Goal: Transaction & Acquisition: Purchase product/service

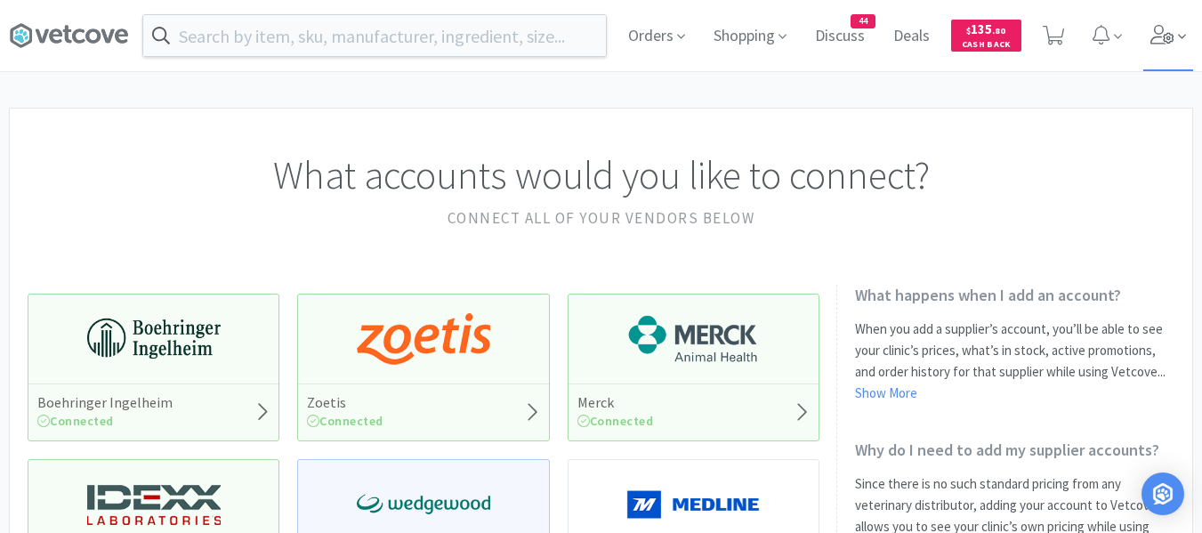
click at [1174, 31] on icon at bounding box center [1163, 35] width 25 height 20
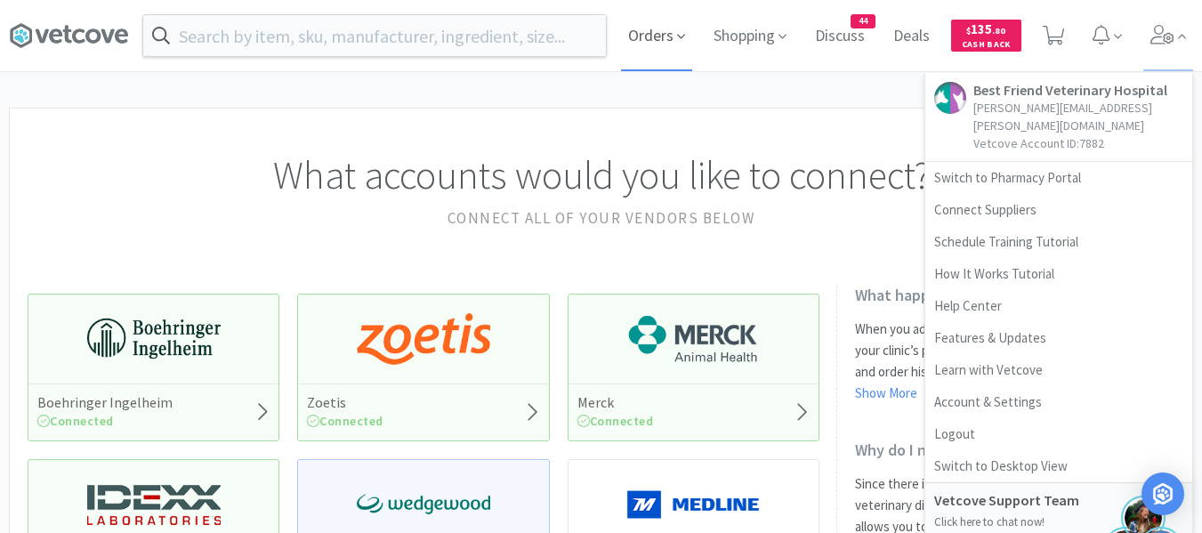
click at [672, 38] on span "Orders" at bounding box center [656, 35] width 71 height 71
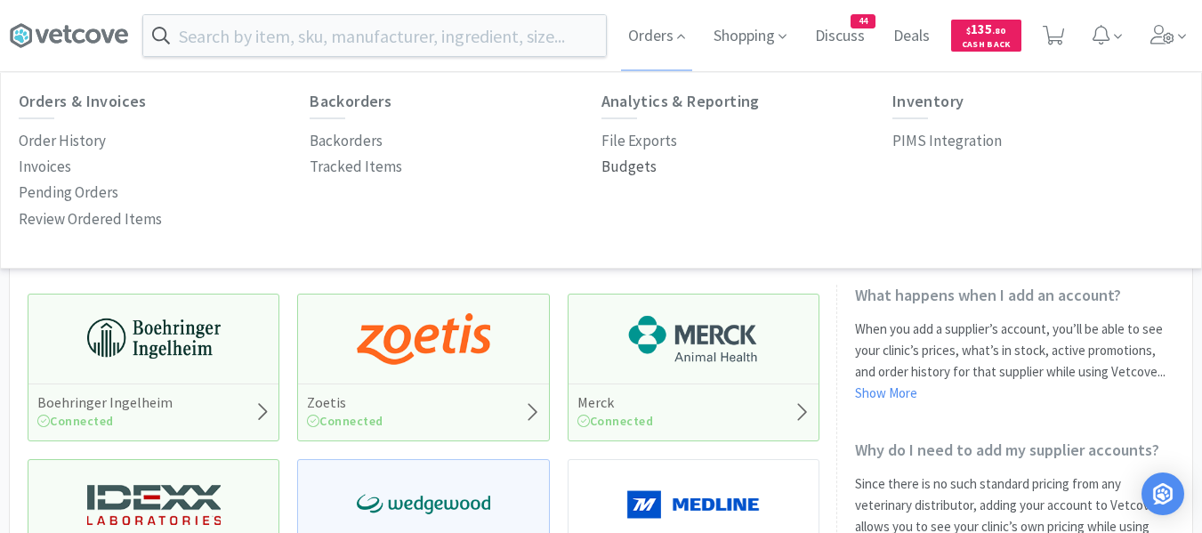
click at [620, 166] on p "Budgets" at bounding box center [629, 167] width 55 height 24
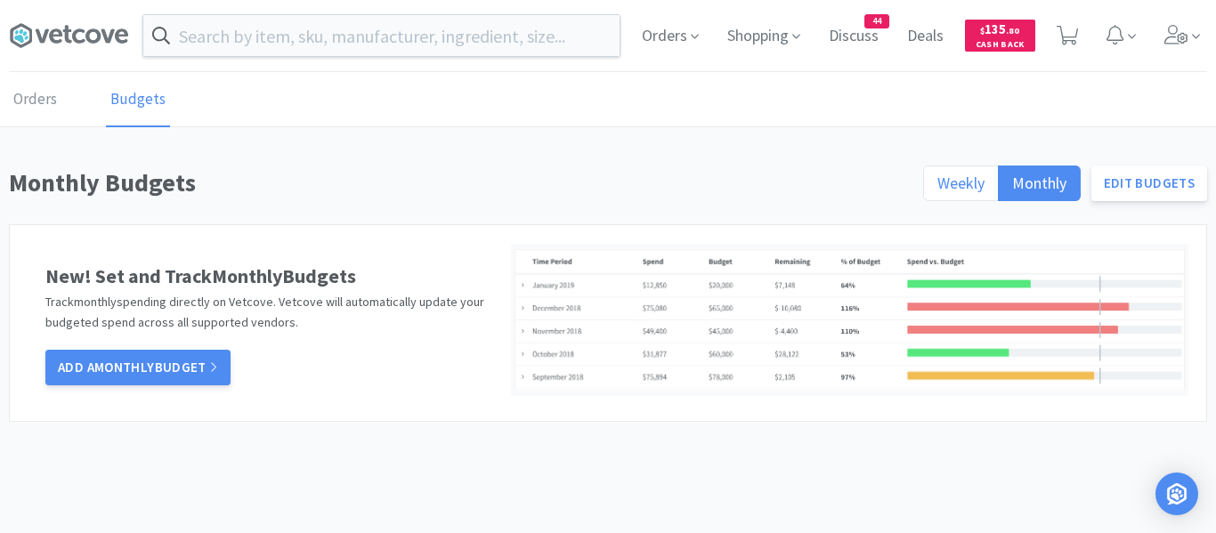
click at [950, 174] on span "Weekly" at bounding box center [960, 183] width 47 height 20
click at [937, 189] on input "Weekly" at bounding box center [937, 189] width 0 height 0
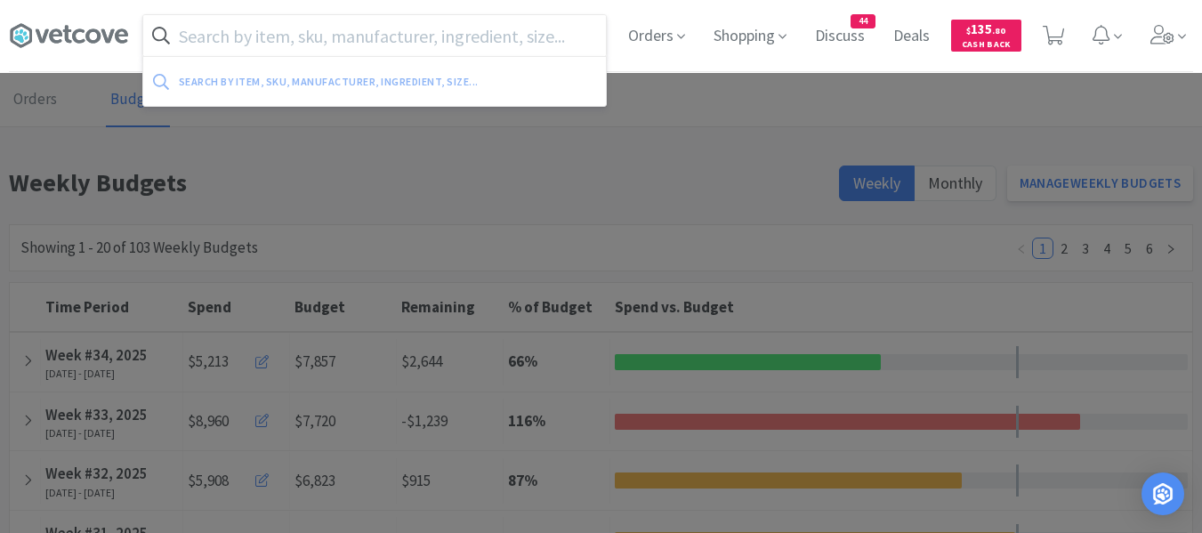
click at [286, 45] on input "text" at bounding box center [374, 35] width 463 height 41
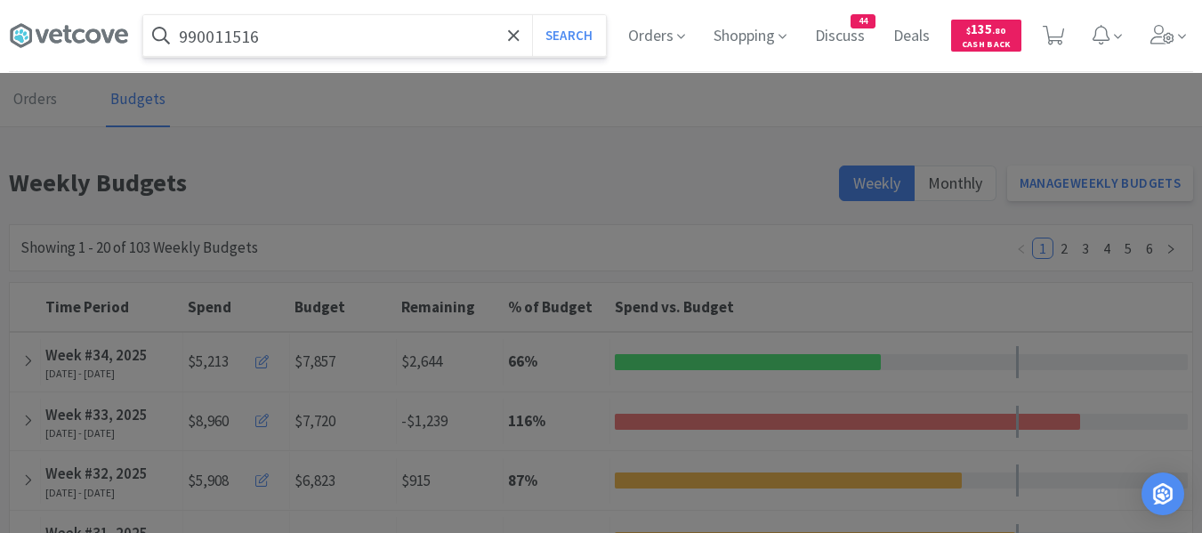
click at [532, 15] on button "Search" at bounding box center [569, 35] width 74 height 41
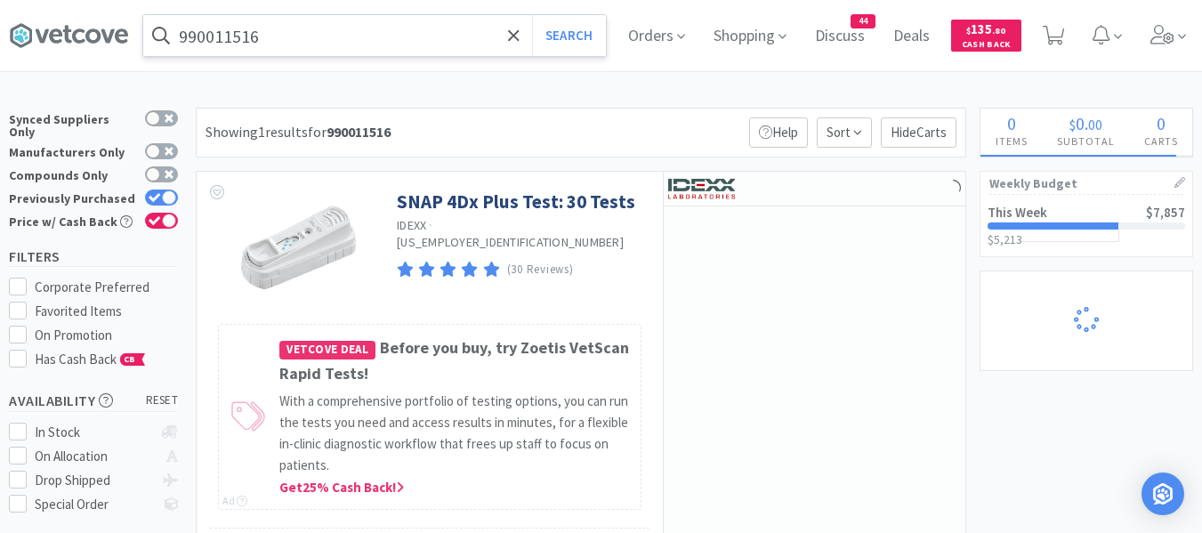
click at [274, 42] on input "990011516" at bounding box center [374, 35] width 463 height 41
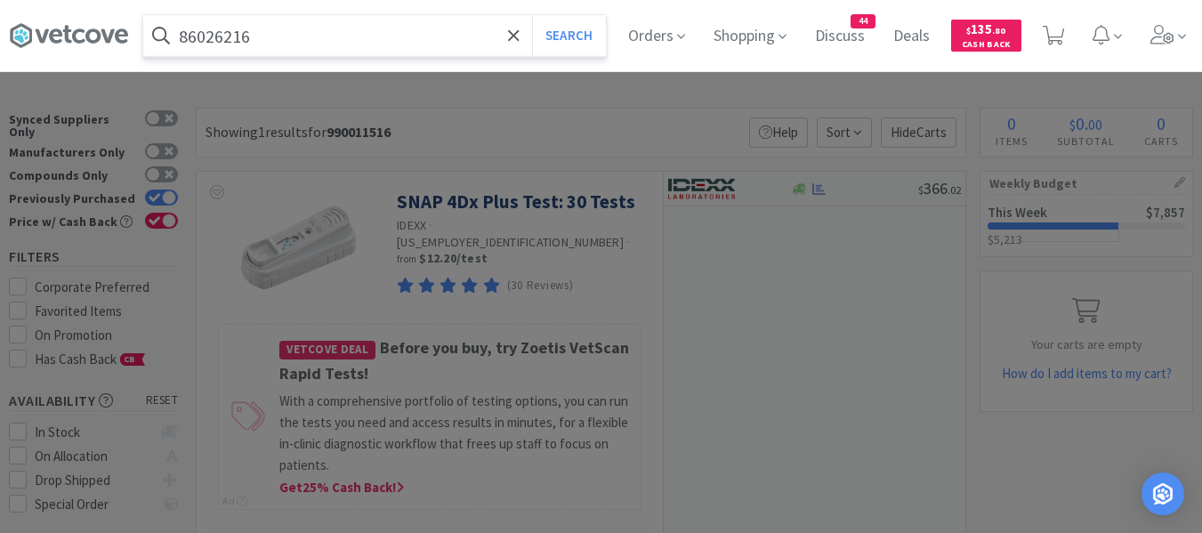
click at [532, 15] on button "Search" at bounding box center [569, 35] width 74 height 41
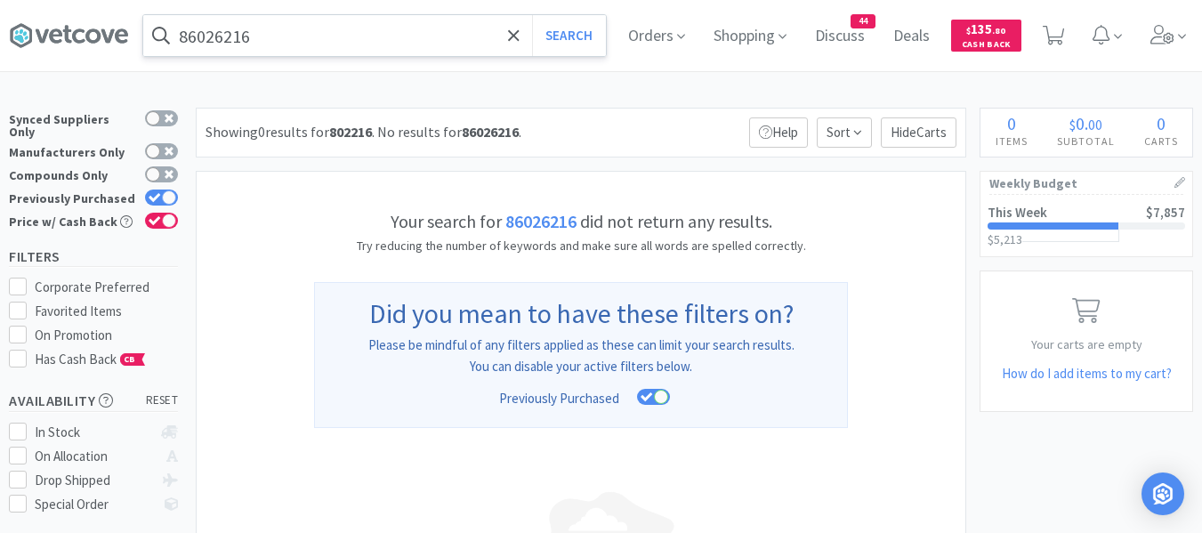
click at [300, 35] on input "86026216" at bounding box center [374, 35] width 463 height 41
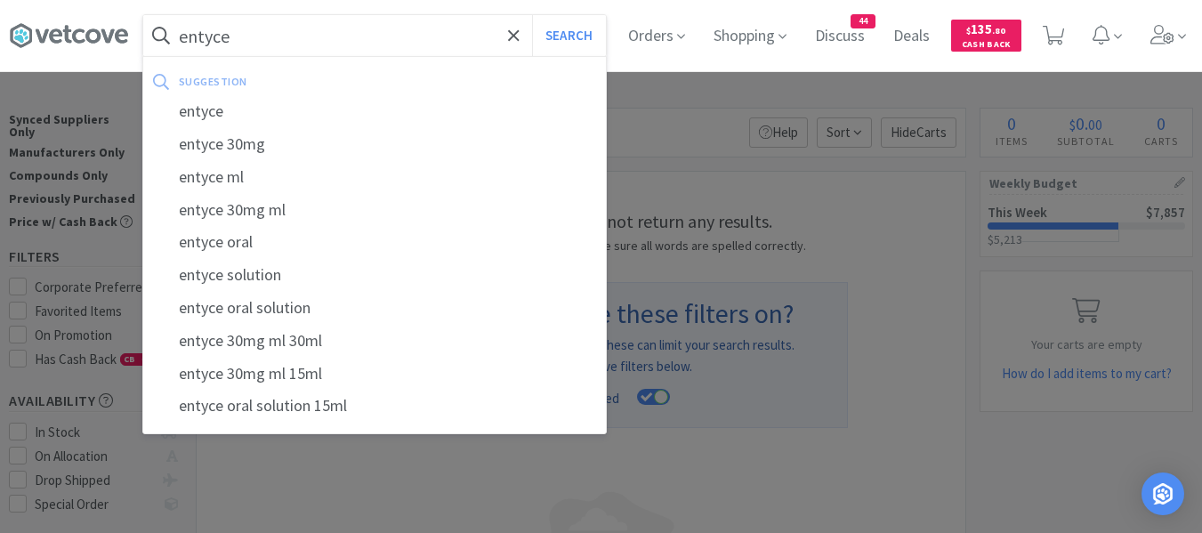
type input "entyce"
click at [532, 15] on button "Search" at bounding box center [569, 35] width 74 height 41
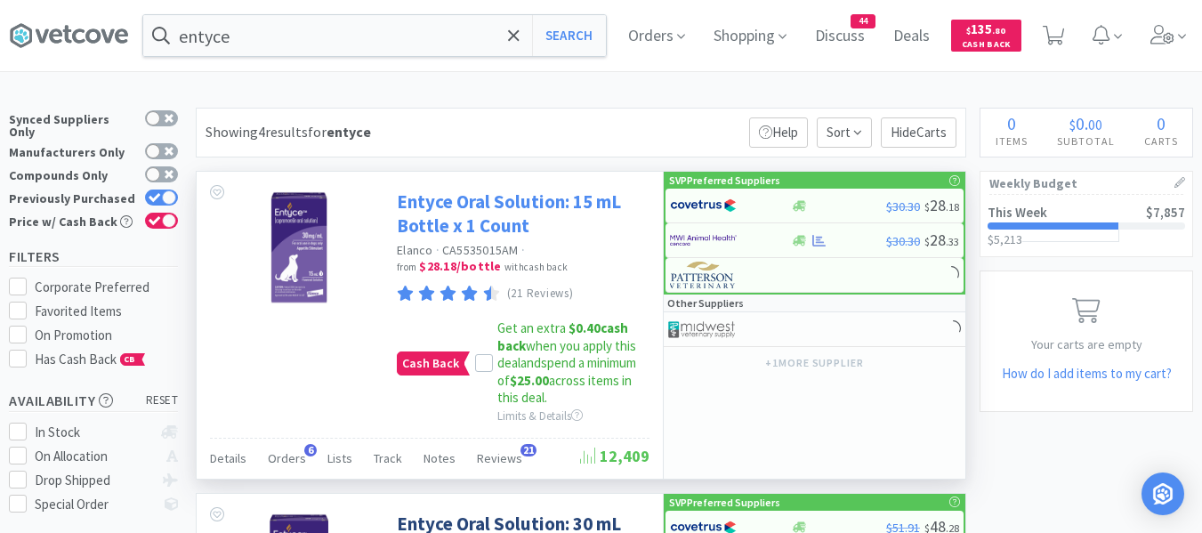
click at [485, 204] on link "Entyce Oral Solution: 15 mL Bottle x 1 Count" at bounding box center [521, 214] width 248 height 49
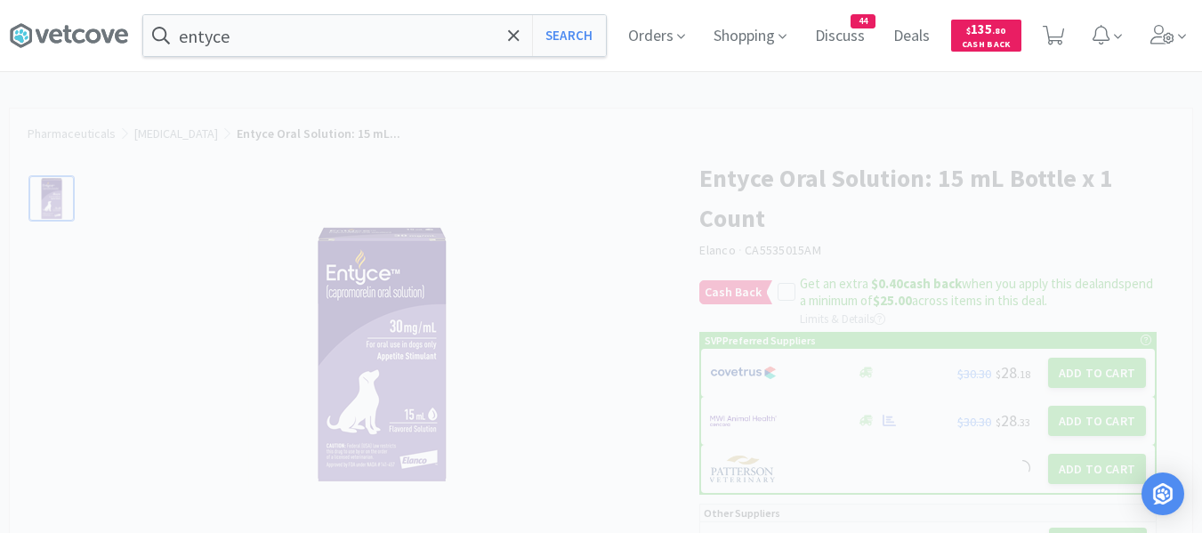
select select "212402"
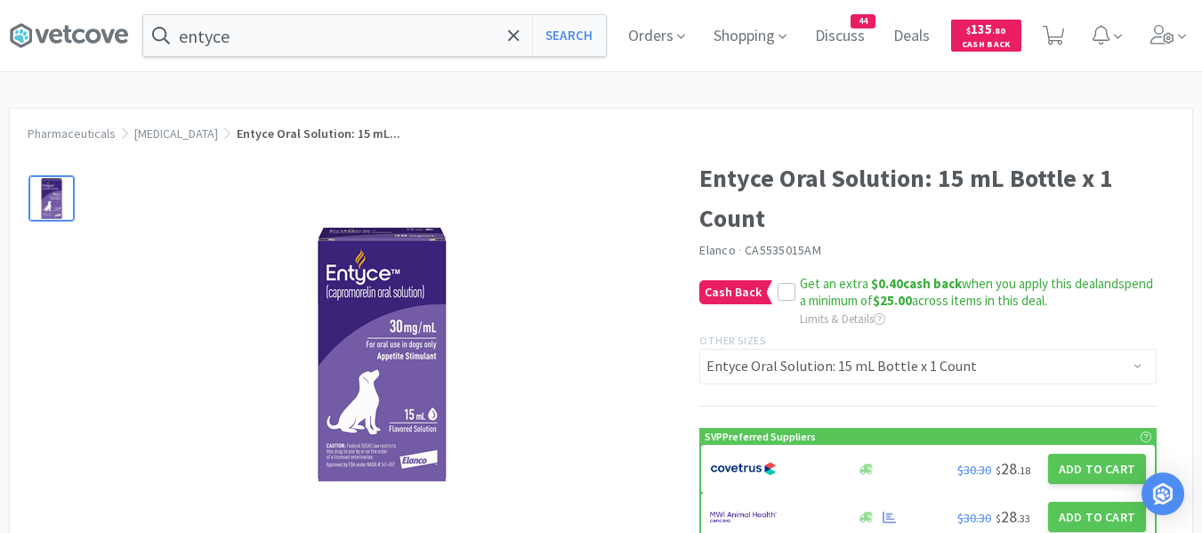
scroll to position [178, 0]
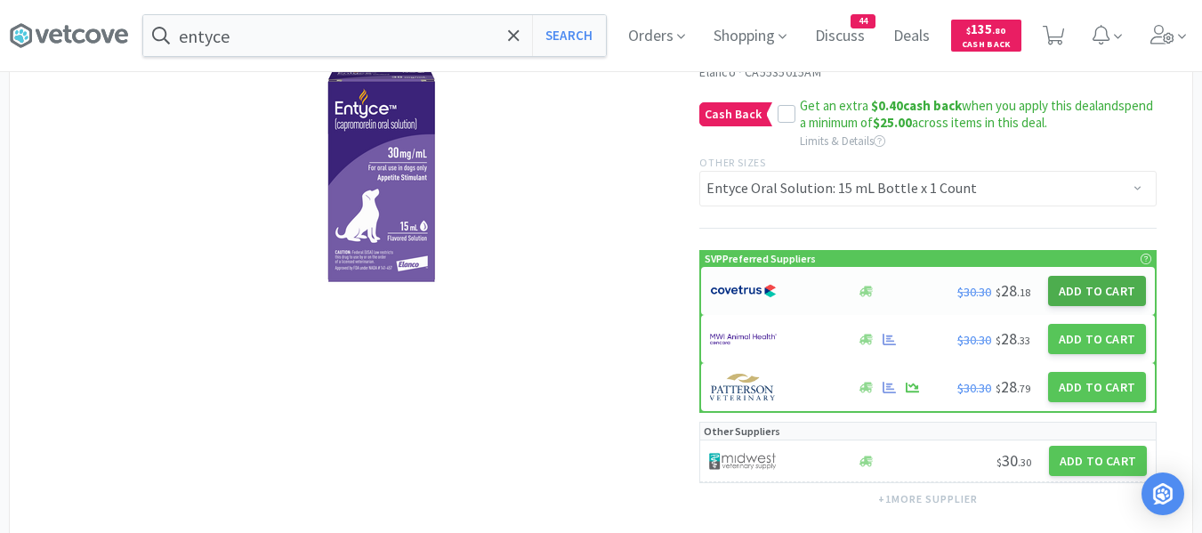
click at [1102, 292] on button "Add to Cart" at bounding box center [1097, 291] width 98 height 30
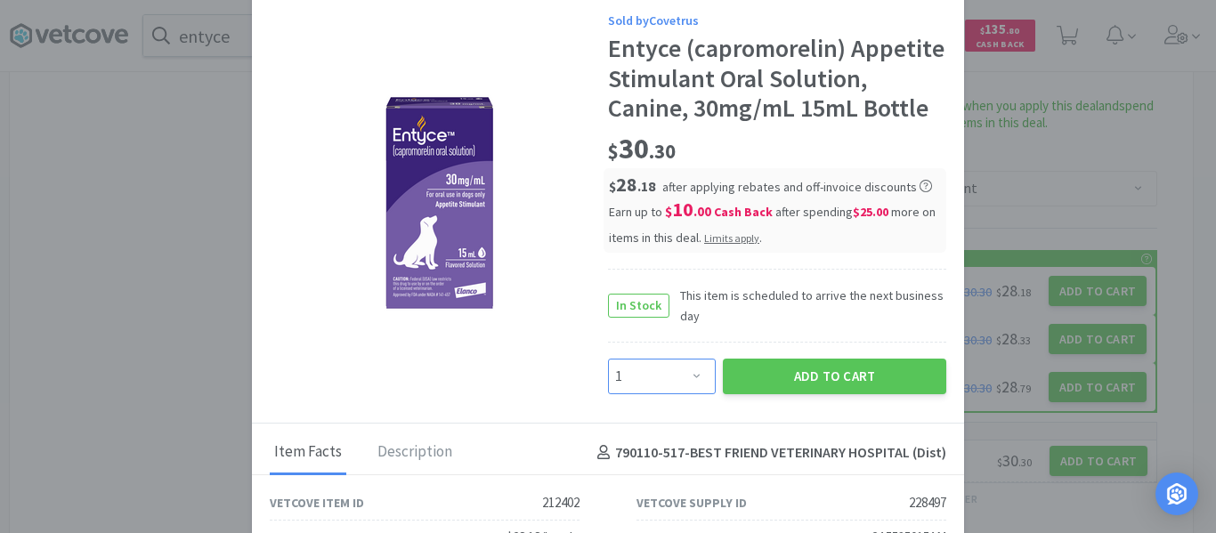
click at [699, 394] on select "Enter Quantity 1 2 3 4 5 6 7 8 9 10 11 12 13 14 15 16 17 18 19 20 Enter Quantity" at bounding box center [662, 377] width 108 height 36
select select "2"
click at [608, 388] on select "Enter Quantity 1 2 3 4 5 6 7 8 9 10 11 12 13 14 15 16 17 18 19 20 Enter Quantity" at bounding box center [662, 377] width 108 height 36
click at [821, 394] on button "Add to Cart" at bounding box center [834, 377] width 223 height 36
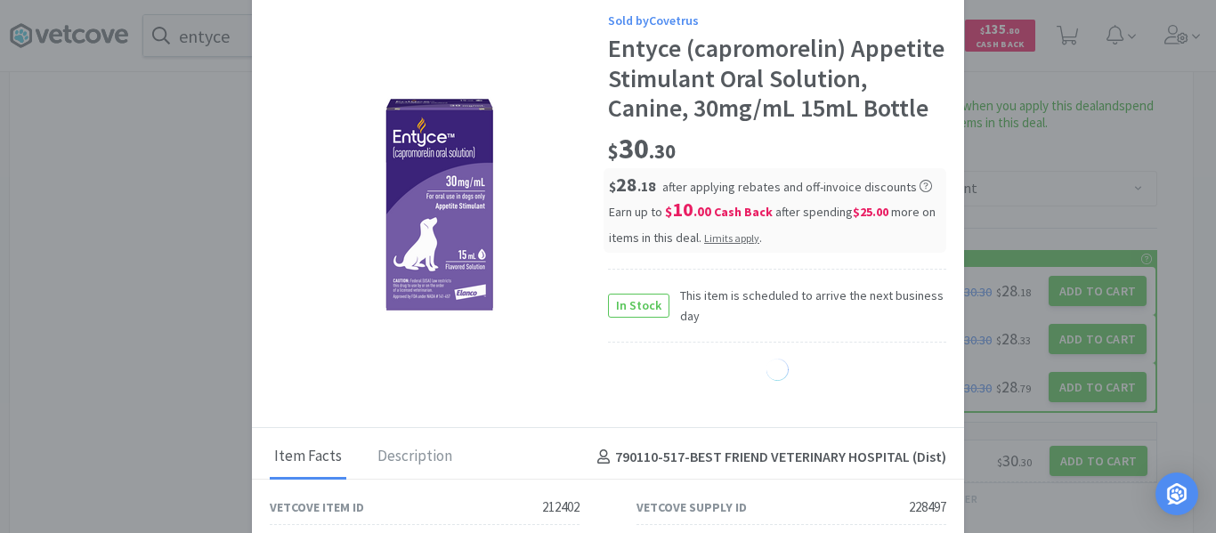
select select "1"
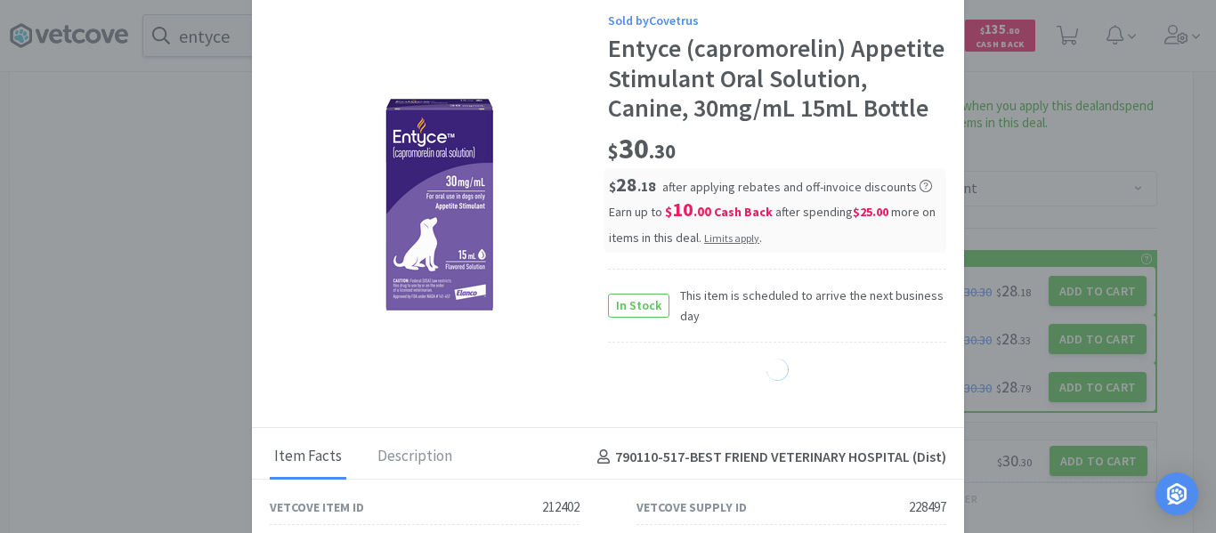
select select "1"
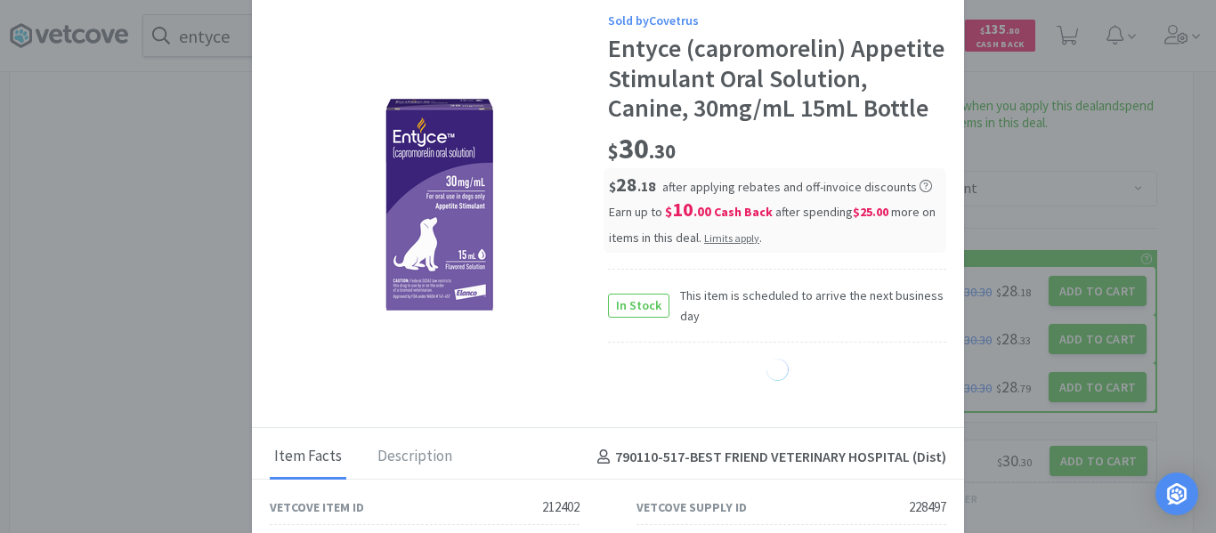
select select "1"
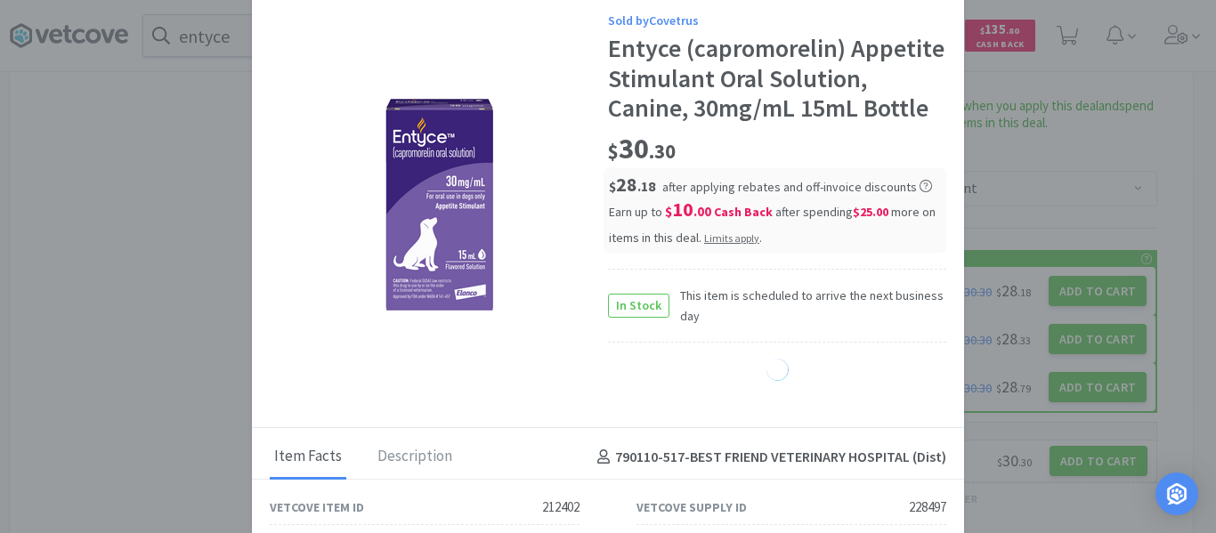
select select "1"
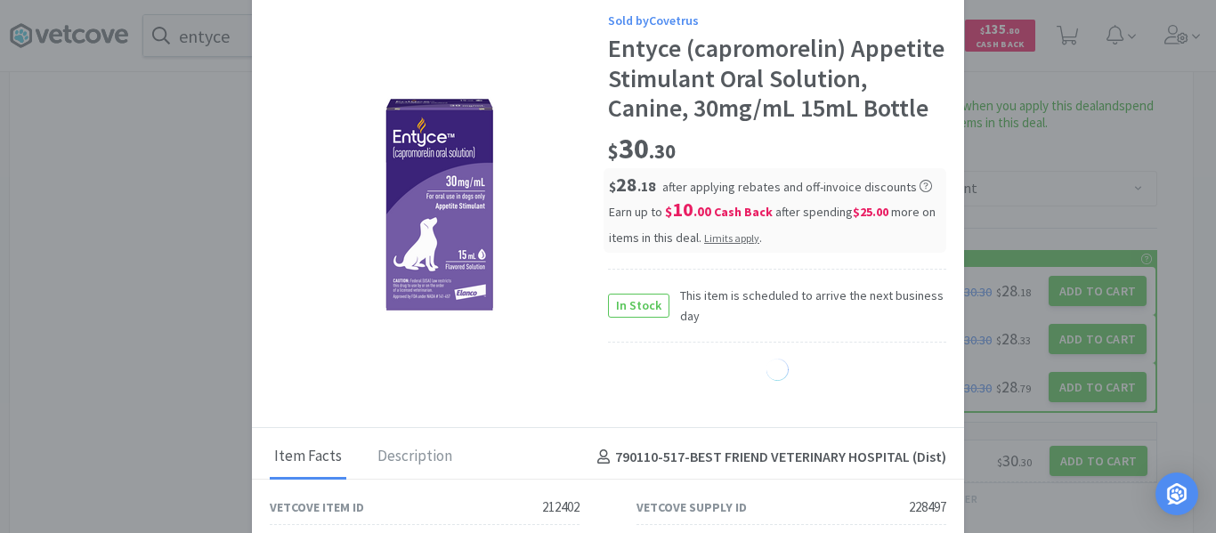
select select "1"
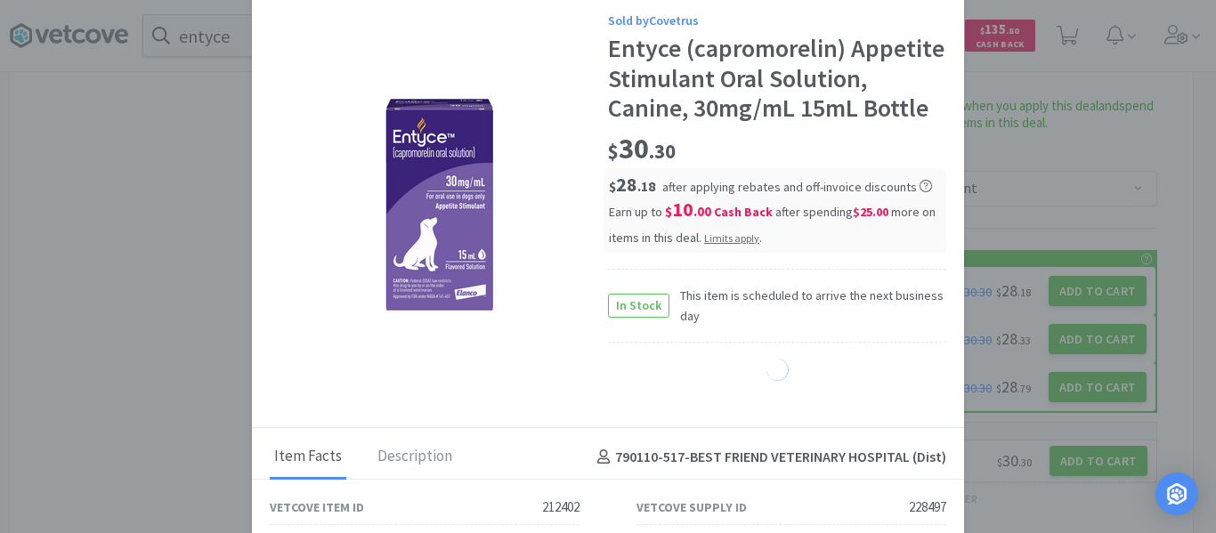
select select "1"
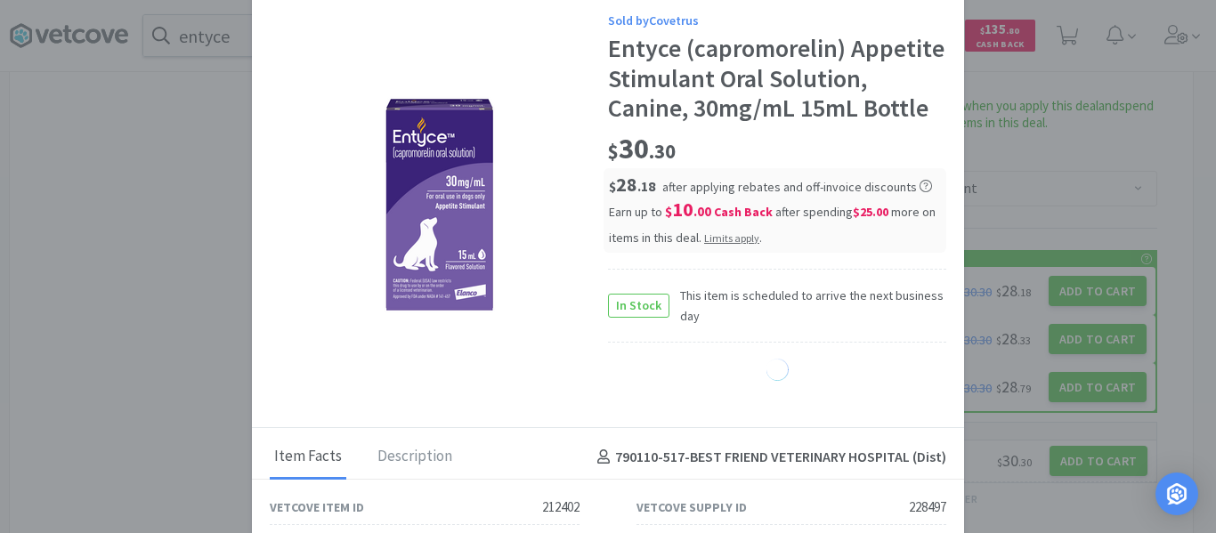
select select "1"
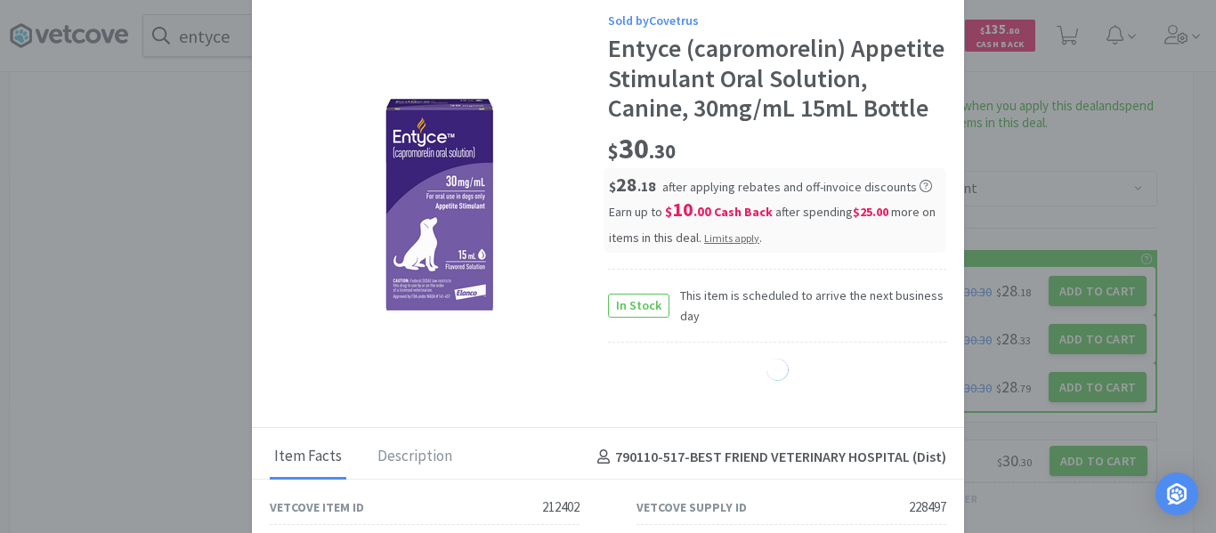
select select "1"
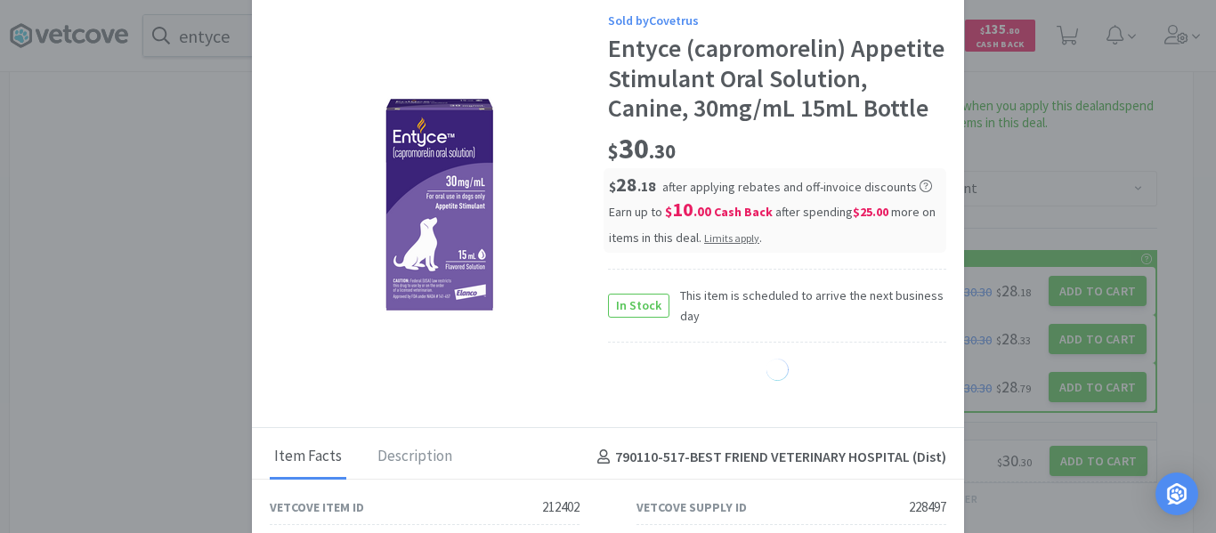
select select "1"
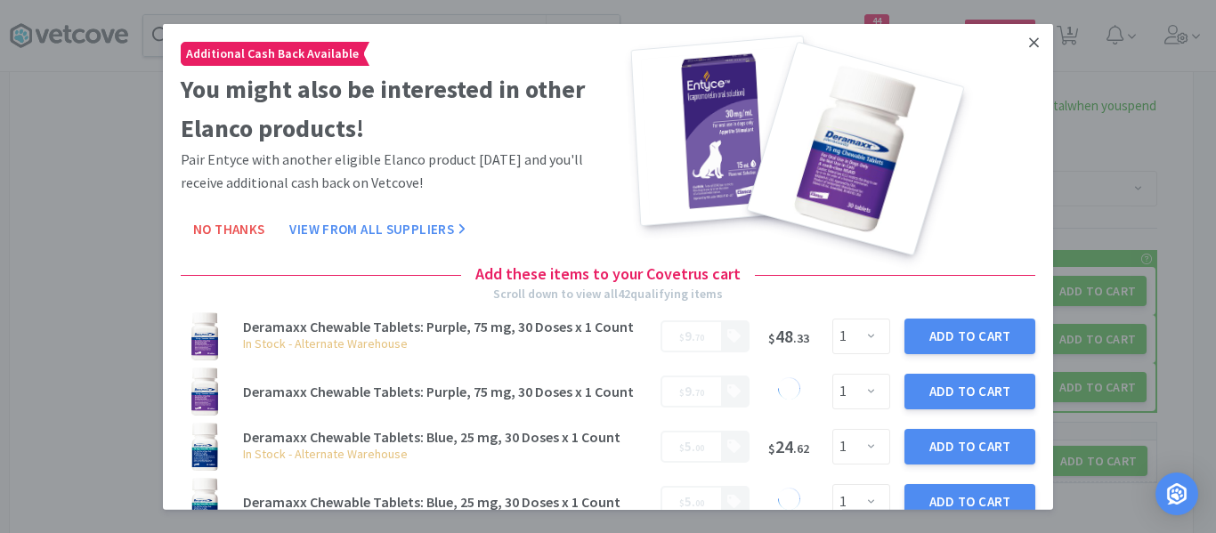
click at [1029, 37] on icon at bounding box center [1034, 42] width 10 height 16
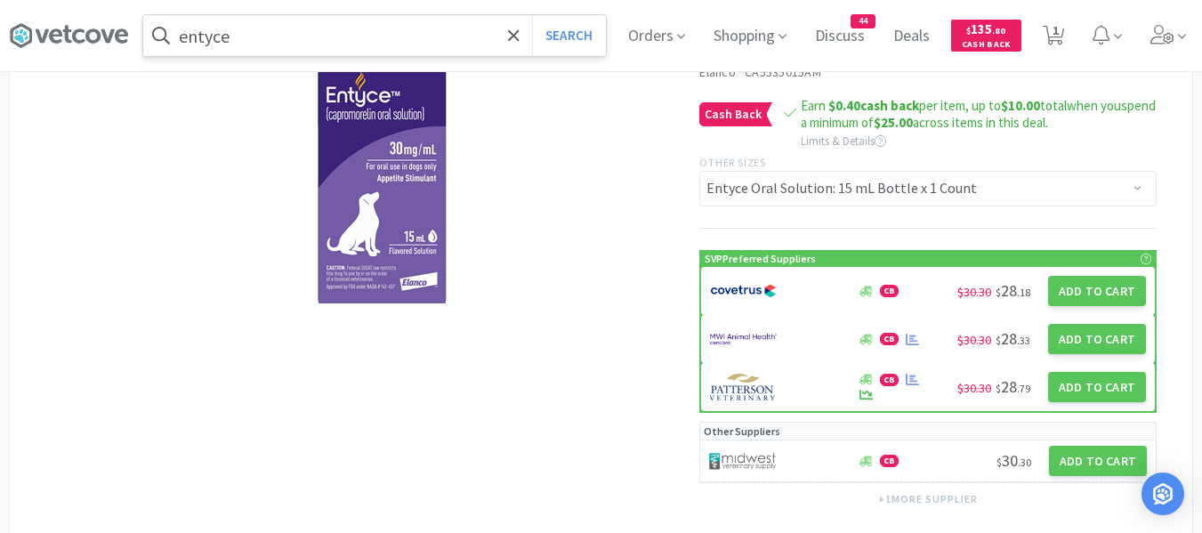
click at [480, 49] on input "entyce" at bounding box center [374, 35] width 463 height 41
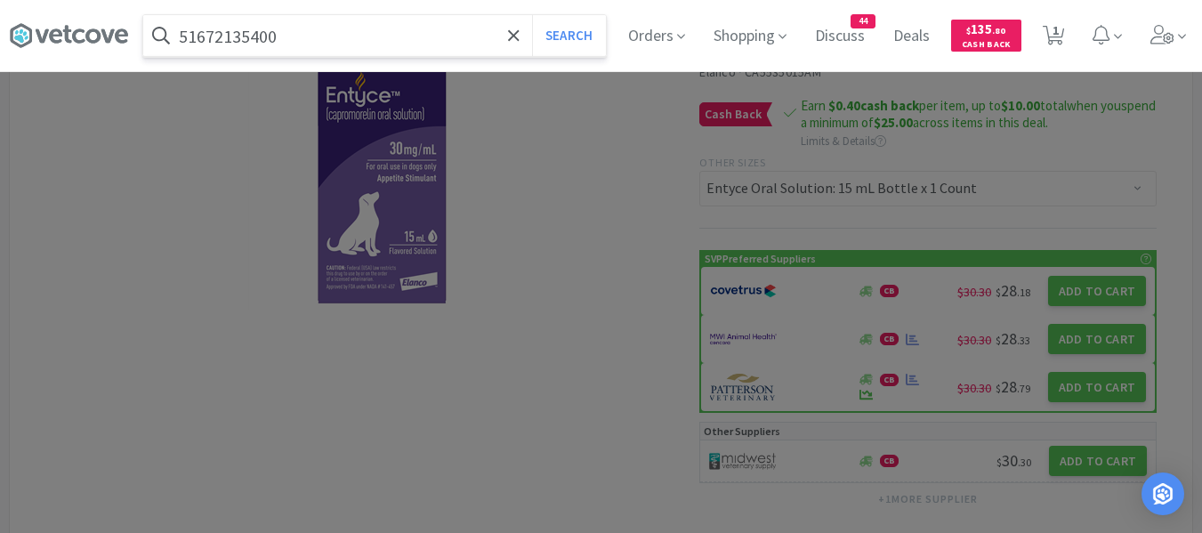
type input "51672135400"
click at [532, 15] on button "Search" at bounding box center [569, 35] width 74 height 41
select select "2"
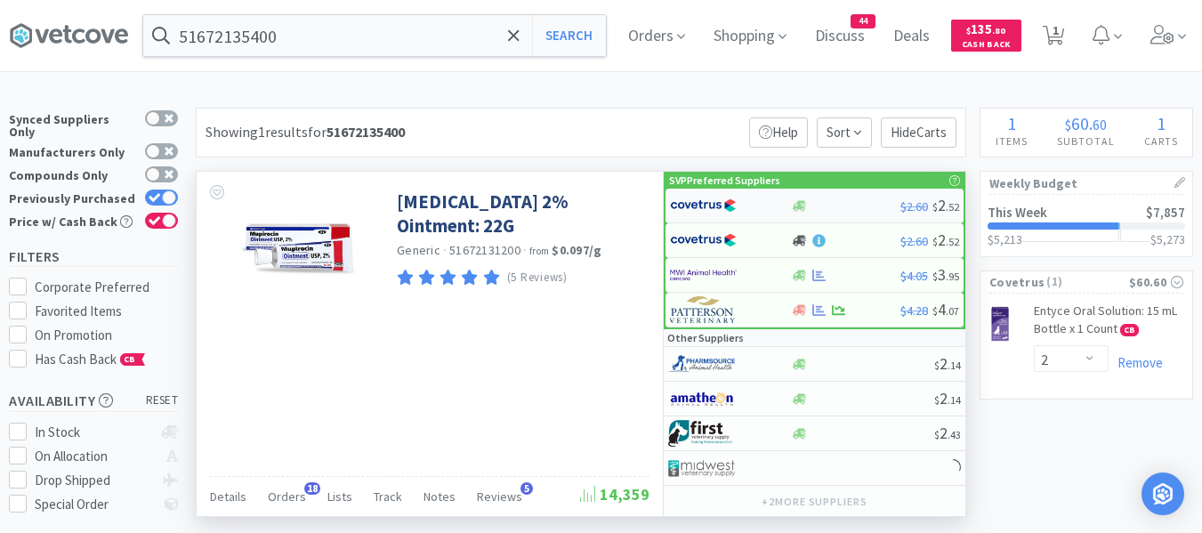
click at [692, 207] on img at bounding box center [703, 205] width 67 height 27
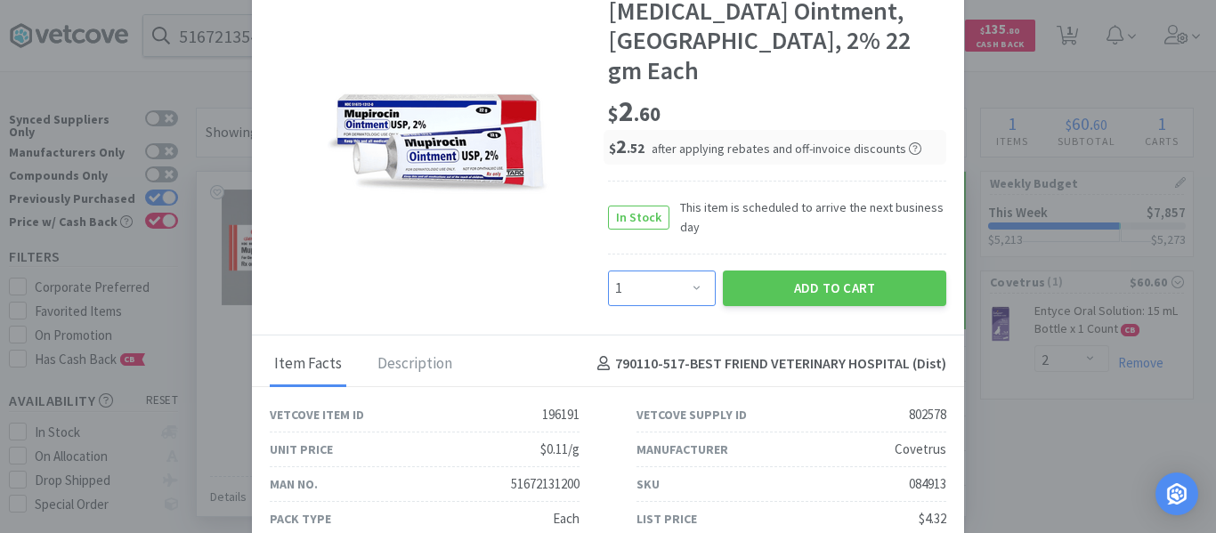
click at [674, 271] on select "Enter Quantity 1 2 3 4 5 6 7 8 9 10 11 12 13 14 15 16 17 18 19 20 Enter Quantity" at bounding box center [662, 289] width 108 height 36
select select "2"
click at [608, 271] on select "Enter Quantity 1 2 3 4 5 6 7 8 9 10 11 12 13 14 15 16 17 18 19 20 Enter Quantity" at bounding box center [662, 289] width 108 height 36
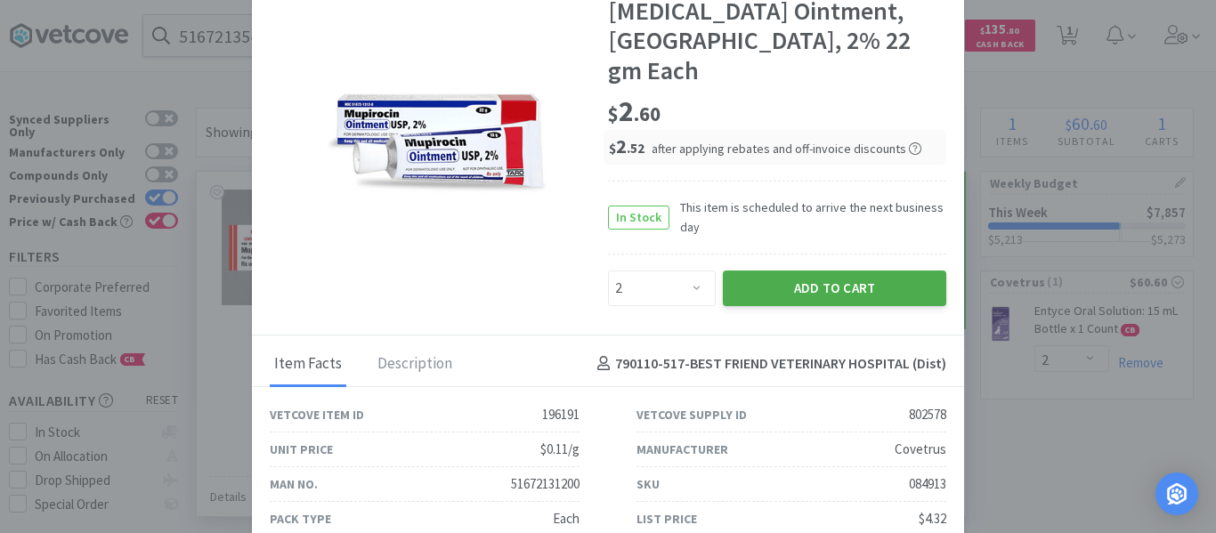
click at [799, 271] on button "Add to Cart" at bounding box center [834, 289] width 223 height 36
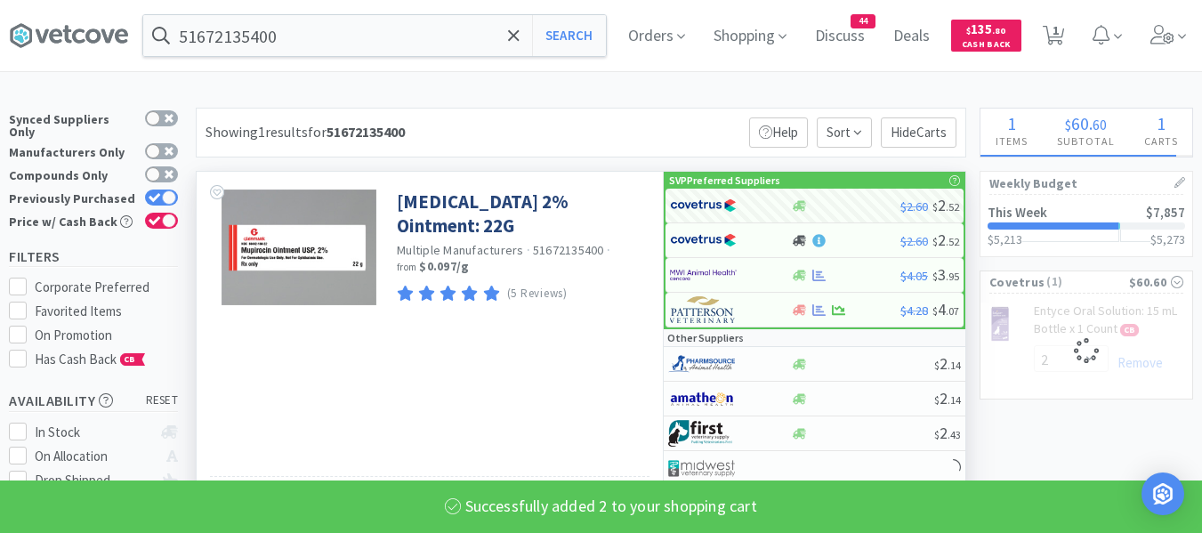
select select "2"
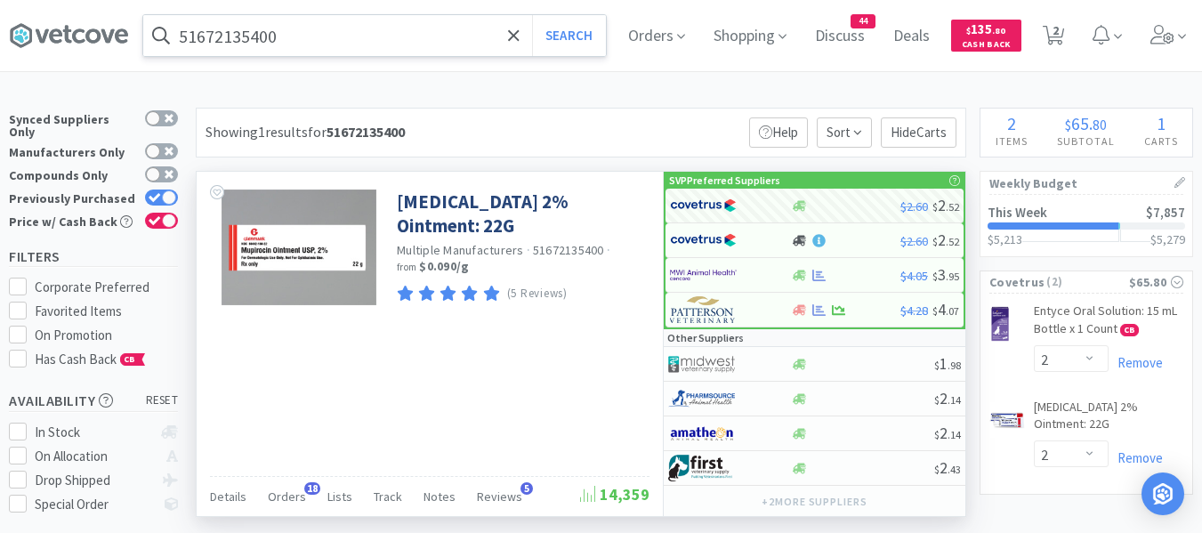
click at [358, 45] on input "51672135400" at bounding box center [374, 35] width 463 height 41
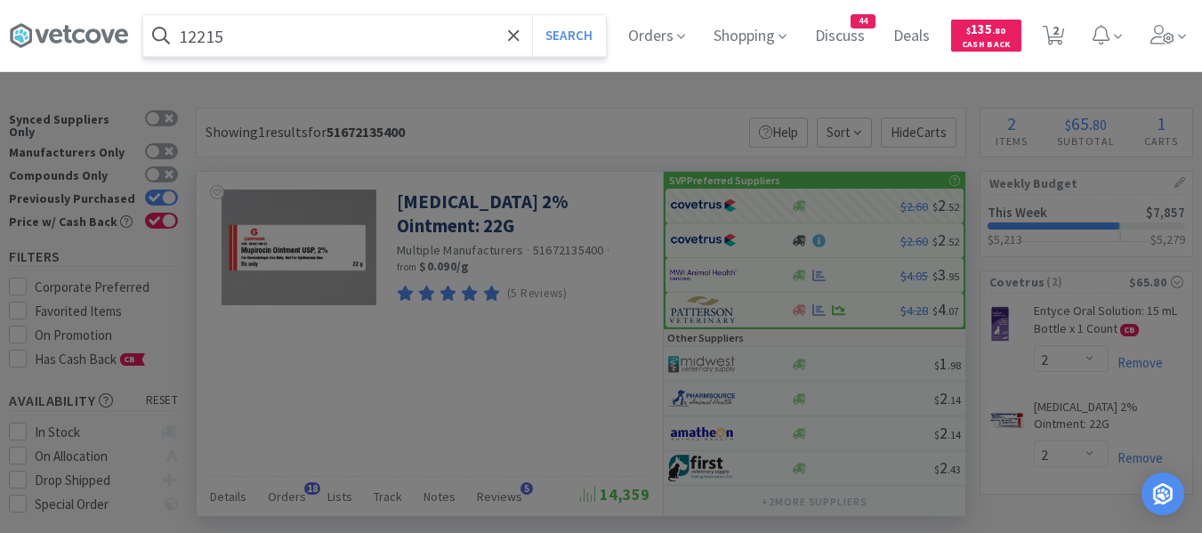
type input "12215"
click at [532, 15] on button "Search" at bounding box center [569, 35] width 74 height 41
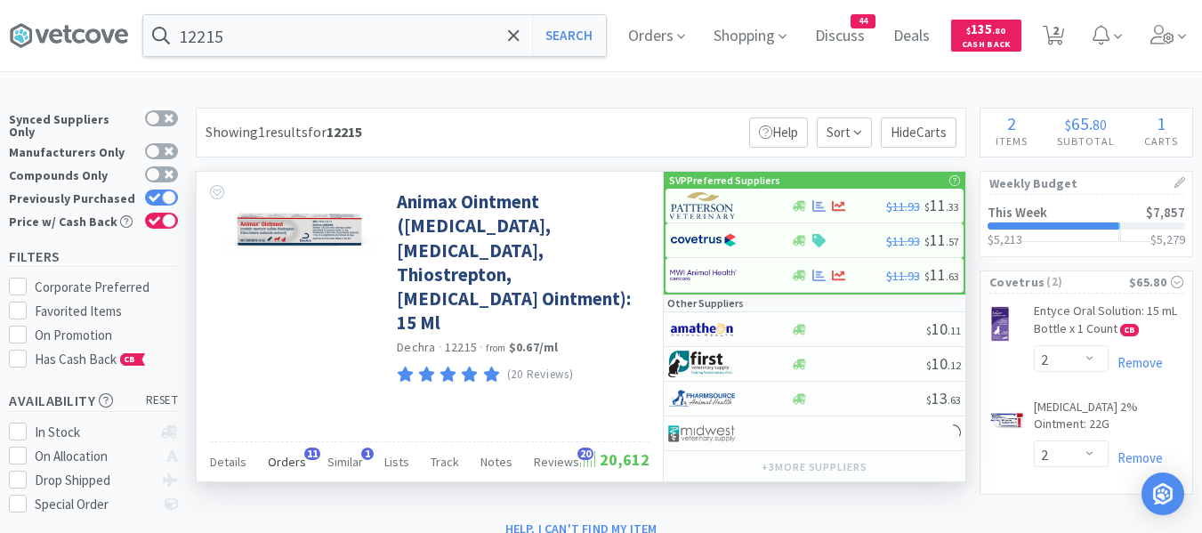
click at [294, 462] on span "Orders" at bounding box center [287, 462] width 38 height 16
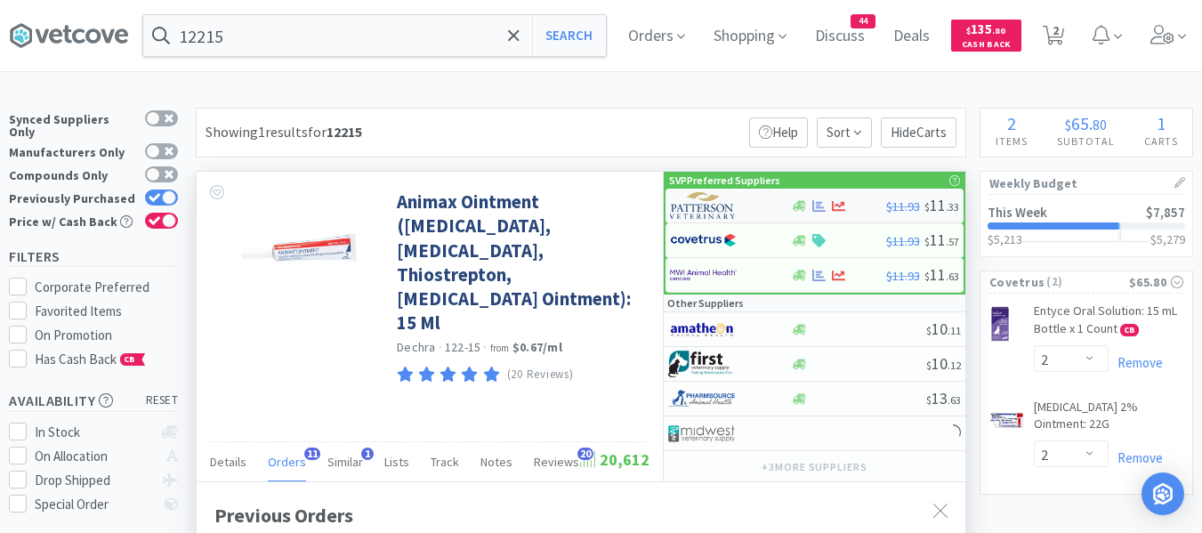
click at [692, 208] on img at bounding box center [703, 205] width 67 height 27
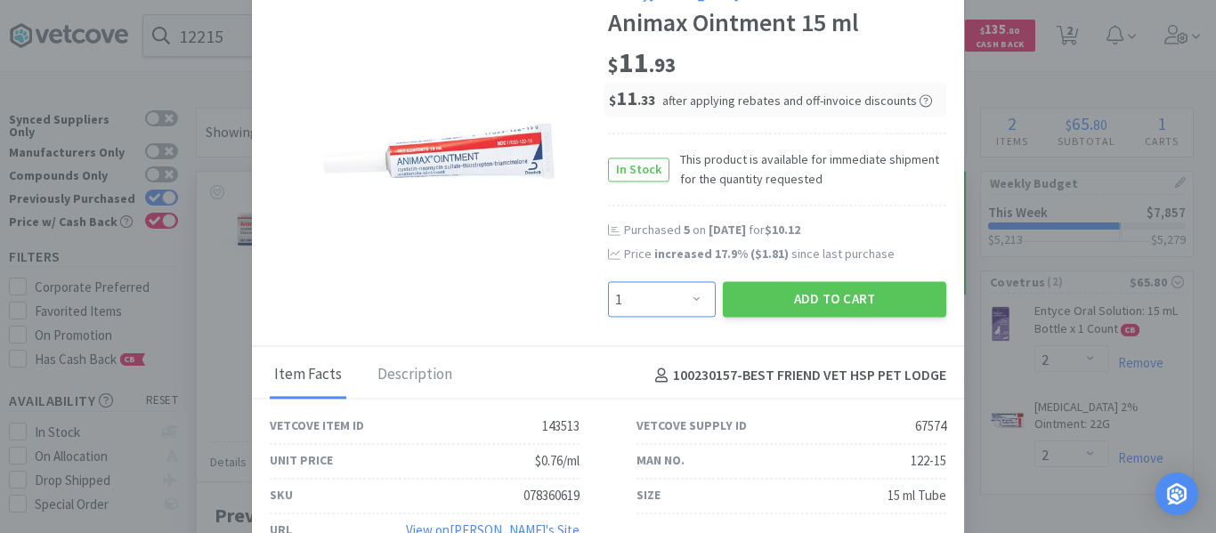
click at [671, 297] on select "Enter Quantity 1 2 3 4 5 6 7 8 9 10 11 12 13 14 15 16 17 18 19 20 Enter Quantity" at bounding box center [662, 300] width 108 height 36
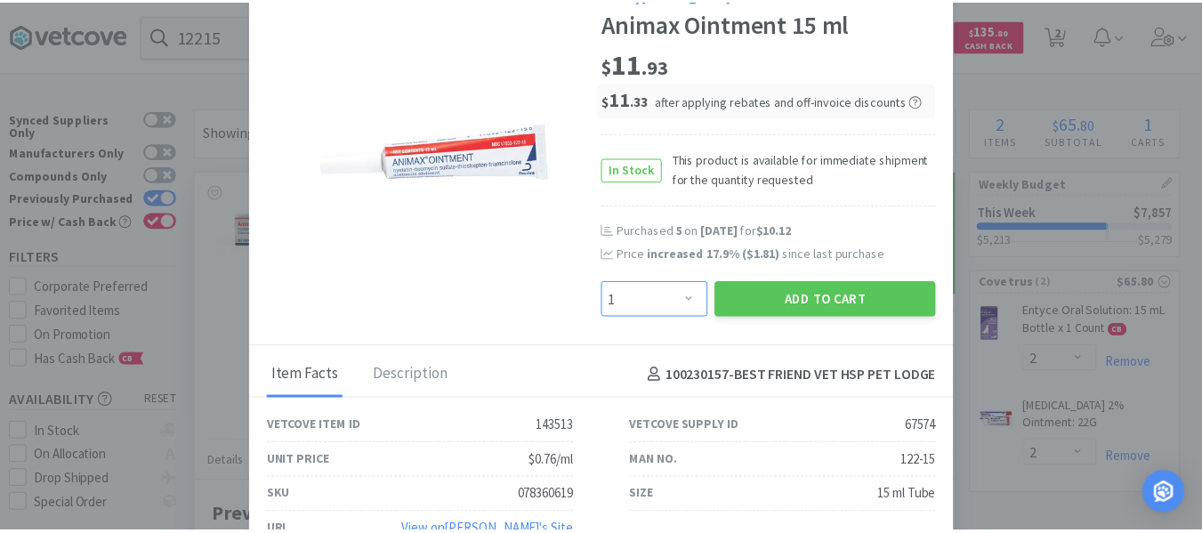
scroll to position [477, 769]
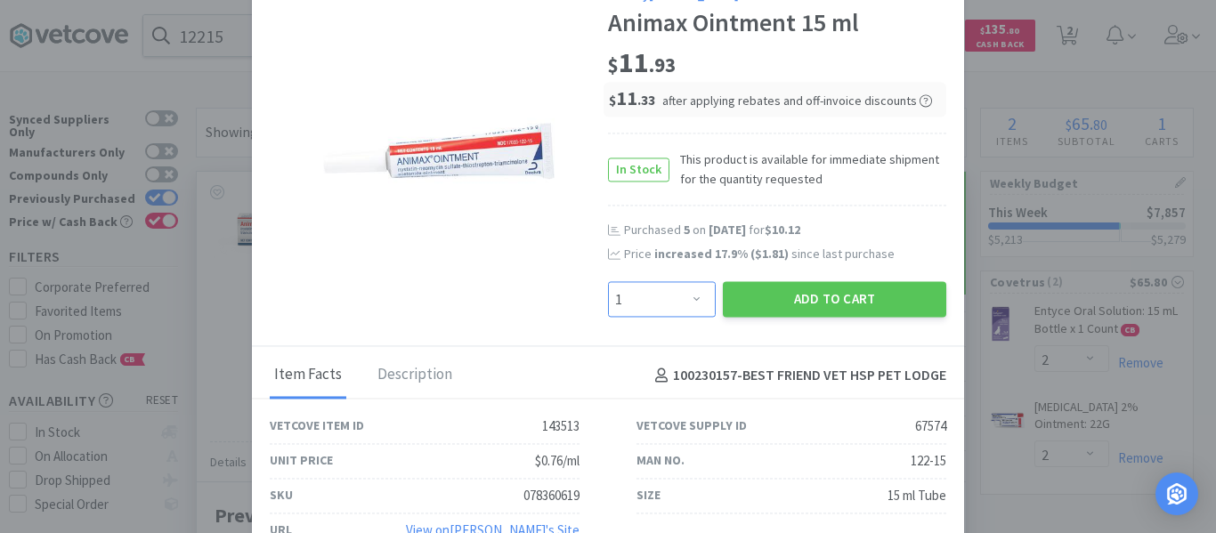
select select "4"
click at [608, 282] on select "Enter Quantity 1 2 3 4 5 6 7 8 9 10 11 12 13 14 15 16 17 18 19 20 Enter Quantity" at bounding box center [662, 300] width 108 height 36
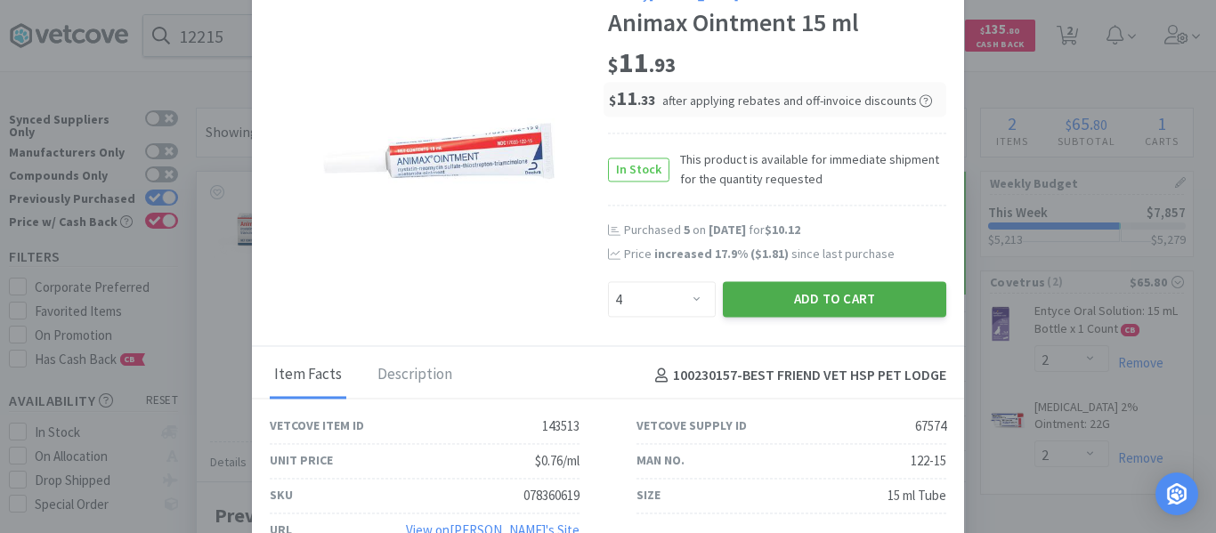
click at [763, 300] on button "Add to Cart" at bounding box center [834, 300] width 223 height 36
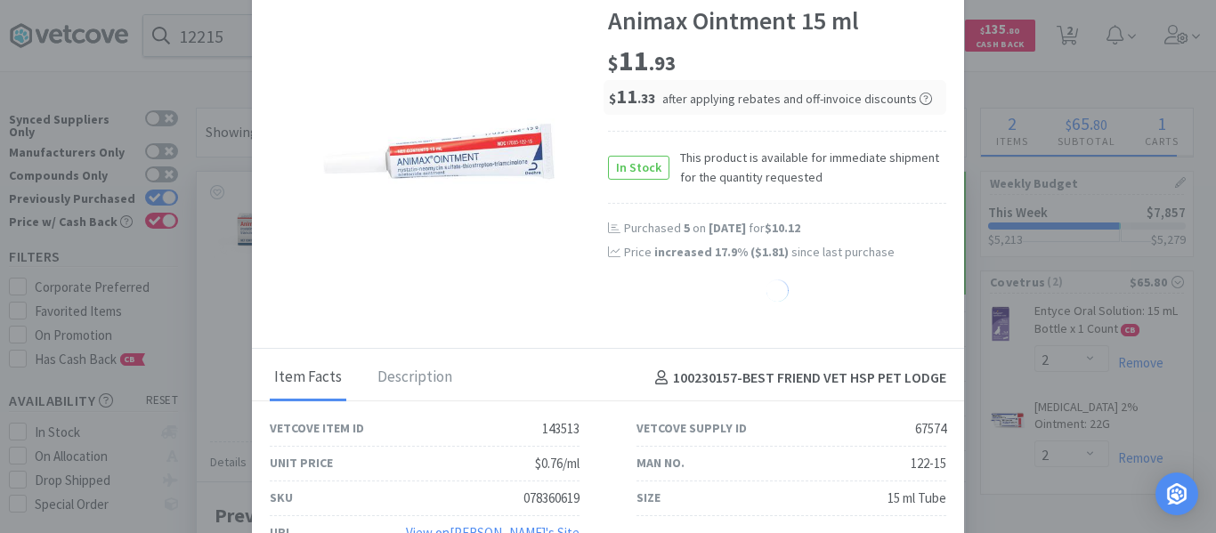
select select "4"
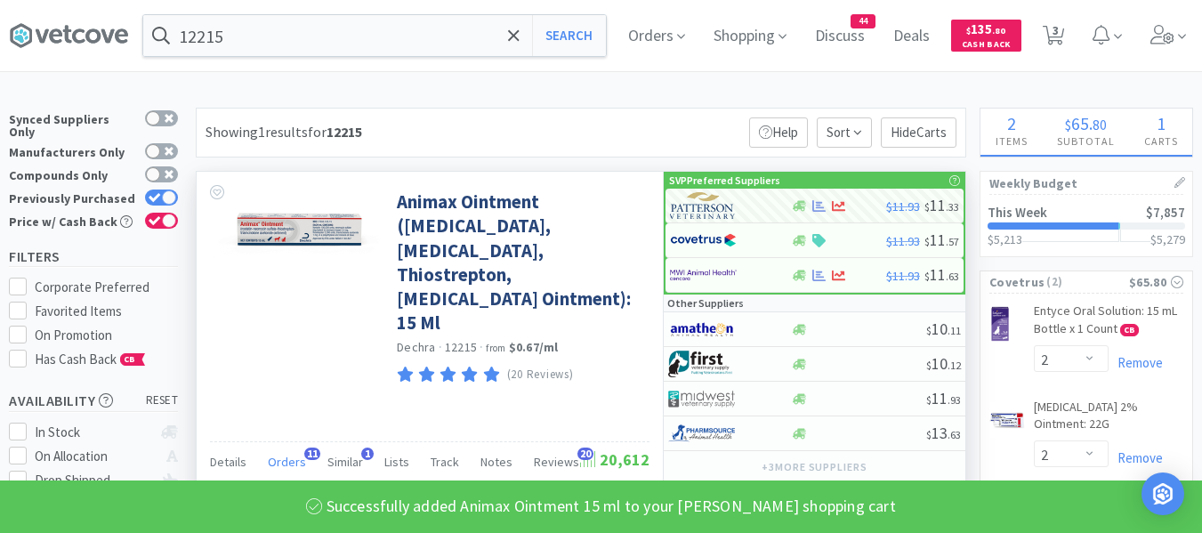
scroll to position [889545, 889253]
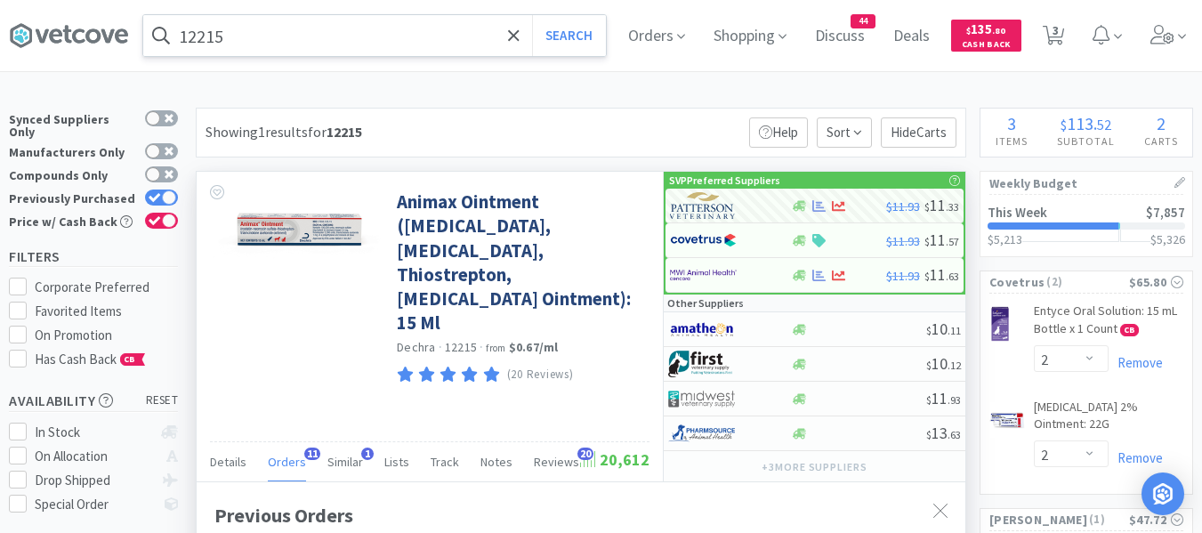
click at [231, 43] on input "12215" at bounding box center [374, 35] width 463 height 41
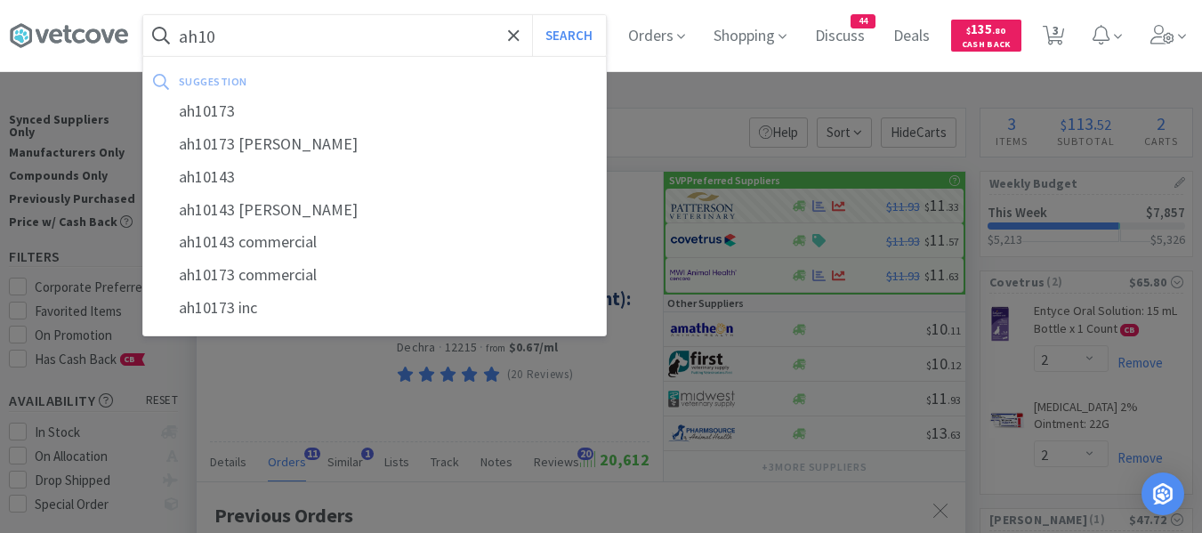
type input "ah10"
click at [532, 15] on button "Search" at bounding box center [569, 35] width 74 height 41
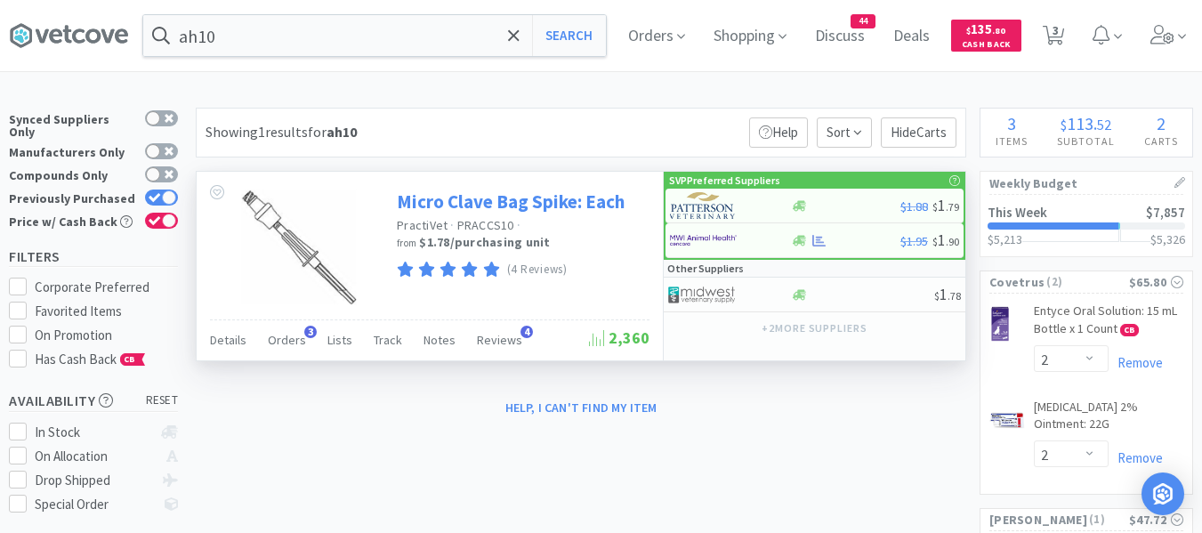
click at [502, 208] on link "Micro Clave Bag Spike: Each" at bounding box center [511, 202] width 228 height 24
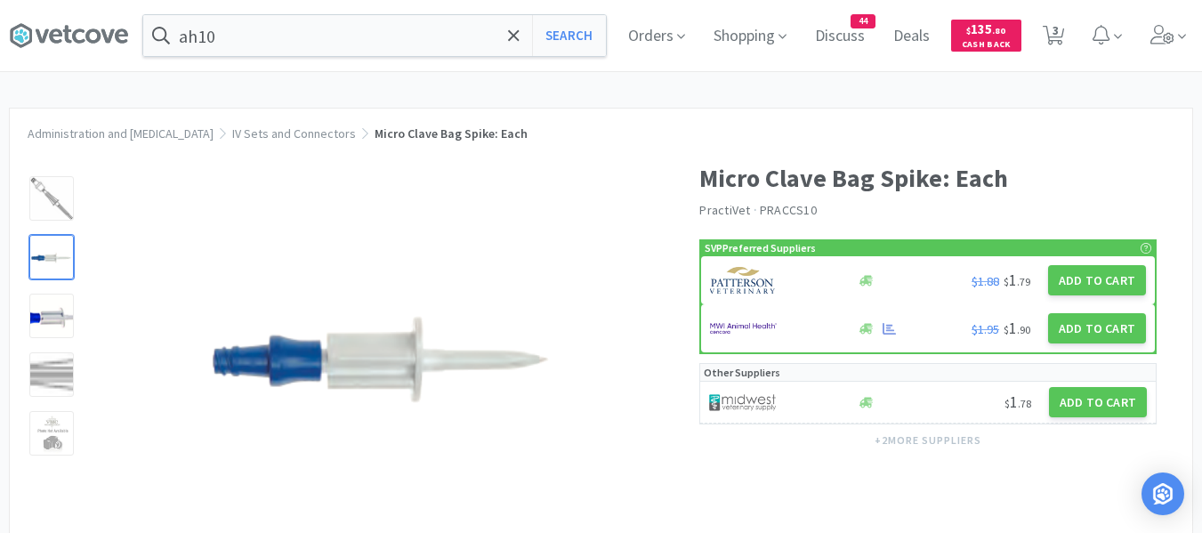
click at [43, 263] on div at bounding box center [51, 257] width 45 height 45
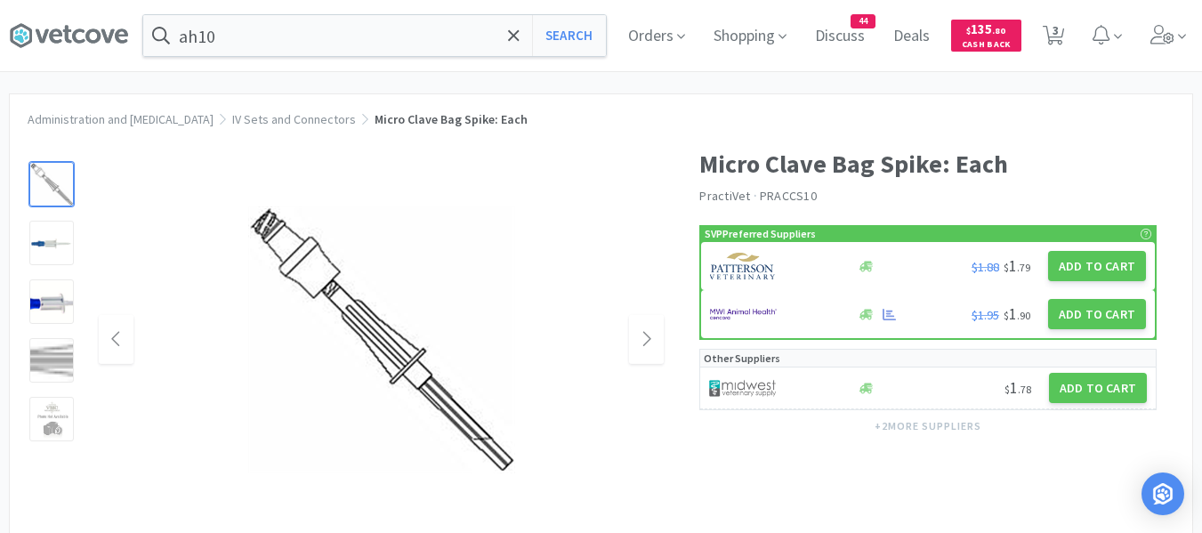
scroll to position [267, 0]
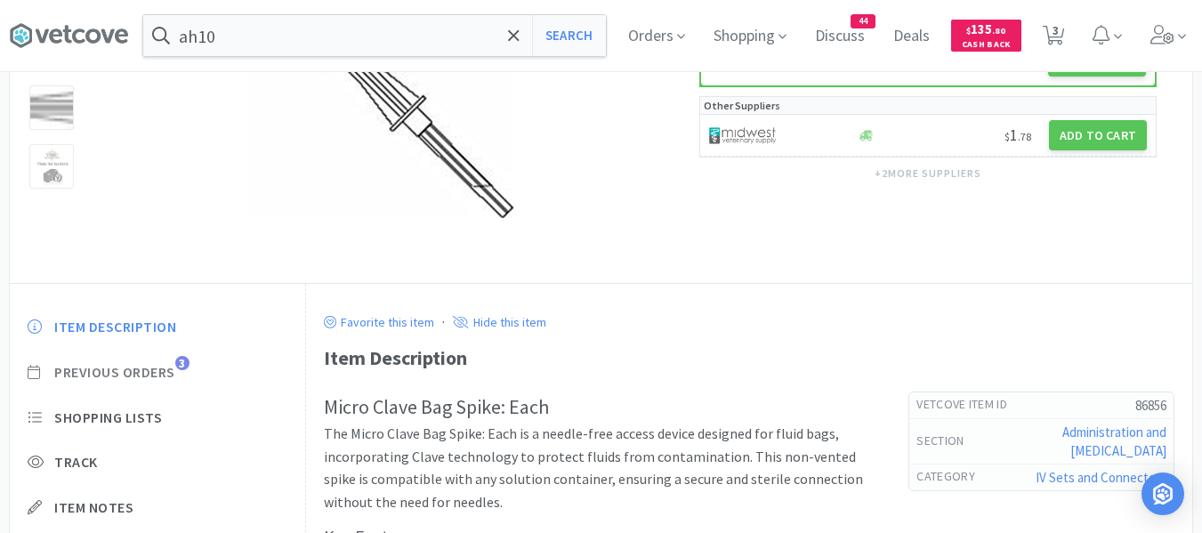
click at [150, 364] on span "Previous Orders" at bounding box center [114, 372] width 121 height 19
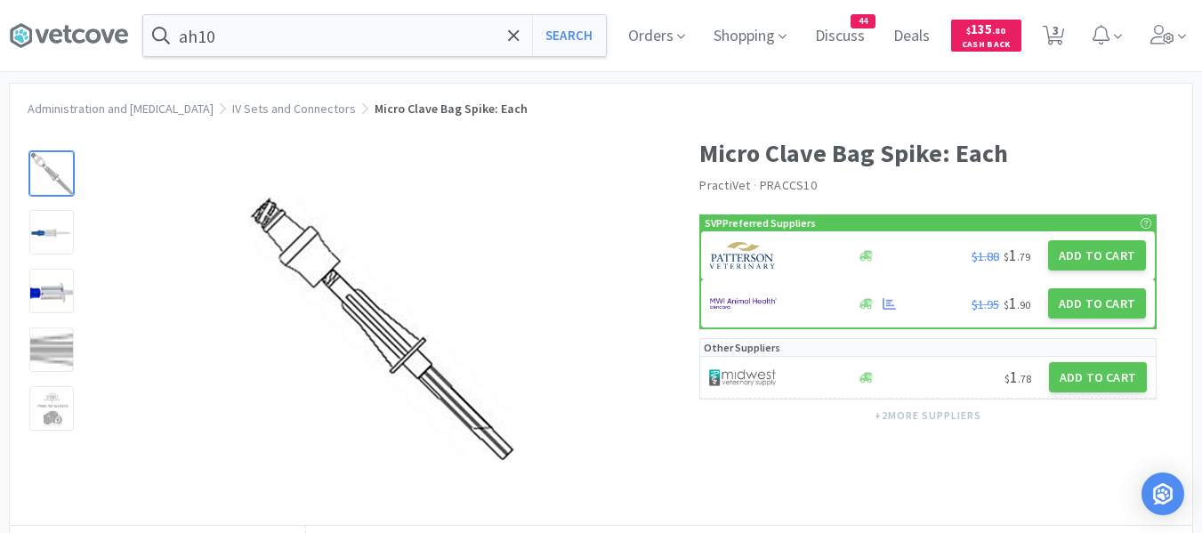
scroll to position [0, 0]
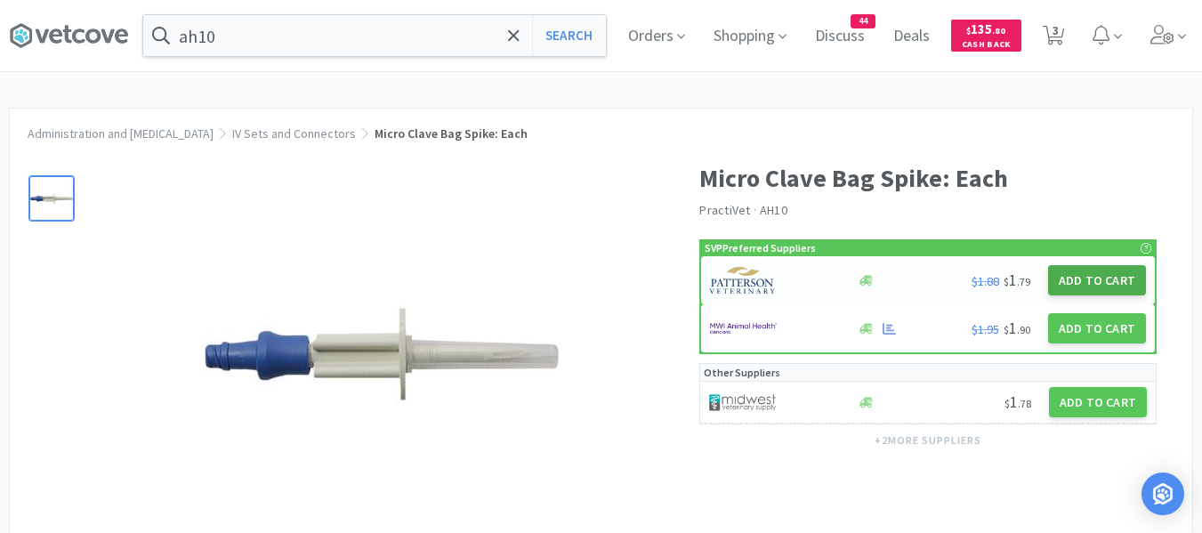
click at [1097, 282] on button "Add to Cart" at bounding box center [1097, 280] width 98 height 30
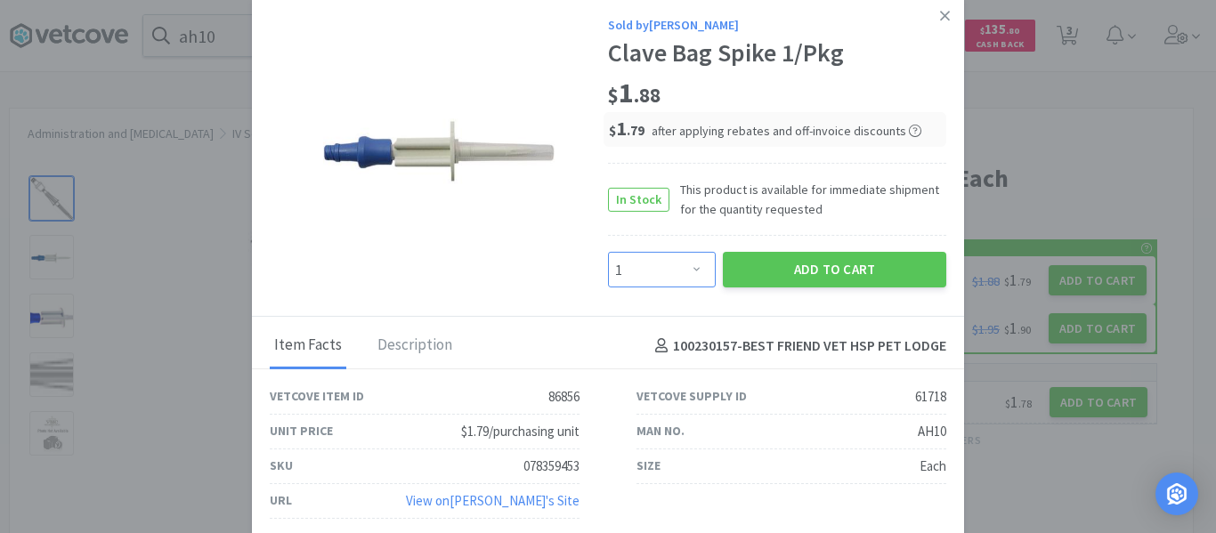
click at [690, 269] on select "Enter Quantity 1 2 3 4 5 6 7 8 9 10 11 12 13 14 15 16 17 18 19 20 Enter Quantity" at bounding box center [662, 270] width 108 height 36
select select "10"
click at [608, 252] on select "Enter Quantity 1 2 3 4 5 6 7 8 9 10 11 12 13 14 15 16 17 18 19 20 Enter Quantity" at bounding box center [662, 270] width 108 height 36
click at [813, 263] on button "Add to Cart" at bounding box center [834, 270] width 223 height 36
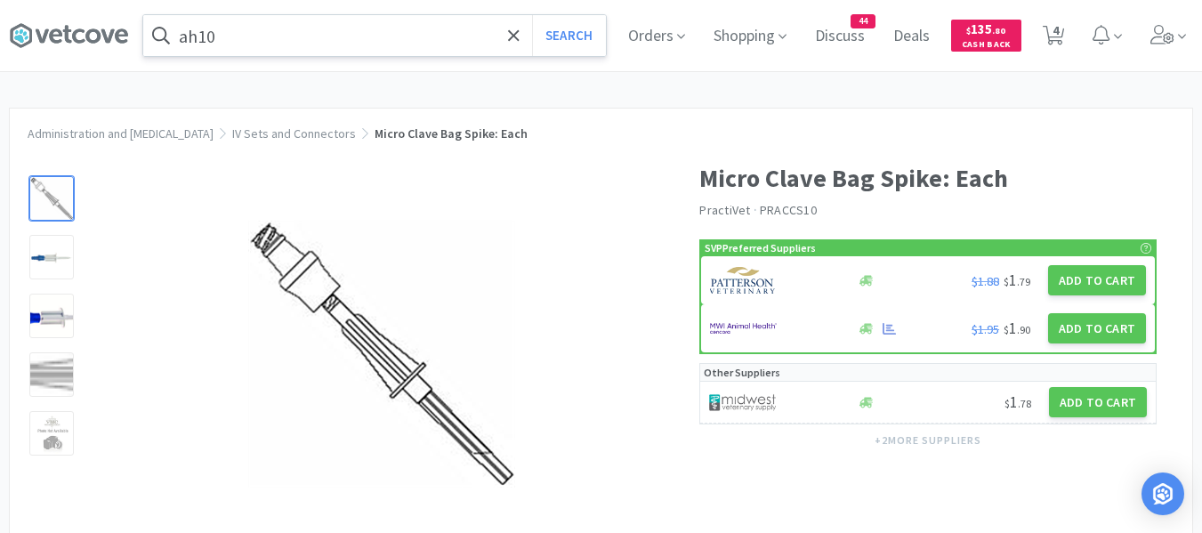
click at [271, 42] on input "ah10" at bounding box center [374, 35] width 463 height 41
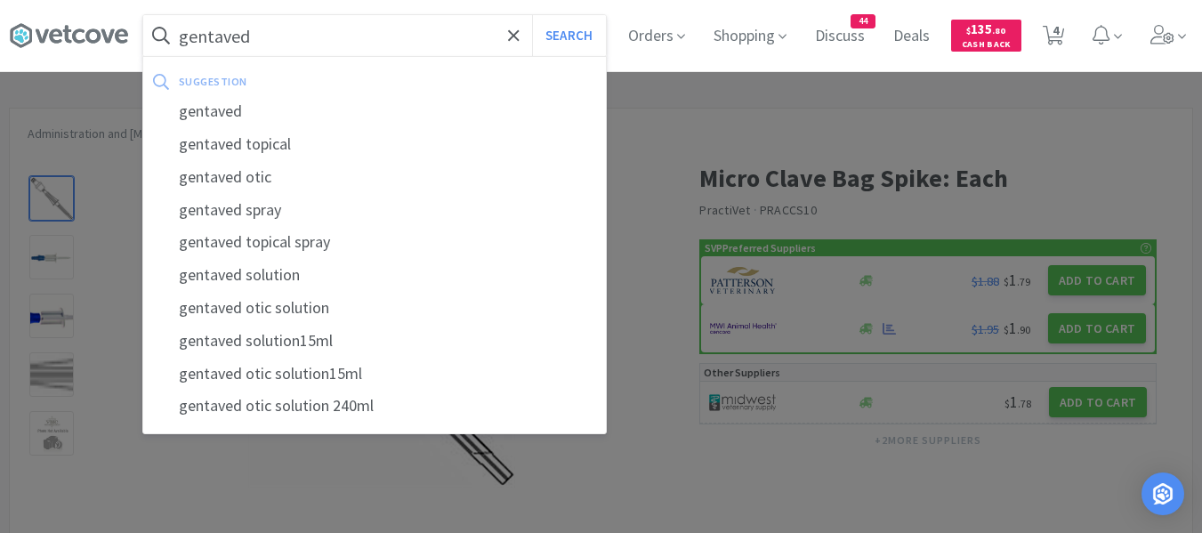
type input "gentaved"
click at [532, 15] on button "Search" at bounding box center [569, 35] width 74 height 41
select select "2"
select select "4"
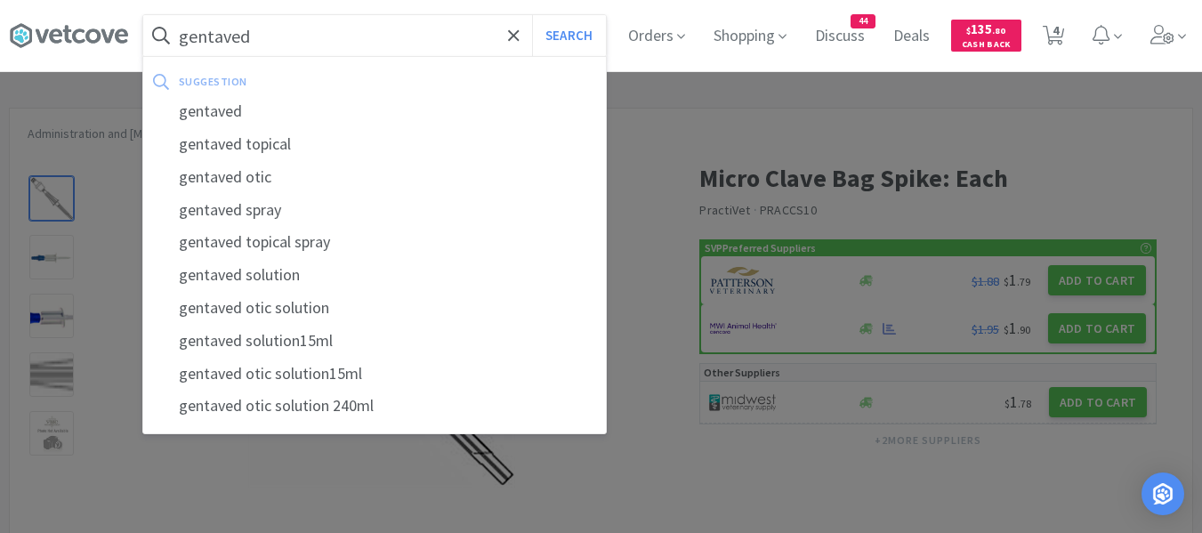
select select "10"
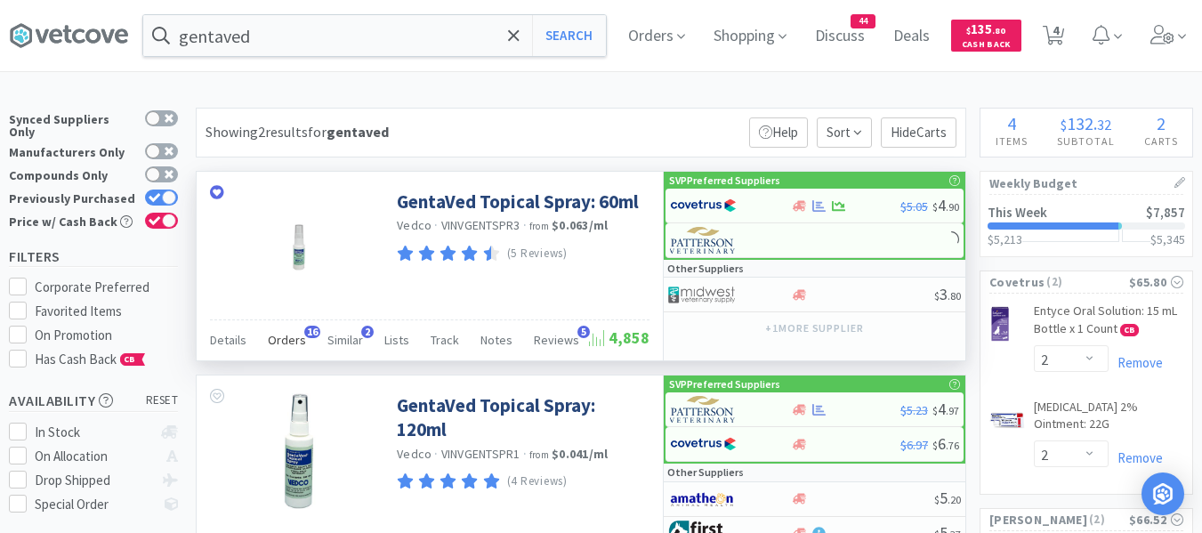
click at [279, 336] on span "Orders" at bounding box center [287, 340] width 38 height 16
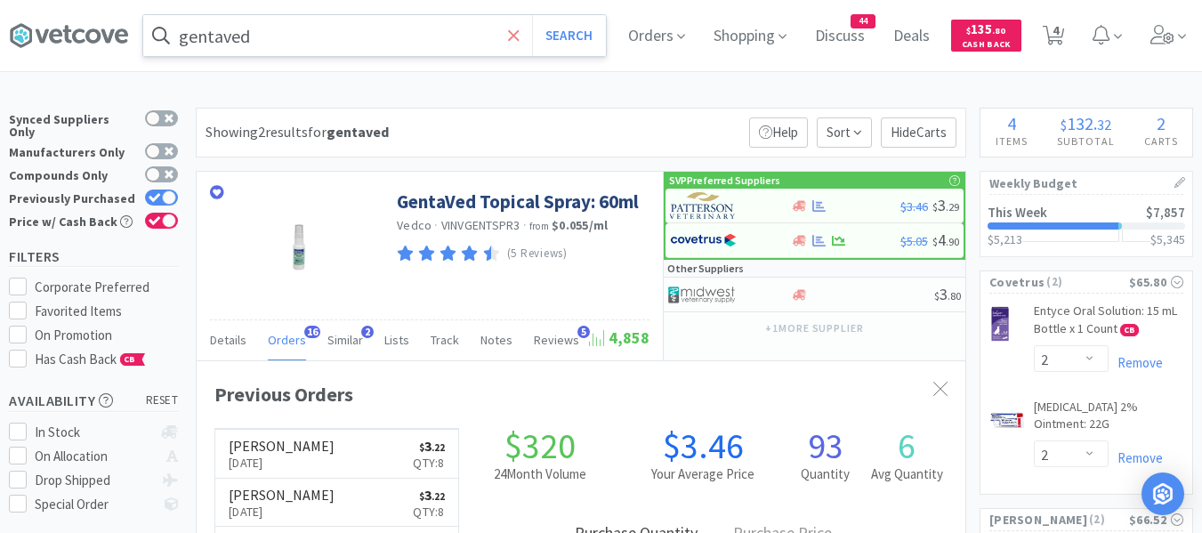
click at [520, 36] on icon at bounding box center [514, 36] width 12 height 18
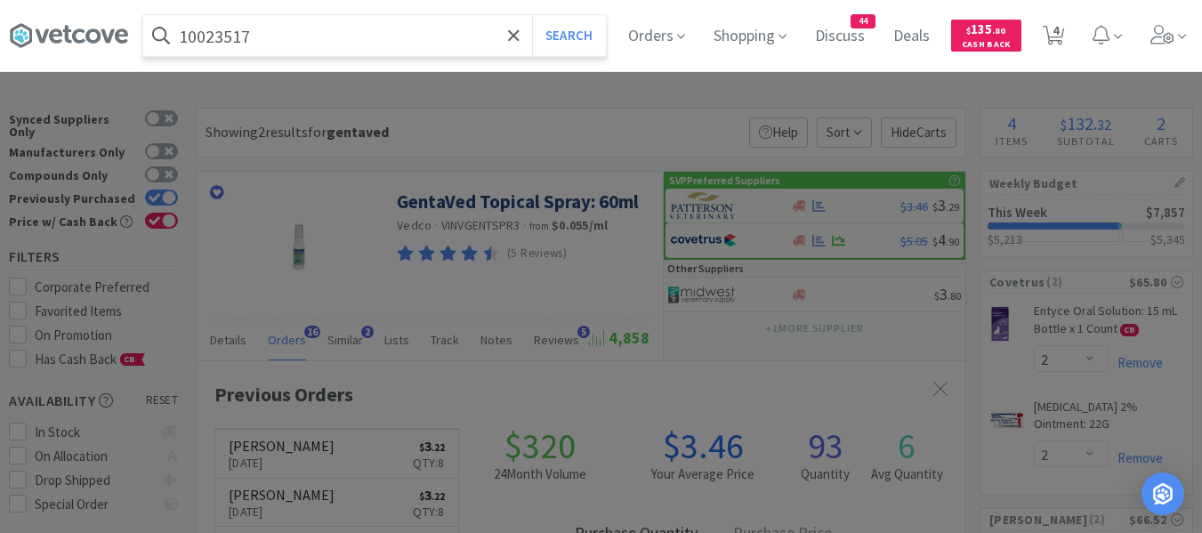
type input "10023517"
click at [532, 15] on button "Search" at bounding box center [569, 35] width 74 height 41
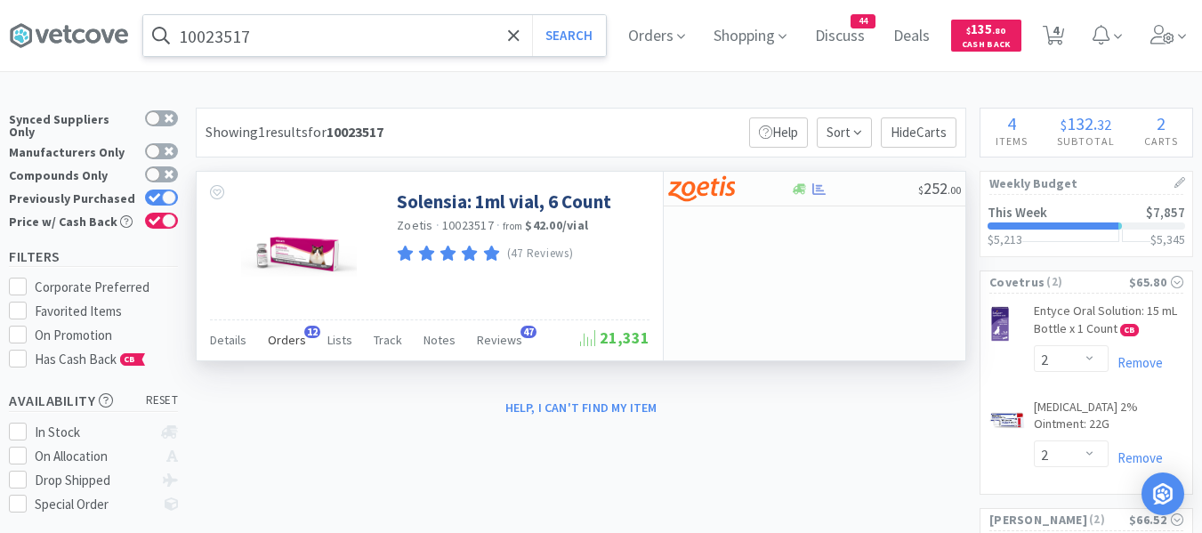
click at [295, 346] on span "Orders" at bounding box center [287, 340] width 38 height 16
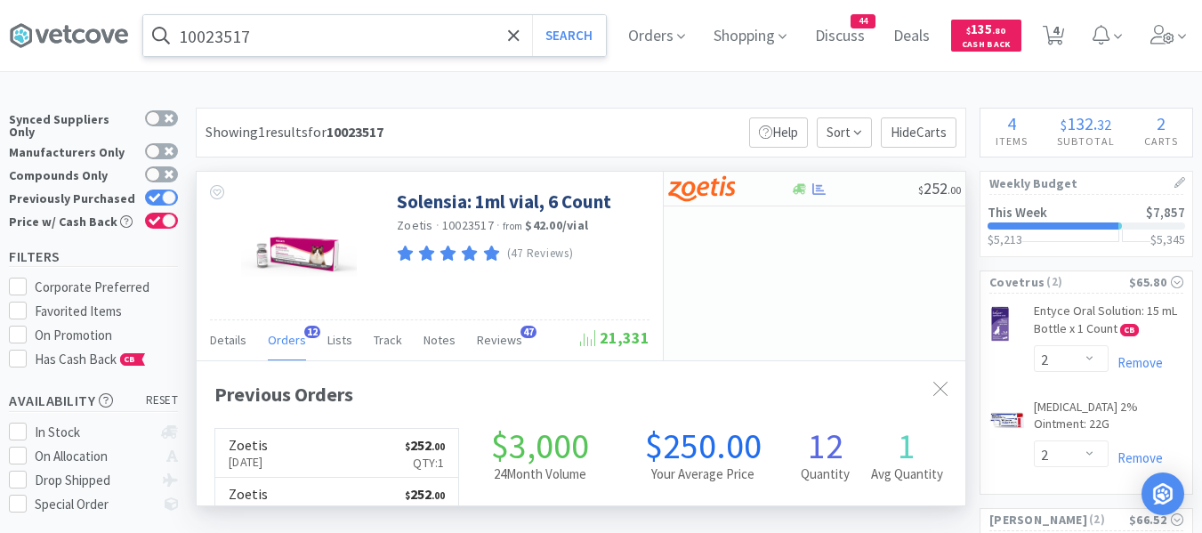
scroll to position [477, 769]
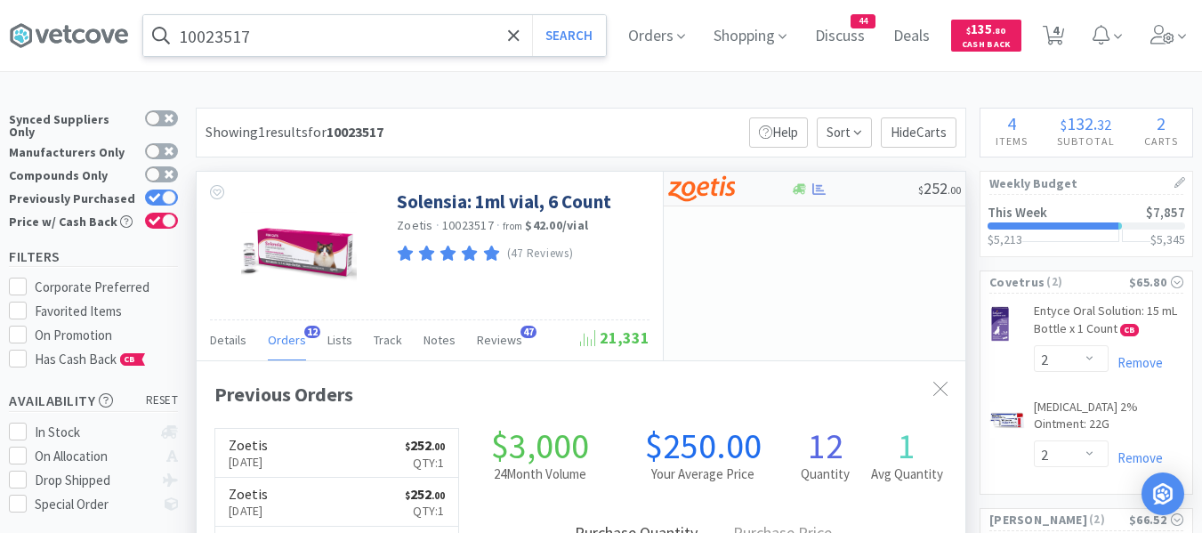
click at [724, 196] on img at bounding box center [701, 188] width 67 height 27
select select "1"
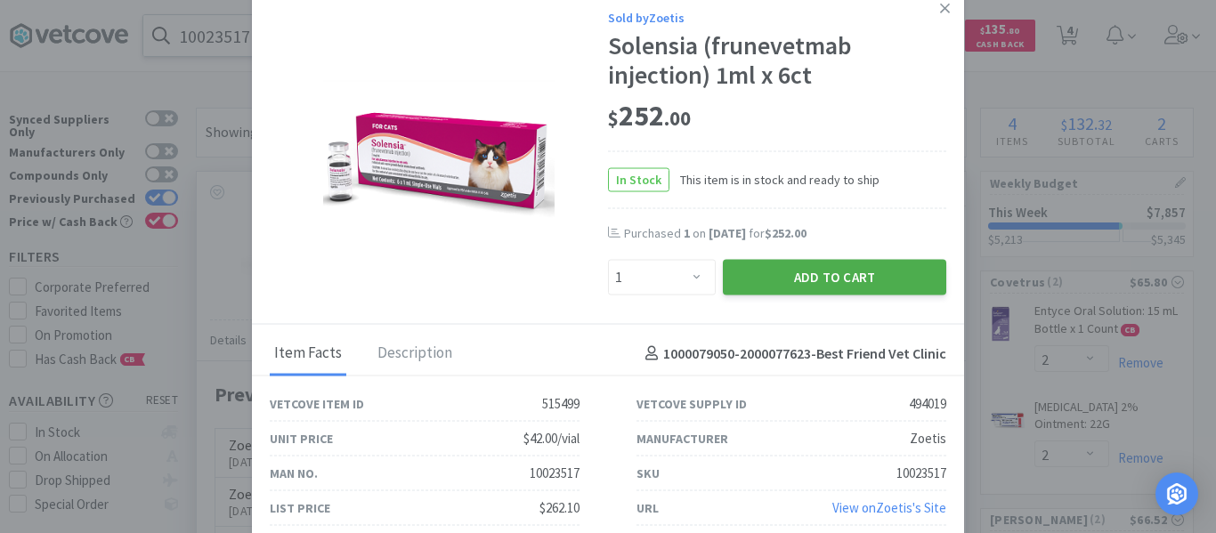
click at [753, 269] on button "Add to Cart" at bounding box center [834, 278] width 223 height 36
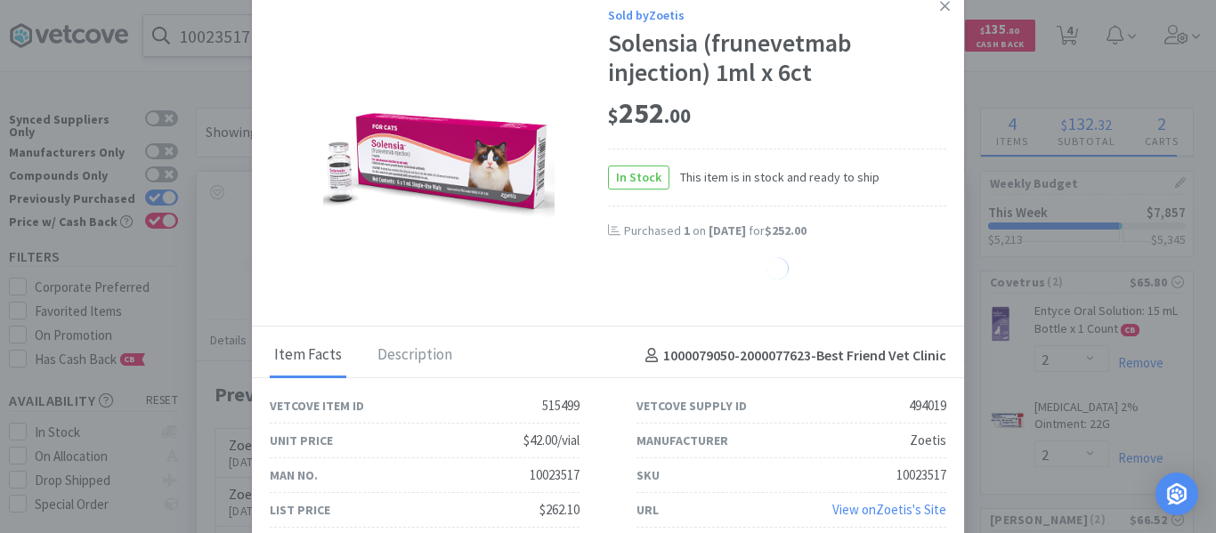
select select "1"
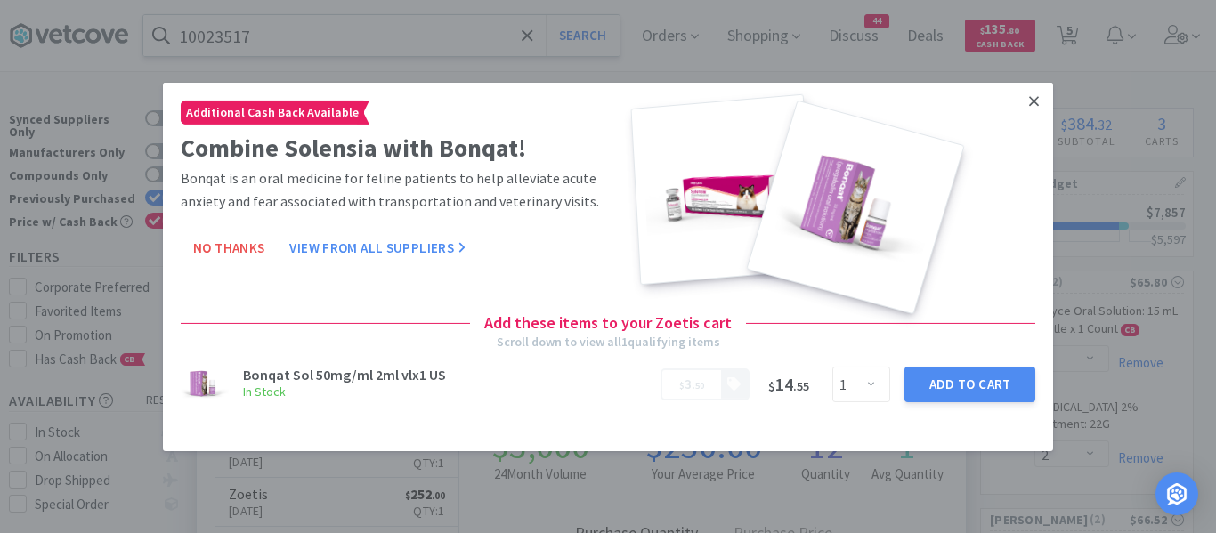
click at [1034, 104] on icon at bounding box center [1034, 101] width 10 height 16
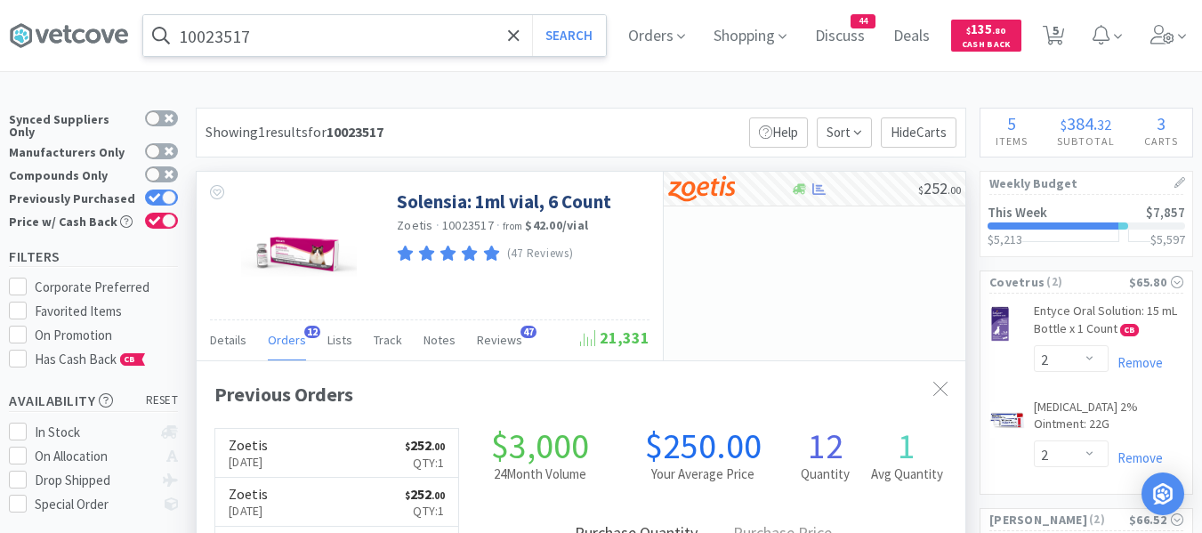
select select "4"
select select "1"
select select "10"
select select "3"
select select "4"
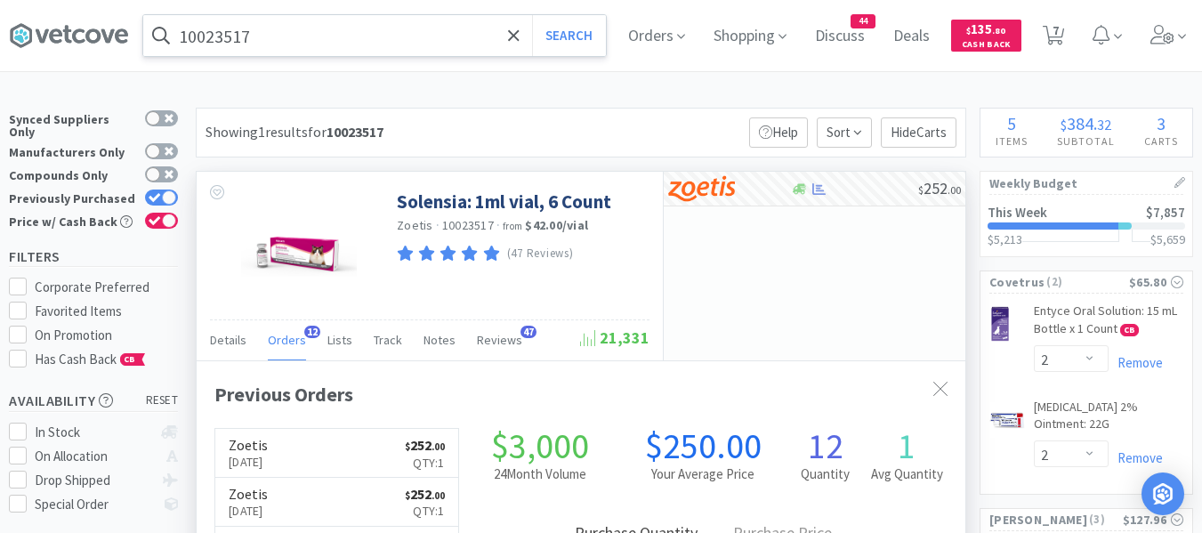
select select "10"
select select "1"
select select "2"
select select "1"
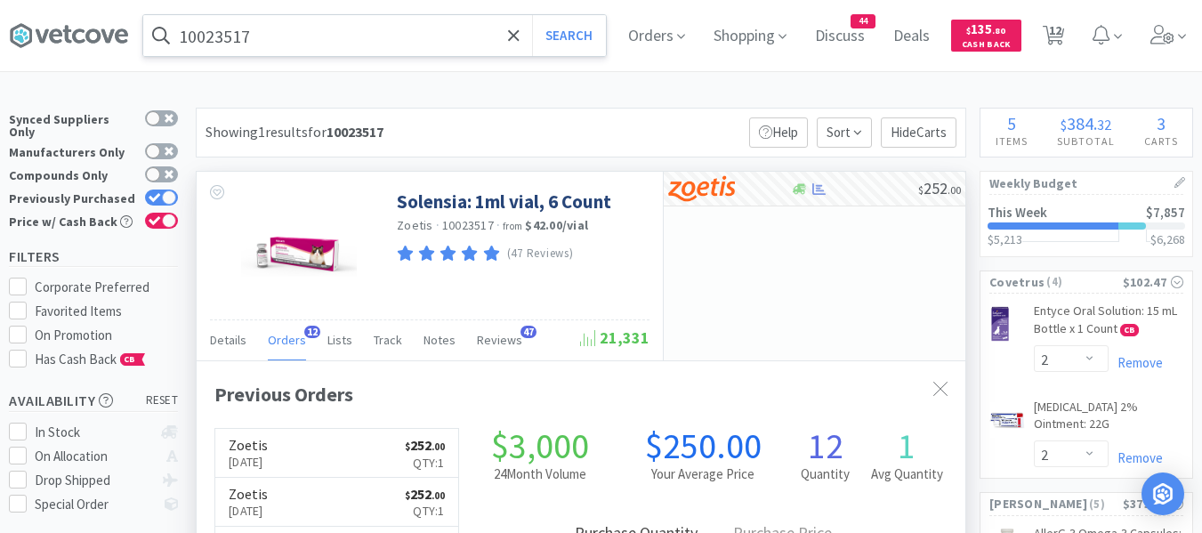
select select "3"
select select "2"
select select "3"
select select "2"
select select "1"
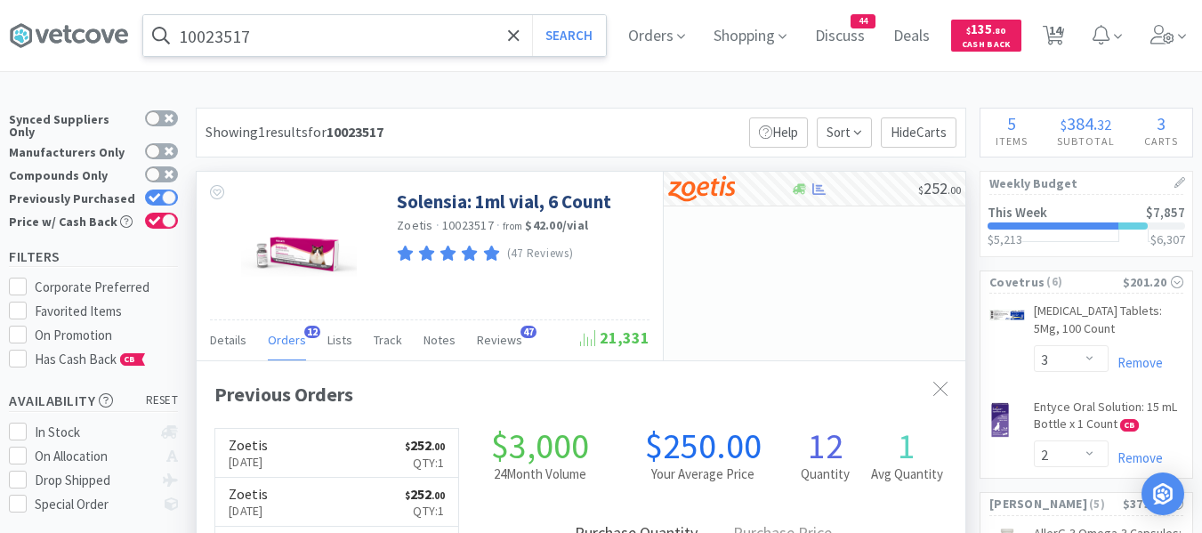
select select "2"
select select "3"
select select "1"
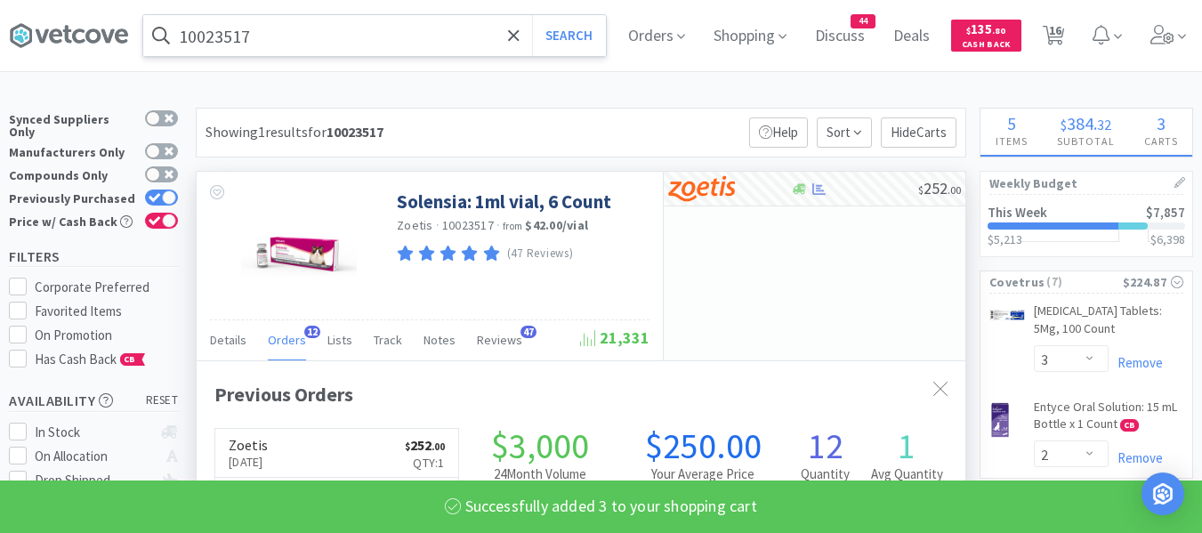
select select "1"
select select "3"
select select "1"
select select "12"
select select "1"
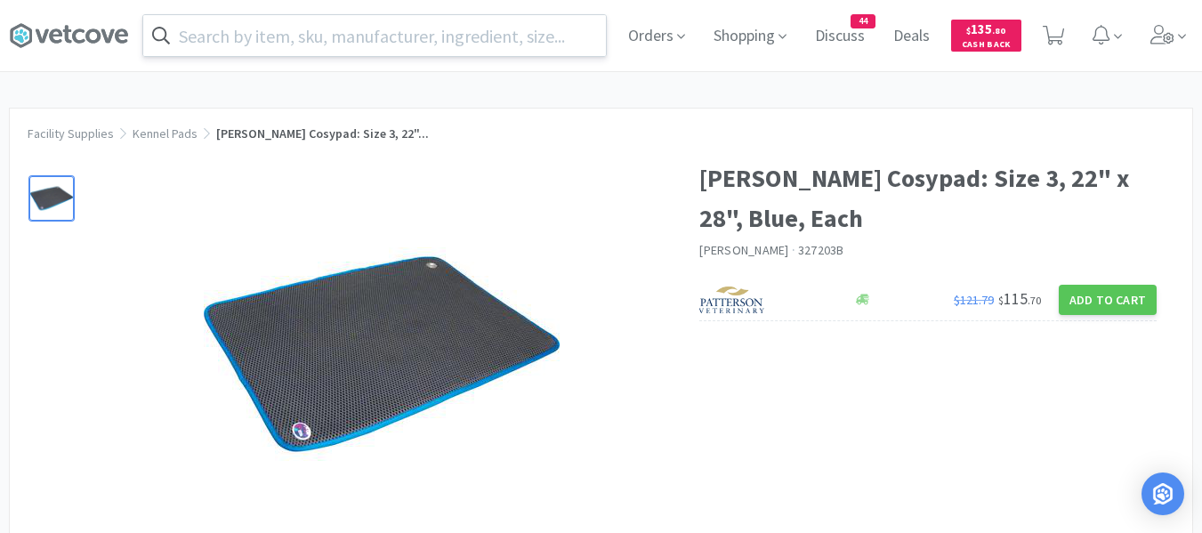
click at [287, 47] on input "text" at bounding box center [374, 35] width 463 height 41
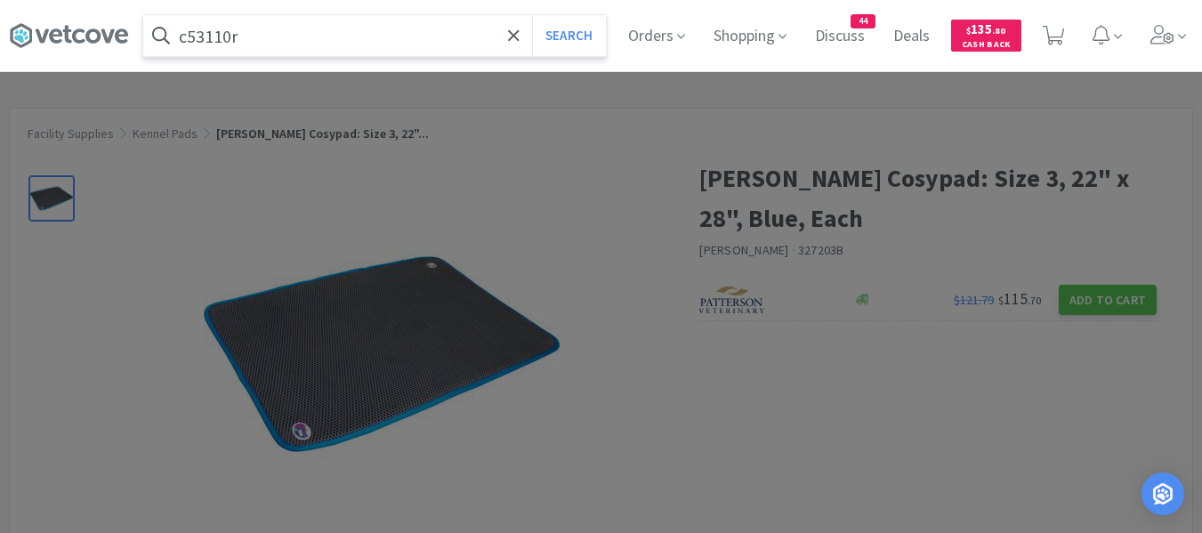
type input "c53110r"
click at [532, 15] on button "Search" at bounding box center [569, 35] width 74 height 41
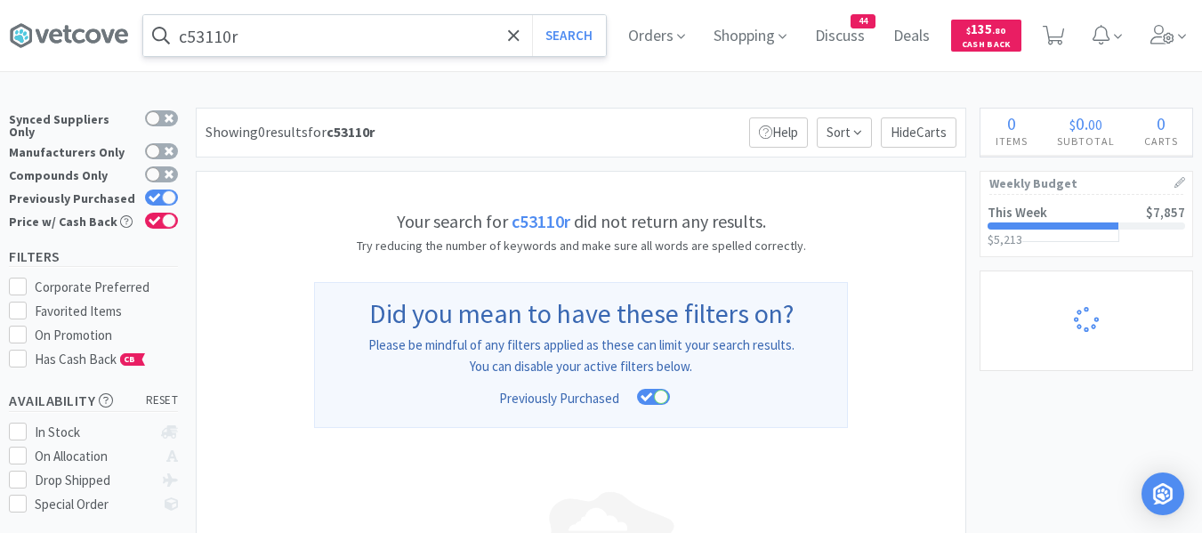
select select "2"
select select "4"
select select "10"
select select "1"
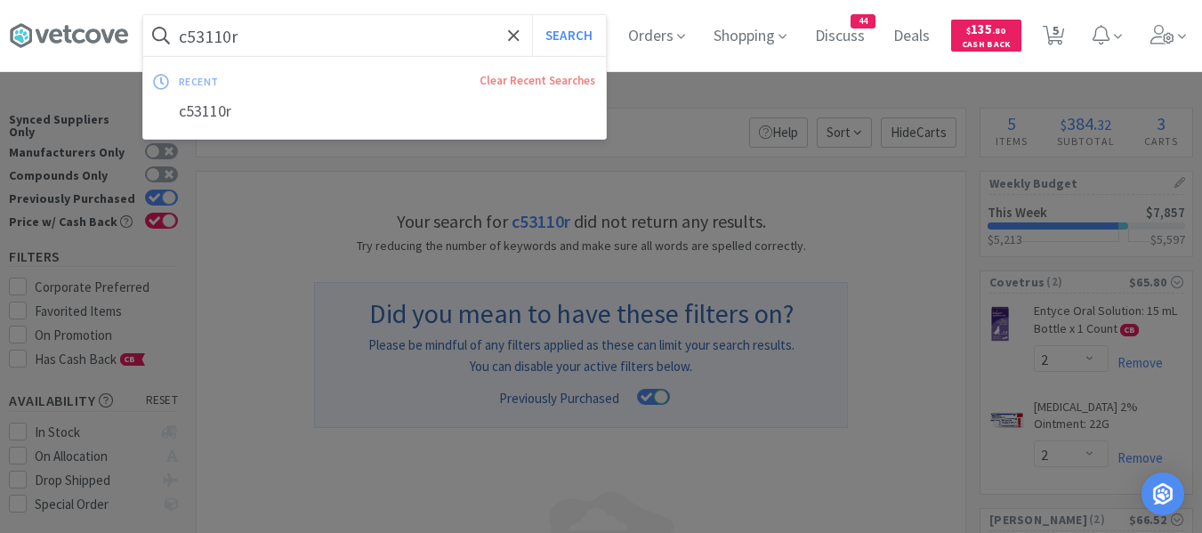
click at [336, 40] on input "c53110r" at bounding box center [374, 35] width 463 height 41
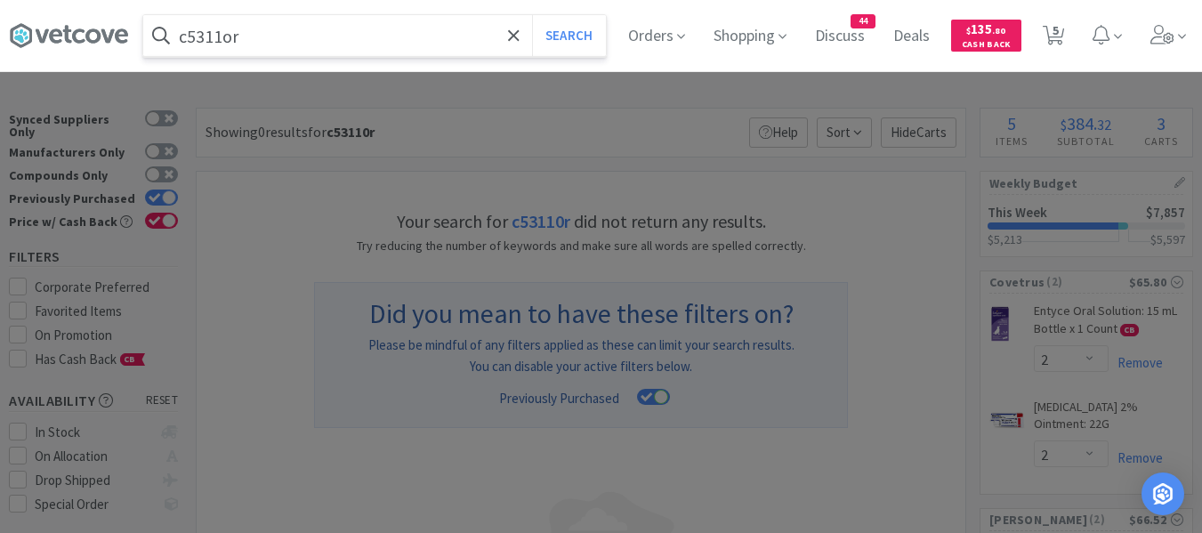
click at [532, 15] on button "Search" at bounding box center [569, 35] width 74 height 41
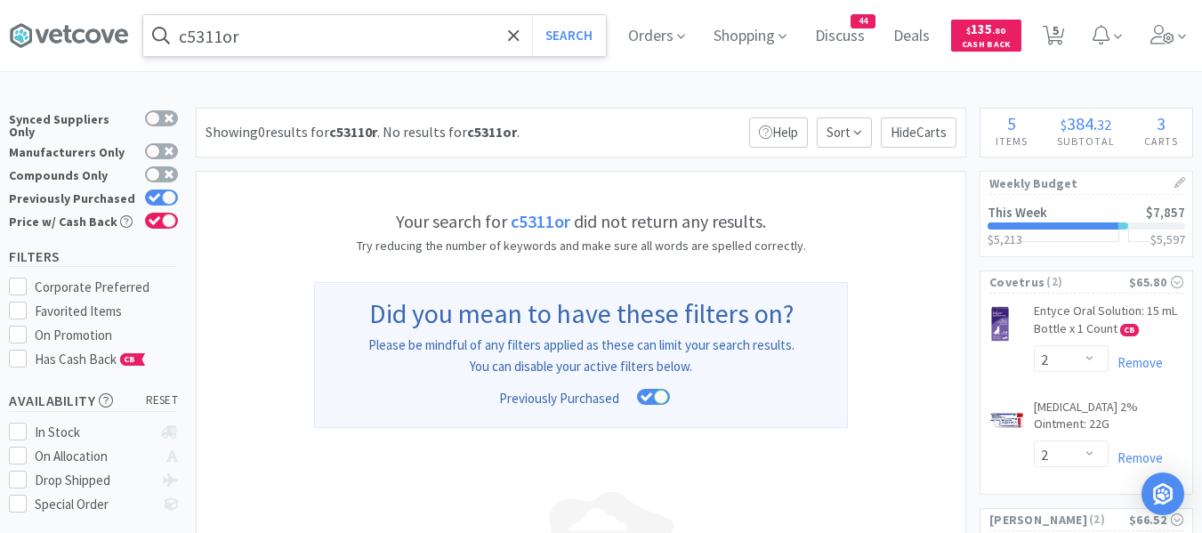
click at [306, 44] on input "c5311or" at bounding box center [374, 35] width 463 height 41
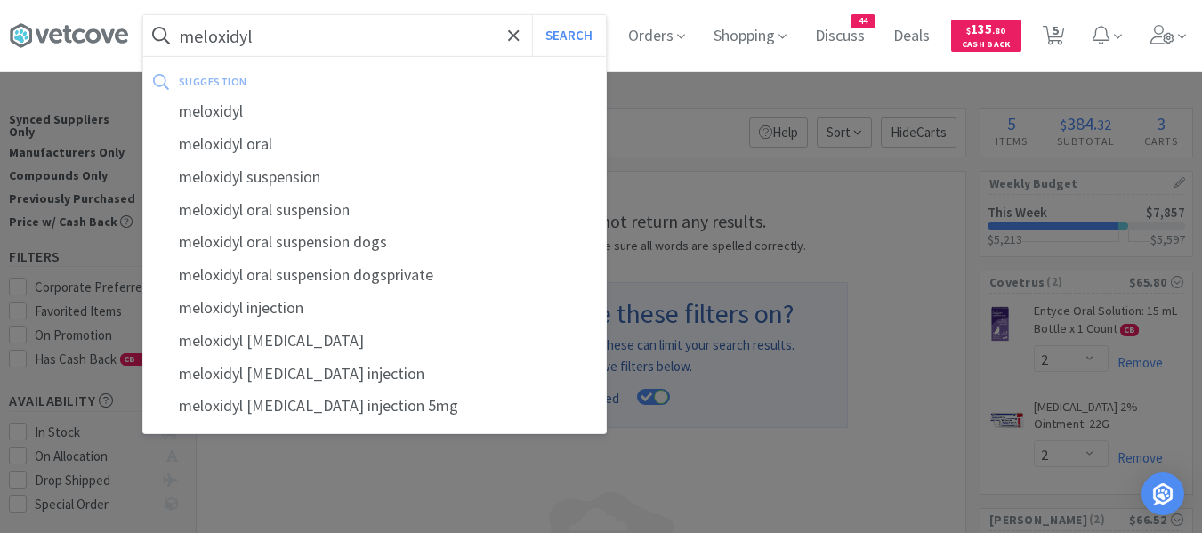
type input "meloxidyl"
click at [532, 15] on button "Search" at bounding box center [569, 35] width 74 height 41
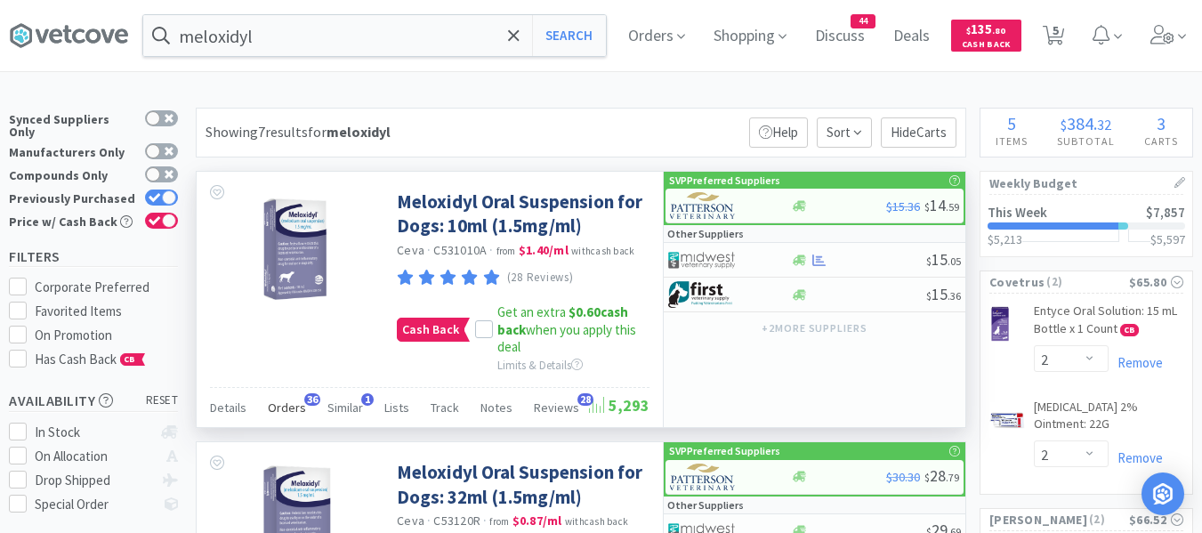
click at [288, 401] on span "Orders" at bounding box center [287, 408] width 38 height 16
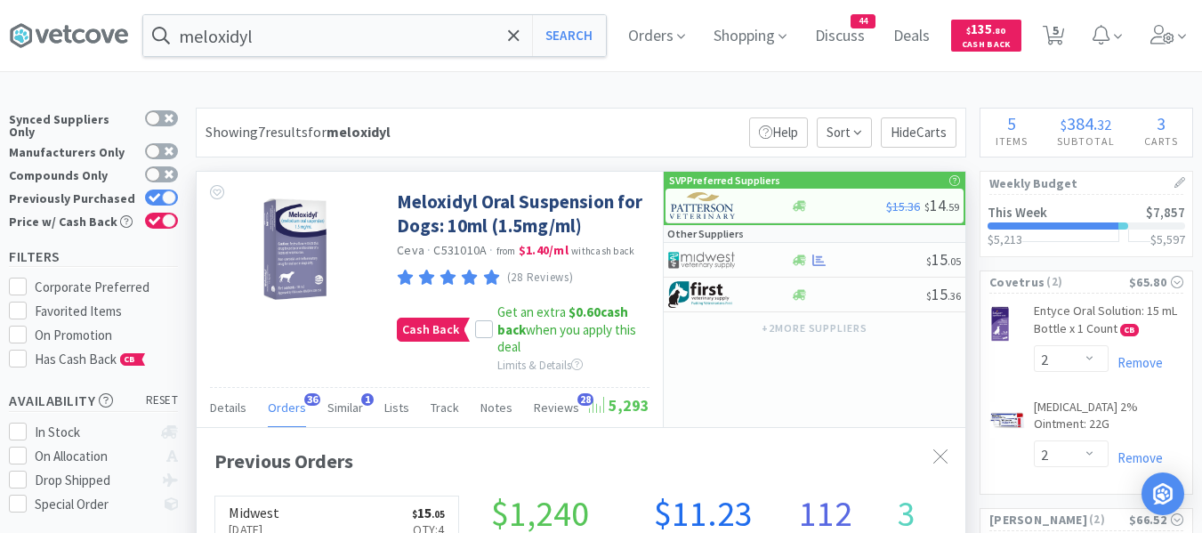
scroll to position [477, 769]
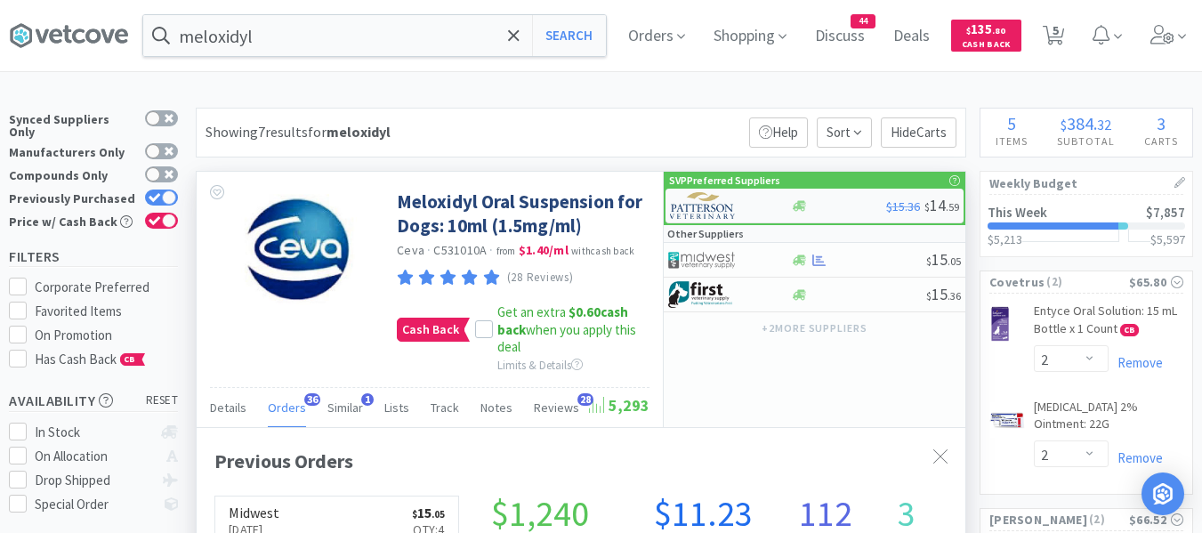
click at [745, 206] on div at bounding box center [719, 205] width 98 height 30
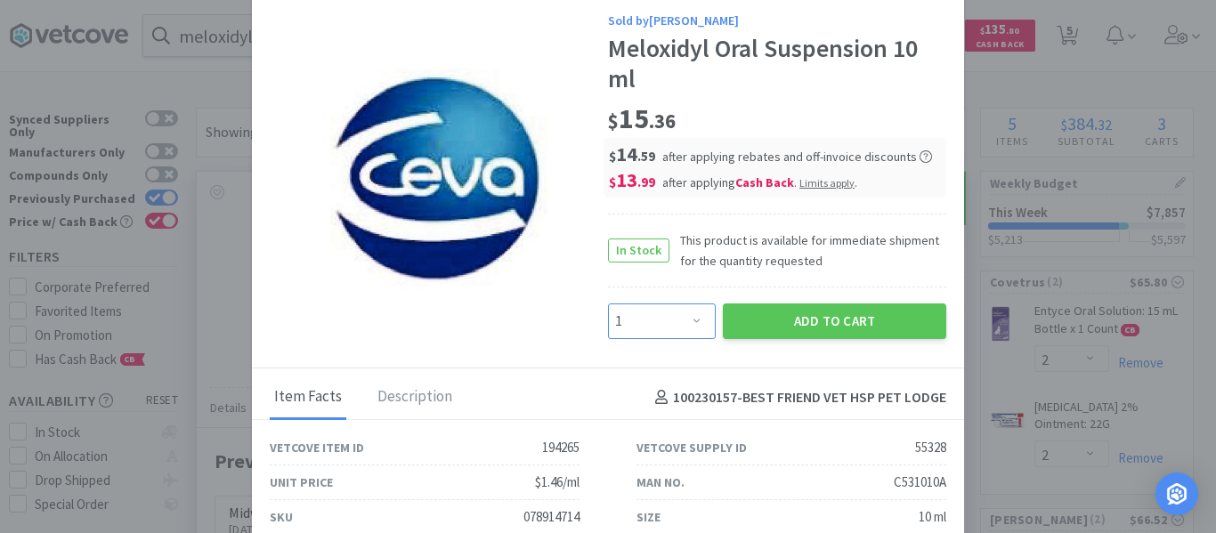
click at [658, 315] on select "Enter Quantity 1 2 3 4 5 6 7 8 9 10 11 12 13 14 15 16 17 18 19 20 Enter Quantity" at bounding box center [662, 321] width 108 height 36
select select "4"
click at [608, 303] on select "Enter Quantity 1 2 3 4 5 6 7 8 9 10 11 12 13 14 15 16 17 18 19 20 Enter Quantity" at bounding box center [662, 321] width 108 height 36
click at [786, 314] on button "Add to Cart" at bounding box center [834, 321] width 223 height 36
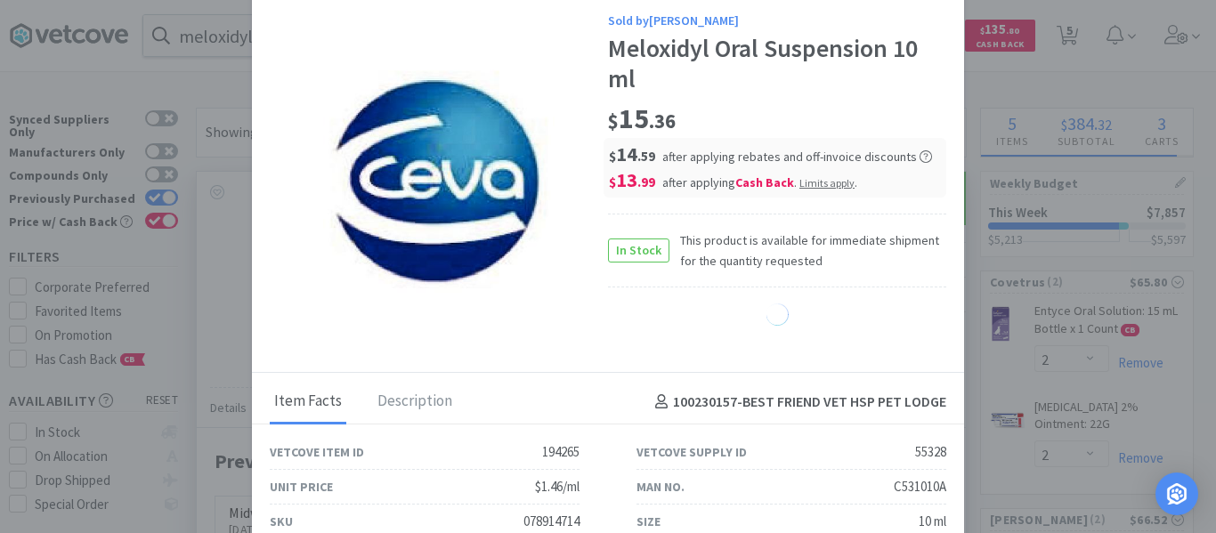
select select "4"
select select "10"
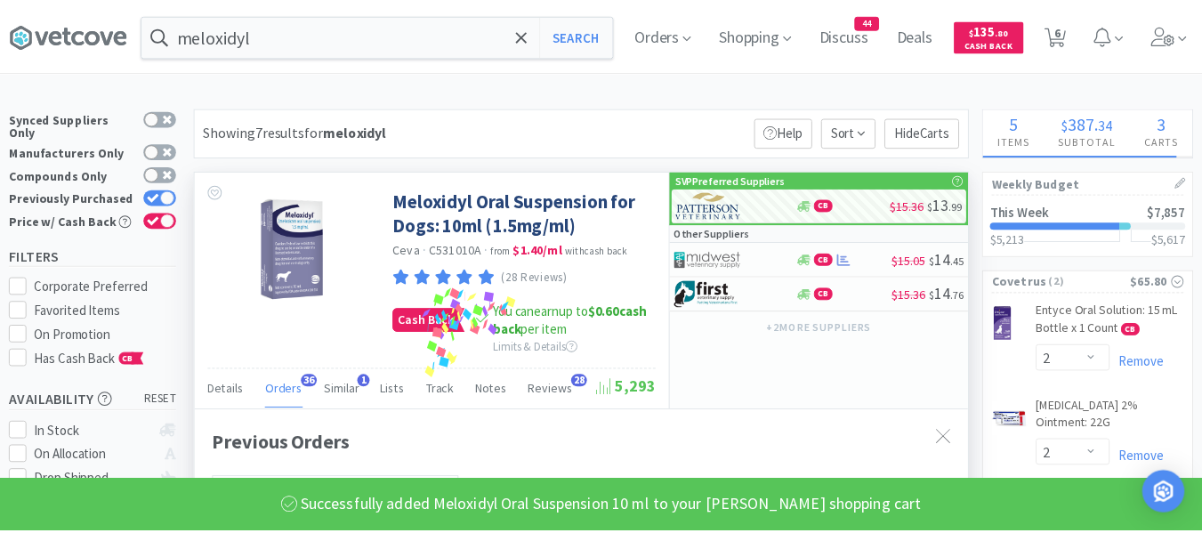
scroll to position [889545, 889253]
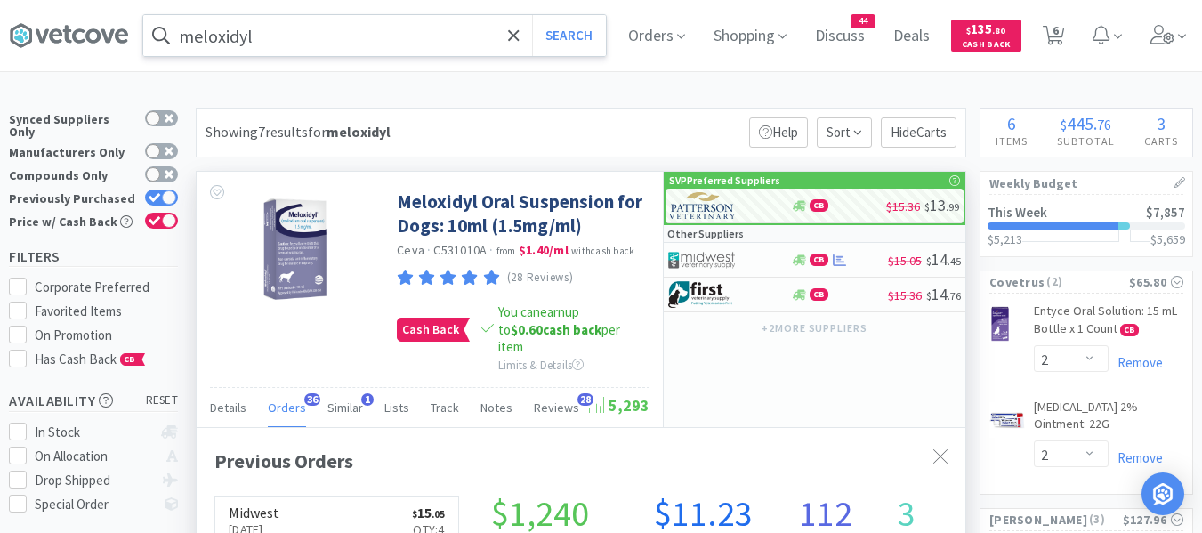
click at [340, 46] on input "meloxidyl" at bounding box center [374, 35] width 463 height 41
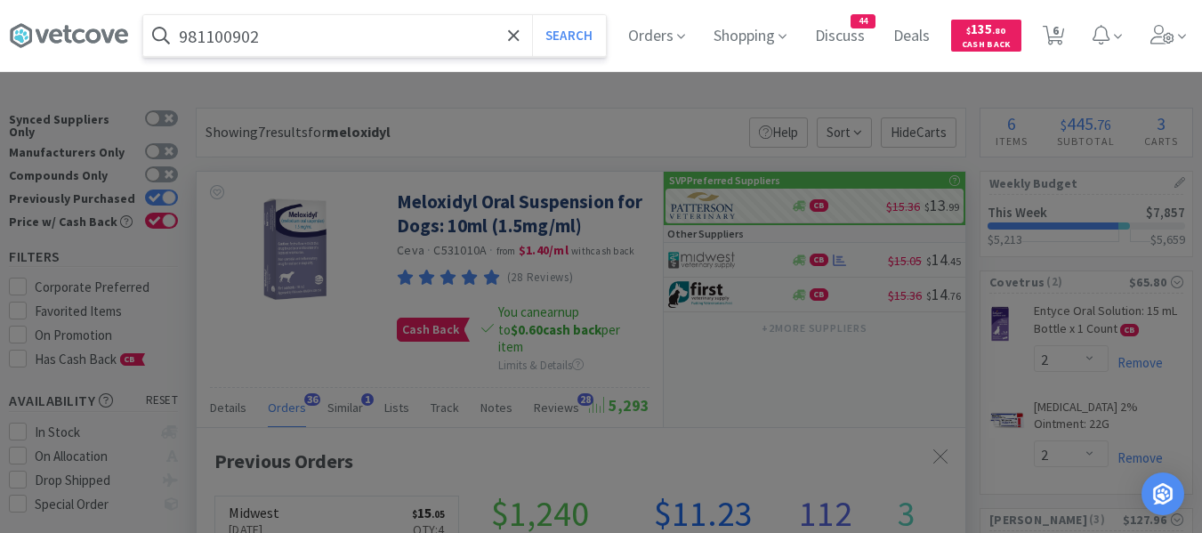
type input "981100902"
click at [532, 15] on button "Search" at bounding box center [569, 35] width 74 height 41
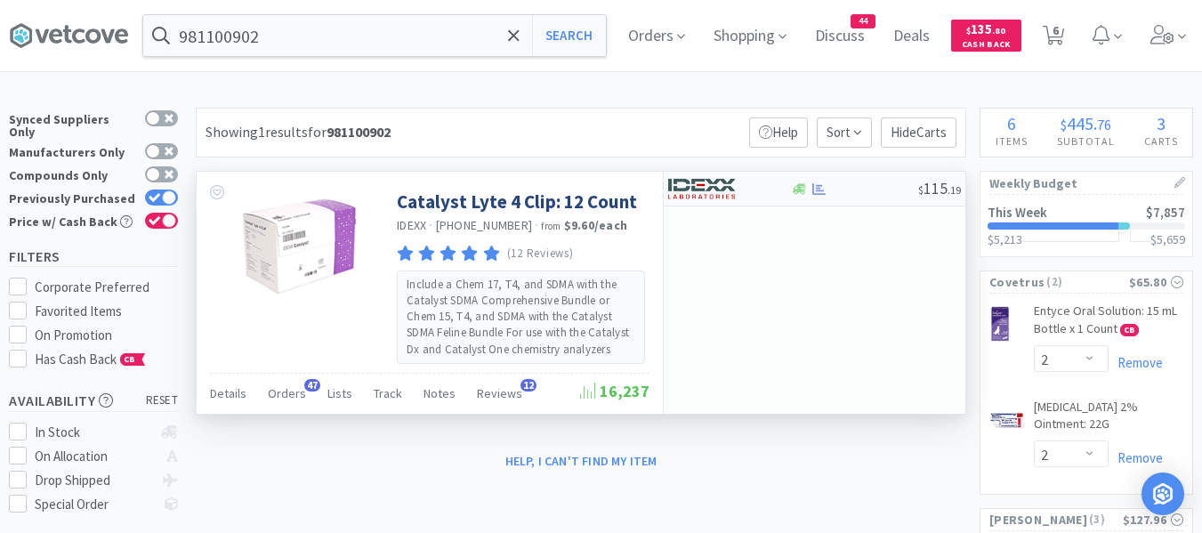
click at [712, 195] on img at bounding box center [701, 188] width 67 height 27
select select "1"
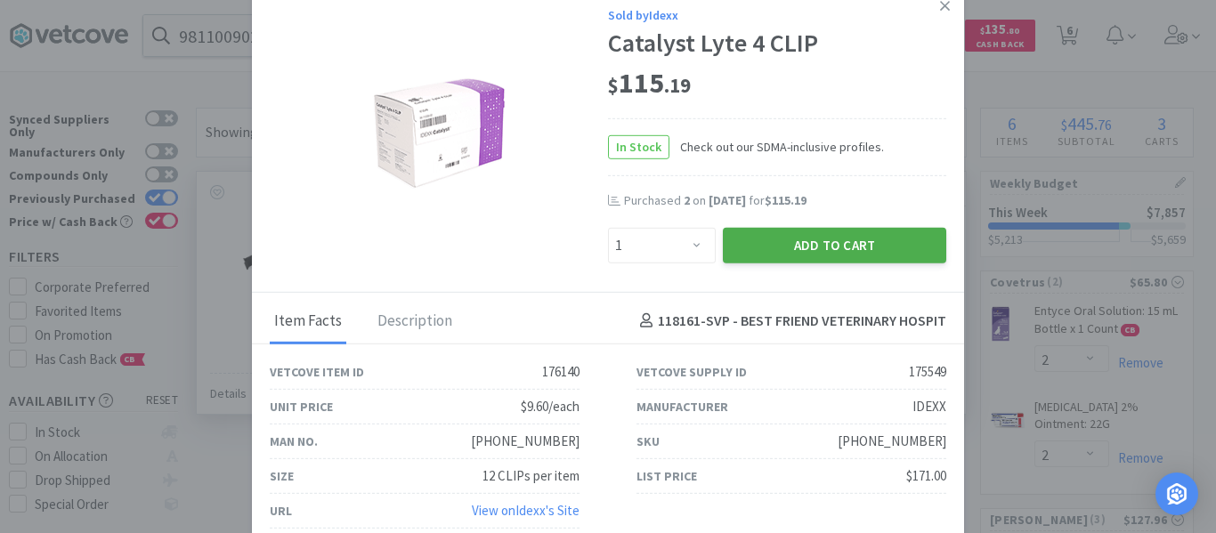
click at [762, 245] on button "Add to Cart" at bounding box center [834, 245] width 223 height 36
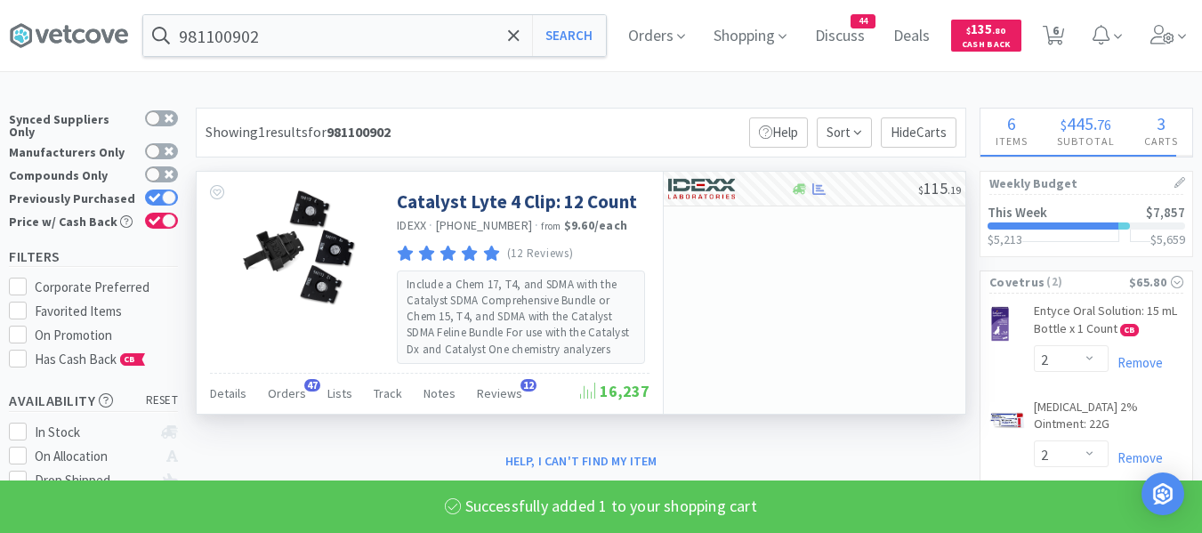
select select "1"
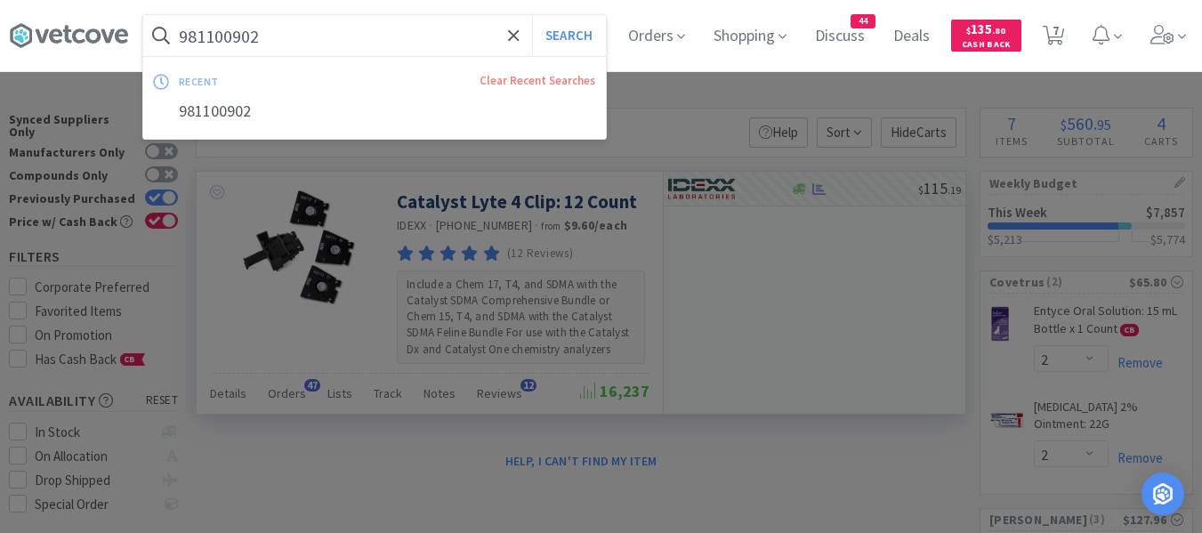
click at [456, 42] on input "981100902" at bounding box center [374, 35] width 463 height 41
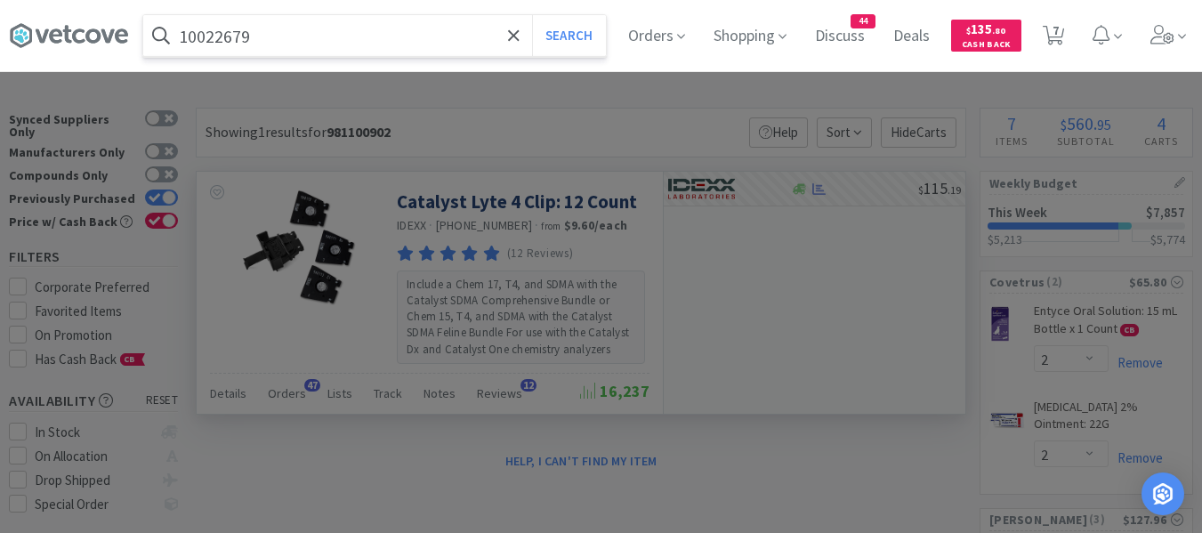
click at [532, 15] on button "Search" at bounding box center [569, 35] width 74 height 41
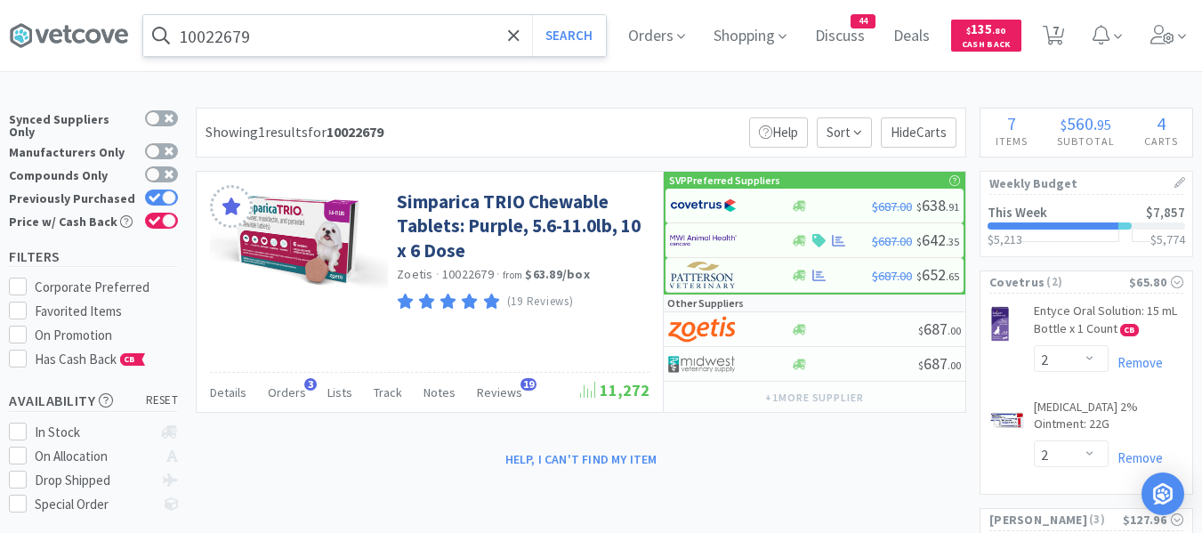
click at [274, 24] on input "10022679" at bounding box center [374, 35] width 463 height 41
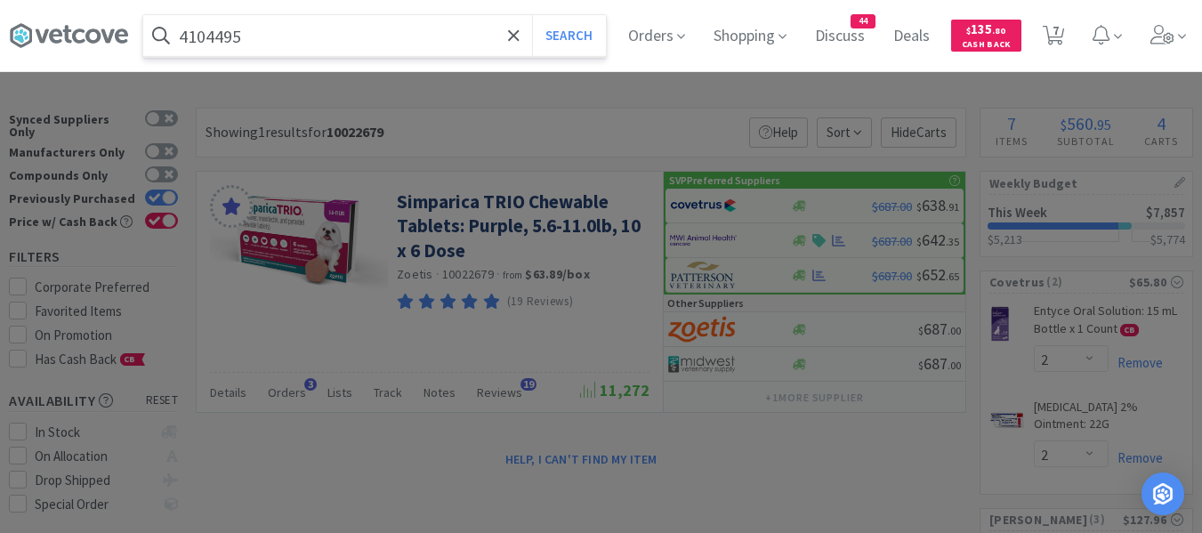
type input "4104495"
click at [532, 15] on button "Search" at bounding box center [569, 35] width 74 height 41
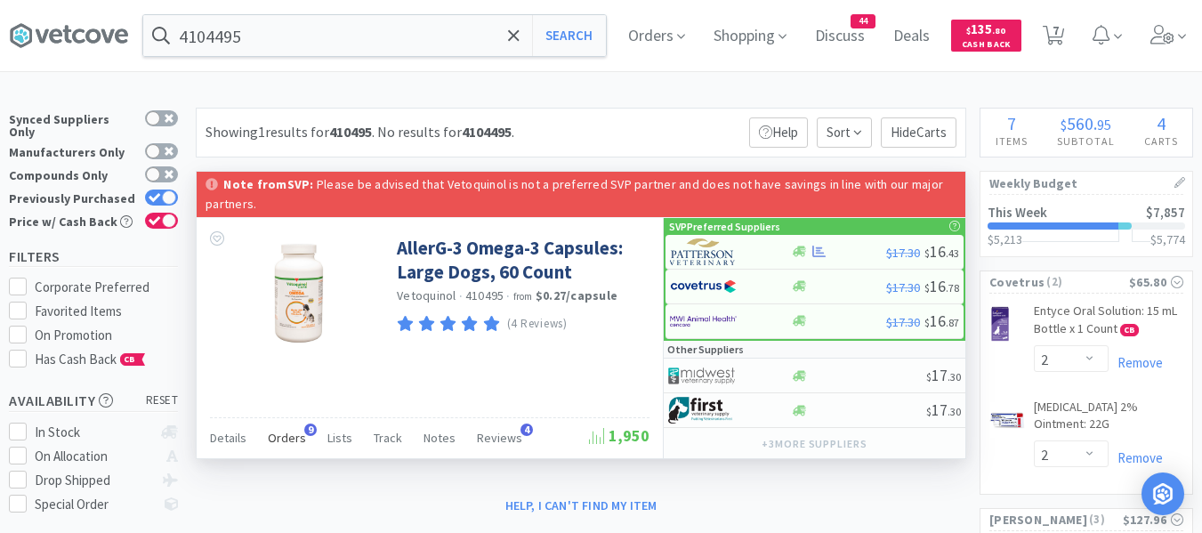
click at [285, 447] on div "Orders 9" at bounding box center [287, 441] width 38 height 34
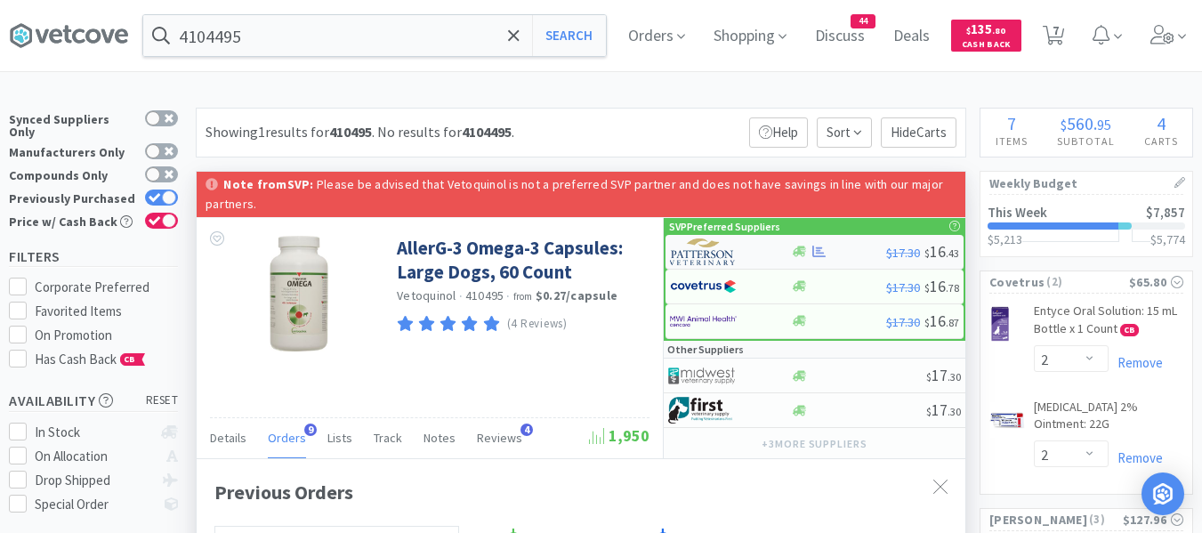
click at [690, 257] on img at bounding box center [703, 252] width 67 height 27
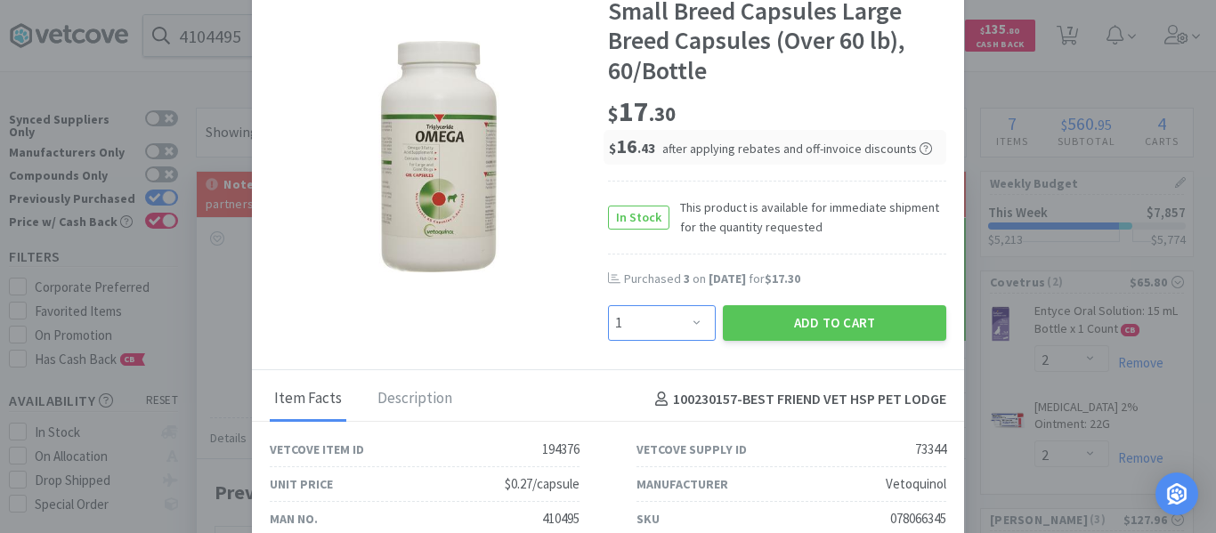
click at [661, 329] on select "Enter Quantity 1 2 3 4 5 6 7 8 9 10 11 12 13 14 15 16 17 18 19 20 Enter Quantity" at bounding box center [662, 323] width 108 height 36
select select "3"
click at [608, 305] on select "Enter Quantity 1 2 3 4 5 6 7 8 9 10 11 12 13 14 15 16 17 18 19 20 Enter Quantity" at bounding box center [662, 323] width 108 height 36
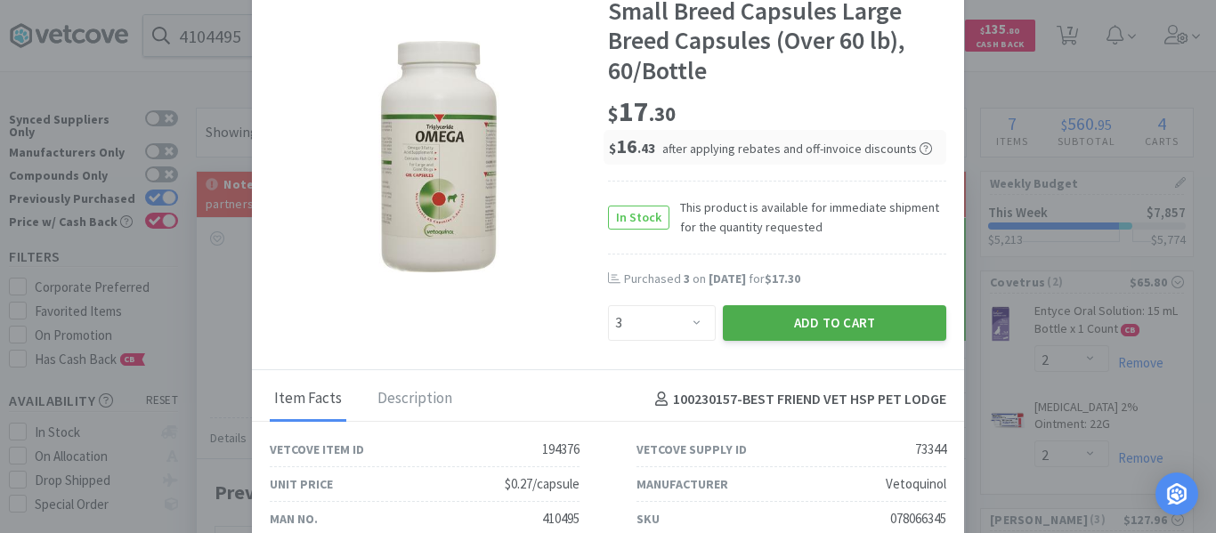
click at [747, 315] on button "Add to Cart" at bounding box center [834, 323] width 223 height 36
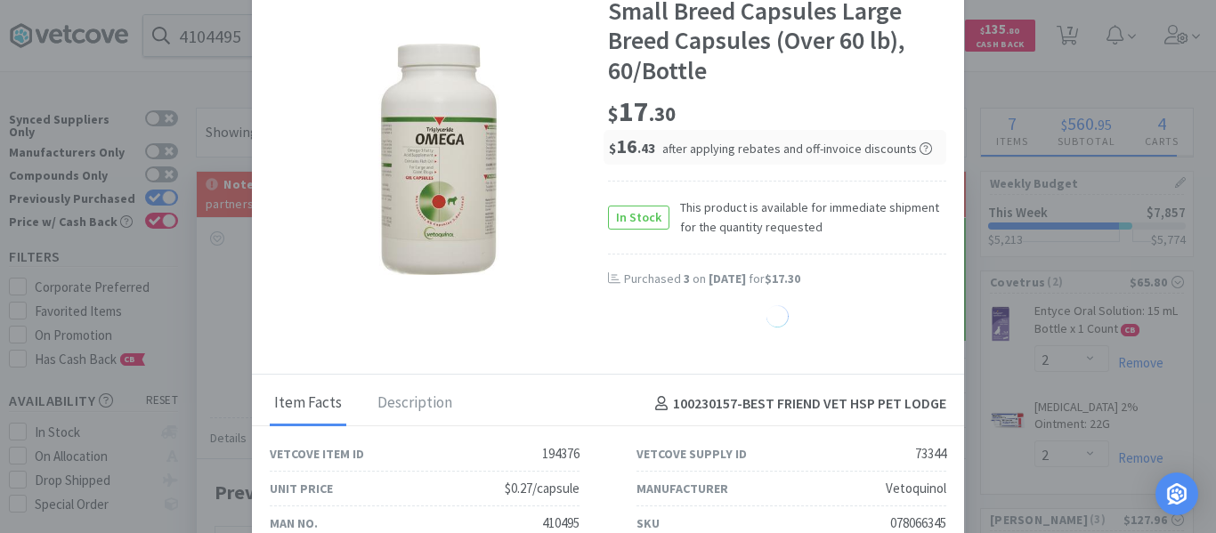
select select "3"
select select "4"
select select "10"
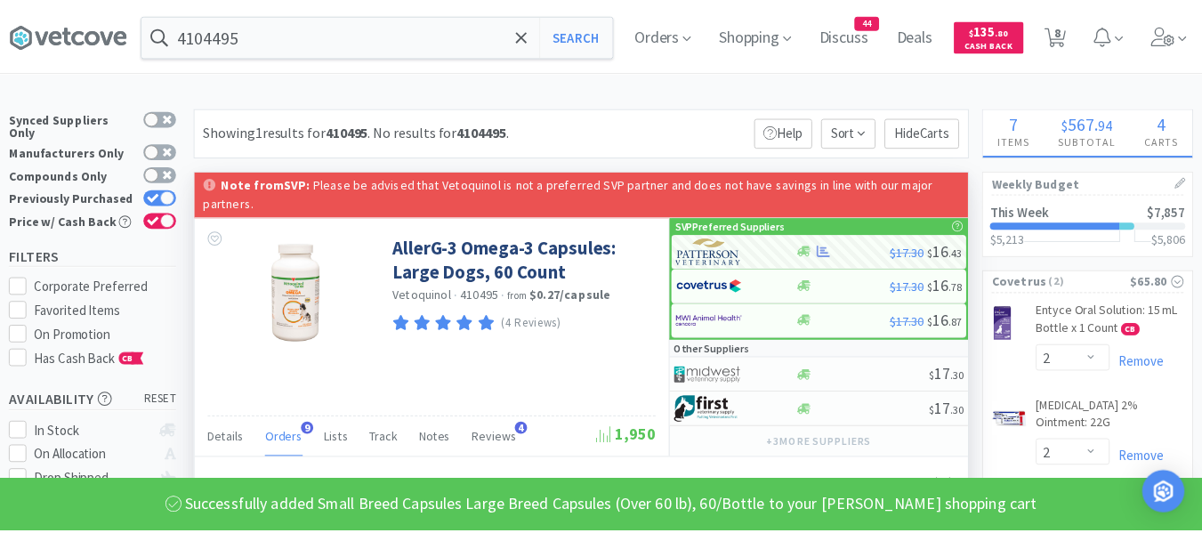
scroll to position [889545, 889253]
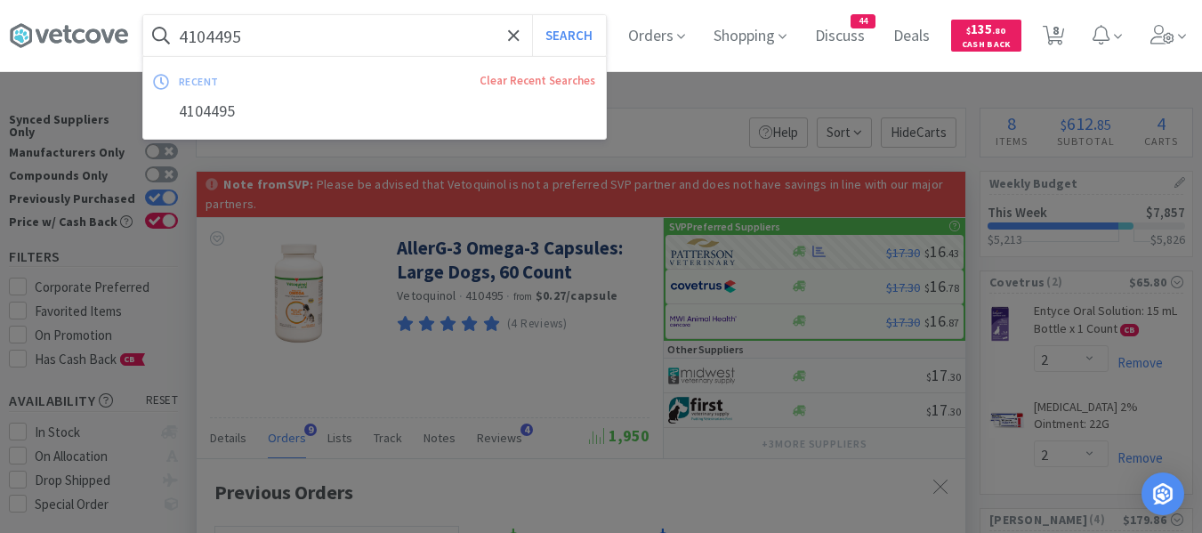
click at [258, 35] on input "4104495" at bounding box center [374, 35] width 463 height 41
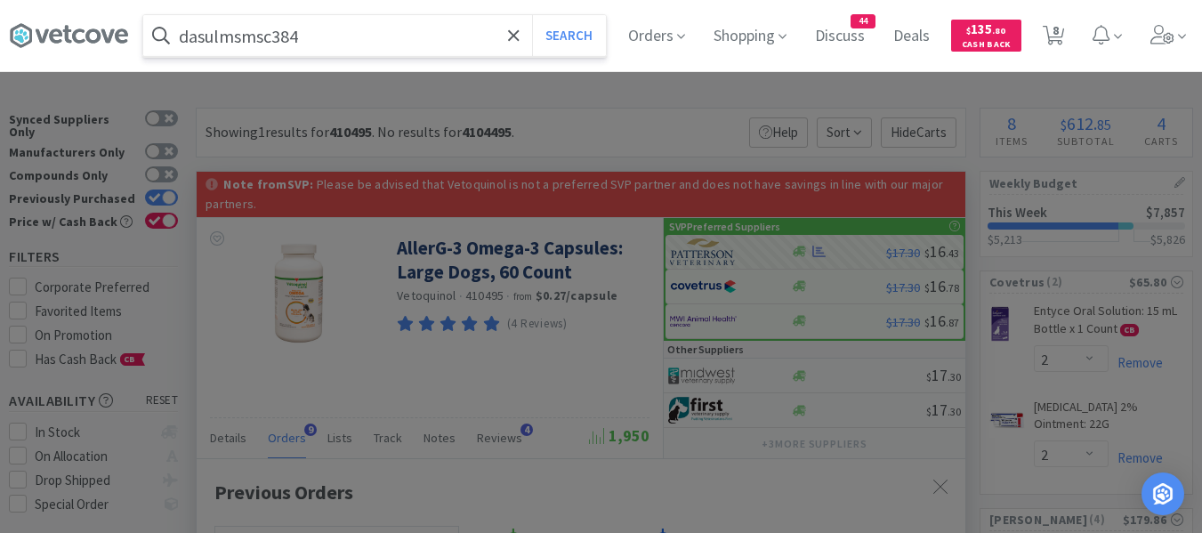
type input "dasulmsmsc384"
click at [532, 15] on button "Search" at bounding box center [569, 35] width 74 height 41
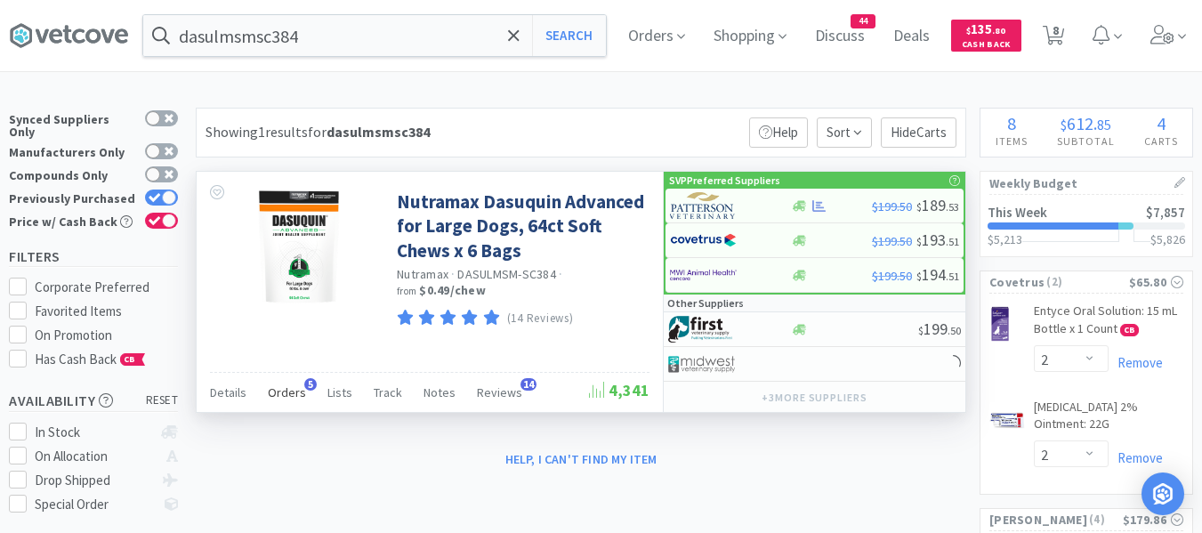
click at [282, 394] on span "Orders" at bounding box center [287, 392] width 38 height 16
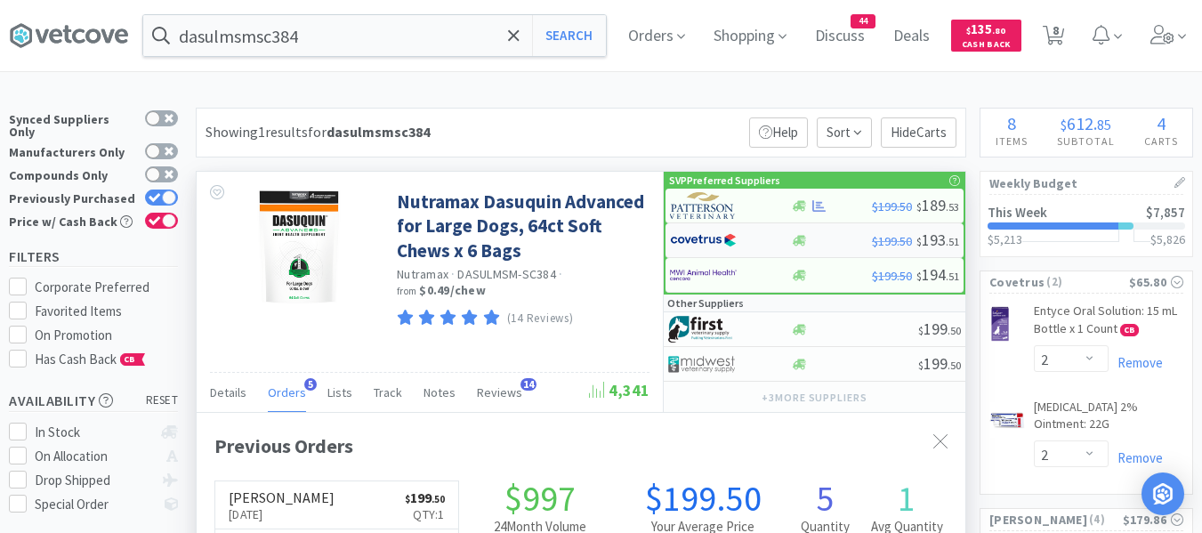
scroll to position [417, 769]
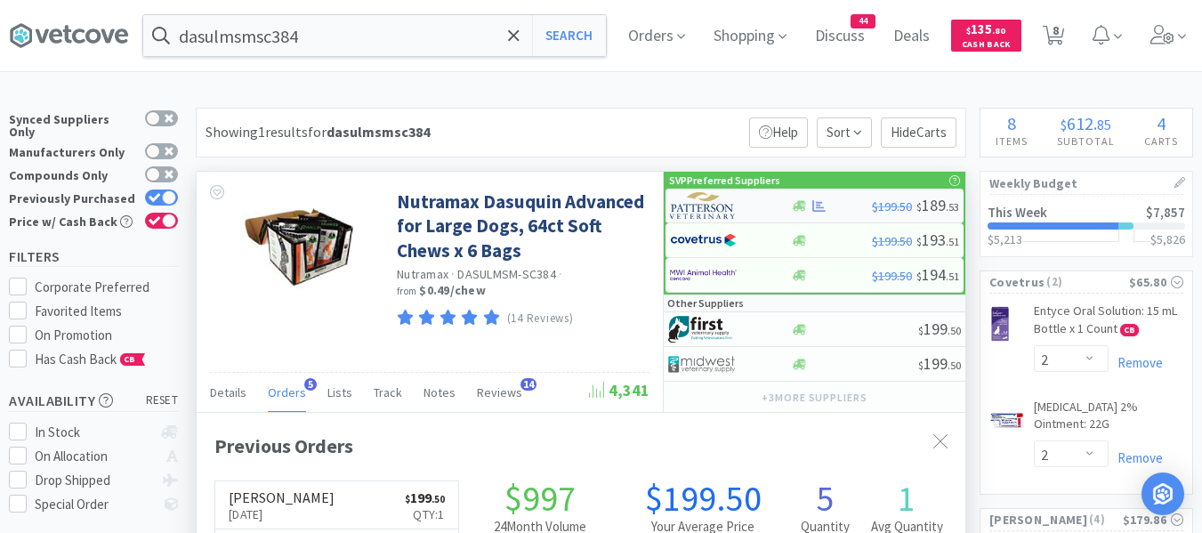
click at [708, 207] on img at bounding box center [703, 205] width 67 height 27
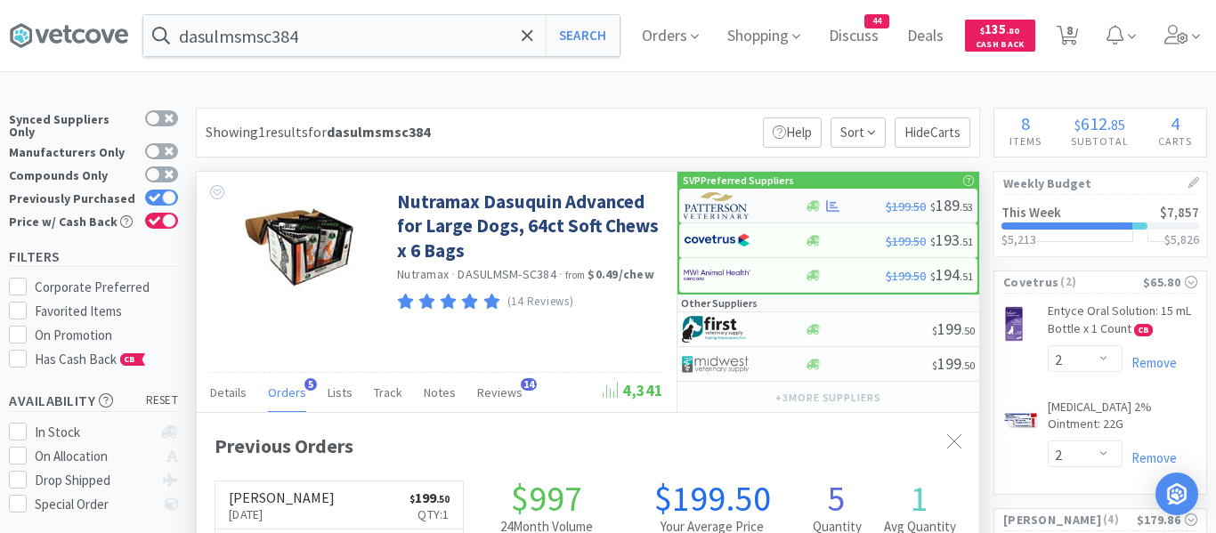
select select "1"
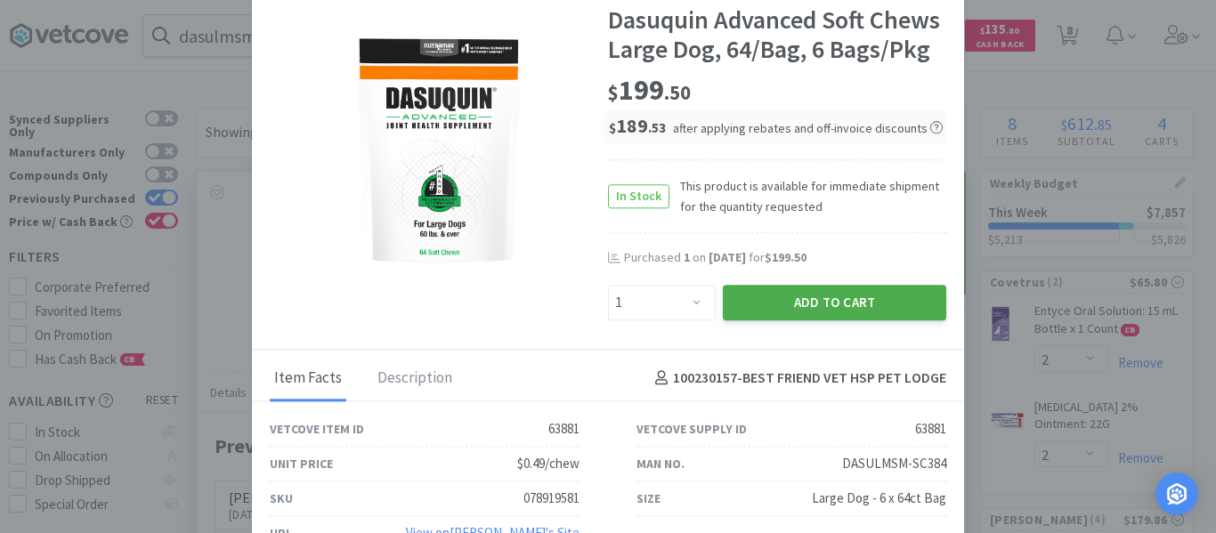
click at [759, 299] on button "Add to Cart" at bounding box center [834, 303] width 223 height 36
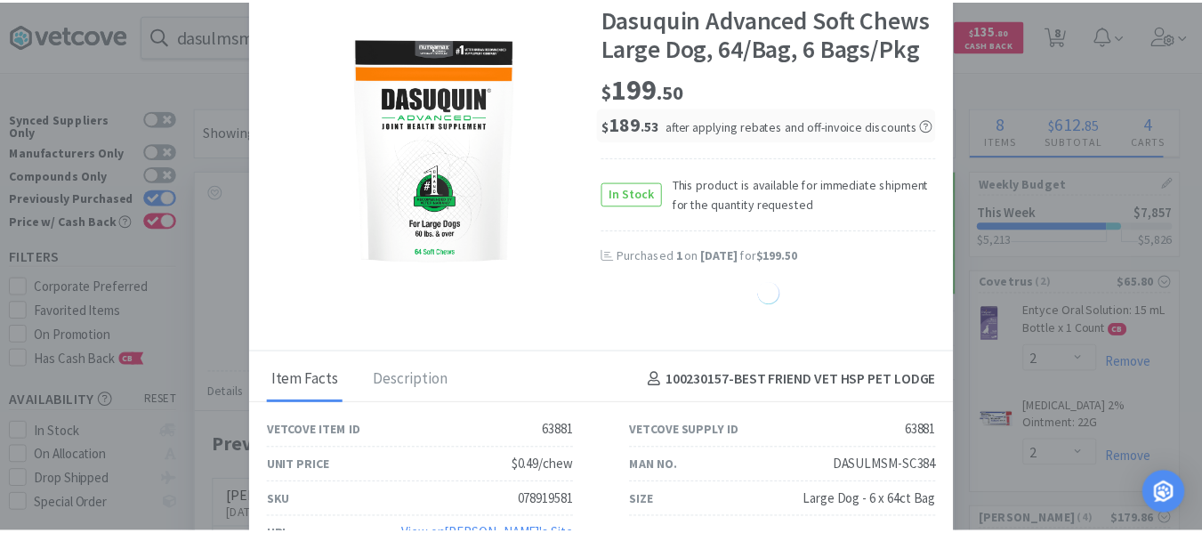
scroll to position [889605, 889253]
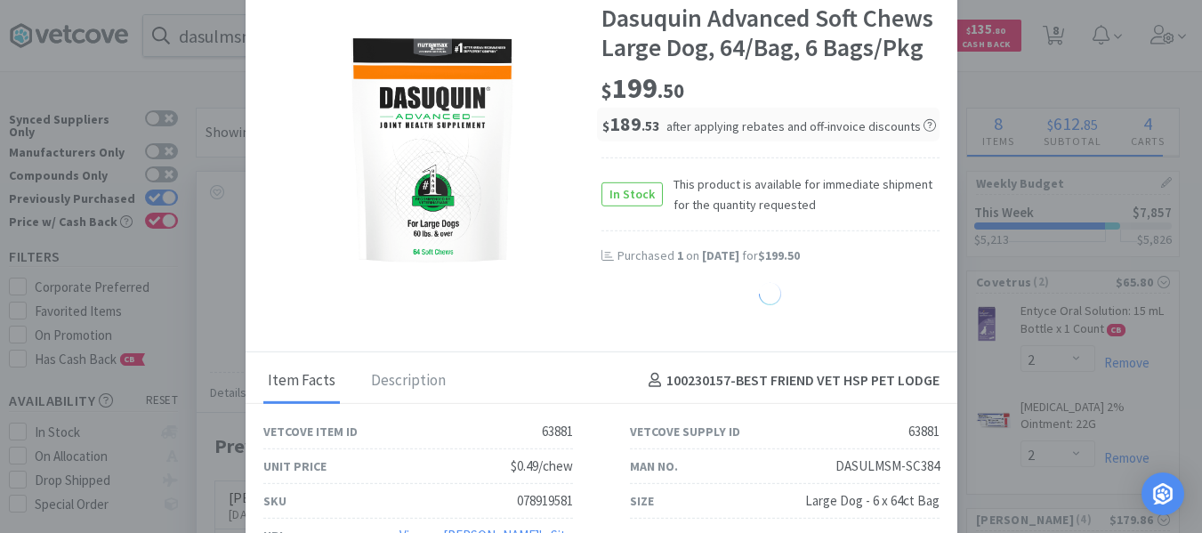
select select "1"
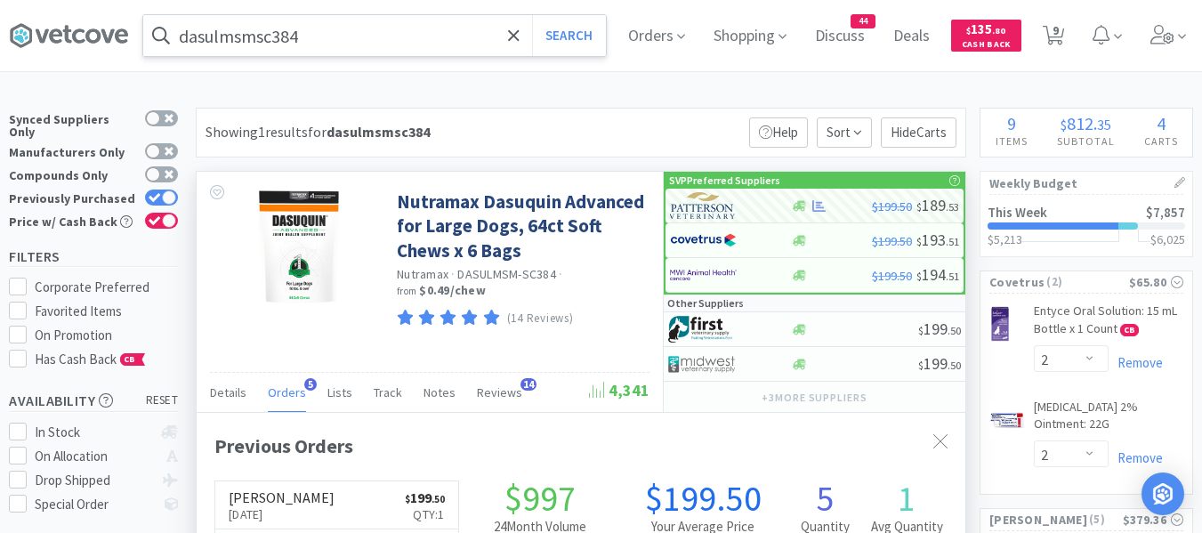
click at [364, 38] on input "dasulmsmsc384" at bounding box center [374, 35] width 463 height 41
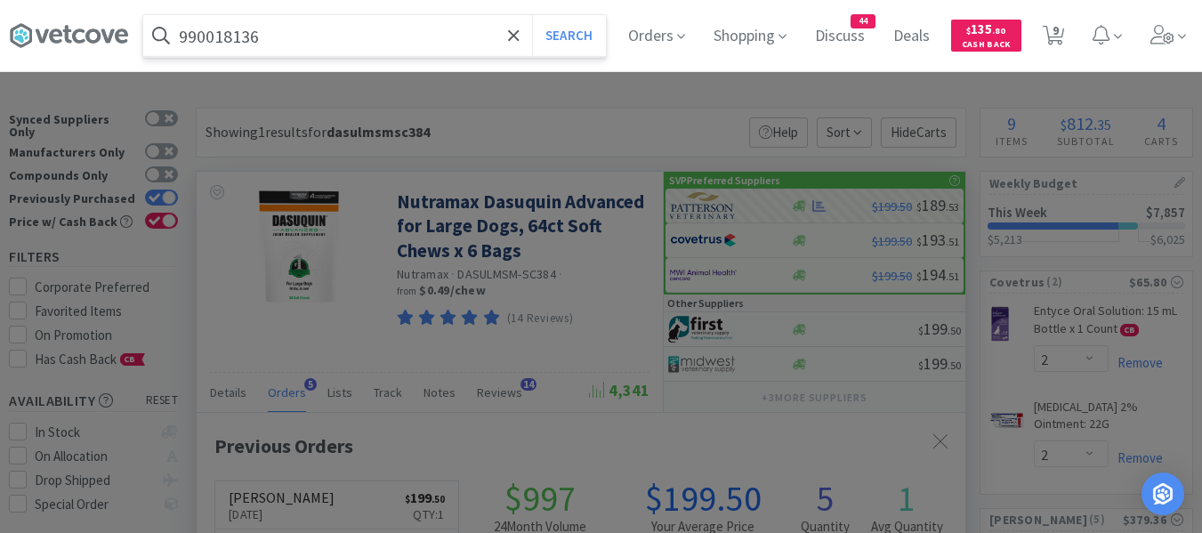
type input "990018136"
click at [532, 15] on button "Search" at bounding box center [569, 35] width 74 height 41
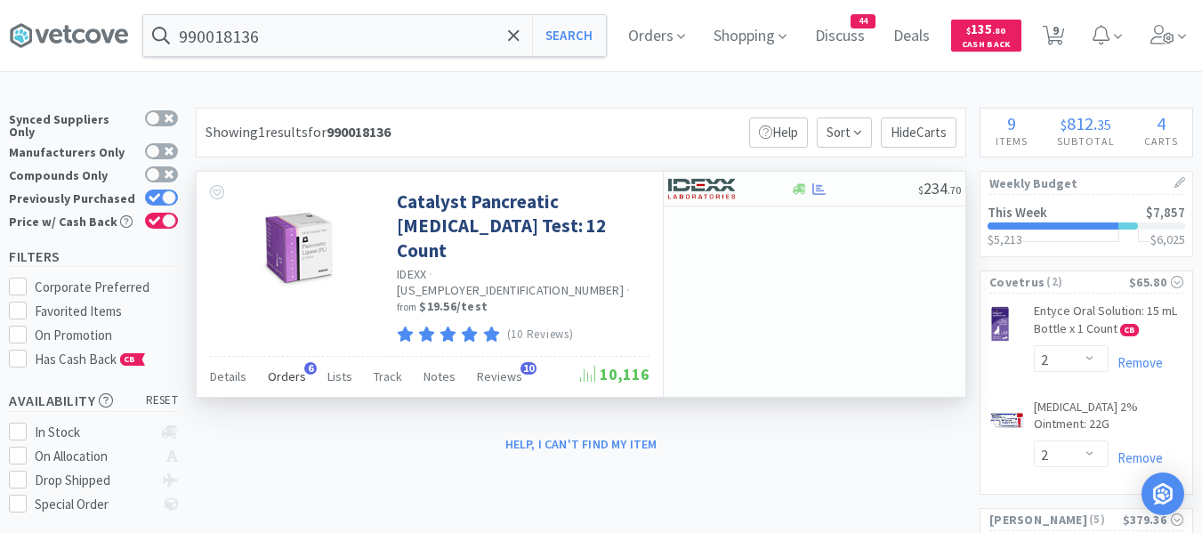
click at [293, 368] on span "Orders" at bounding box center [287, 376] width 38 height 16
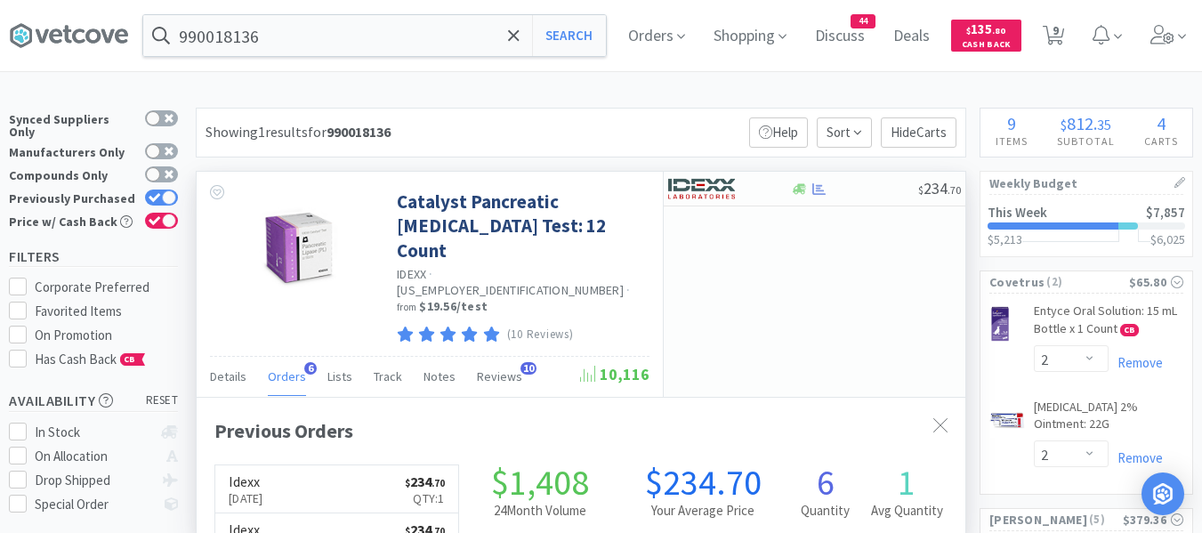
scroll to position [417, 769]
click at [728, 190] on img at bounding box center [701, 188] width 67 height 27
select select "1"
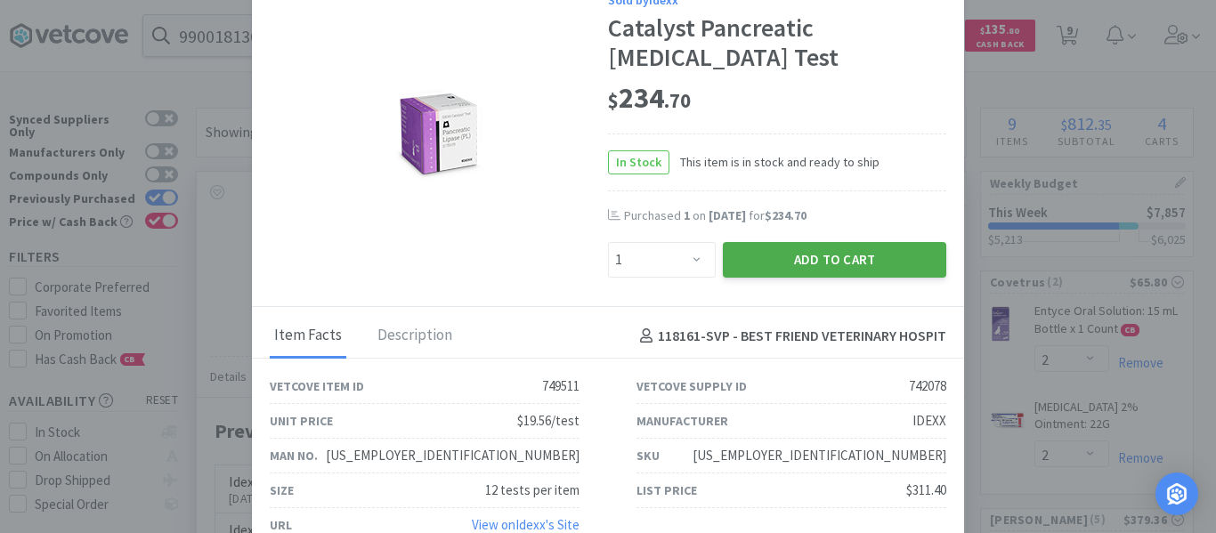
click at [761, 251] on button "Add to Cart" at bounding box center [834, 260] width 223 height 36
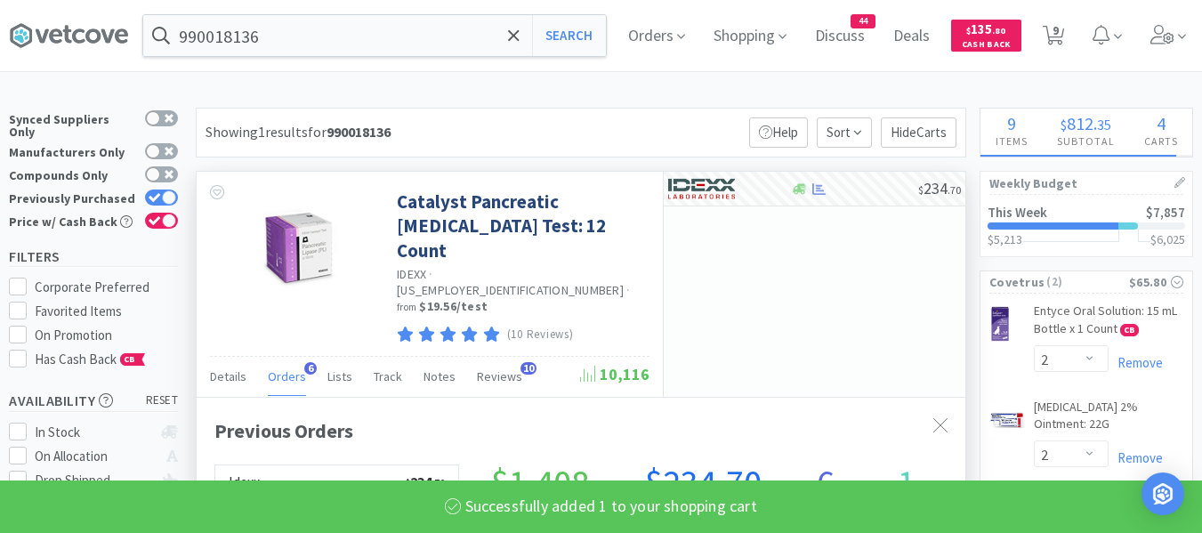
scroll to position [889605, 889253]
select select "1"
click at [396, 35] on input "990018136" at bounding box center [374, 35] width 463 height 41
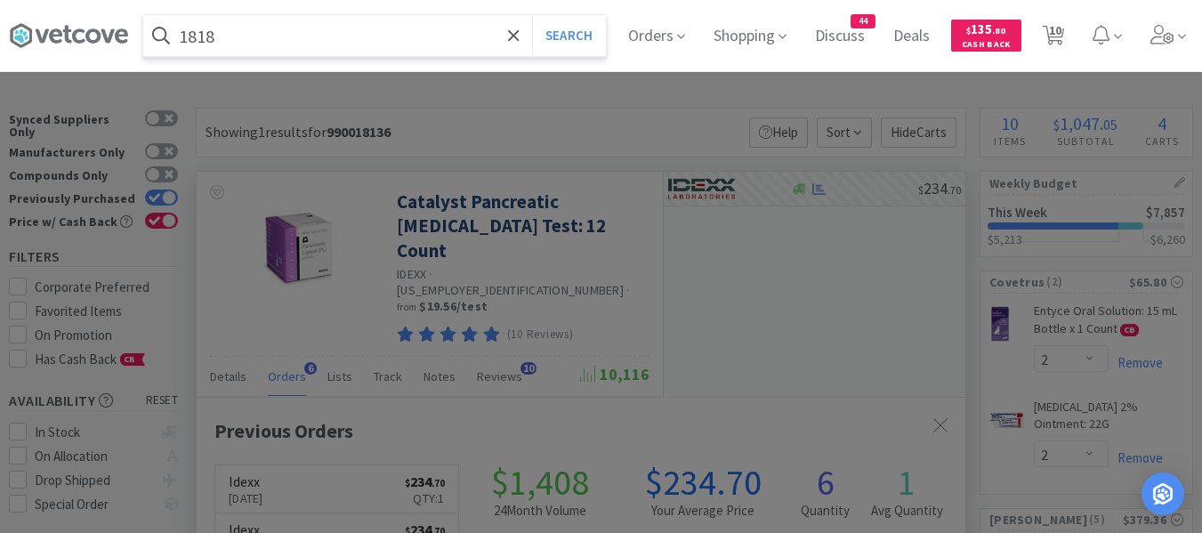
click at [532, 15] on button "Search" at bounding box center [569, 35] width 74 height 41
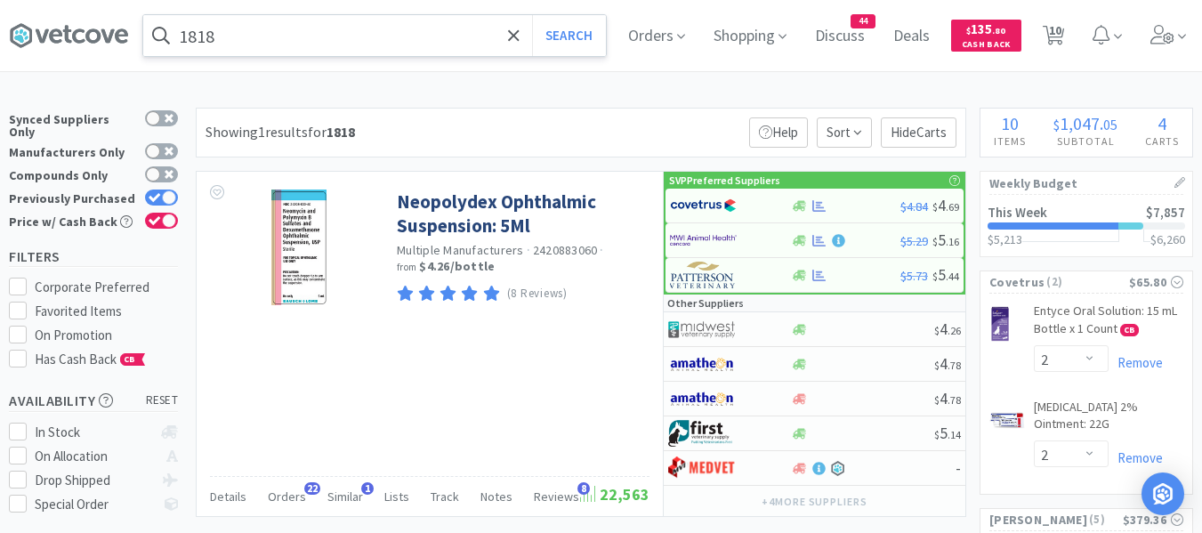
click at [232, 31] on input "1818" at bounding box center [374, 35] width 463 height 41
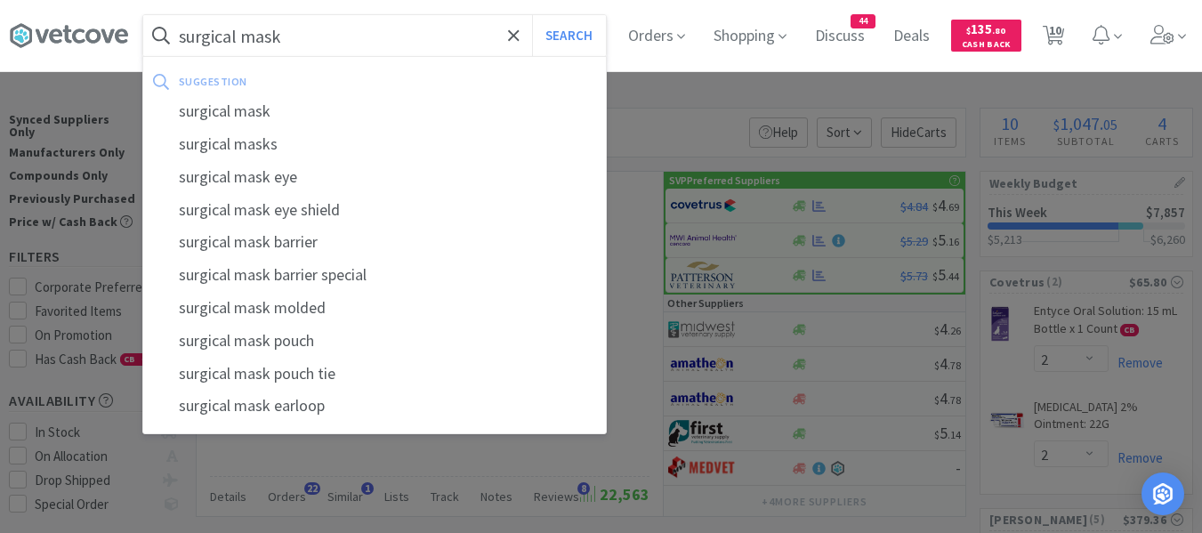
click at [532, 15] on button "Search" at bounding box center [569, 35] width 74 height 41
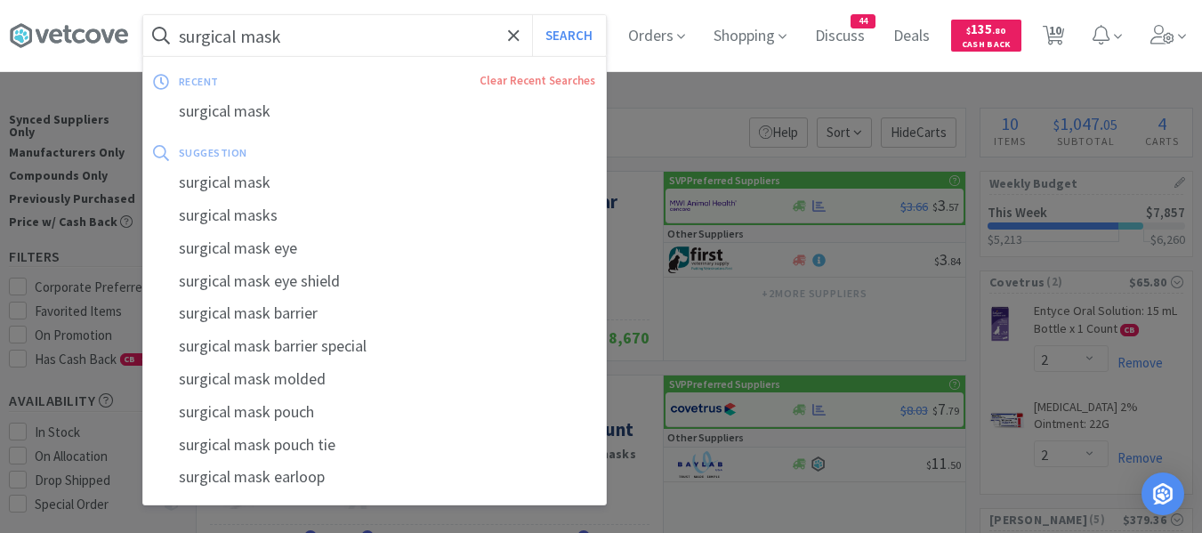
click at [325, 39] on input "surgical mask" at bounding box center [374, 35] width 463 height 41
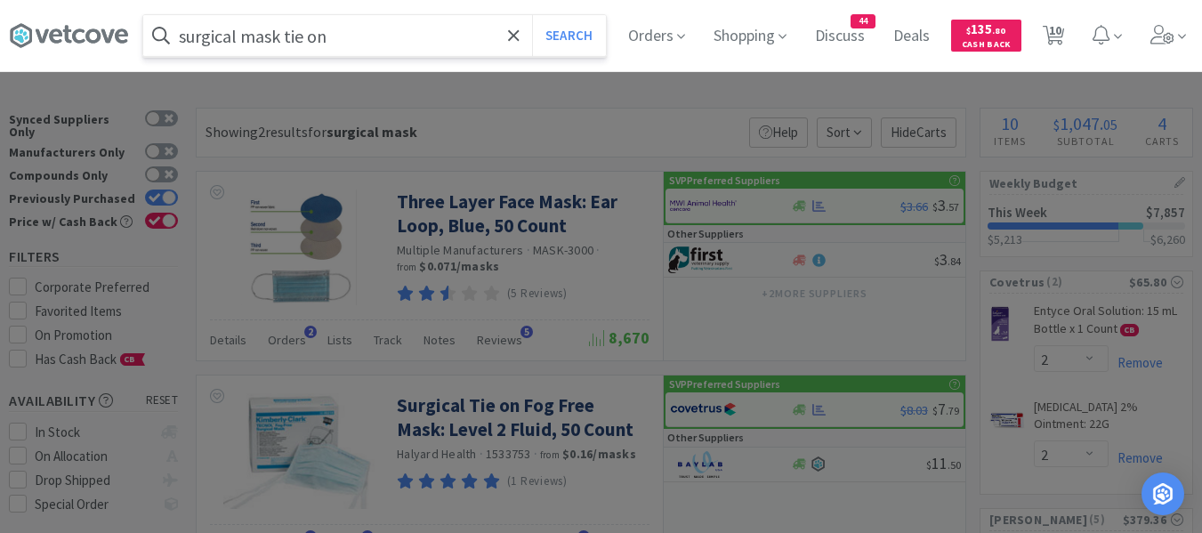
type input "surgical mask tie on"
click at [532, 15] on button "Search" at bounding box center [569, 35] width 74 height 41
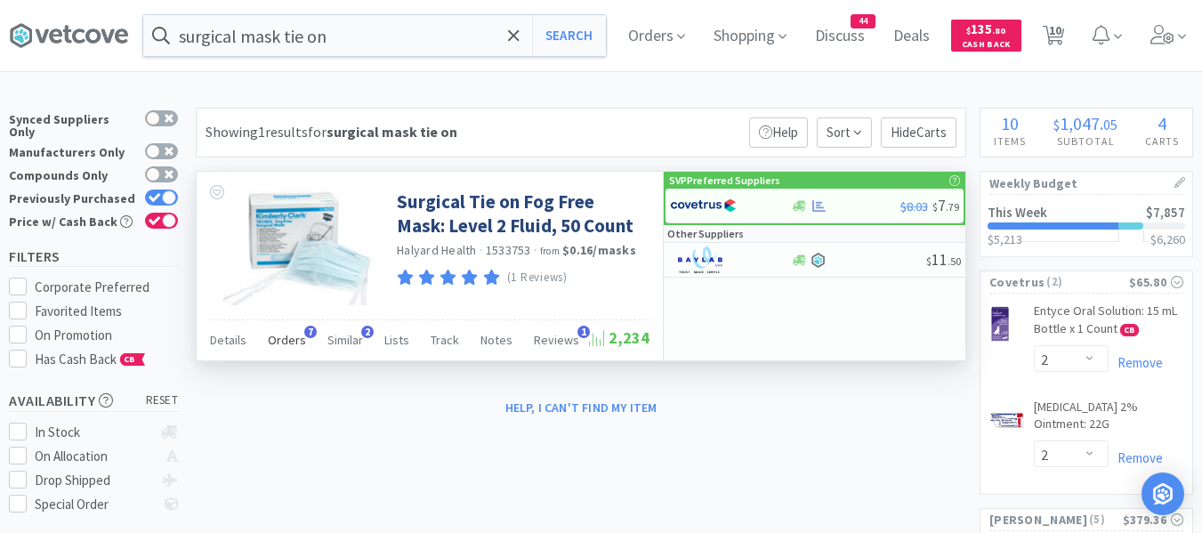
click at [291, 338] on span "Orders" at bounding box center [287, 340] width 38 height 16
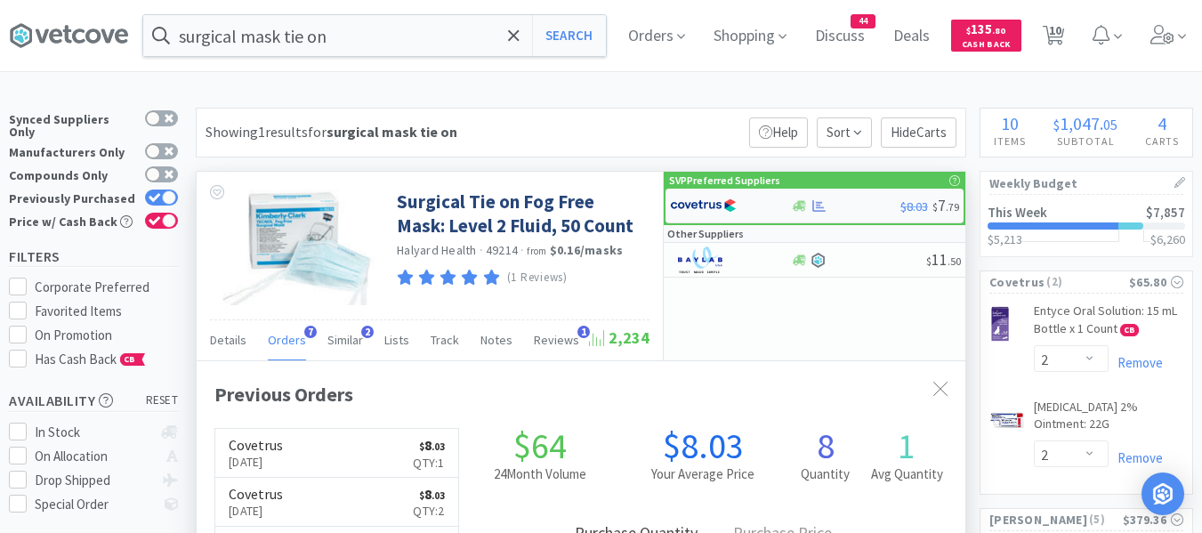
click at [710, 205] on img at bounding box center [703, 205] width 67 height 27
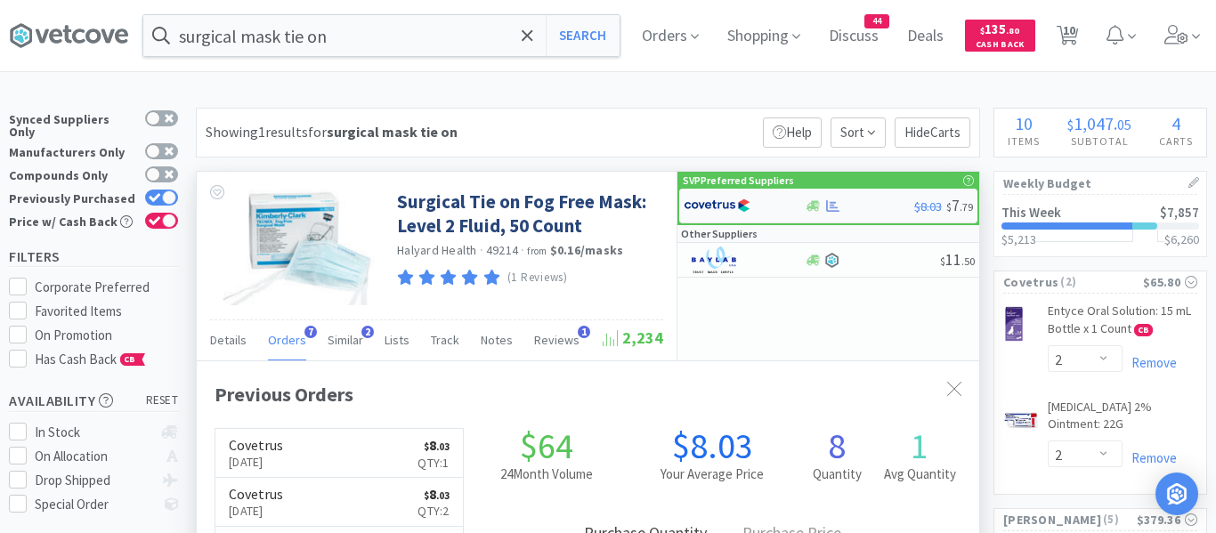
select select "1"
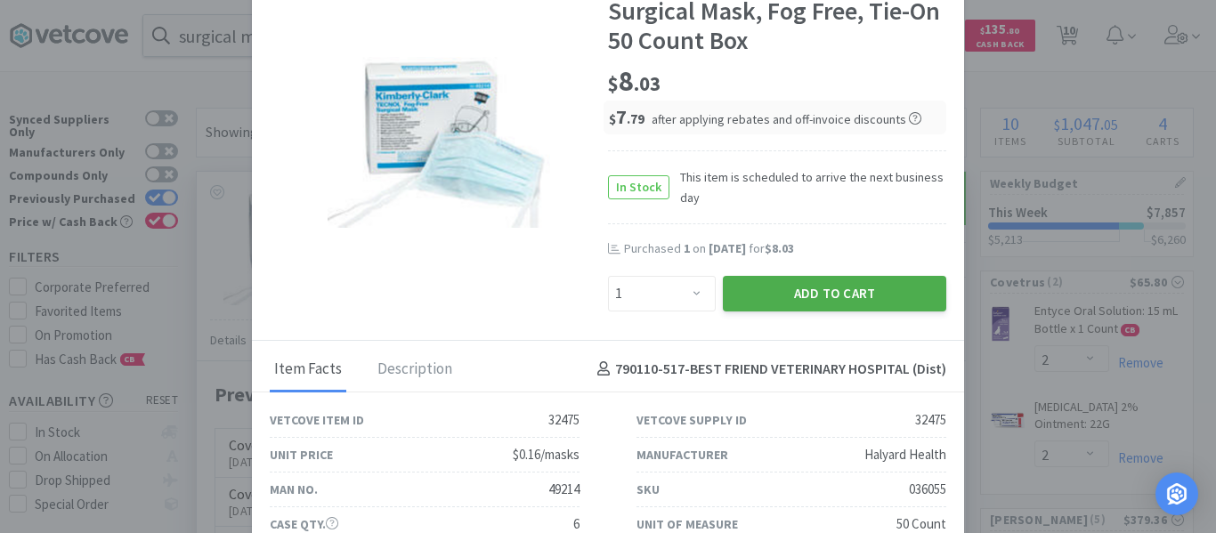
click at [746, 293] on button "Add to Cart" at bounding box center [834, 294] width 223 height 36
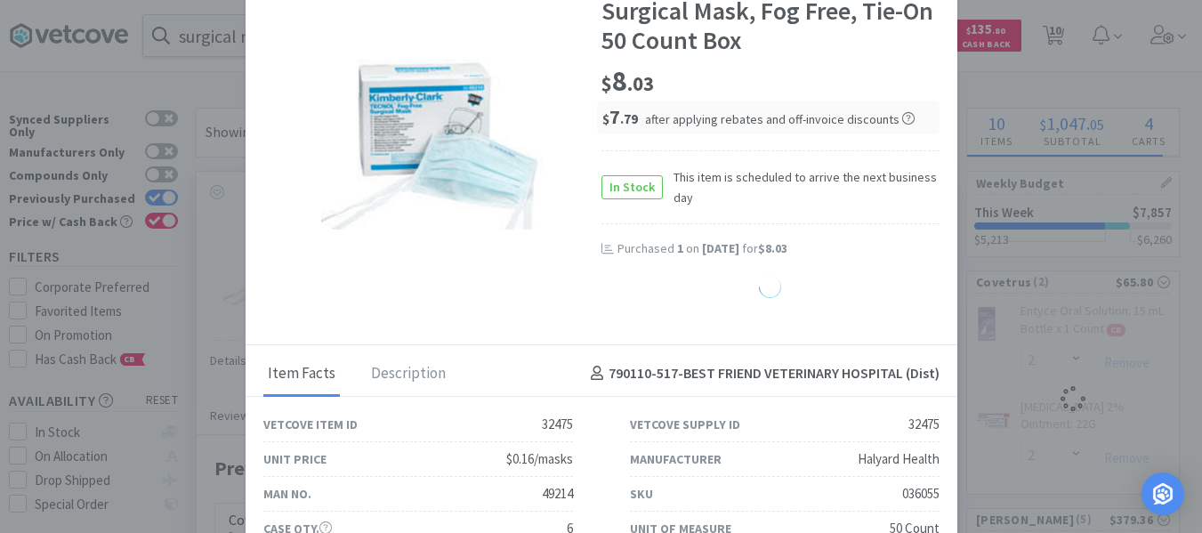
scroll to position [889594, 889253]
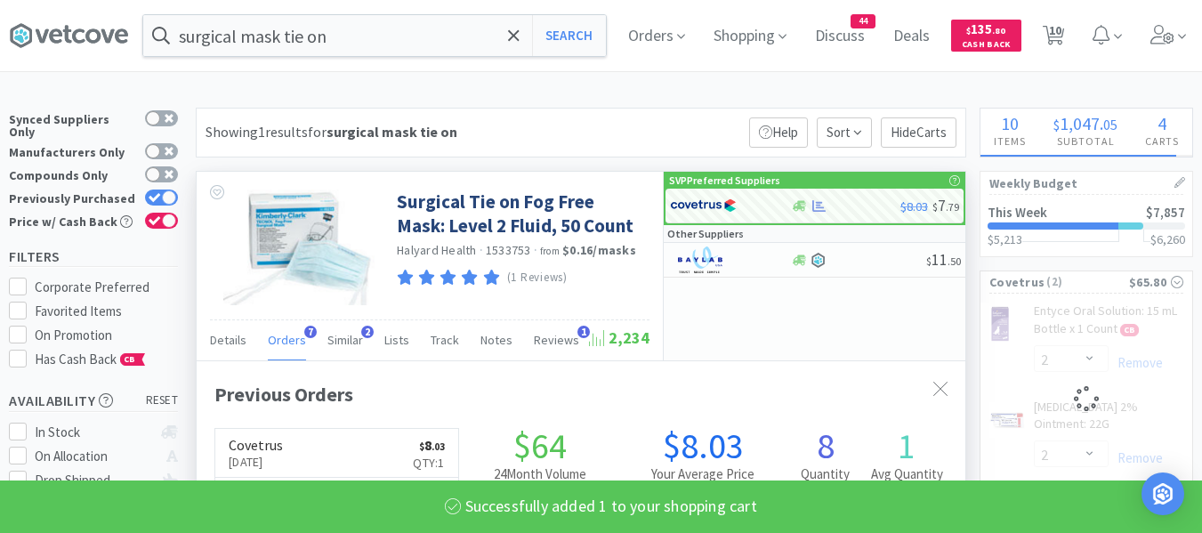
select select "1"
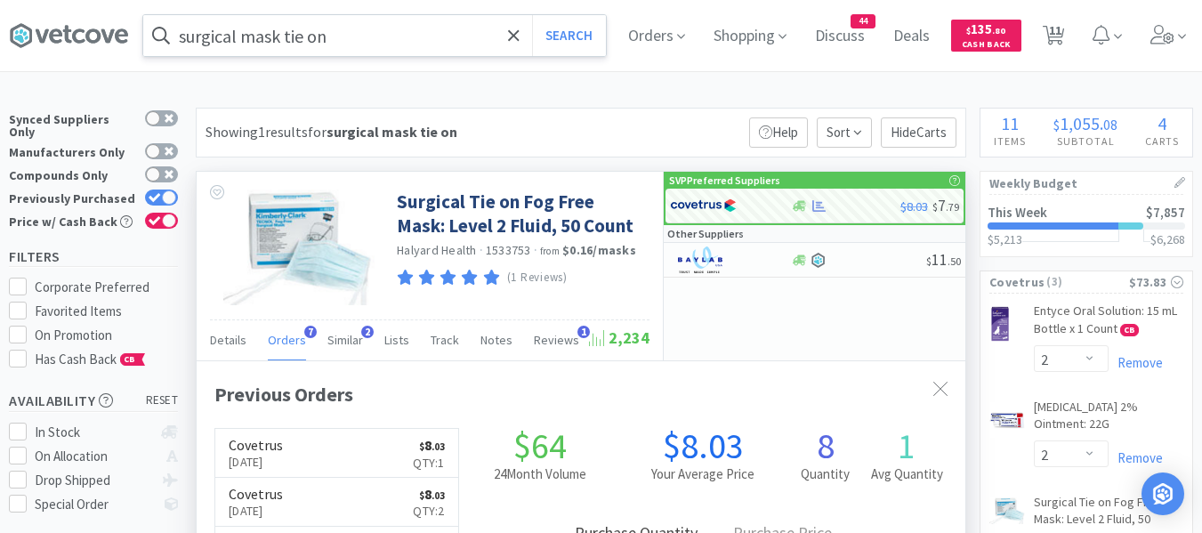
click at [371, 40] on input "surgical mask tie on" at bounding box center [374, 35] width 463 height 41
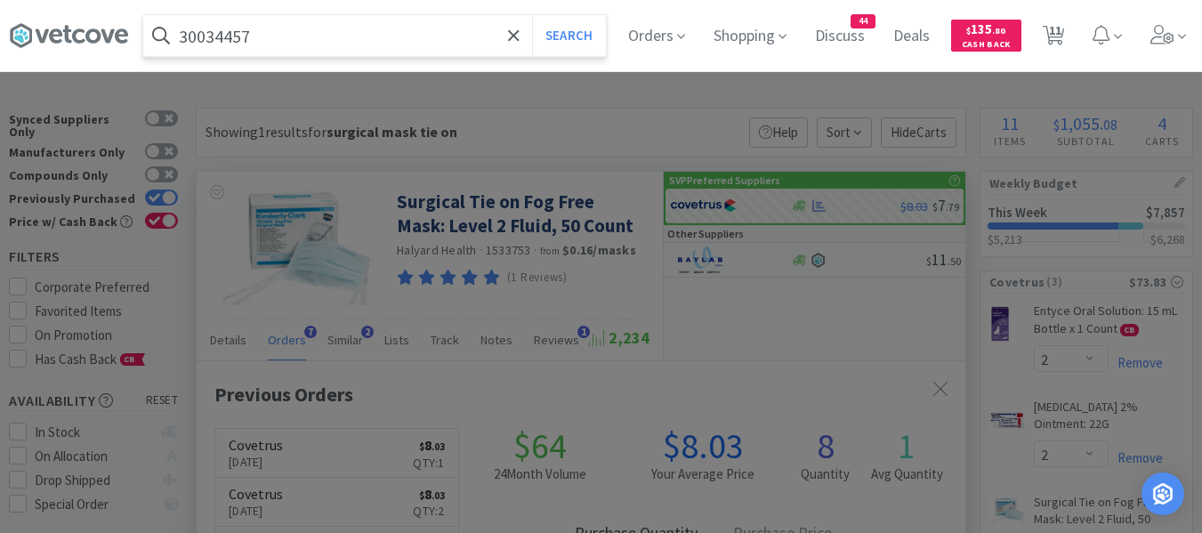
type input "30034457"
click at [532, 15] on button "Search" at bounding box center [569, 35] width 74 height 41
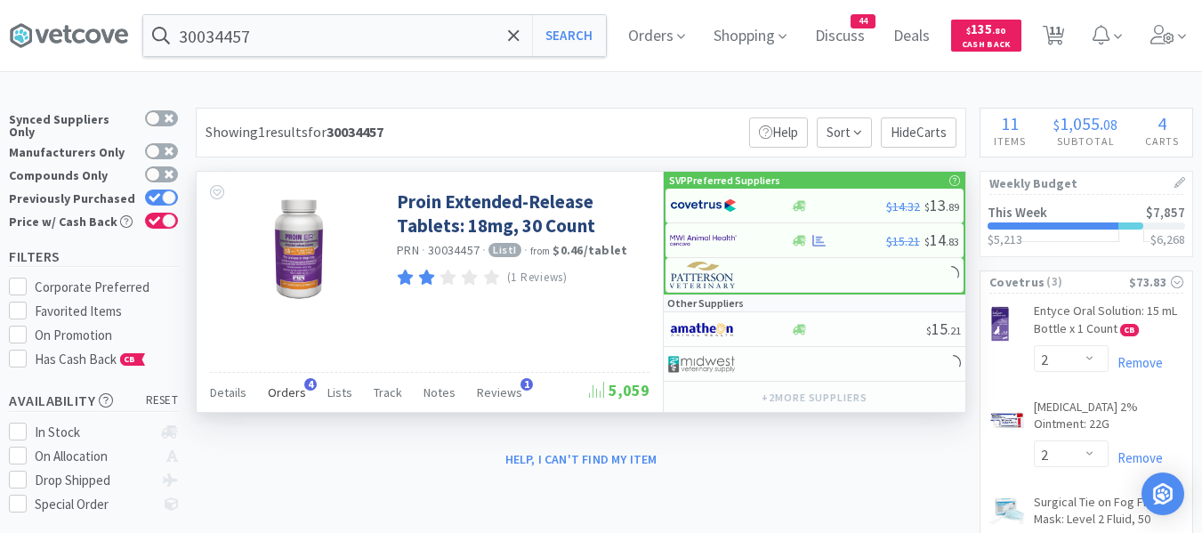
click at [277, 391] on span "Orders" at bounding box center [287, 392] width 38 height 16
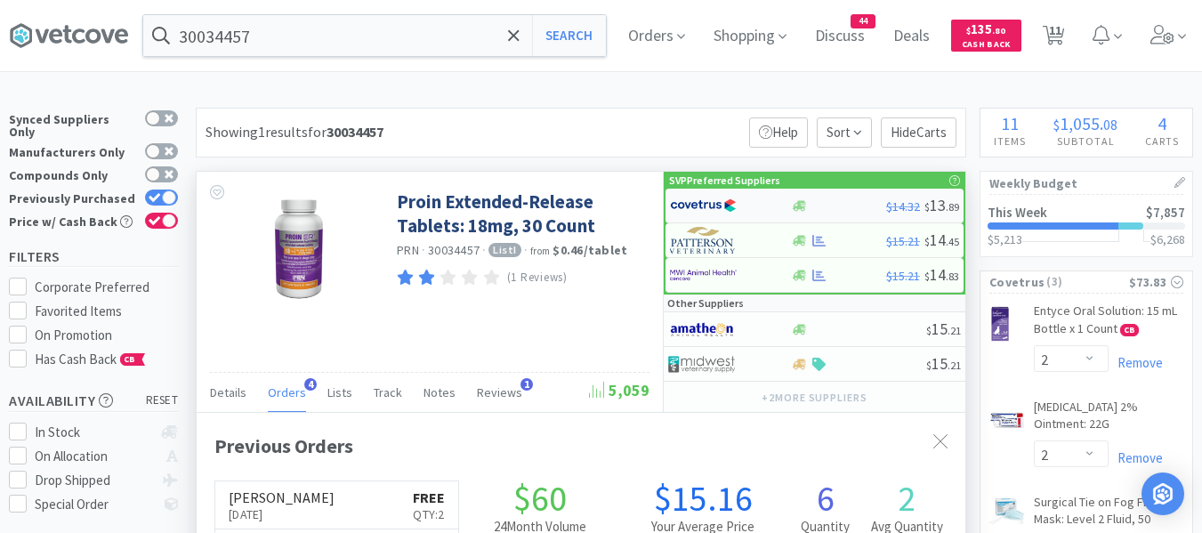
click at [719, 205] on img at bounding box center [703, 205] width 67 height 27
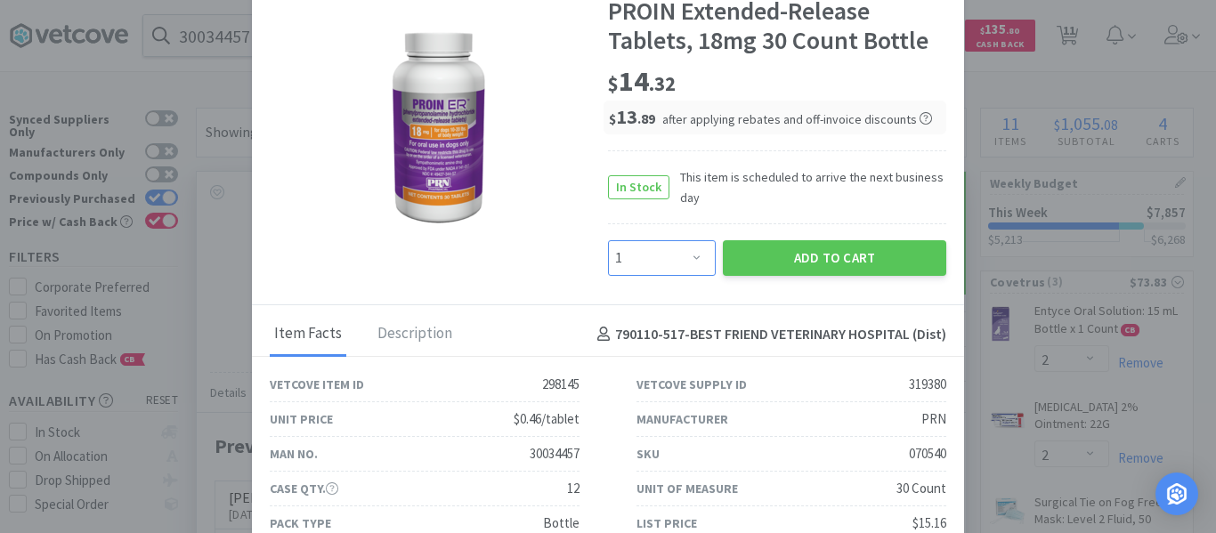
click at [644, 258] on select "Enter Quantity 1 2 3 4 5 6 7 8 9 10 11 12 13 14 15 16 17 18 19 20 Enter Quantity" at bounding box center [662, 258] width 108 height 36
select select "2"
click at [608, 240] on select "Enter Quantity 1 2 3 4 5 6 7 8 9 10 11 12 13 14 15 16 17 18 19 20 Enter Quantity" at bounding box center [662, 258] width 108 height 36
click at [767, 248] on button "Add to Cart" at bounding box center [834, 258] width 223 height 36
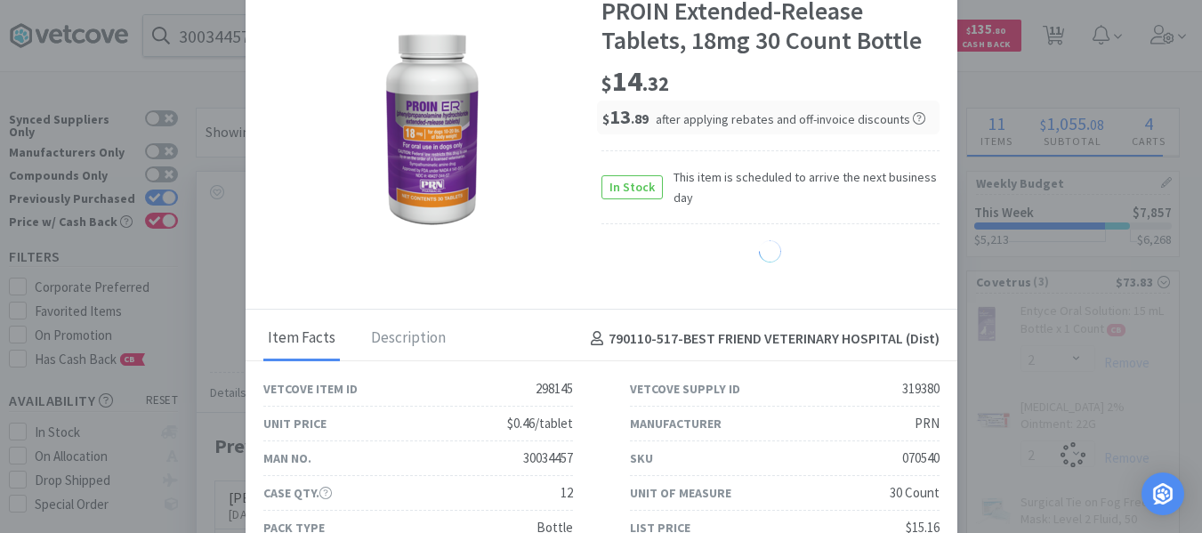
scroll to position [889605, 889253]
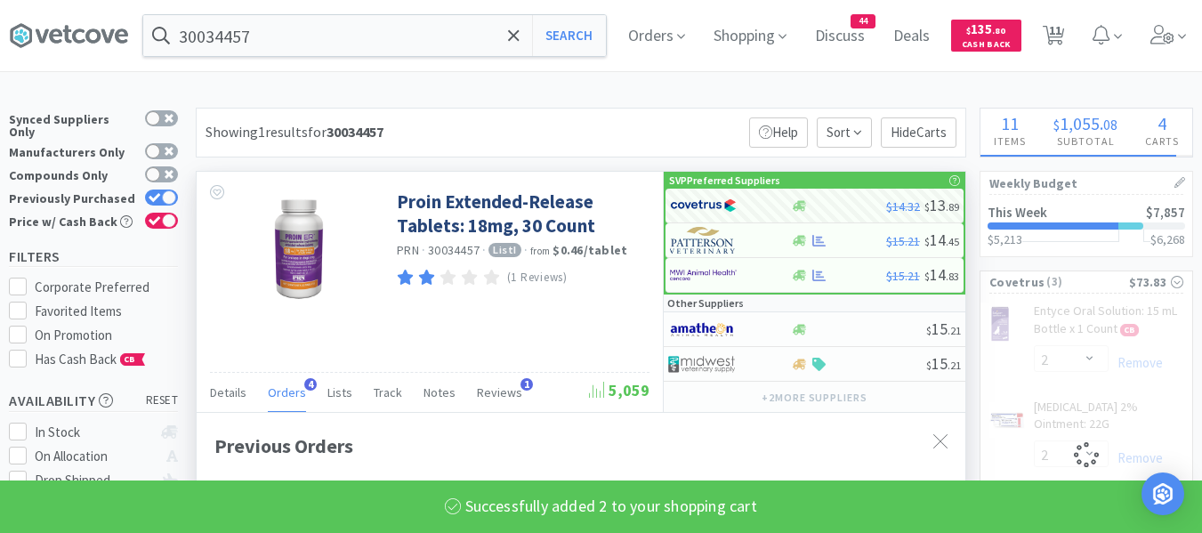
select select "2"
select select "1"
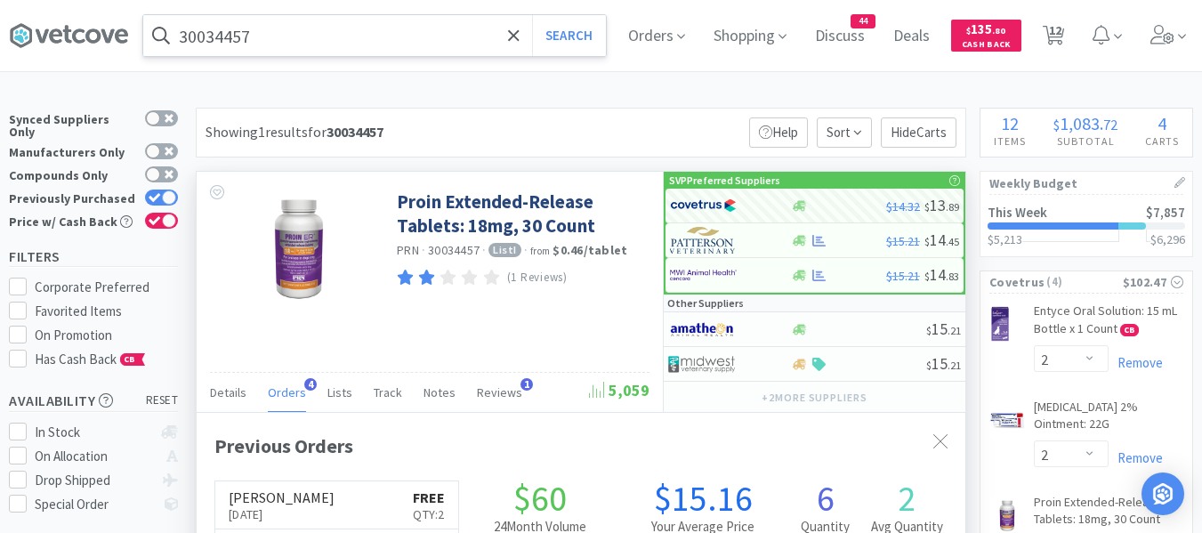
click at [271, 44] on input "30034457" at bounding box center [374, 35] width 463 height 41
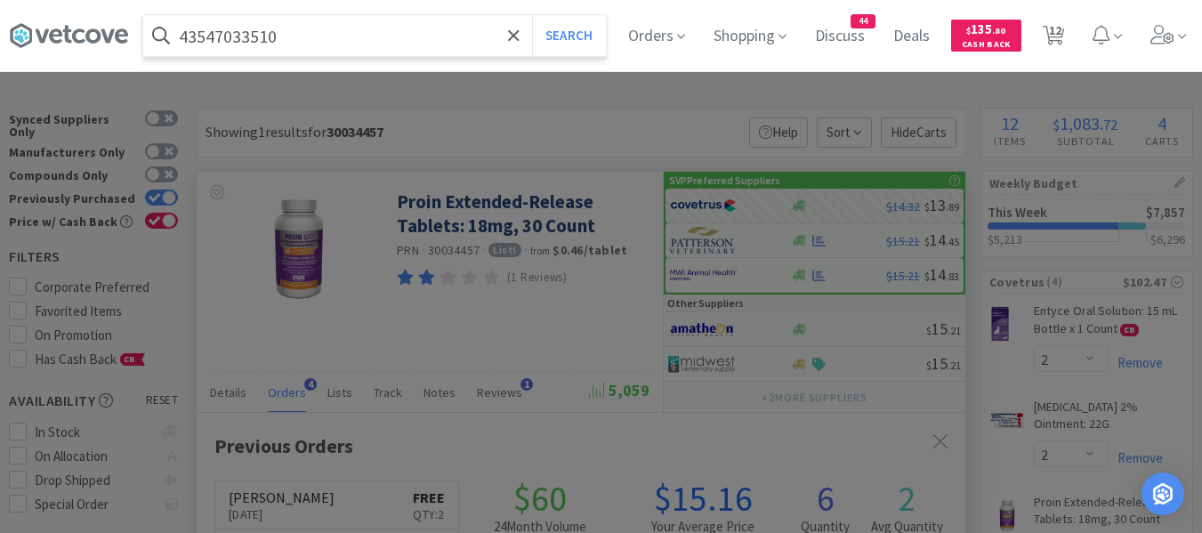
type input "43547033510"
click at [532, 15] on button "Search" at bounding box center [569, 35] width 74 height 41
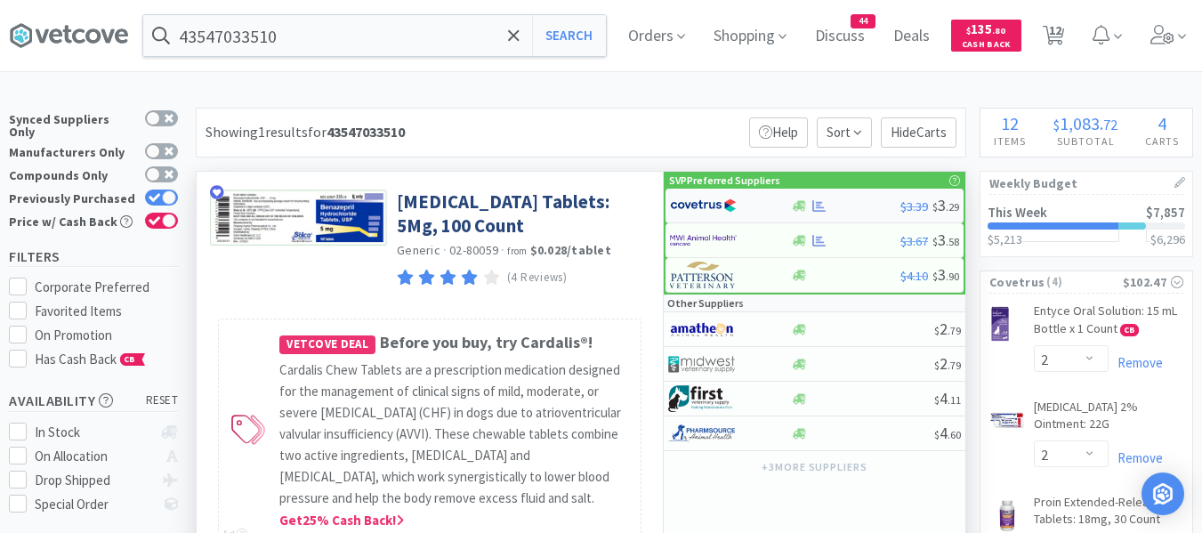
click at [704, 198] on img at bounding box center [703, 205] width 67 height 27
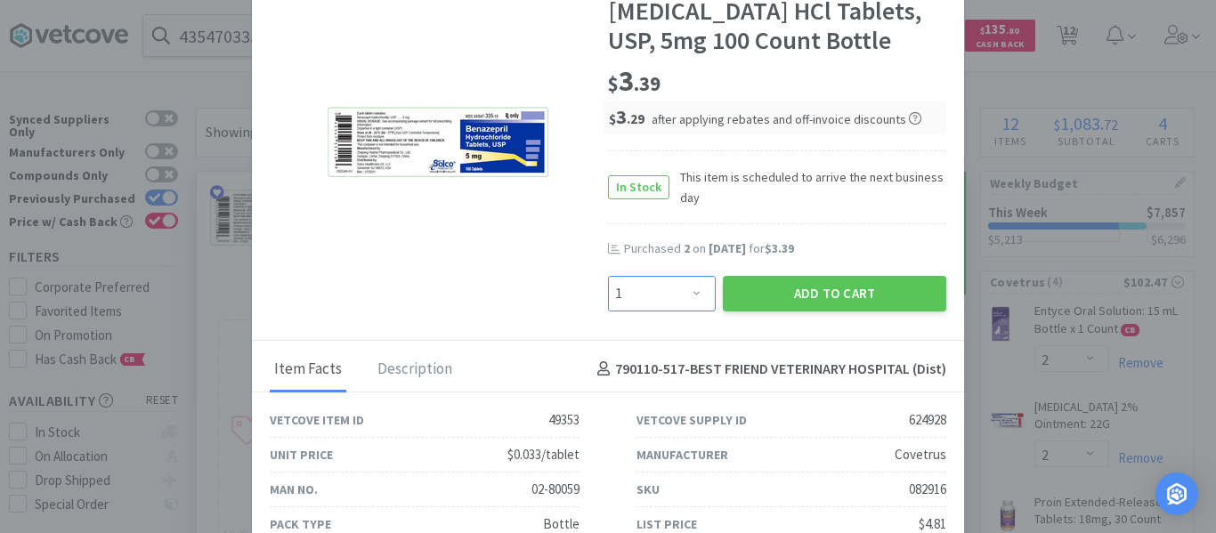
click at [674, 301] on select "Enter Quantity 1 2 3 4 5 6 7 8 9 10 11 12 13 14 15 16 17 18 19 20 Enter Quantity" at bounding box center [662, 294] width 108 height 36
select select "3"
click at [608, 276] on select "Enter Quantity 1 2 3 4 5 6 7 8 9 10 11 12 13 14 15 16 17 18 19 20 Enter Quantity" at bounding box center [662, 294] width 108 height 36
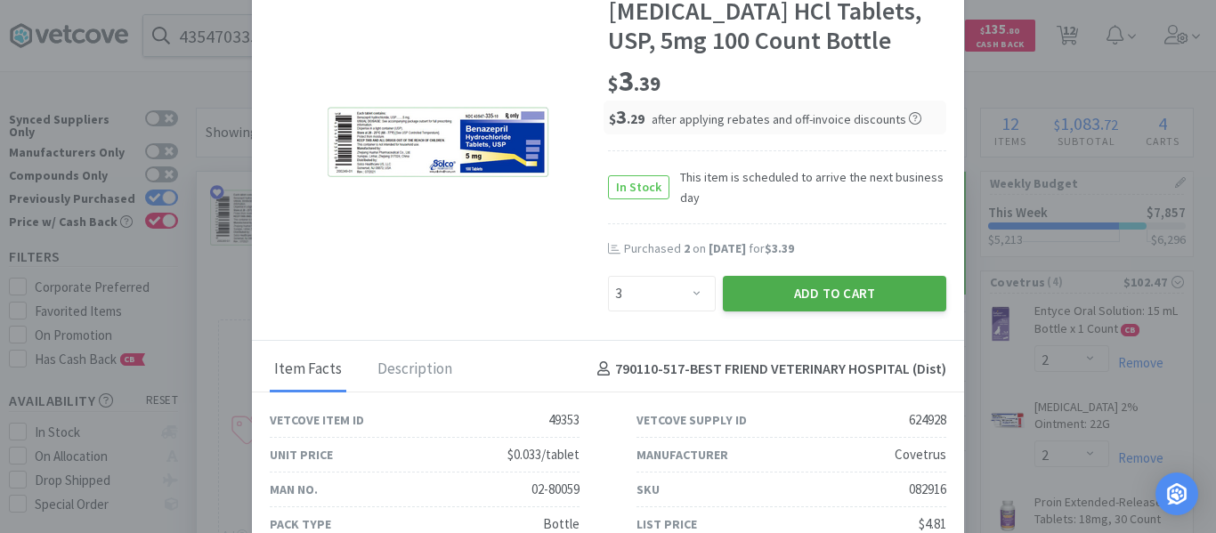
click at [779, 288] on button "Add to Cart" at bounding box center [834, 294] width 223 height 36
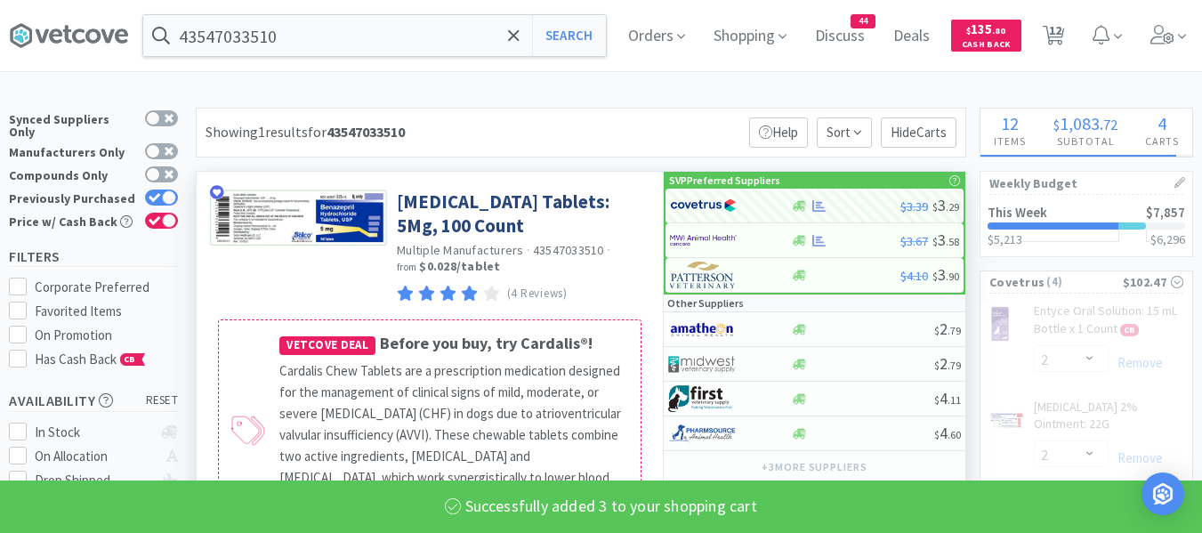
select select "3"
select select "2"
select select "1"
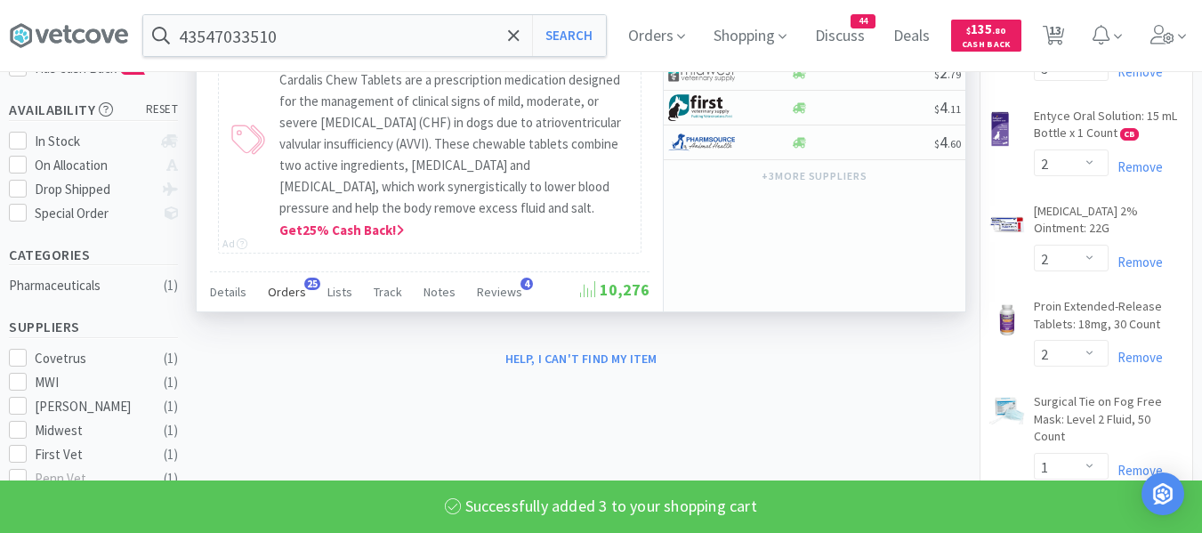
scroll to position [267, 0]
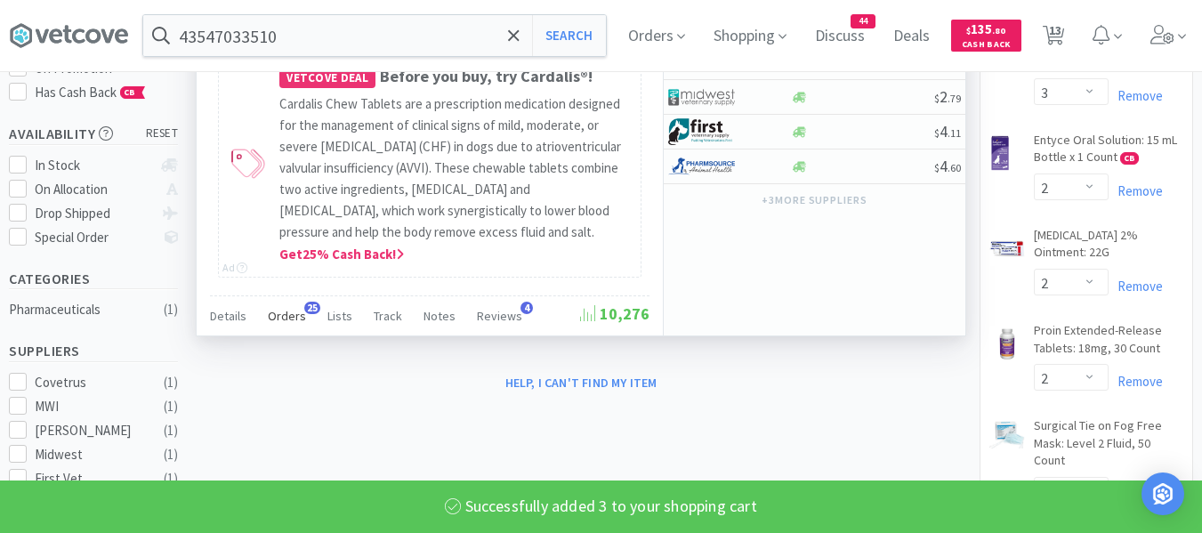
click at [268, 319] on span "Orders" at bounding box center [287, 316] width 38 height 16
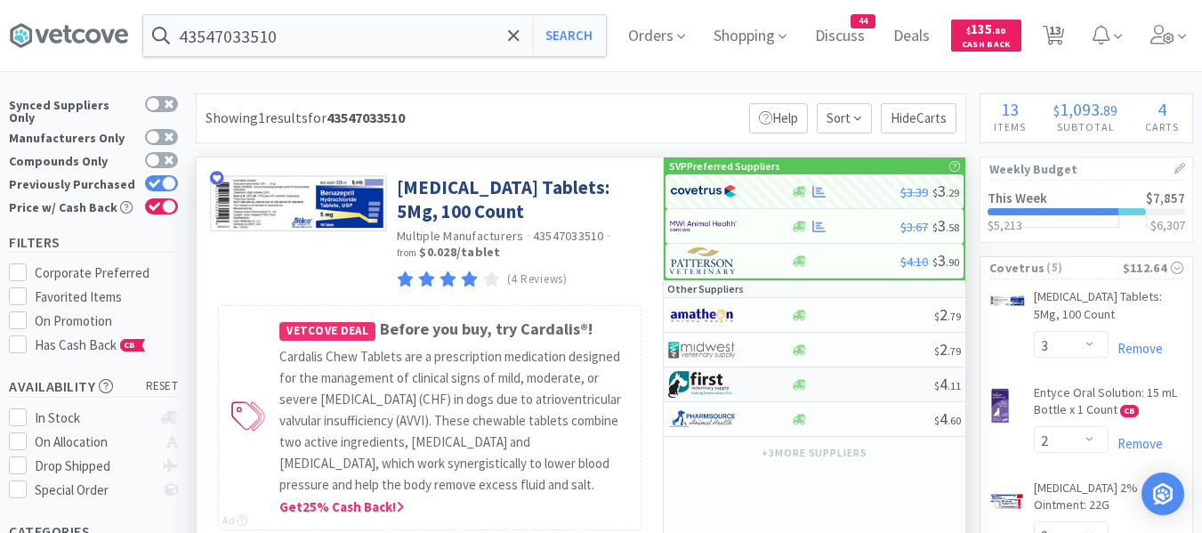
scroll to position [0, 0]
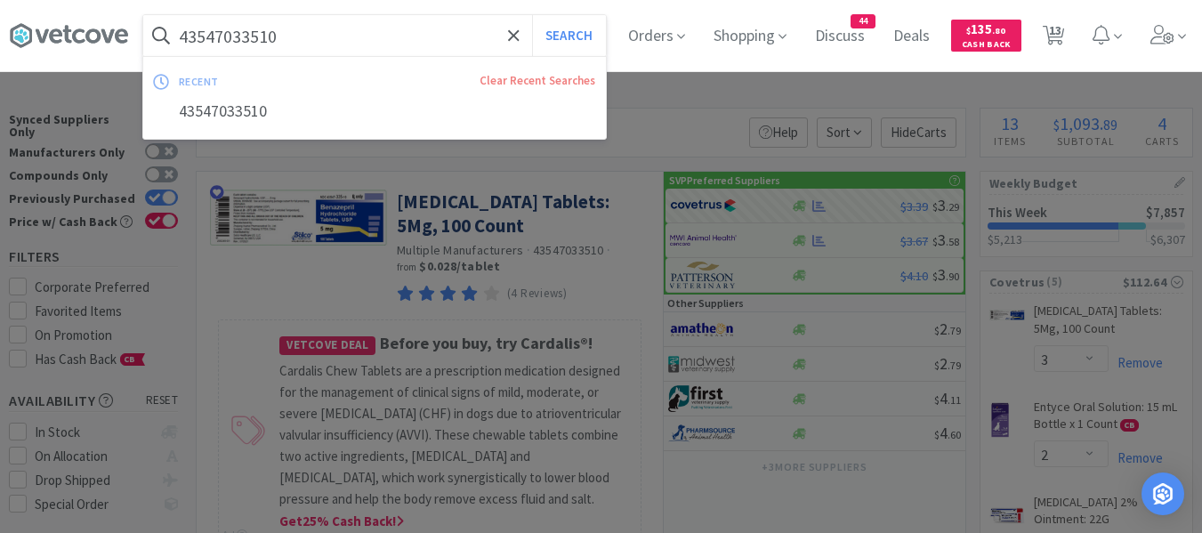
click at [288, 36] on input "43547033510" at bounding box center [374, 35] width 463 height 41
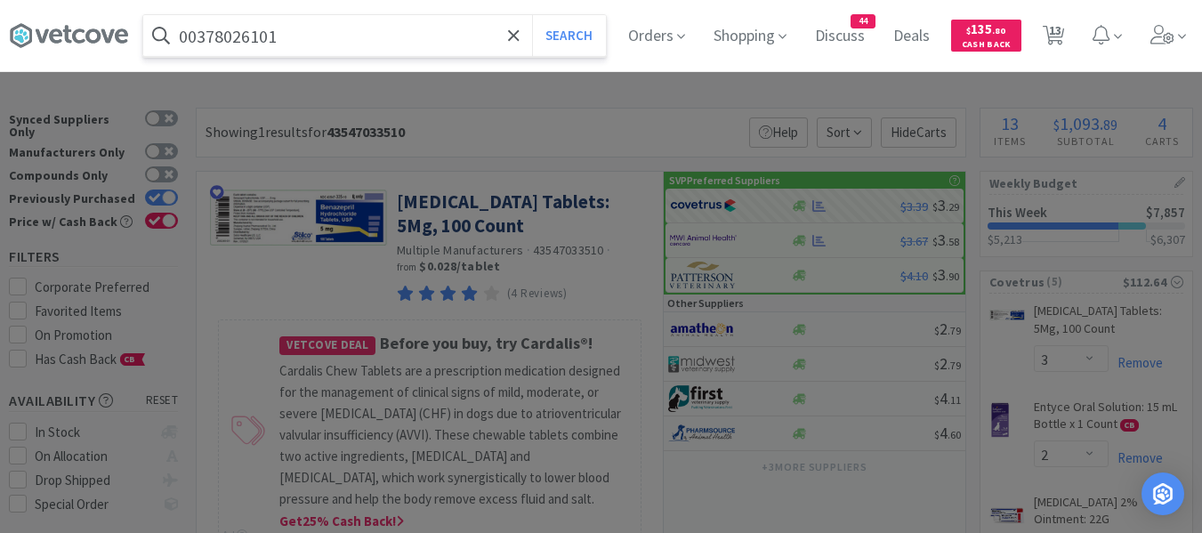
type input "00378026101"
click at [532, 15] on button "Search" at bounding box center [569, 35] width 74 height 41
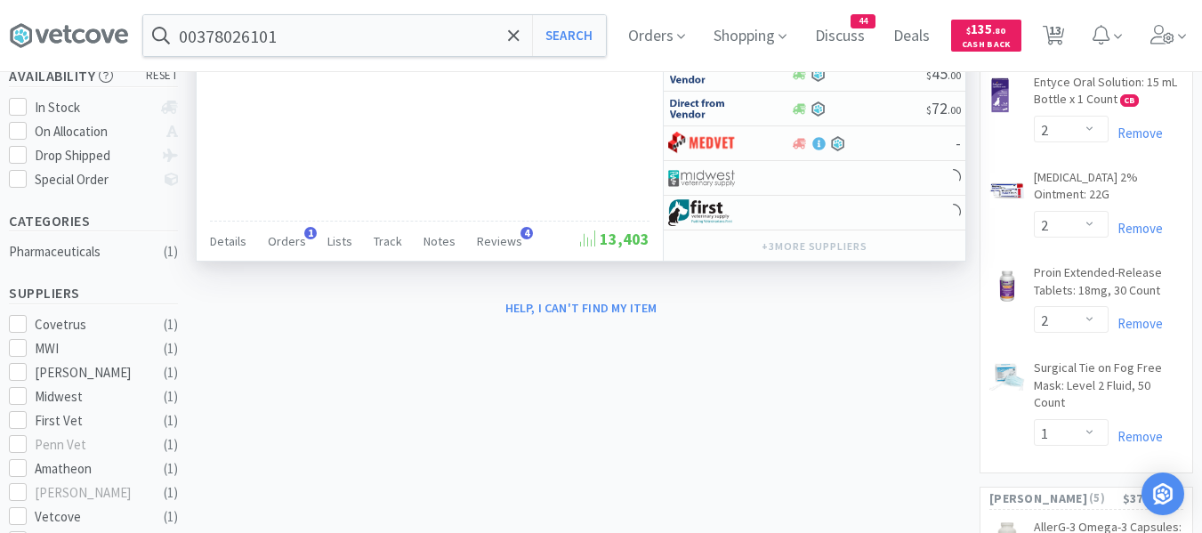
scroll to position [356, 0]
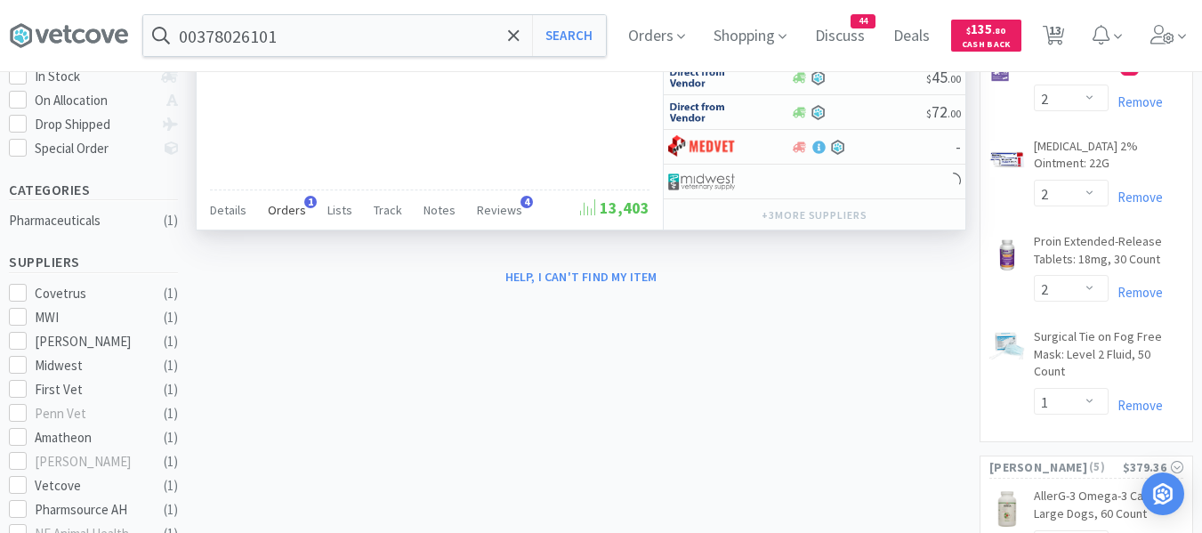
click at [286, 210] on span "Orders" at bounding box center [287, 210] width 38 height 16
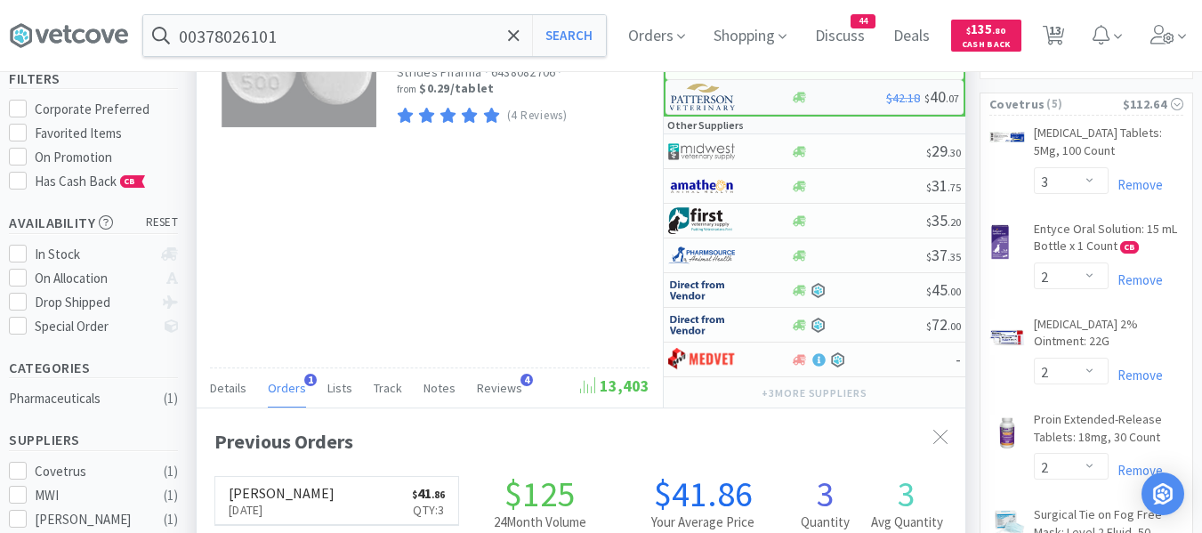
scroll to position [0, 0]
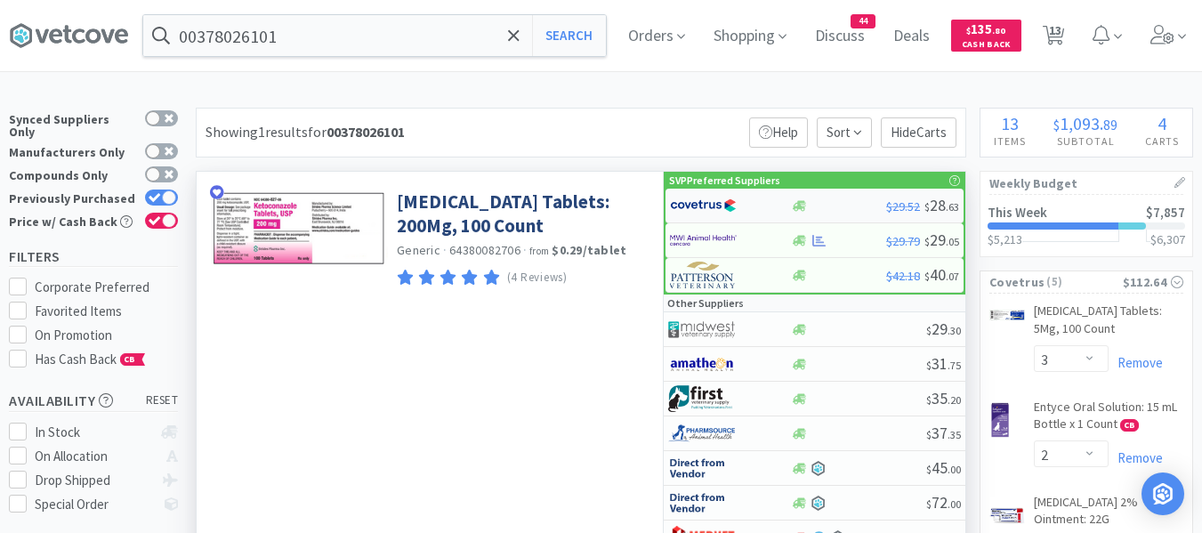
click at [715, 204] on img at bounding box center [703, 205] width 67 height 27
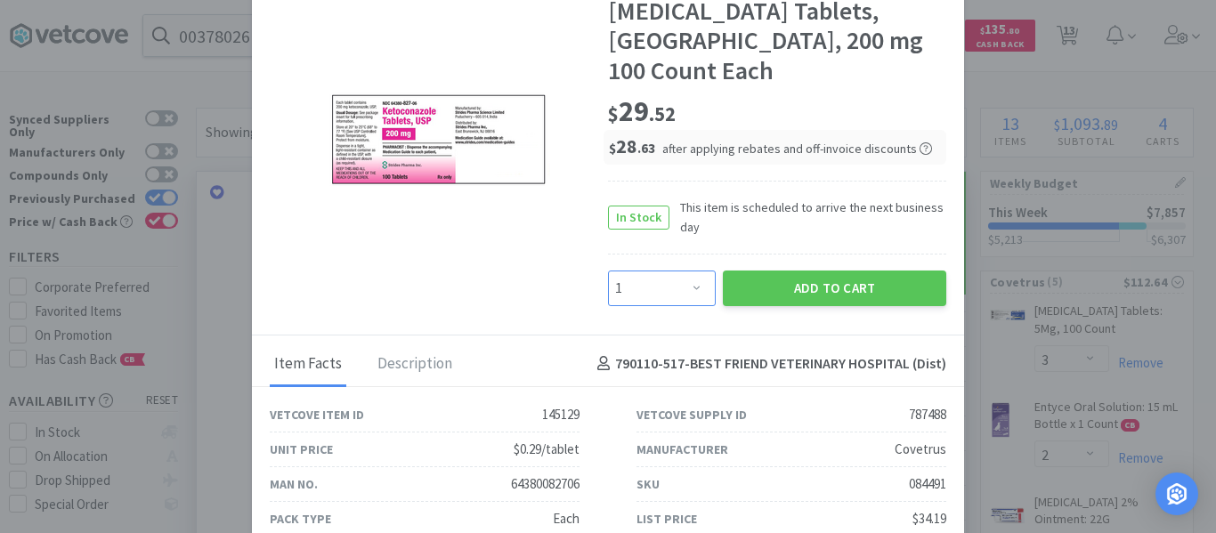
click at [668, 271] on select "Enter Quantity 1 2 3 4 5 6 7 8 9 10 11 12 13 14 15 16 17 18 19 20 Enter Quantity" at bounding box center [662, 289] width 108 height 36
select select "3"
click at [608, 271] on select "Enter Quantity 1 2 3 4 5 6 7 8 9 10 11 12 13 14 15 16 17 18 19 20 Enter Quantity" at bounding box center [662, 289] width 108 height 36
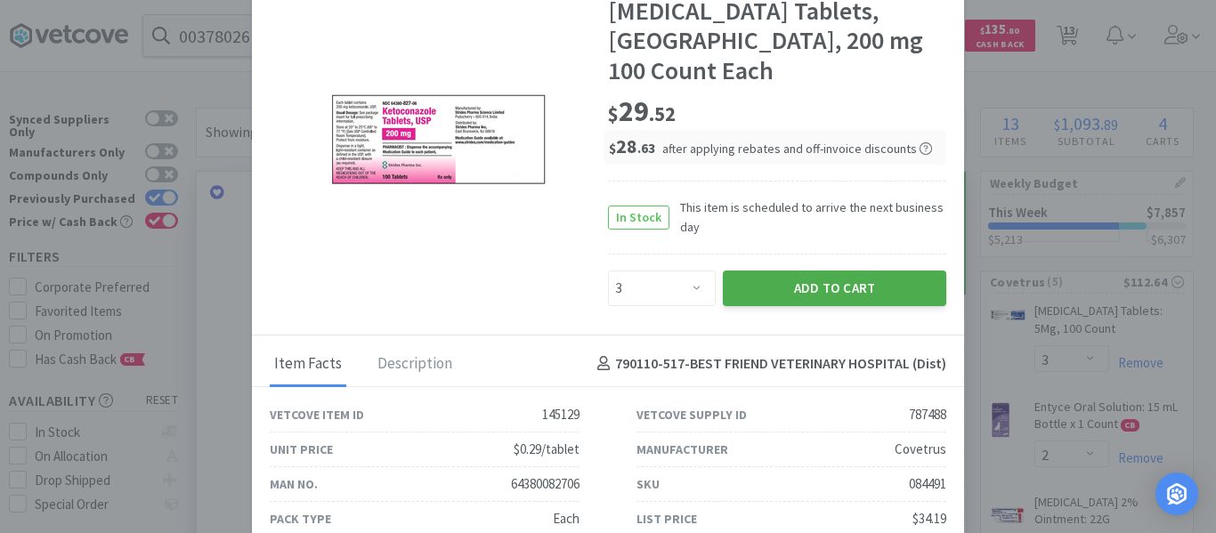
click at [799, 271] on button "Add to Cart" at bounding box center [834, 289] width 223 height 36
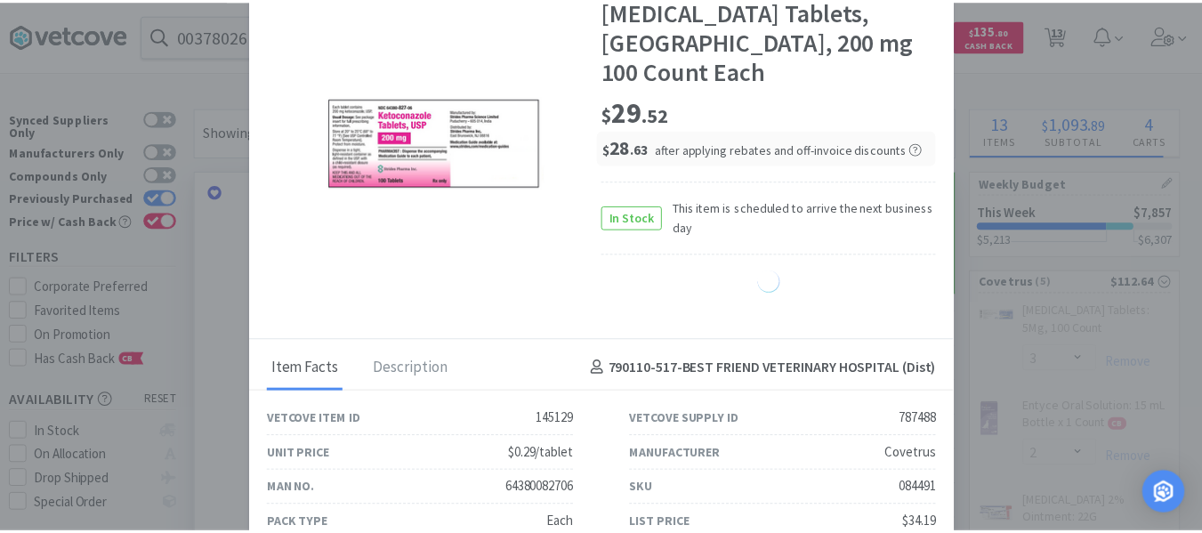
scroll to position [889605, 889253]
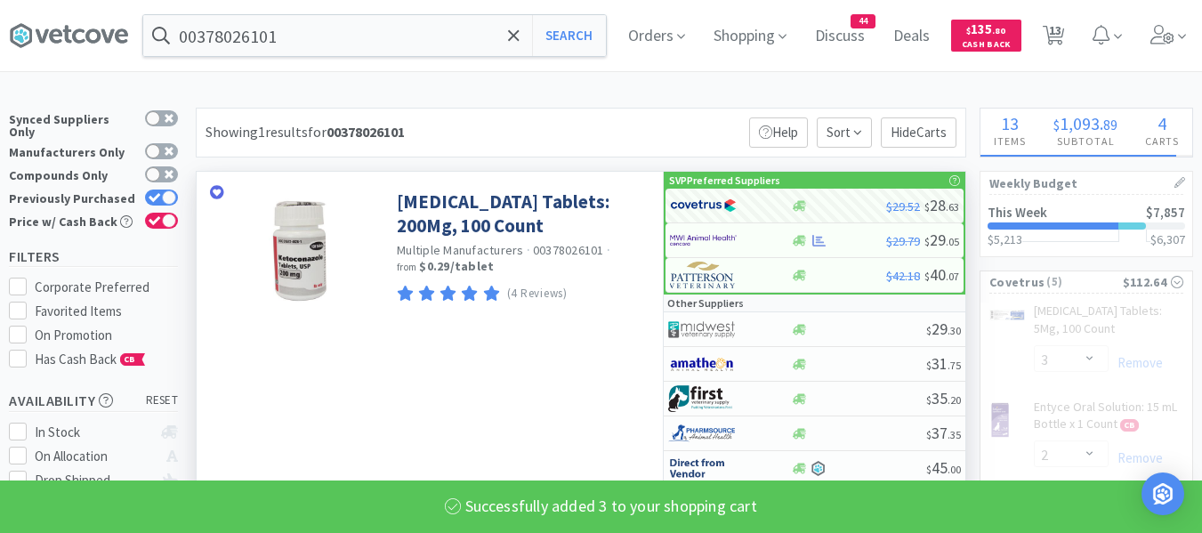
select select "3"
select select "2"
select select "1"
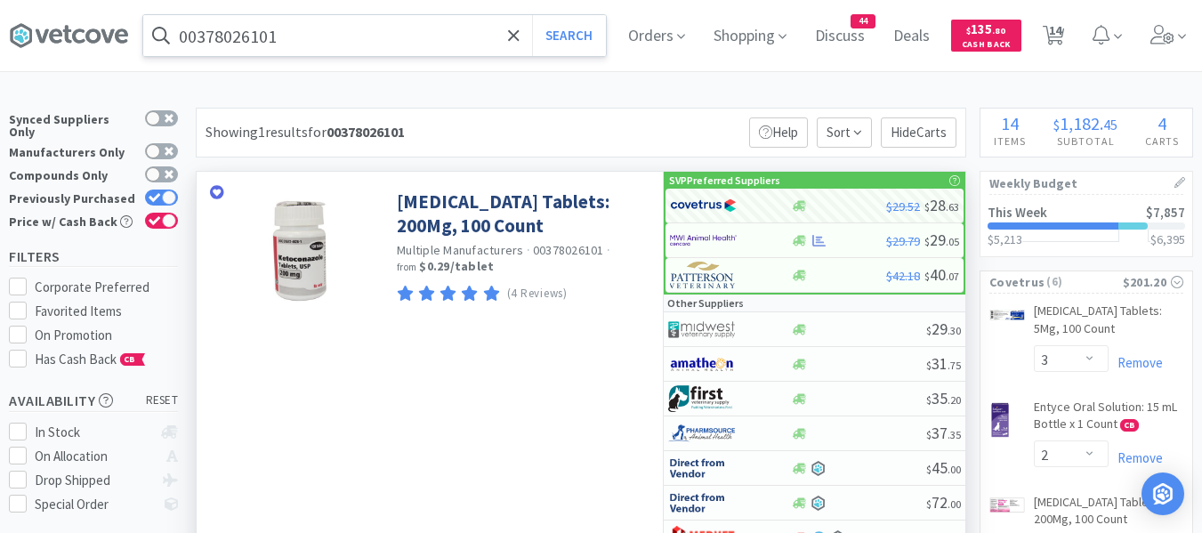
click at [344, 43] on input "00378026101" at bounding box center [374, 35] width 463 height 41
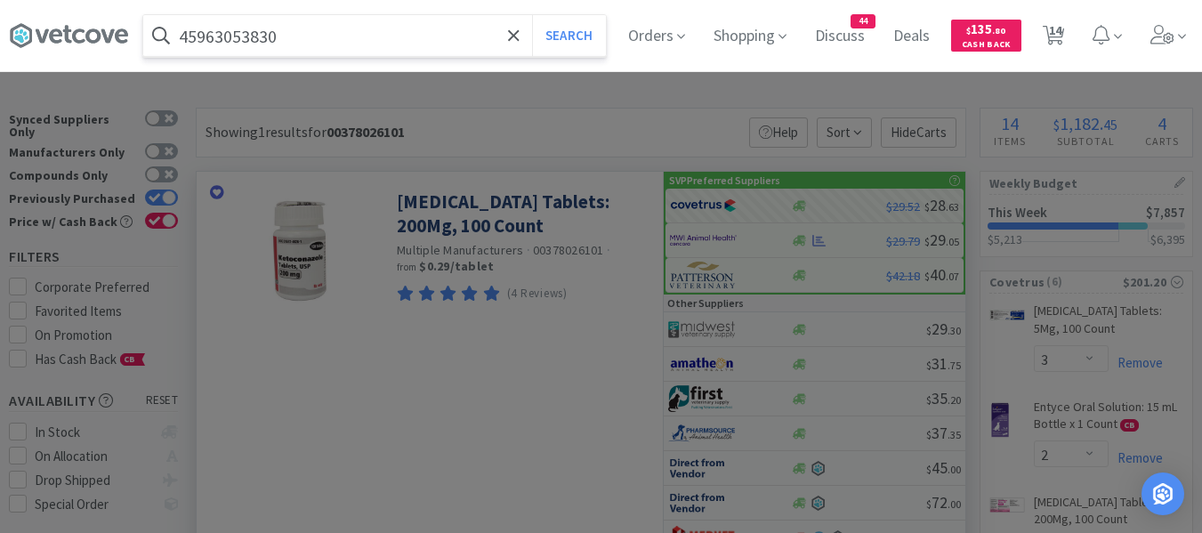
type input "45963053830"
click at [532, 15] on button "Search" at bounding box center [569, 35] width 74 height 41
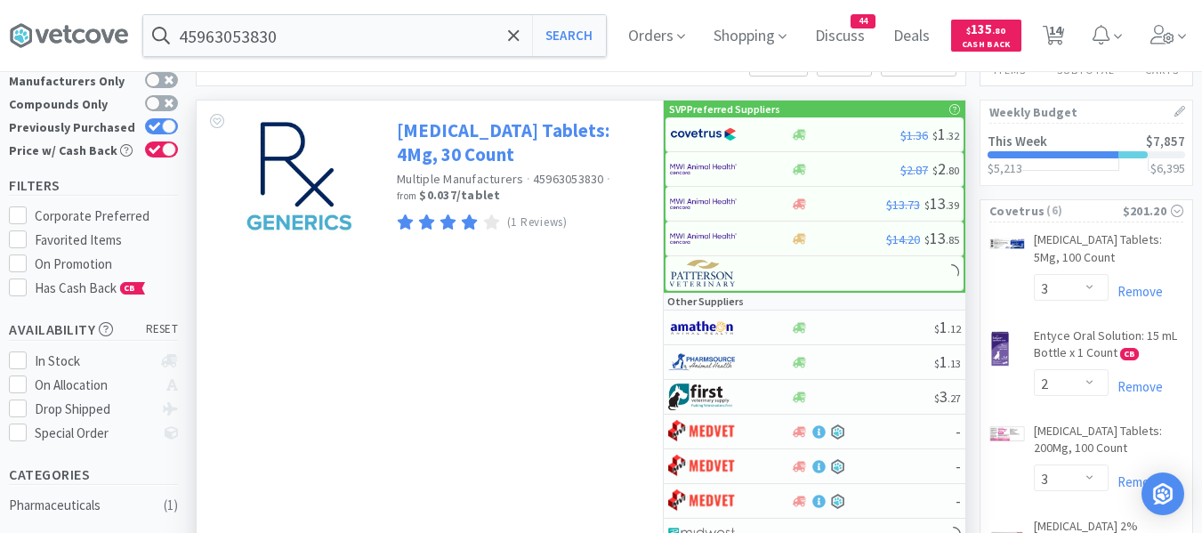
scroll to position [267, 0]
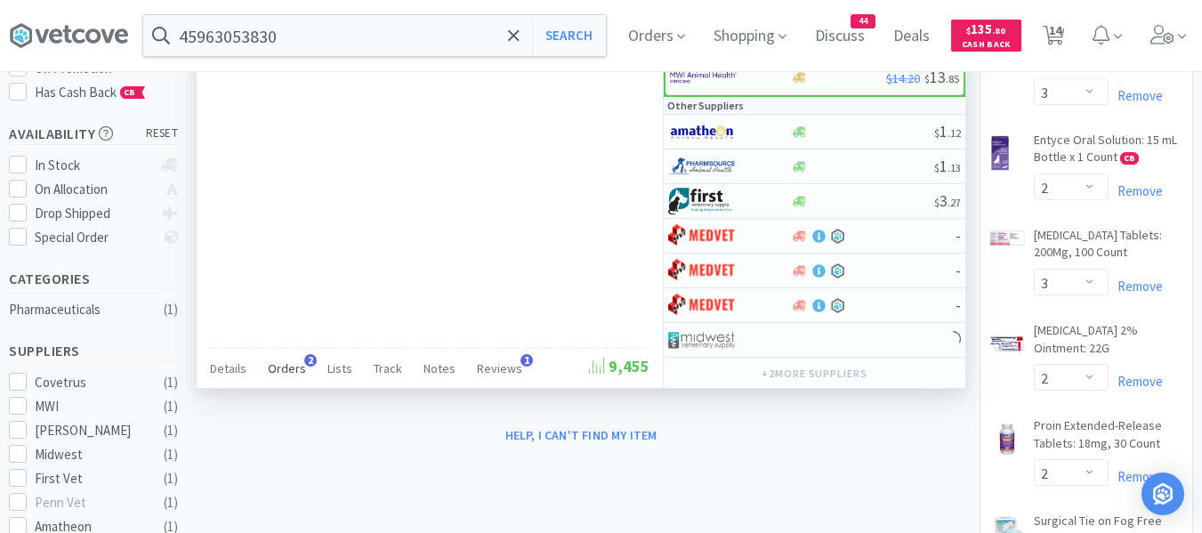
click at [295, 367] on span "Orders" at bounding box center [287, 368] width 38 height 16
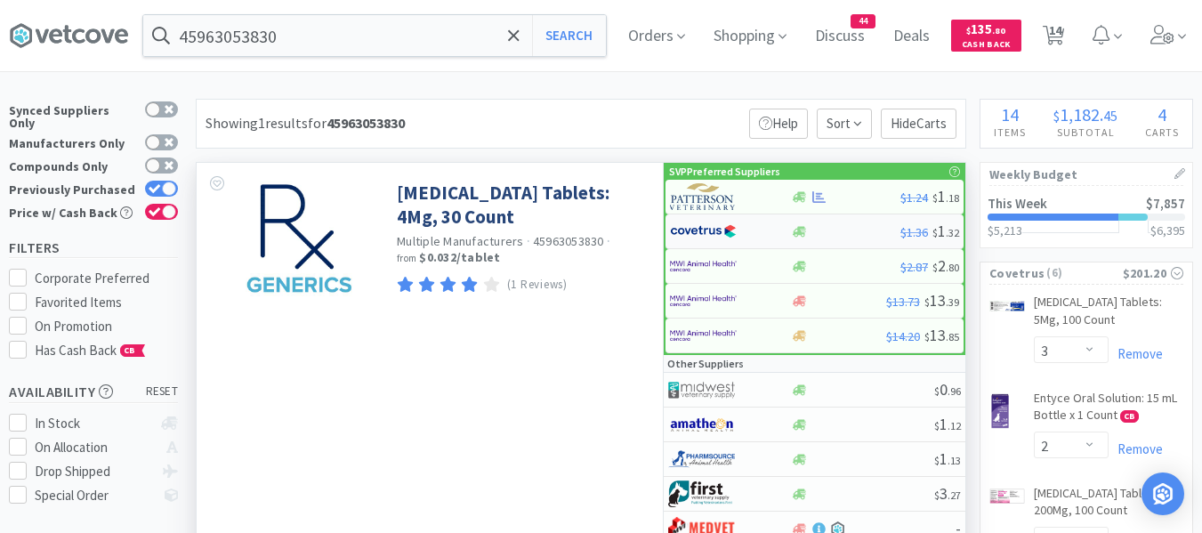
scroll to position [0, 0]
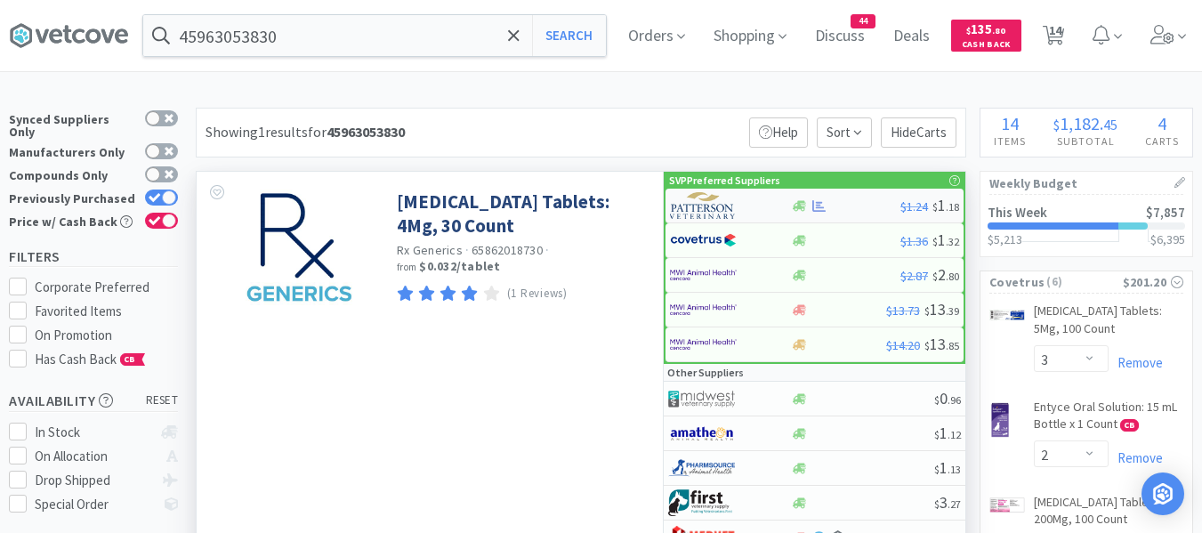
click at [727, 206] on img at bounding box center [703, 205] width 67 height 27
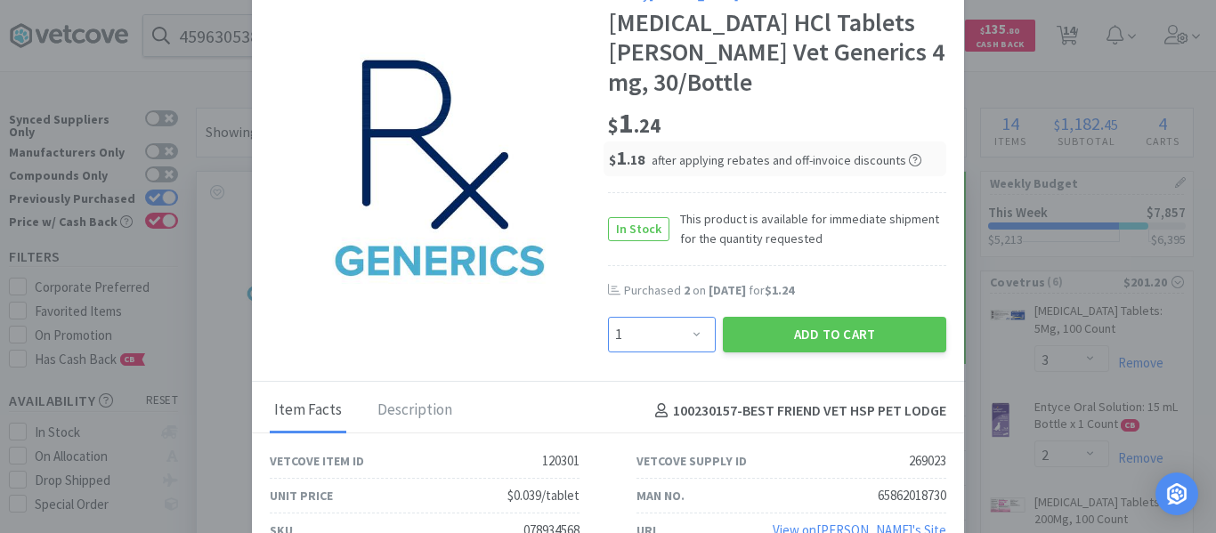
click at [701, 339] on select "Enter Quantity 1 2 3 4 5 6 7 8 9 10 11 12 13 14 15 16 17 18 19 20 Enter Quantity" at bounding box center [662, 335] width 108 height 36
select select "2"
click at [608, 317] on select "Enter Quantity 1 2 3 4 5 6 7 8 9 10 11 12 13 14 15 16 17 18 19 20 Enter Quantity" at bounding box center [662, 335] width 108 height 36
click at [773, 328] on button "Add to Cart" at bounding box center [834, 335] width 223 height 36
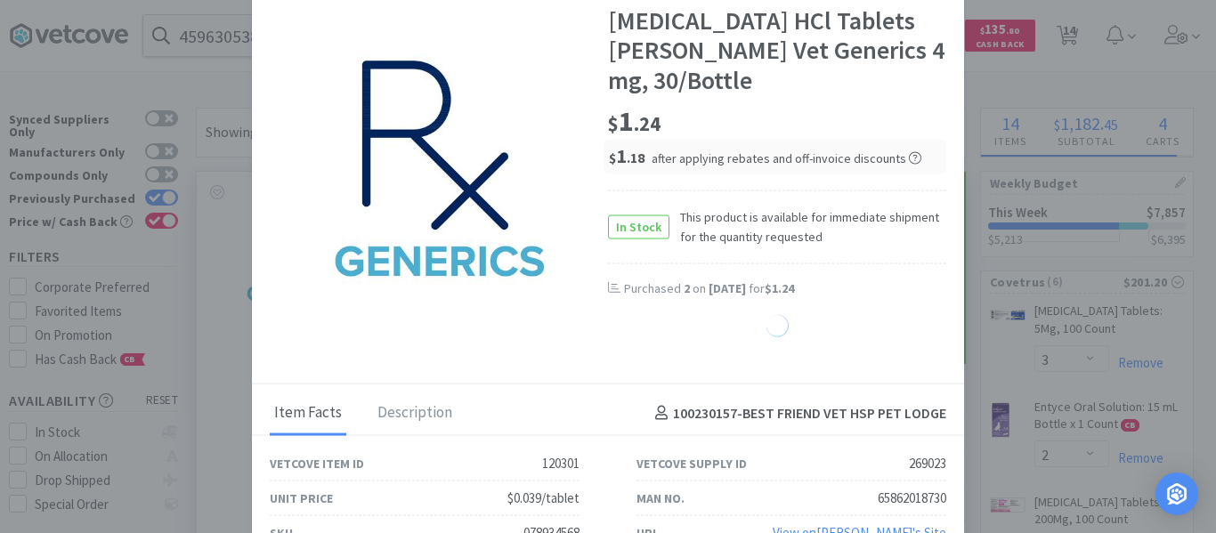
select select "2"
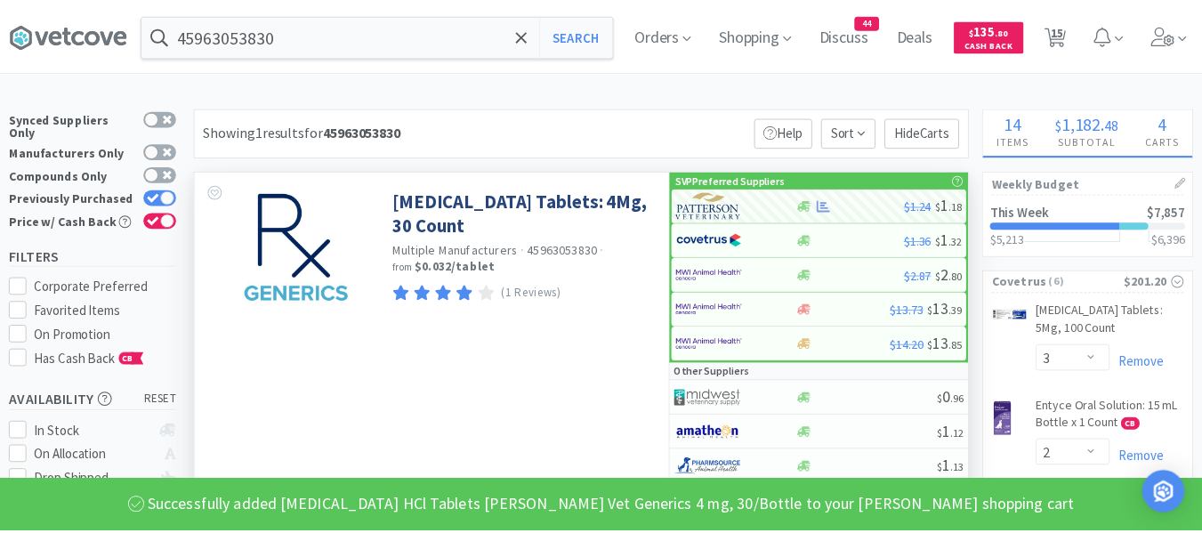
scroll to position [889605, 889253]
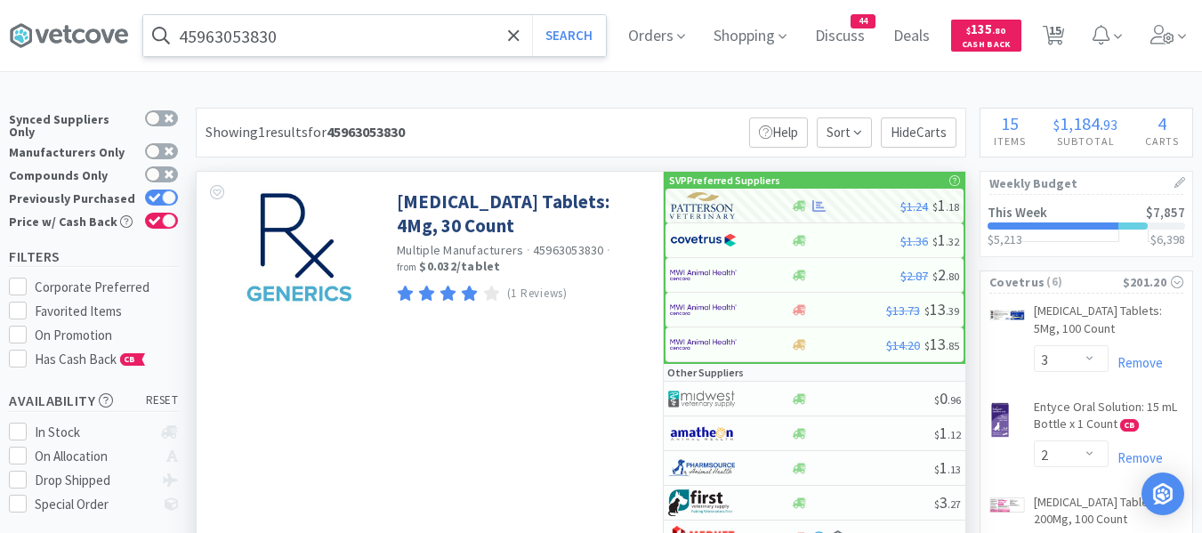
click at [311, 56] on div "45963053830 Search" at bounding box center [374, 35] width 465 height 43
click at [312, 47] on input "45963053830" at bounding box center [374, 35] width 463 height 41
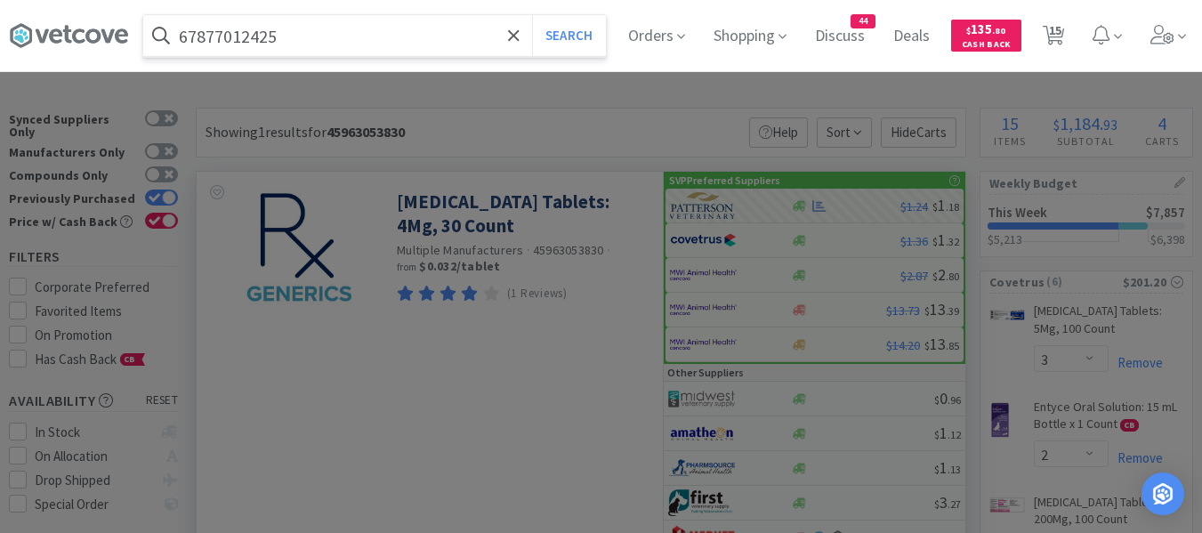
type input "67877012425"
click at [532, 15] on button "Search" at bounding box center [569, 35] width 74 height 41
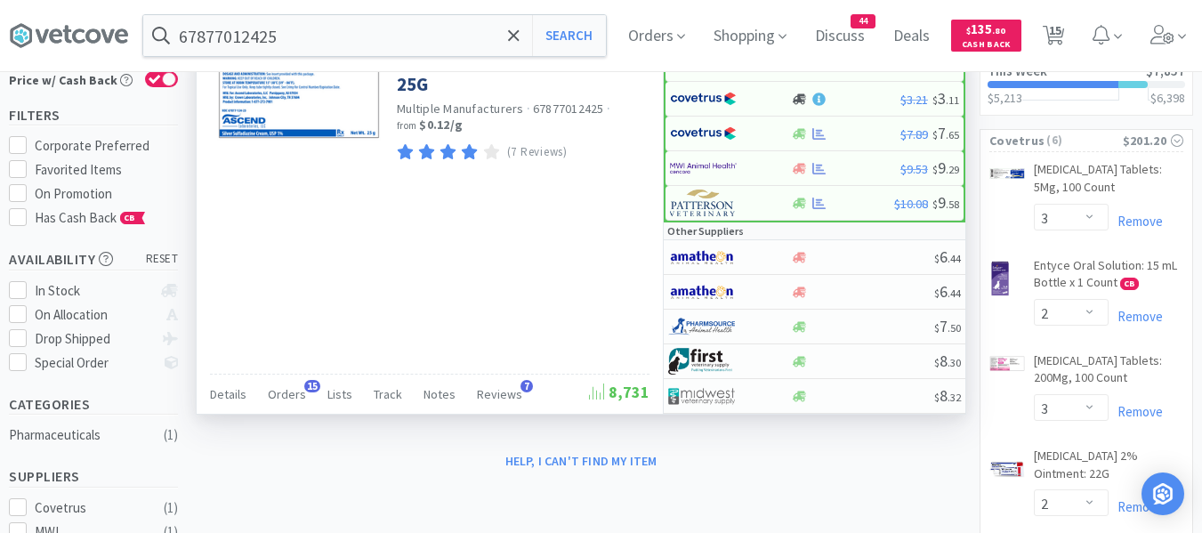
scroll to position [89, 0]
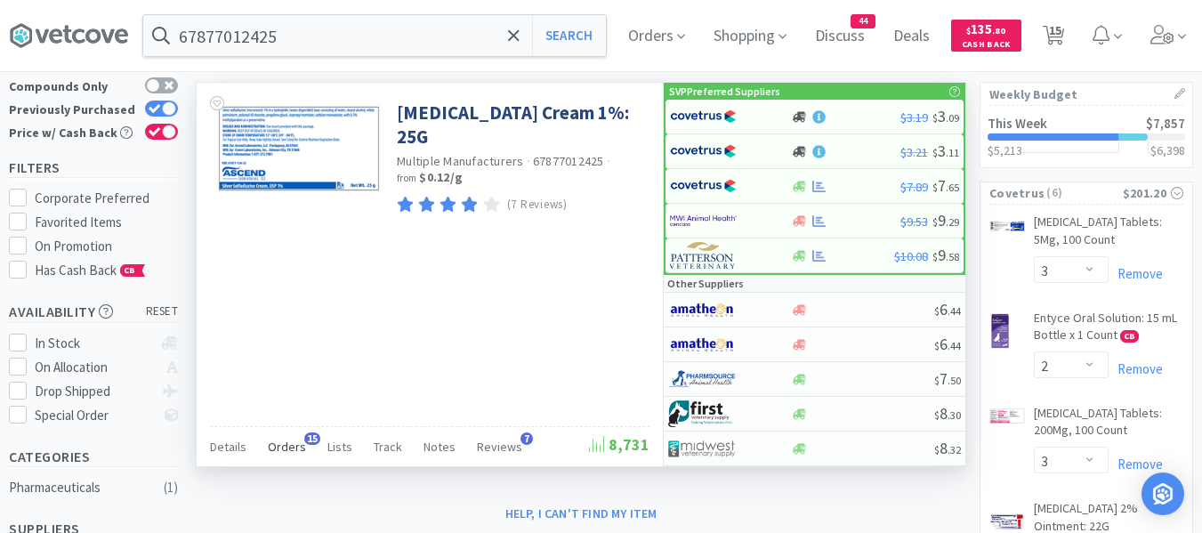
click at [285, 443] on span "Orders" at bounding box center [287, 447] width 38 height 16
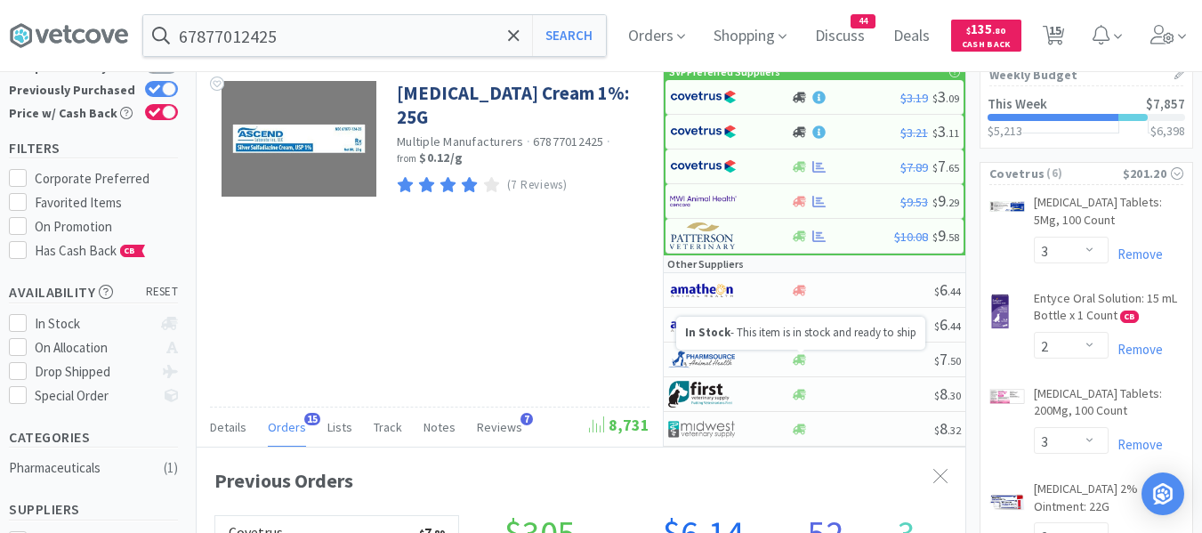
scroll to position [0, 0]
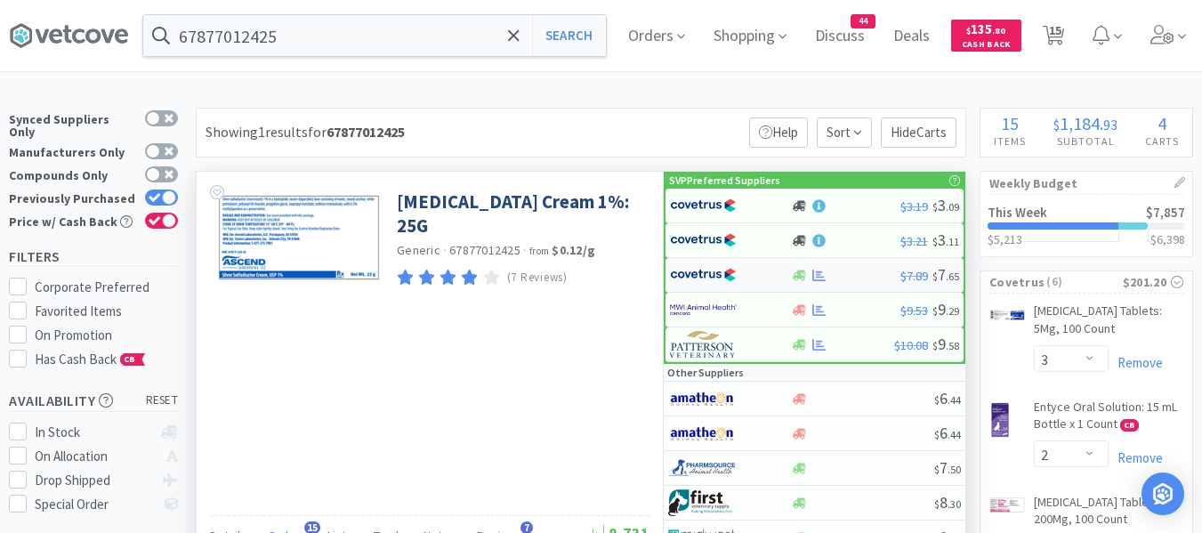
click at [710, 274] on img at bounding box center [703, 275] width 67 height 27
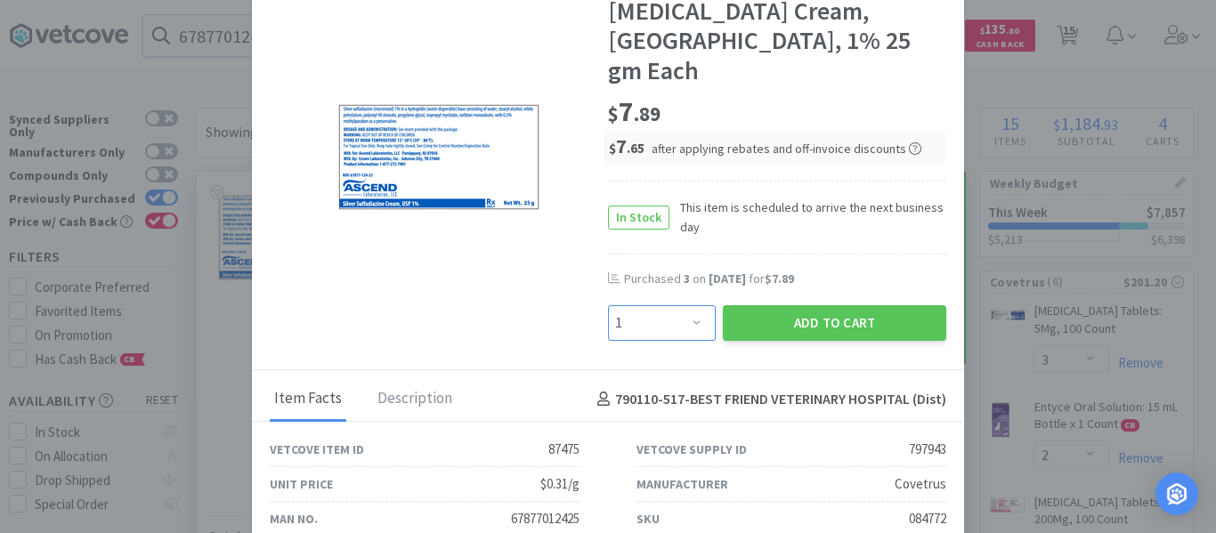
click at [668, 305] on select "Enter Quantity 1 2 3 4 5 6 7 8 9 10 11 12 13 14 15 16 17 18 19 20 Enter Quantity" at bounding box center [662, 323] width 108 height 36
select select "3"
click at [608, 305] on select "Enter Quantity 1 2 3 4 5 6 7 8 9 10 11 12 13 14 15 16 17 18 19 20 Enter Quantity" at bounding box center [662, 323] width 108 height 36
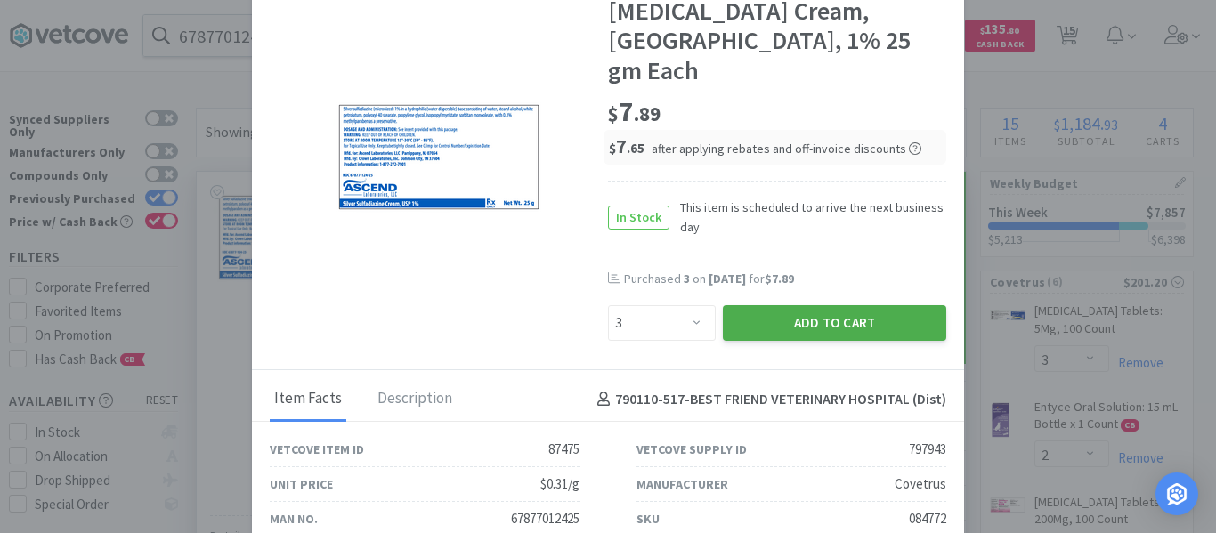
click at [768, 305] on button "Add to Cart" at bounding box center [834, 323] width 223 height 36
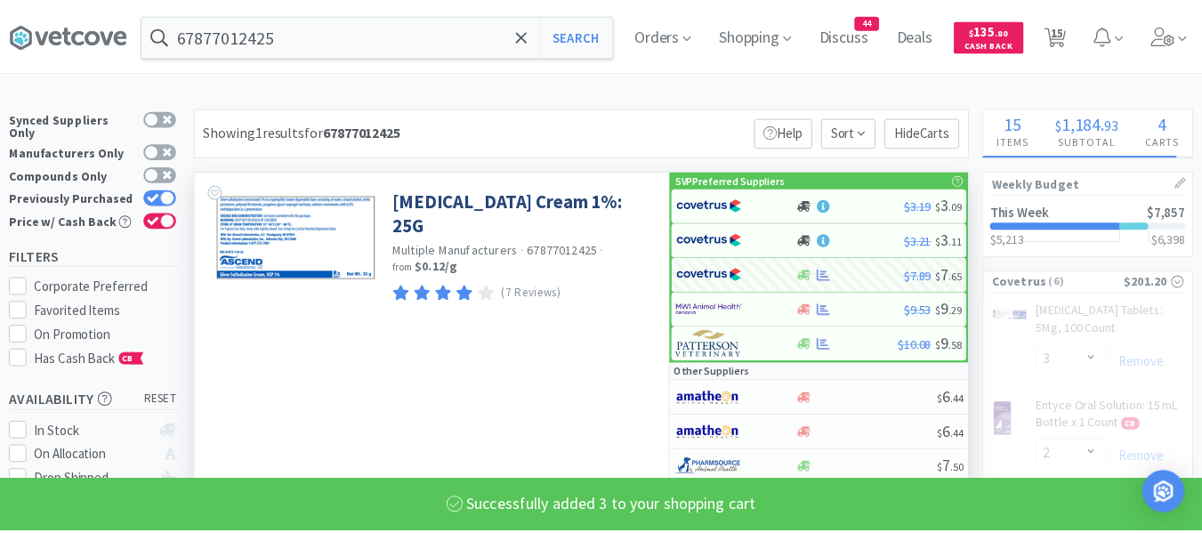
scroll to position [889545, 889253]
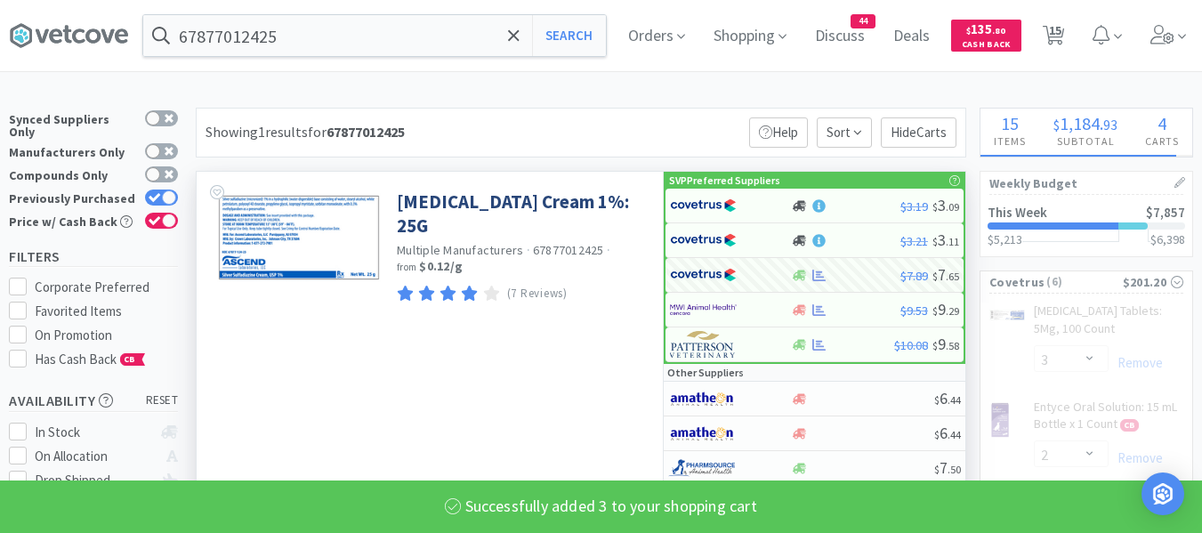
select select "3"
select select "1"
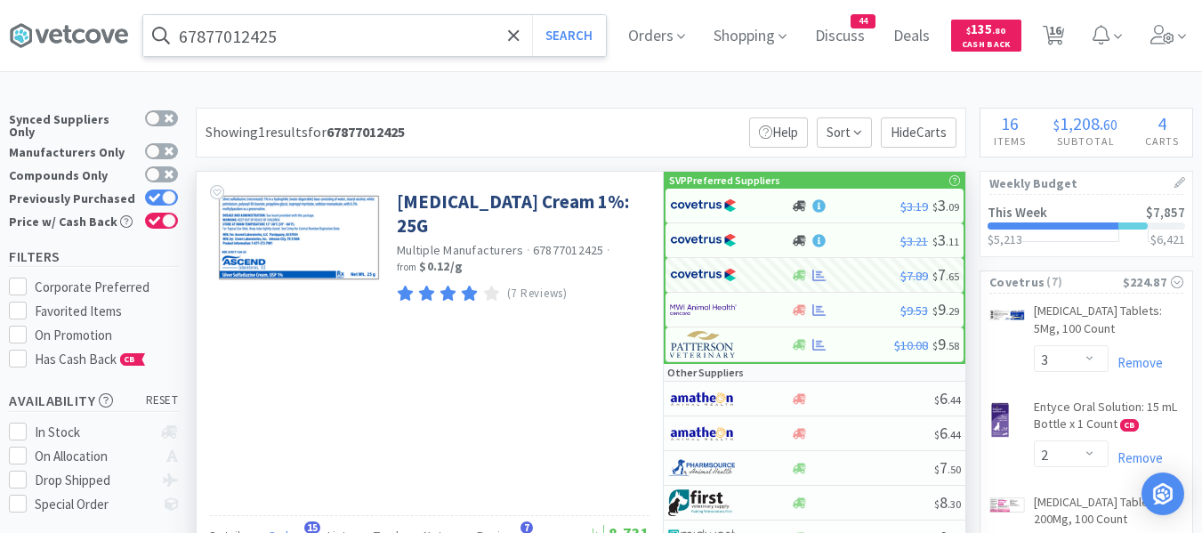
click at [344, 49] on input "67877012425" at bounding box center [374, 35] width 463 height 41
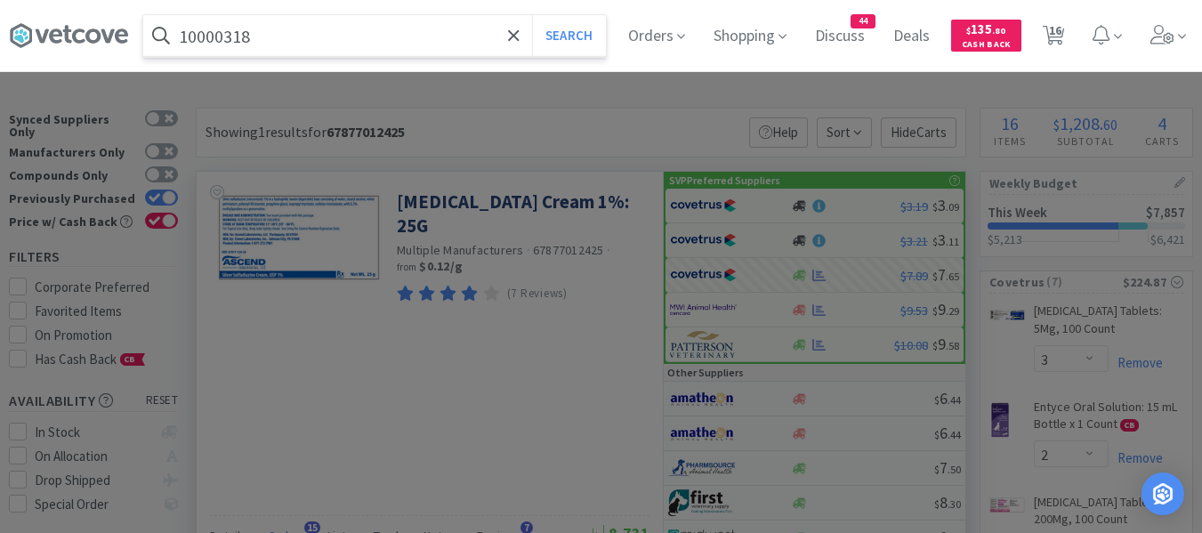
type input "10000318"
click at [532, 15] on button "Search" at bounding box center [569, 35] width 74 height 41
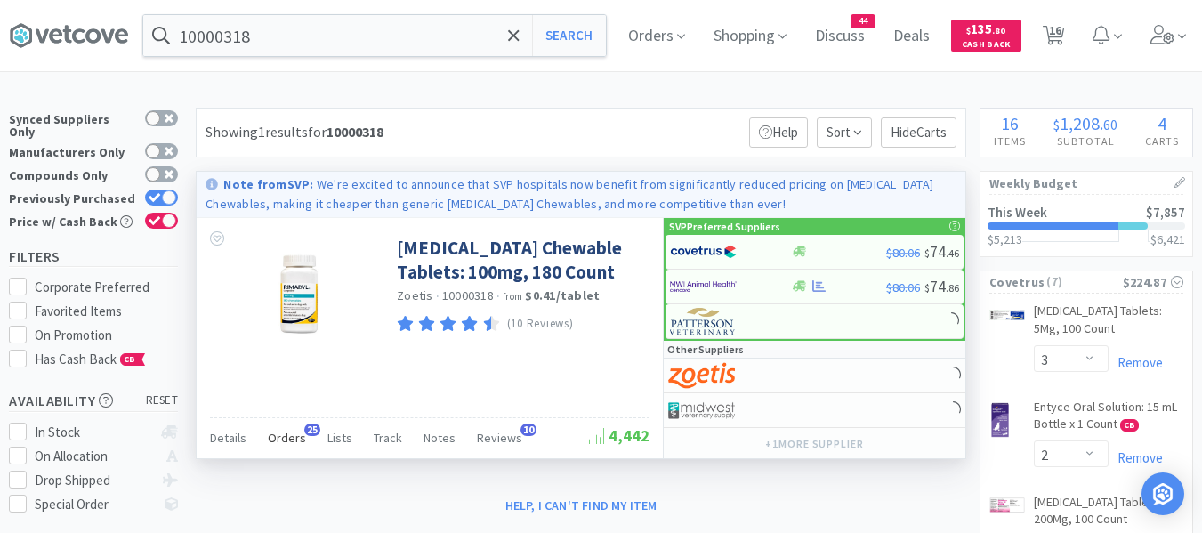
click at [304, 431] on span "25" at bounding box center [312, 430] width 16 height 12
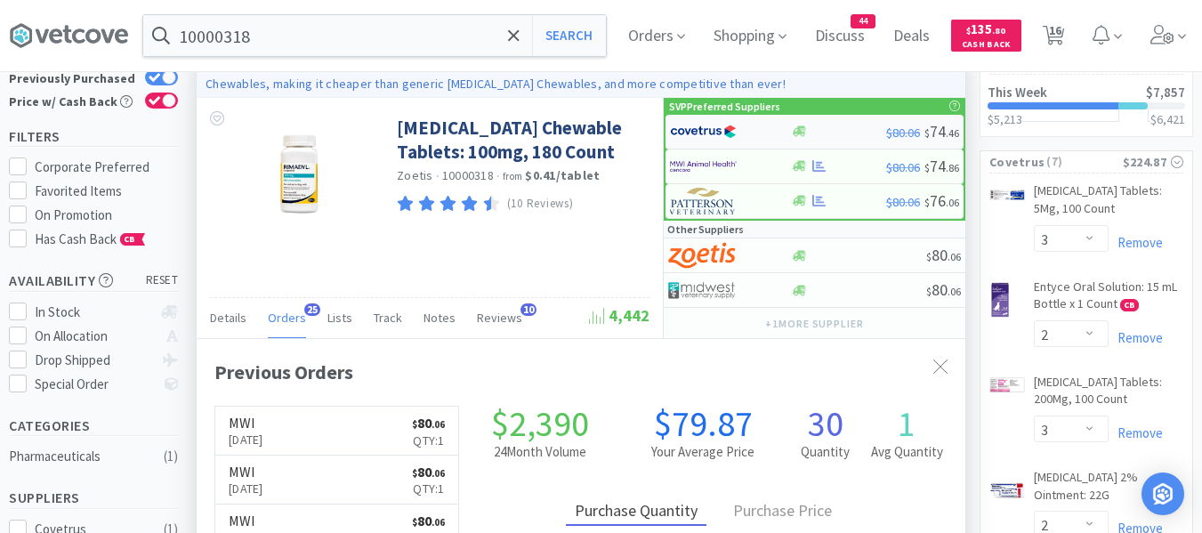
scroll to position [89, 0]
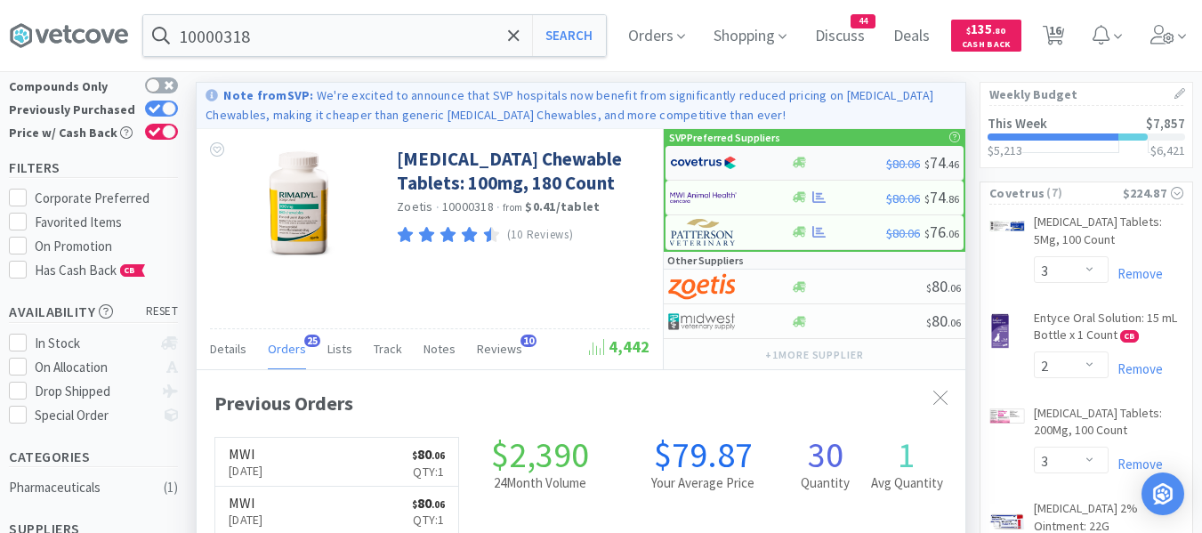
click at [711, 159] on img at bounding box center [703, 163] width 67 height 27
select select "1"
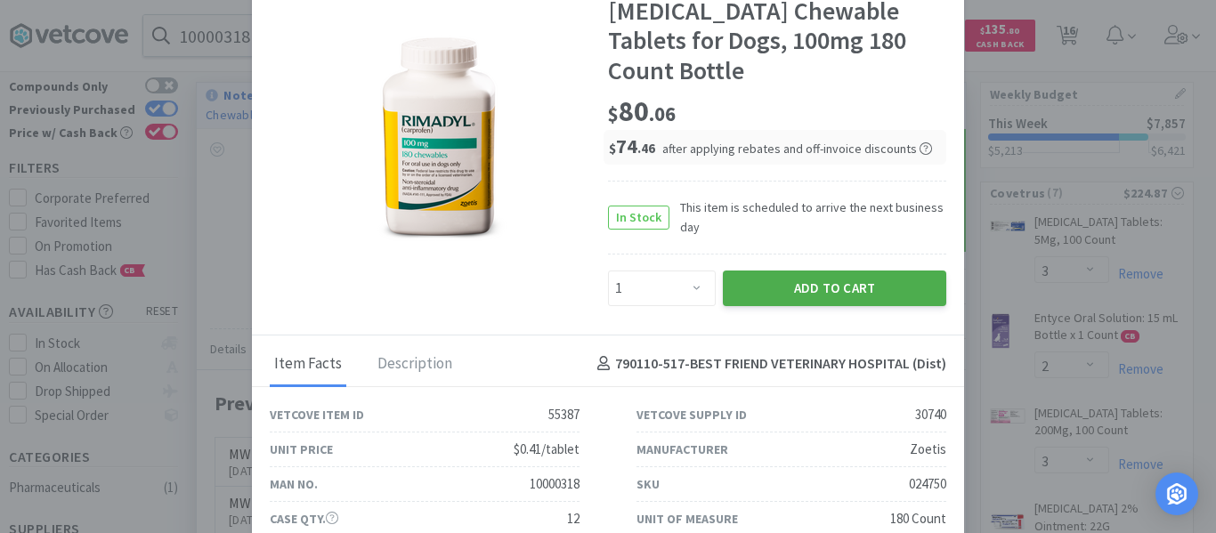
click at [755, 271] on button "Add to Cart" at bounding box center [834, 289] width 223 height 36
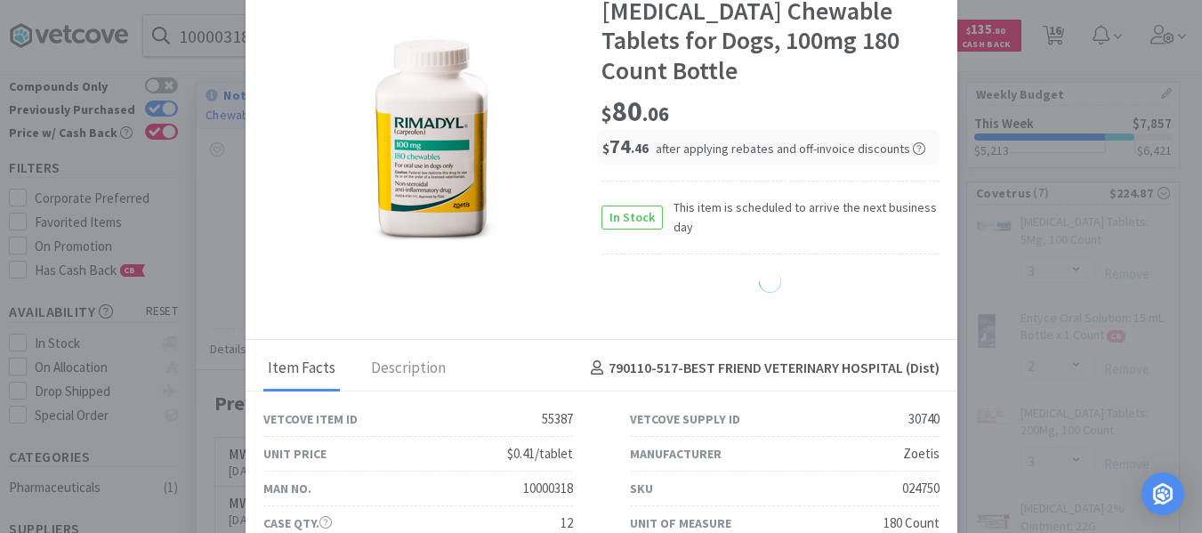
scroll to position [889545, 889253]
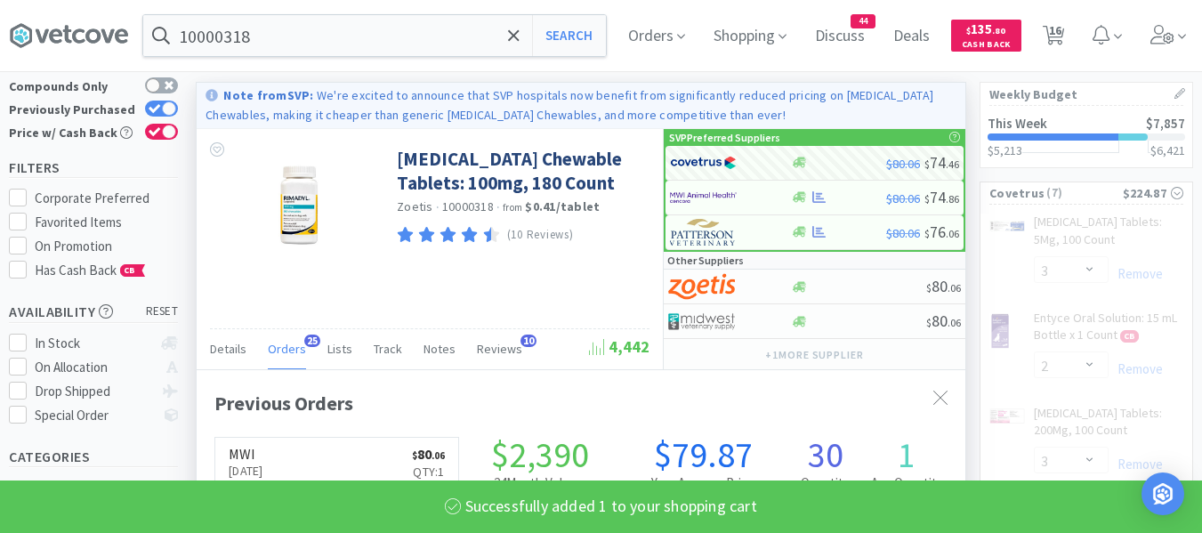
select select "1"
select select "3"
select select "1"
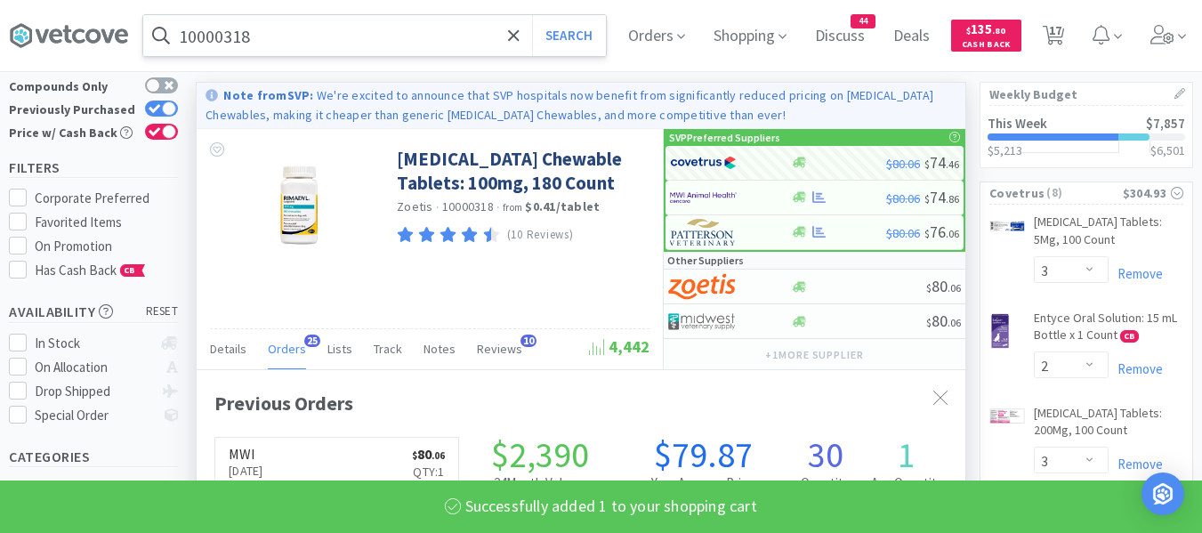
click at [344, 20] on input "10000318" at bounding box center [374, 35] width 463 height 41
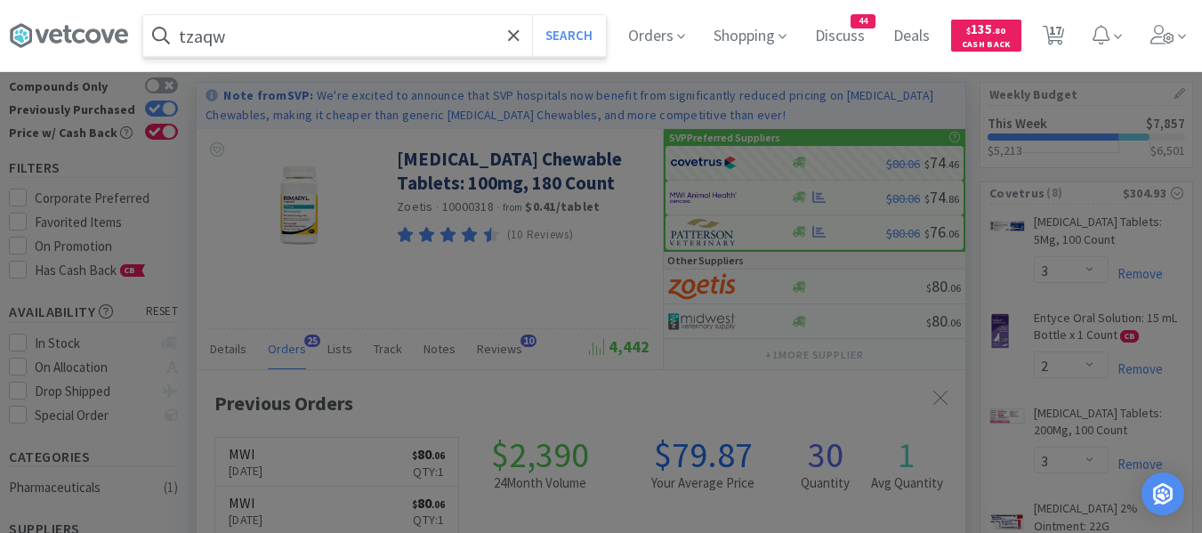
type input "tzaqw"
click at [532, 15] on button "Search" at bounding box center [569, 35] width 74 height 41
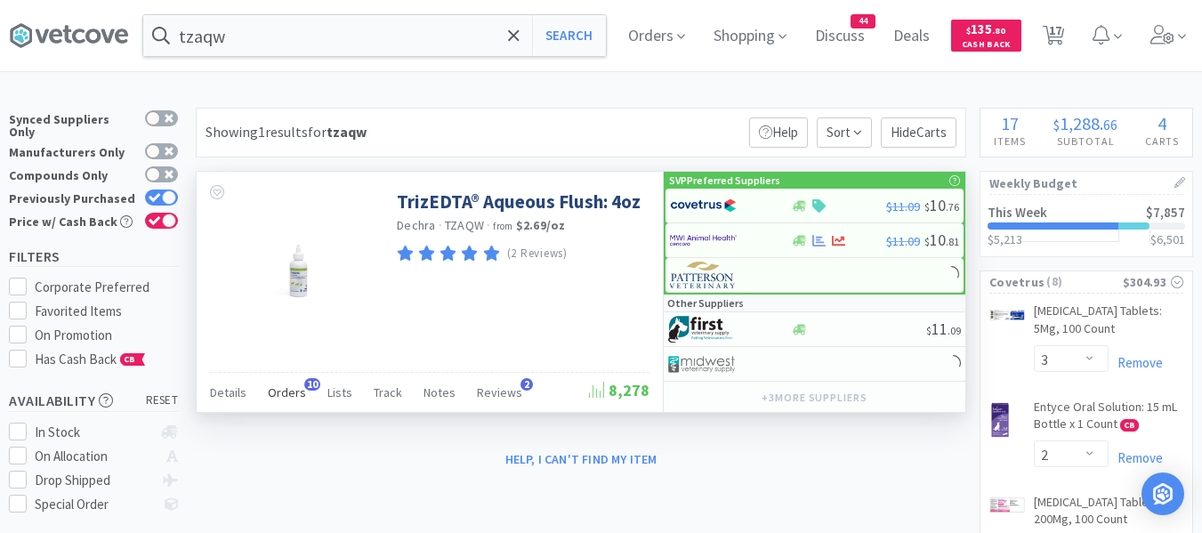
click at [285, 394] on span "Orders" at bounding box center [287, 392] width 38 height 16
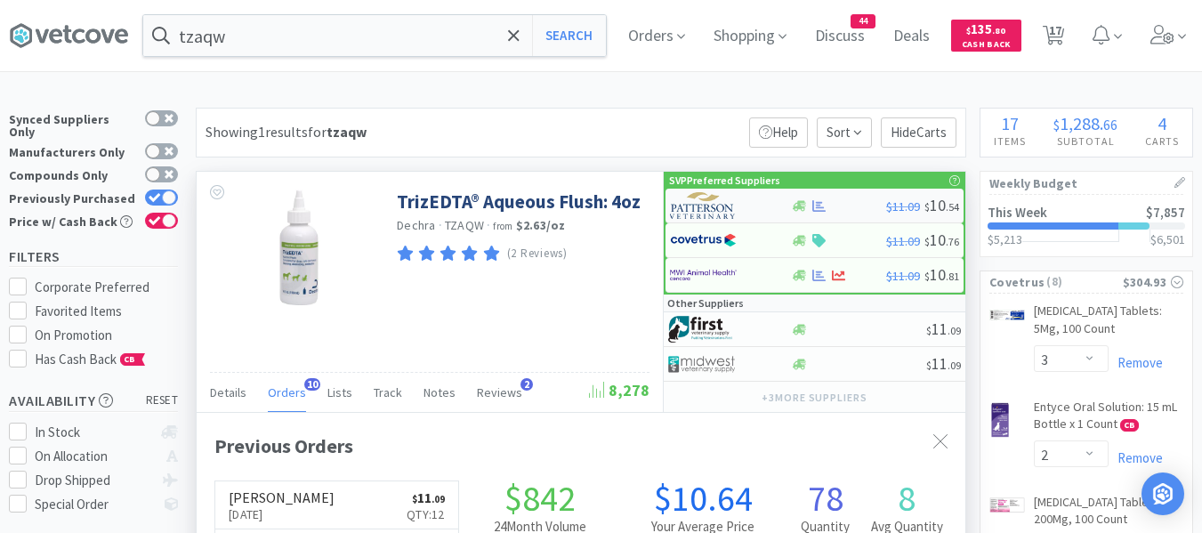
click at [713, 210] on img at bounding box center [703, 205] width 67 height 27
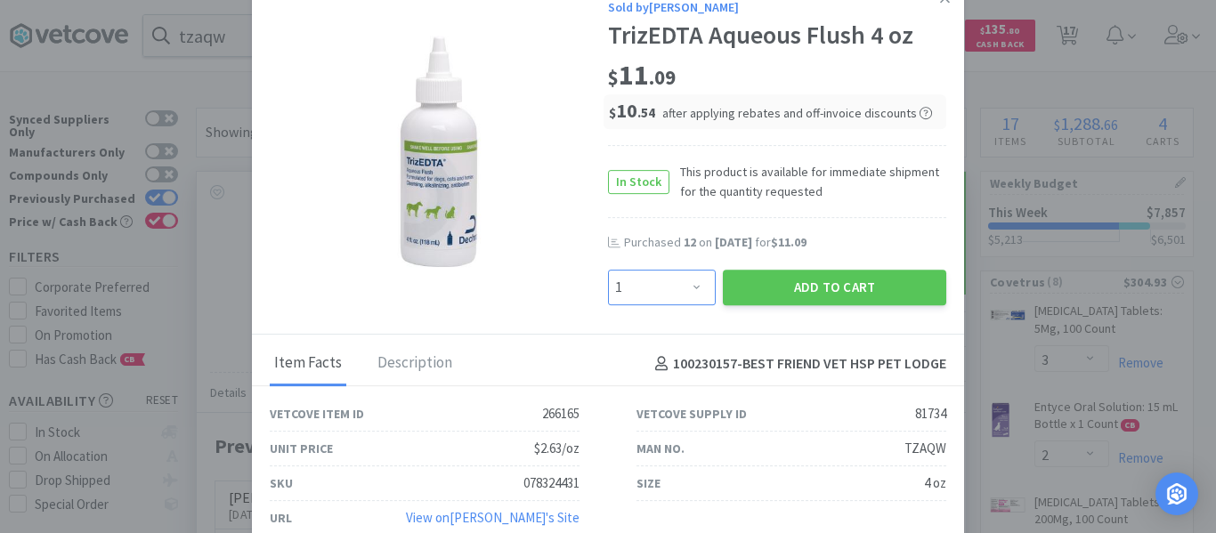
click at [684, 281] on select "Enter Quantity 1 2 3 4 5 6 7 8 9 10 11 12 13 14 15 16 17 18 19 20 Enter Quantity" at bounding box center [662, 288] width 108 height 36
select select "12"
click at [608, 270] on select "Enter Quantity 1 2 3 4 5 6 7 8 9 10 11 12 13 14 15 16 17 18 19 20 Enter Quantity" at bounding box center [662, 288] width 108 height 36
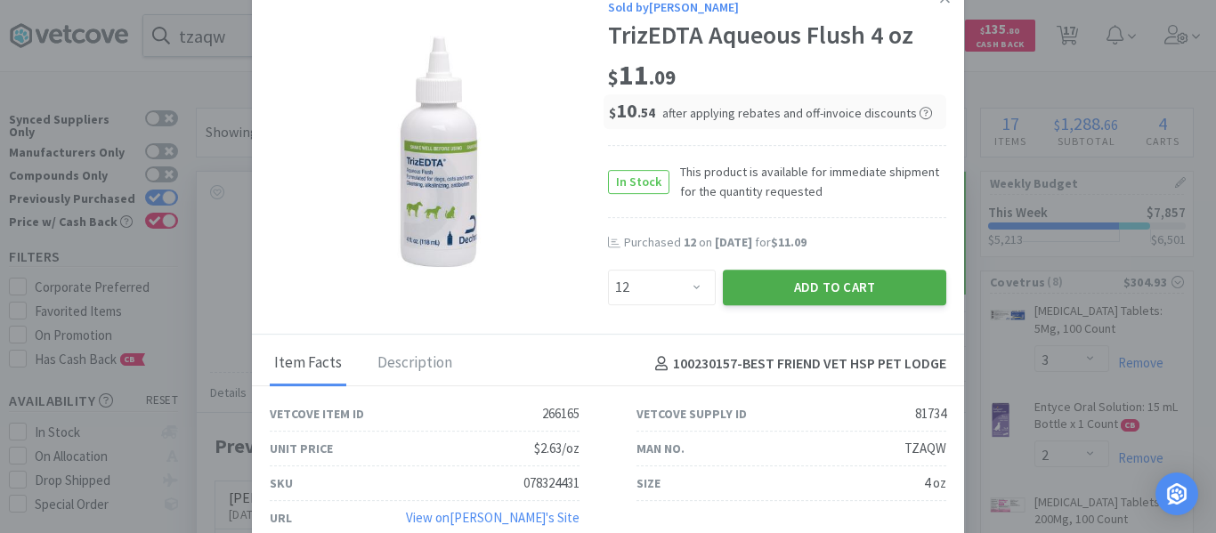
click at [771, 281] on button "Add to Cart" at bounding box center [834, 288] width 223 height 36
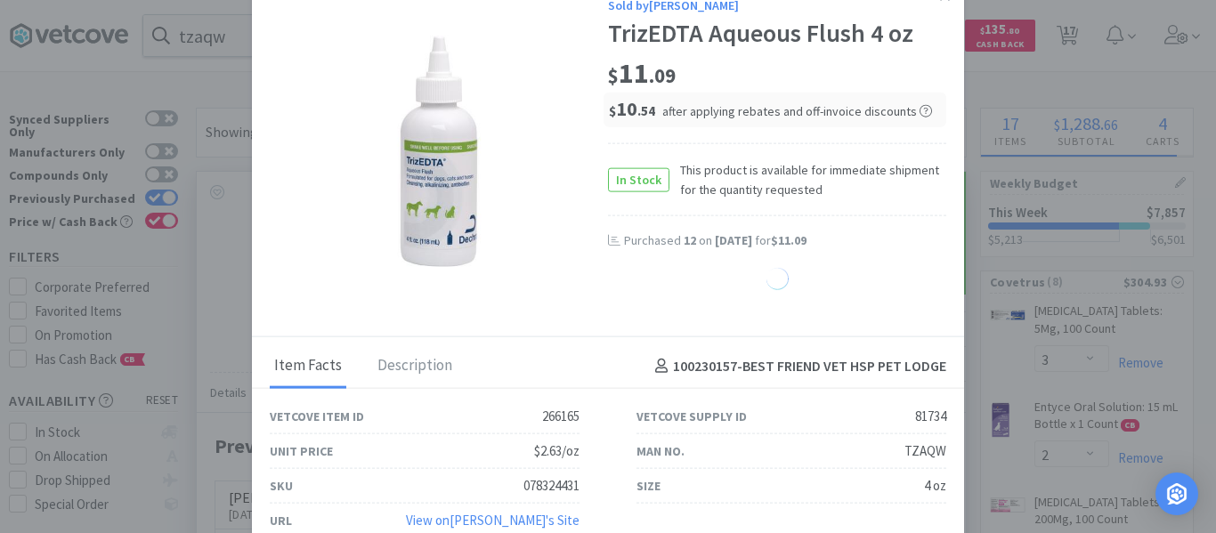
select select "12"
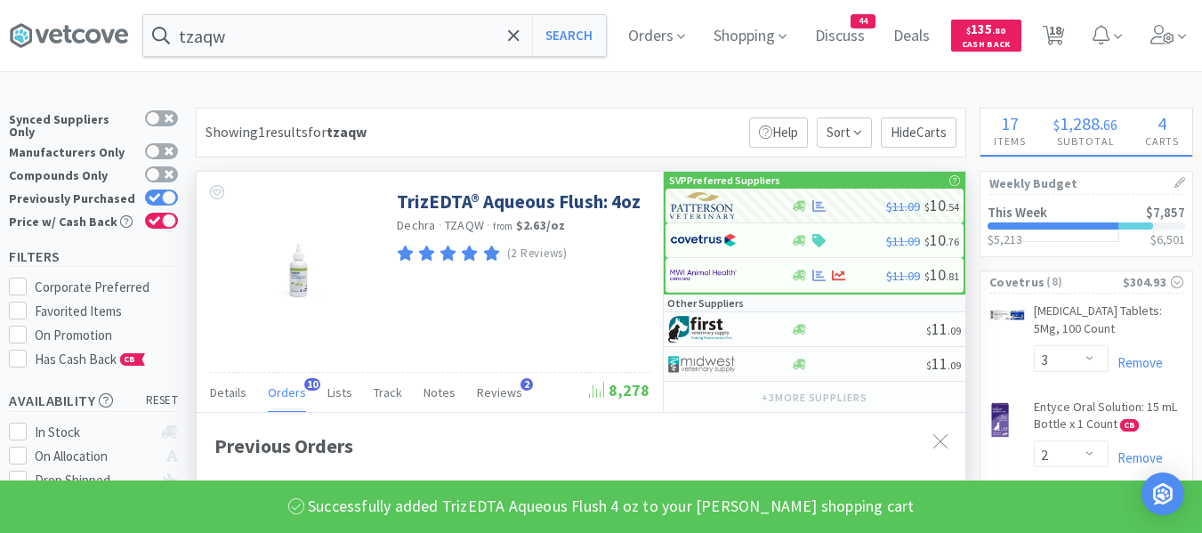
scroll to position [889545, 889253]
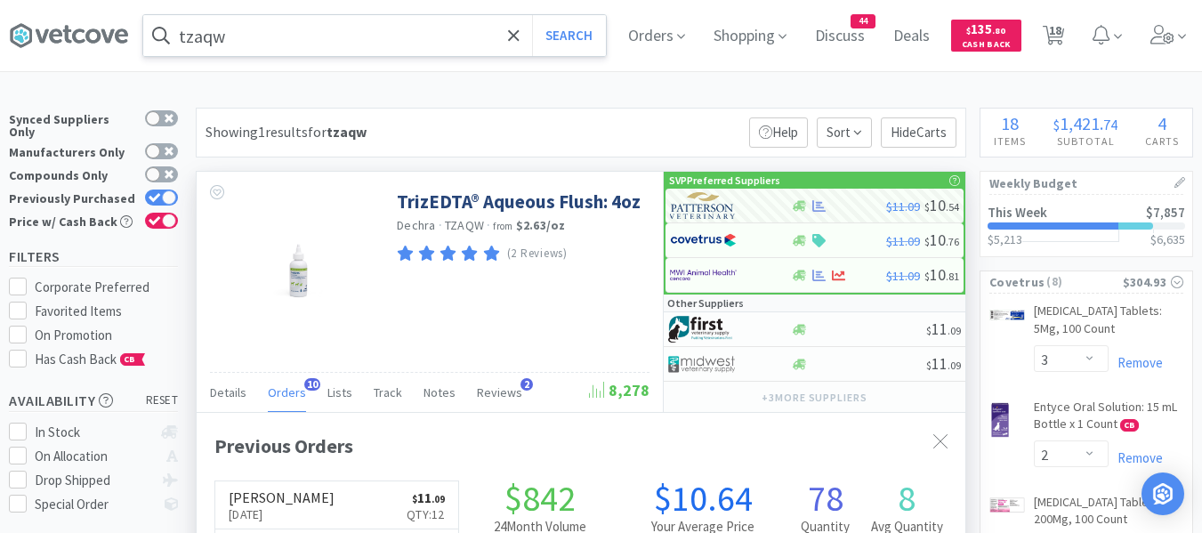
click at [254, 37] on input "tzaqw" at bounding box center [374, 35] width 463 height 41
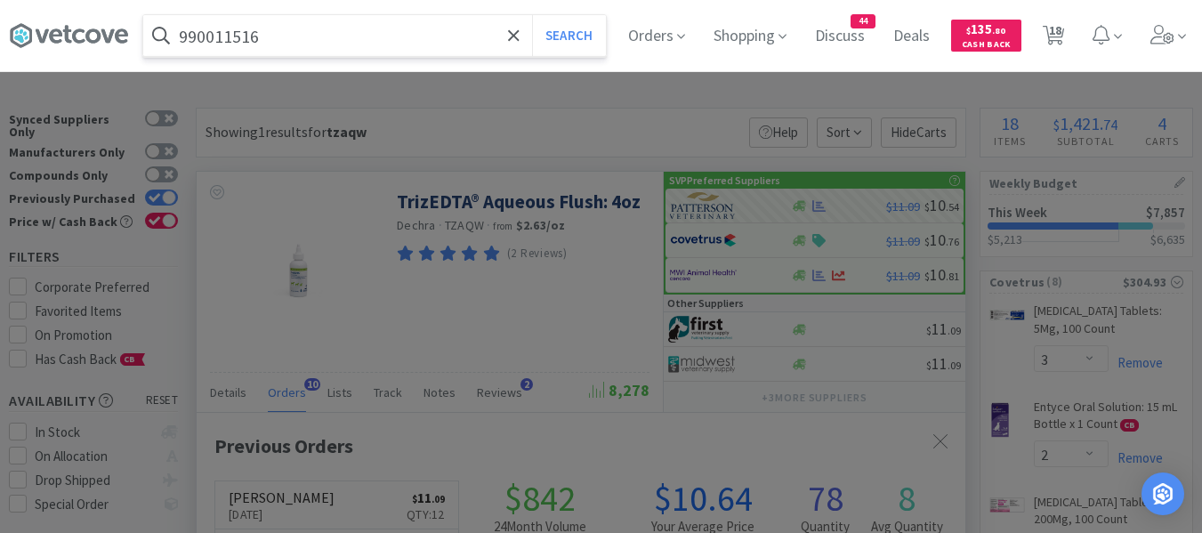
type input "990011516"
click at [532, 15] on button "Search" at bounding box center [569, 35] width 74 height 41
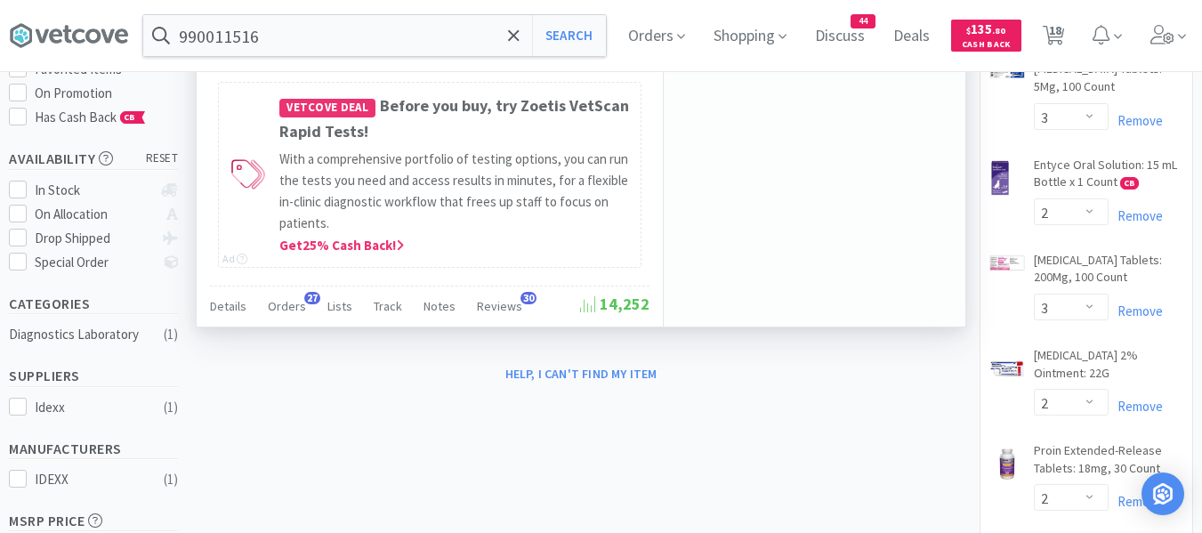
scroll to position [267, 0]
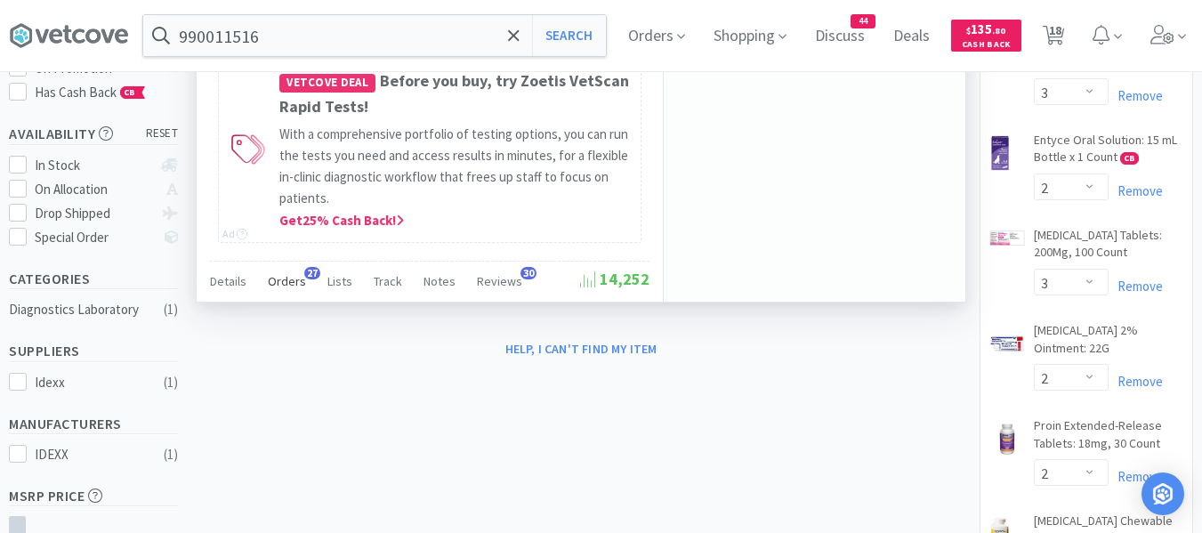
click at [278, 285] on span "Orders" at bounding box center [287, 281] width 38 height 16
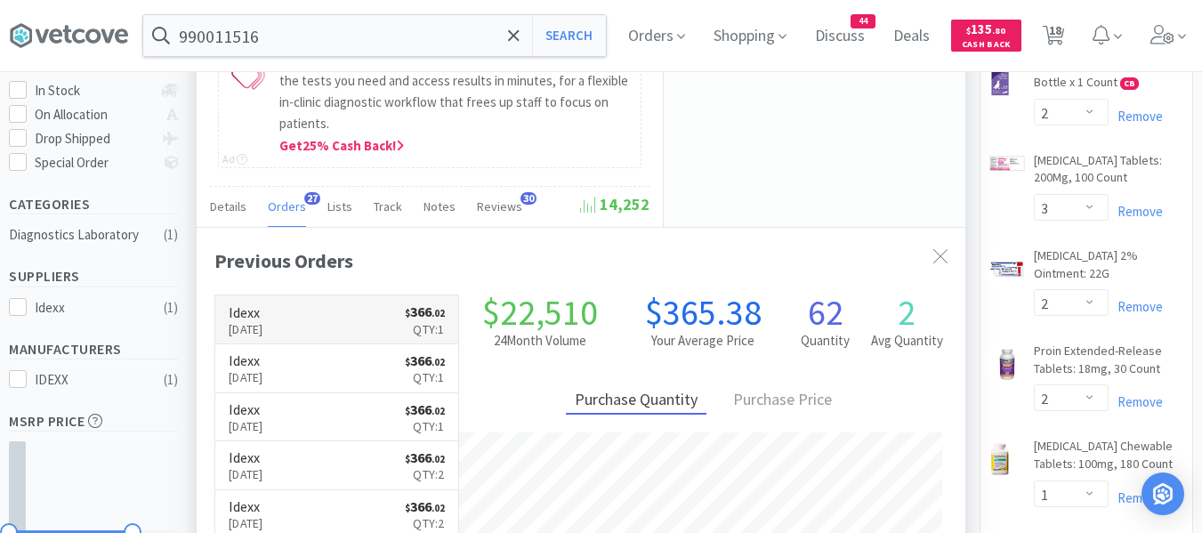
scroll to position [356, 0]
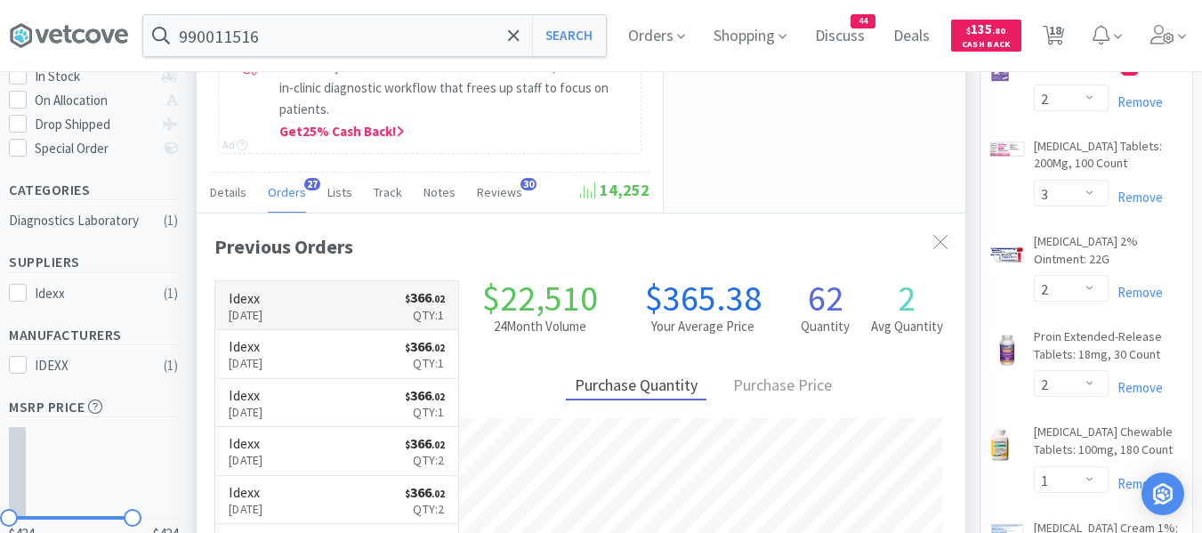
click at [366, 290] on link "Idexx Aug 12th, 2025 $ 366 . 02 Qty: 1" at bounding box center [336, 305] width 243 height 49
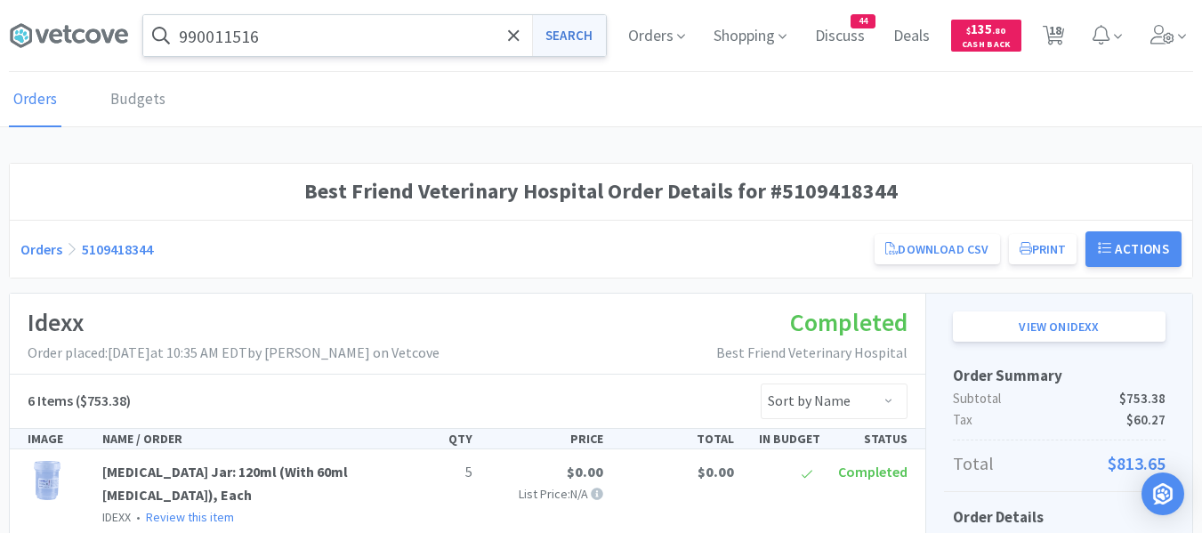
click at [570, 31] on button "Search" at bounding box center [569, 35] width 74 height 41
select select "3"
select select "2"
select select "3"
select select "2"
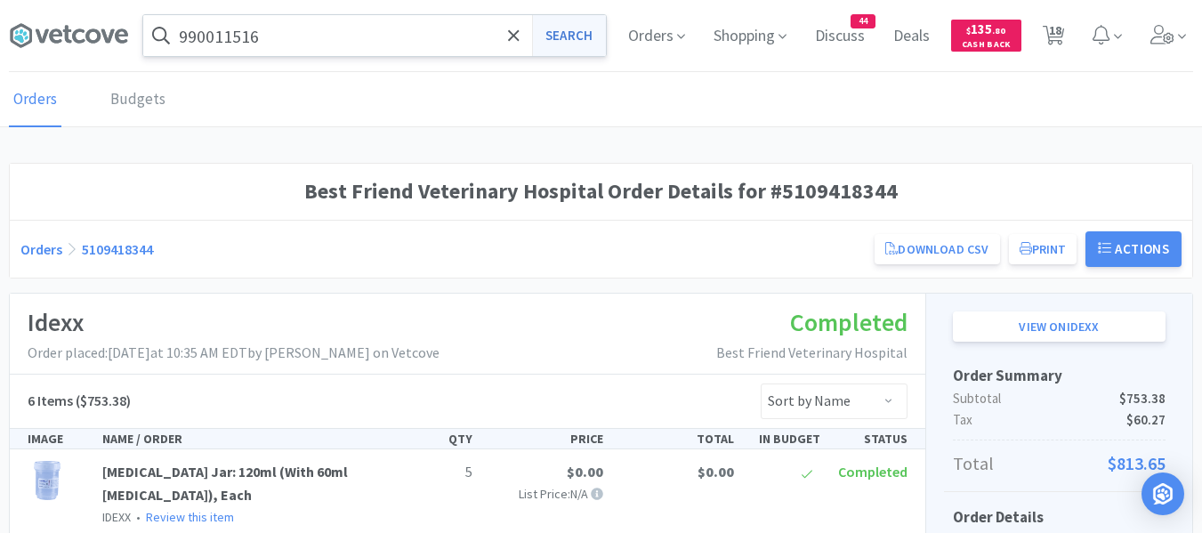
select select "2"
select select "1"
select select "3"
select select "1"
select select "3"
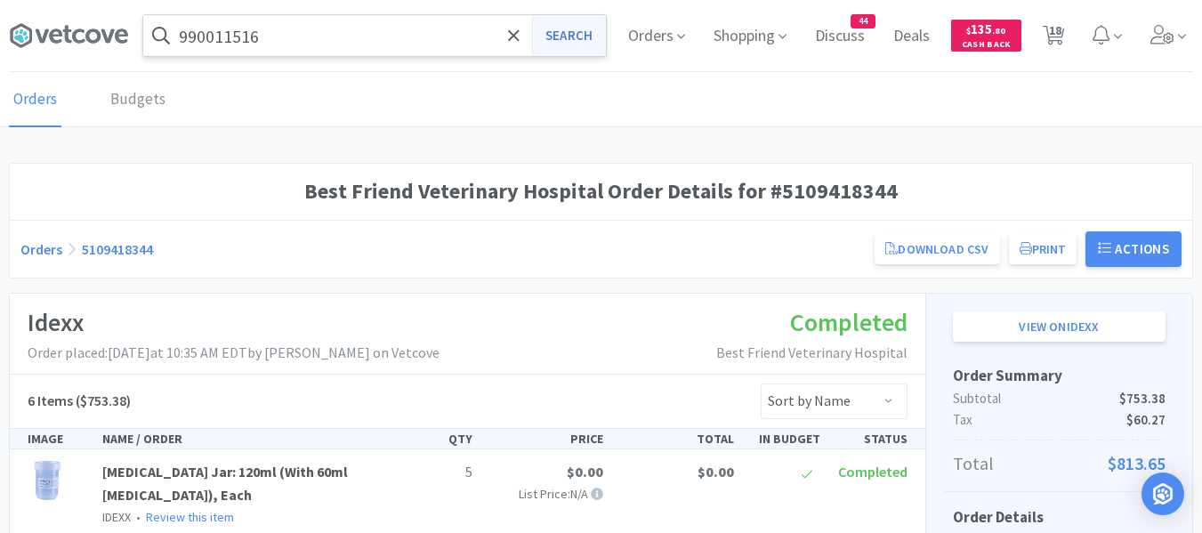
select select "4"
select select "10"
select select "1"
select select "2"
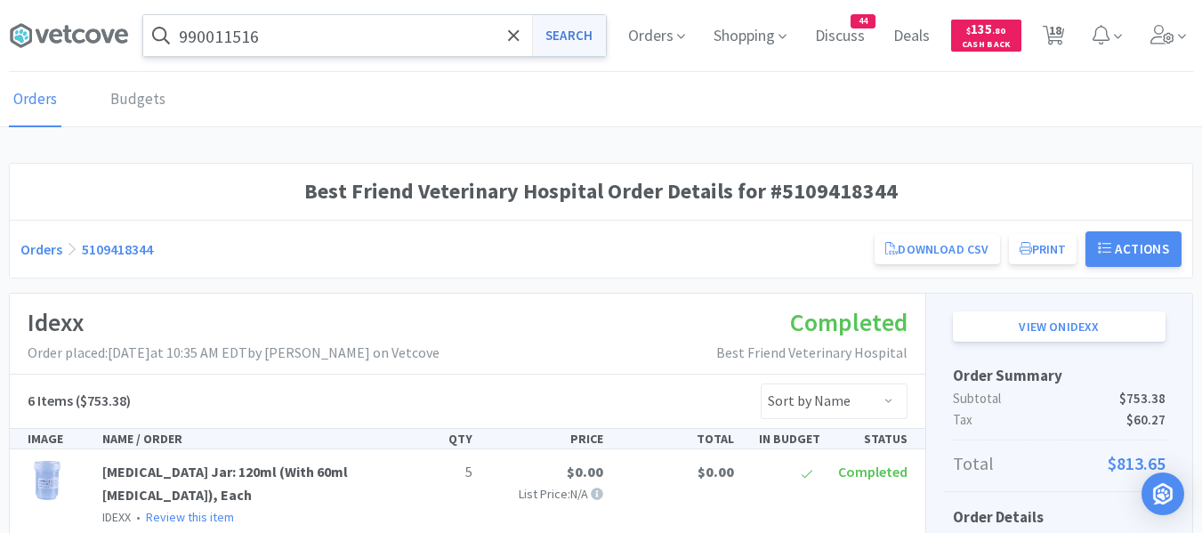
select select "12"
select select "1"
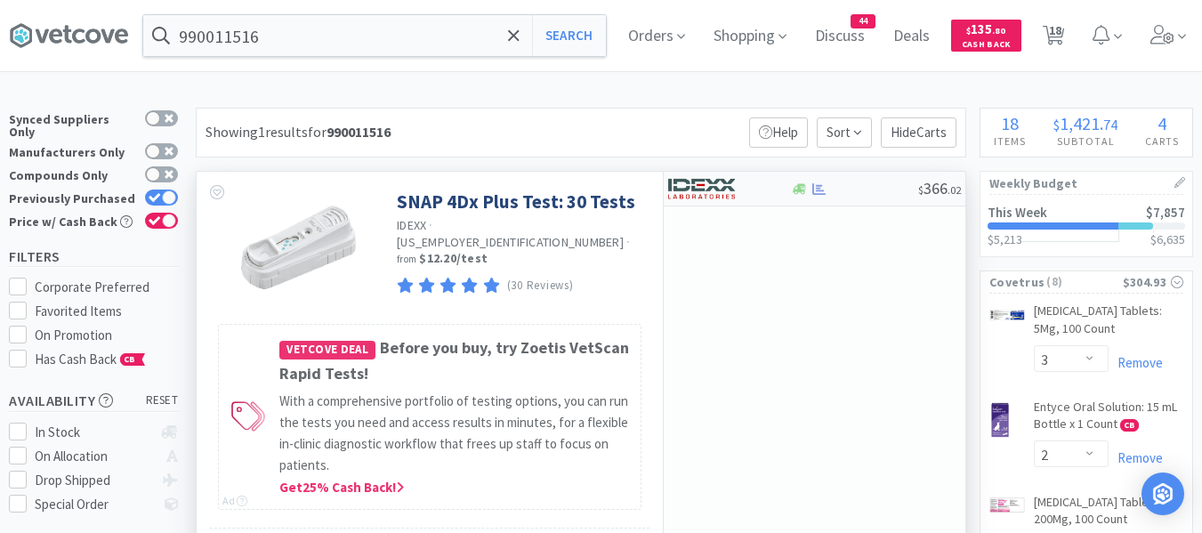
click at [716, 191] on img at bounding box center [701, 188] width 67 height 27
select select "1"
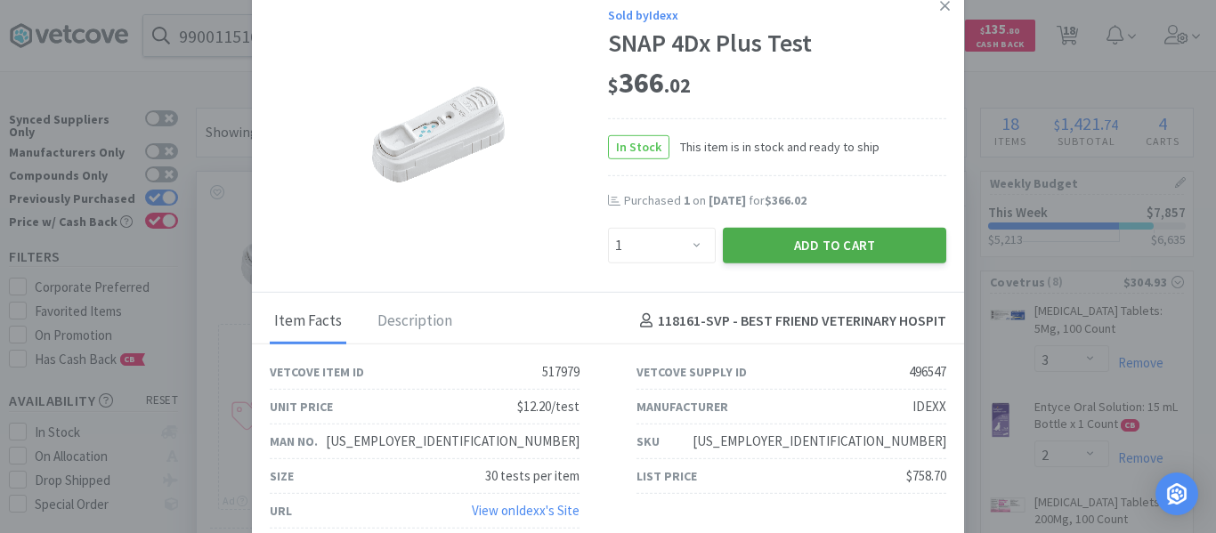
click at [768, 245] on button "Add to Cart" at bounding box center [834, 245] width 223 height 36
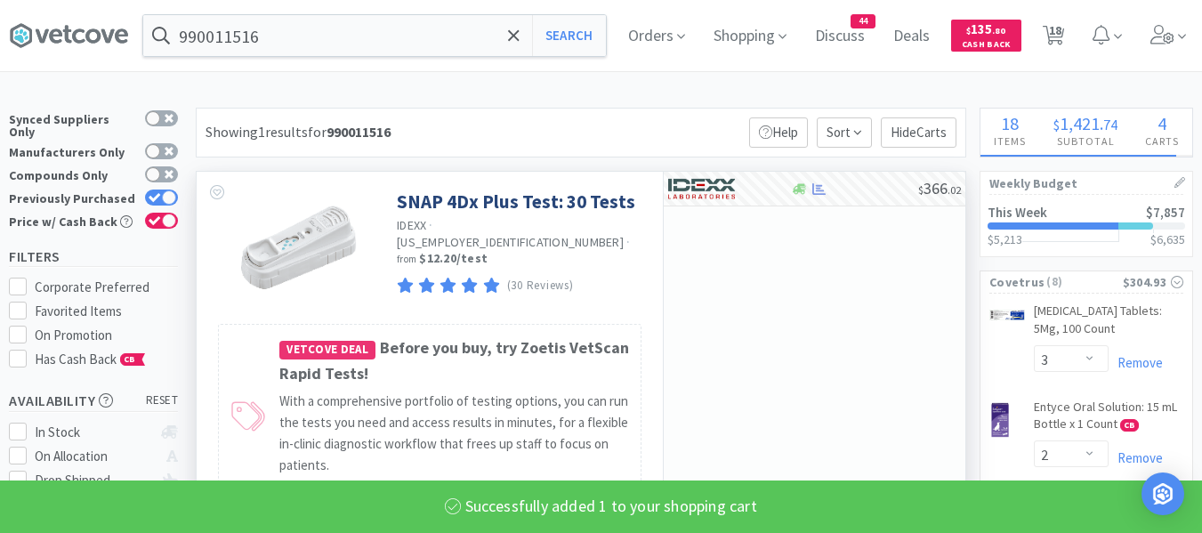
select select "1"
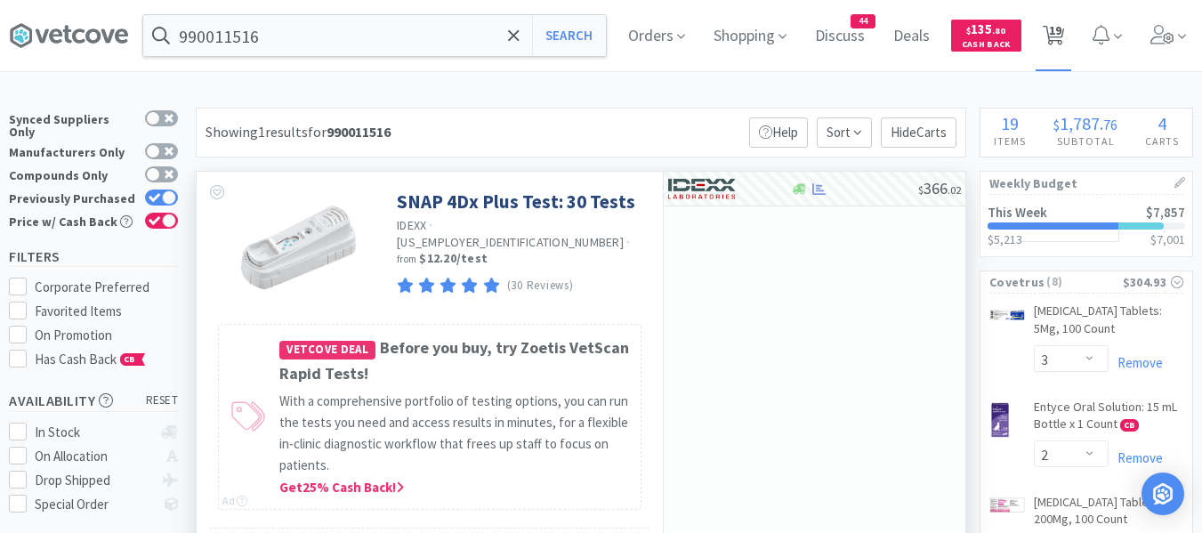
click at [1062, 30] on span "19" at bounding box center [1055, 30] width 12 height 71
select select "1"
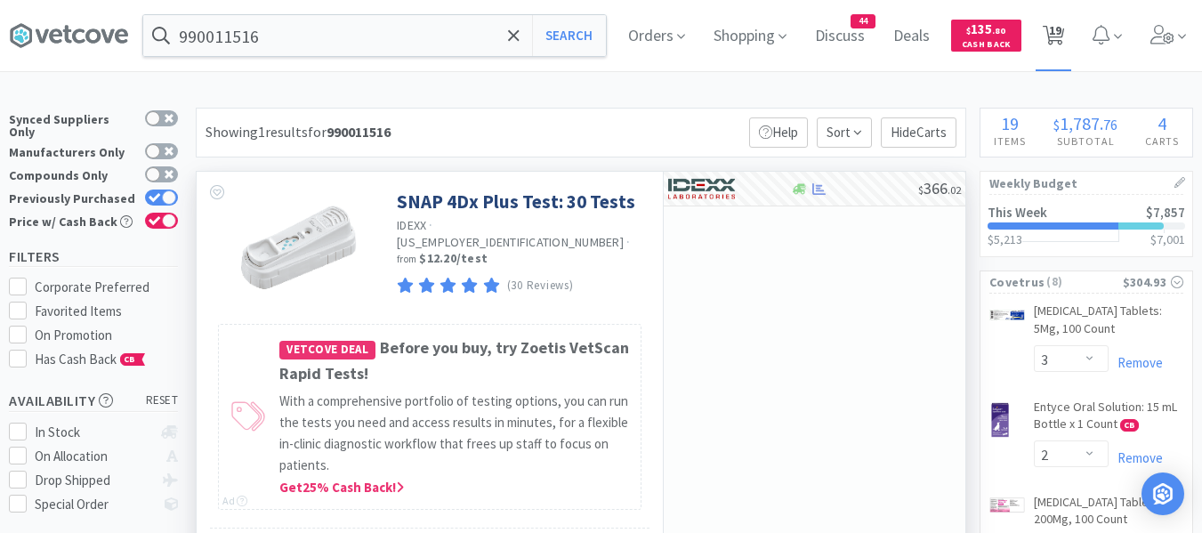
select select "3"
select select "2"
select select "3"
select select "2"
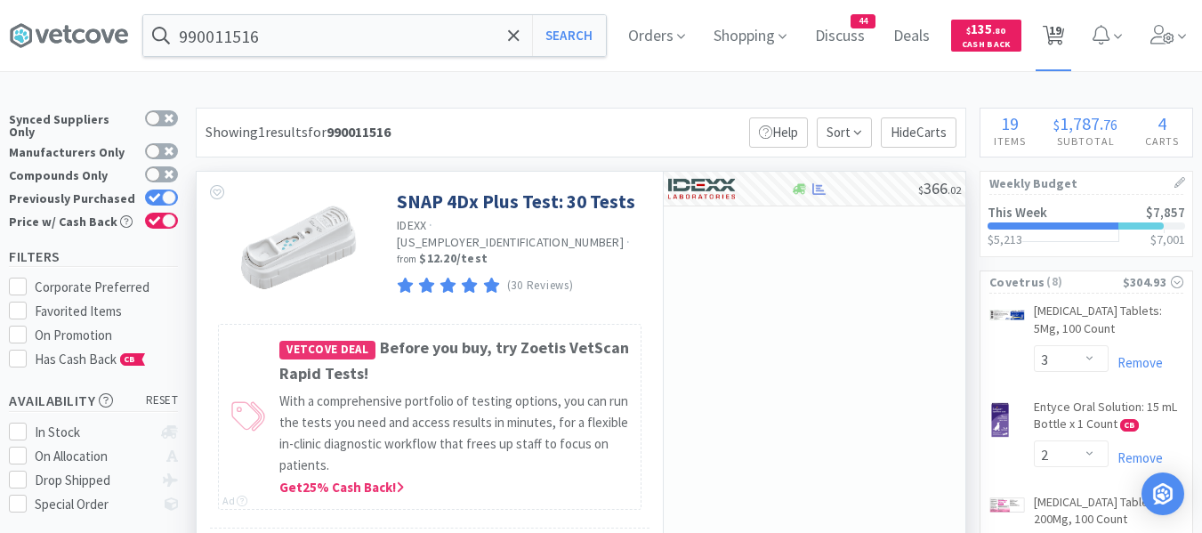
select select "1"
select select "3"
select select "1"
select select "3"
select select "4"
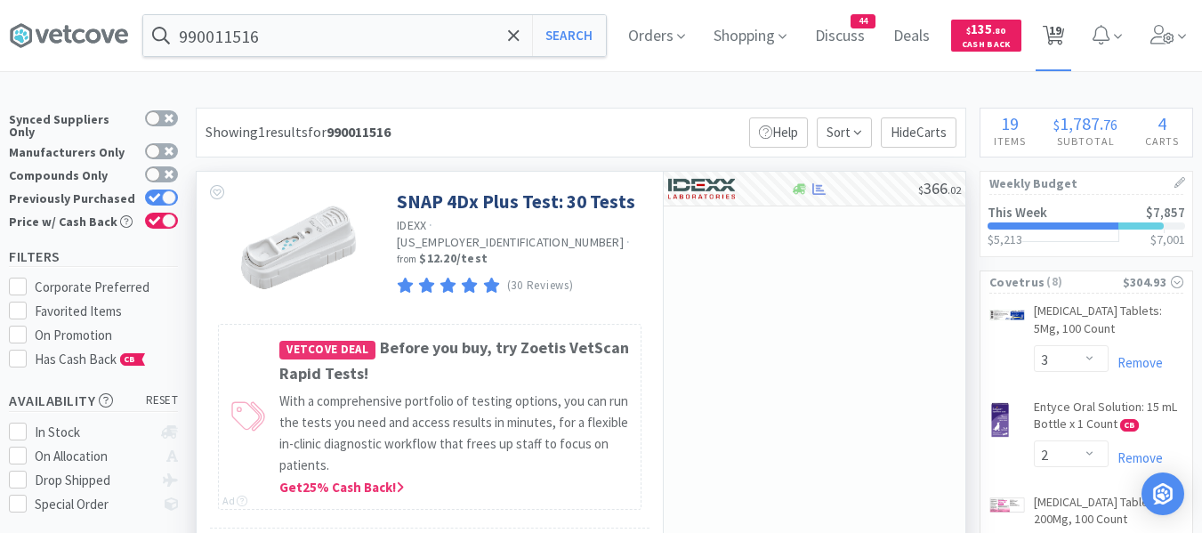
select select "4"
select select "10"
select select "1"
select select "2"
select select "12"
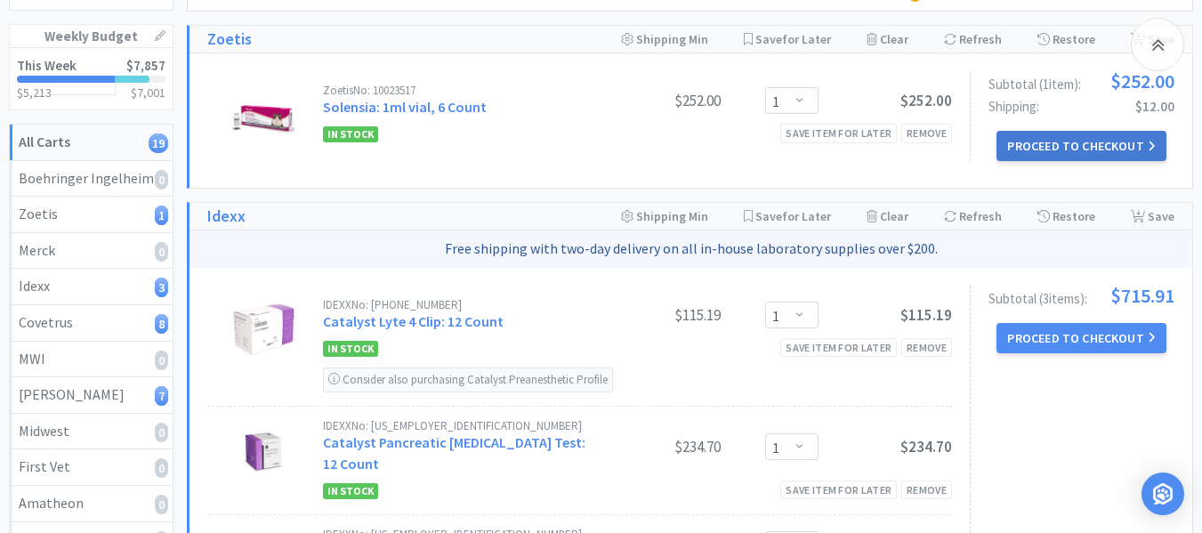
scroll to position [178, 0]
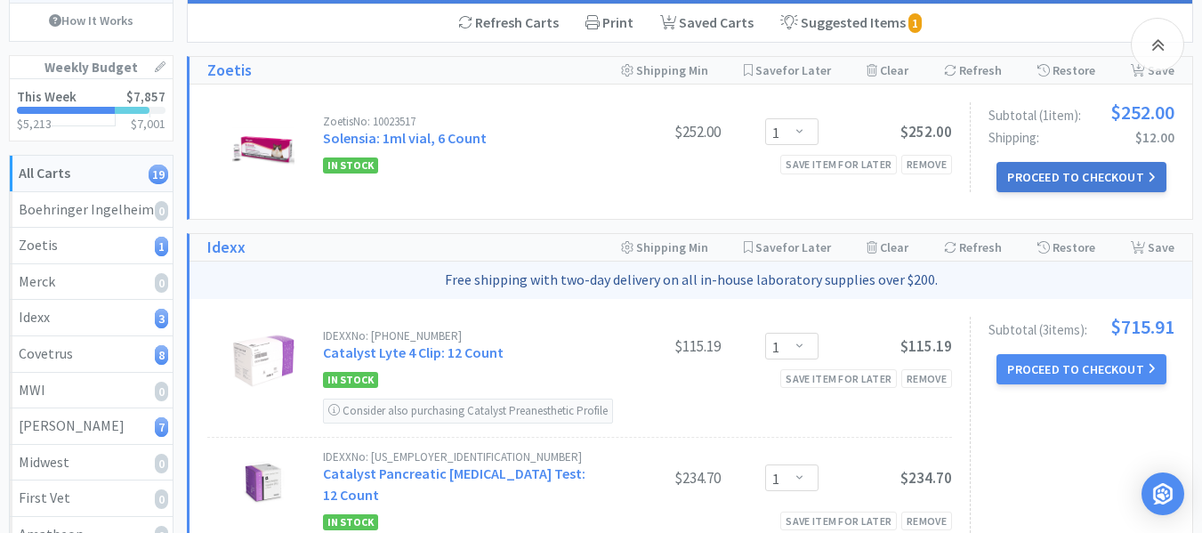
click at [1051, 182] on button "Proceed to Checkout" at bounding box center [1081, 177] width 169 height 30
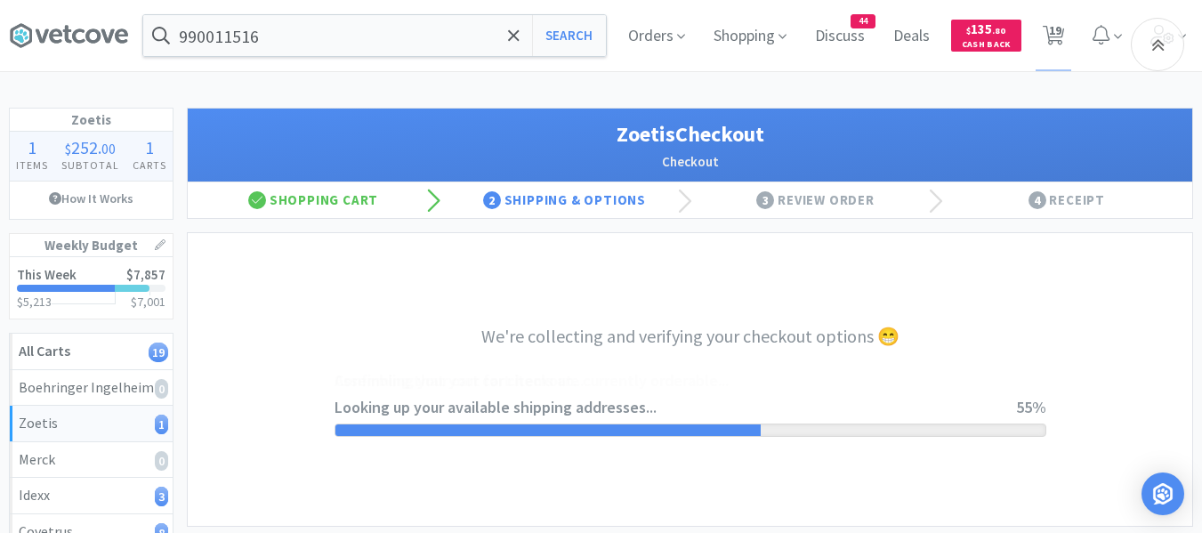
select select "invoice"
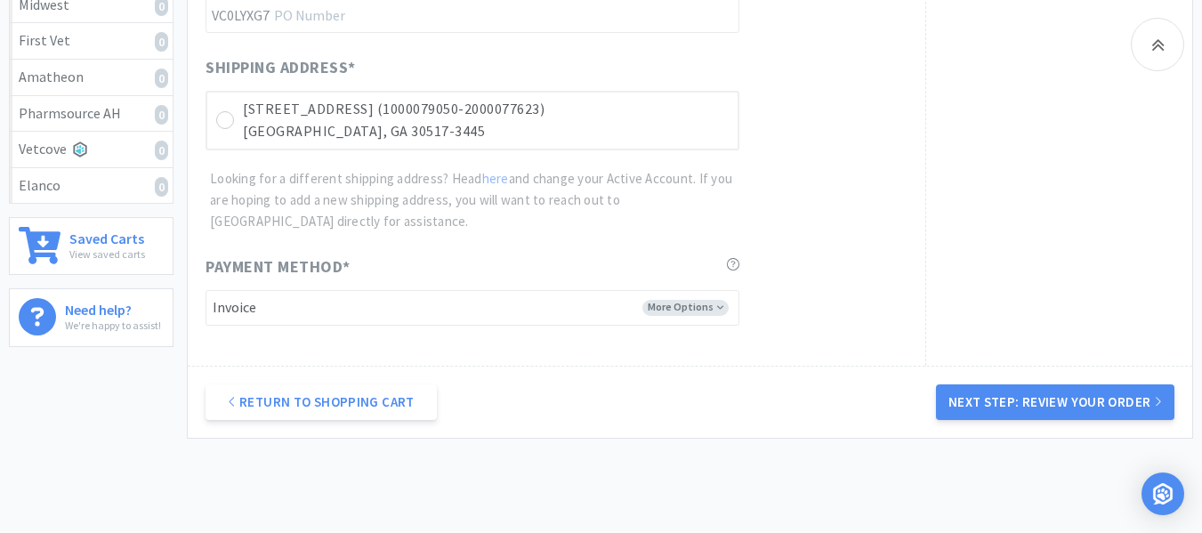
scroll to position [635, 0]
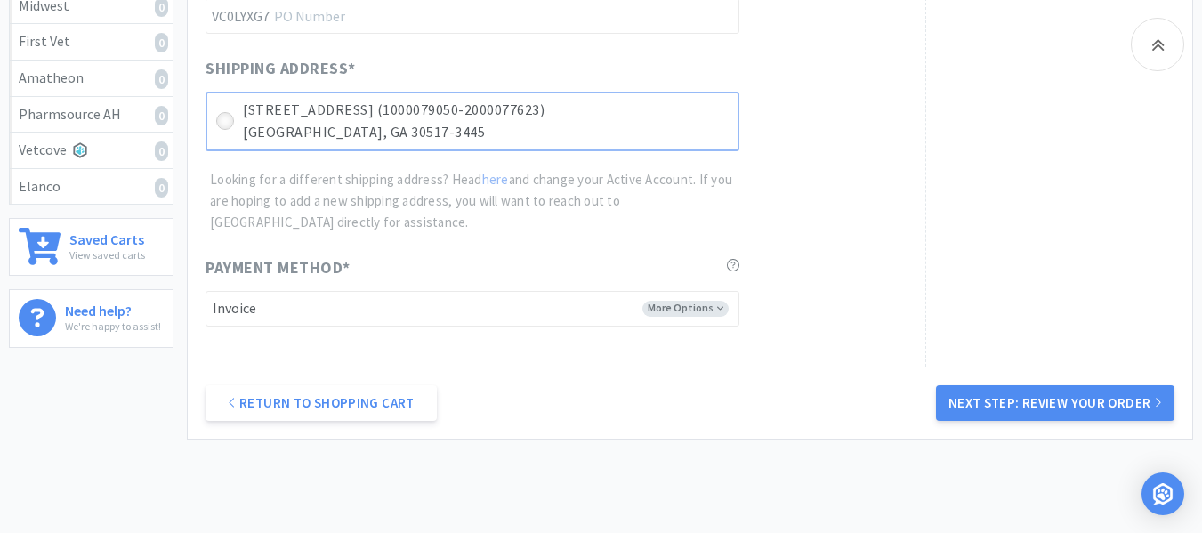
click at [230, 117] on icon at bounding box center [225, 121] width 13 height 13
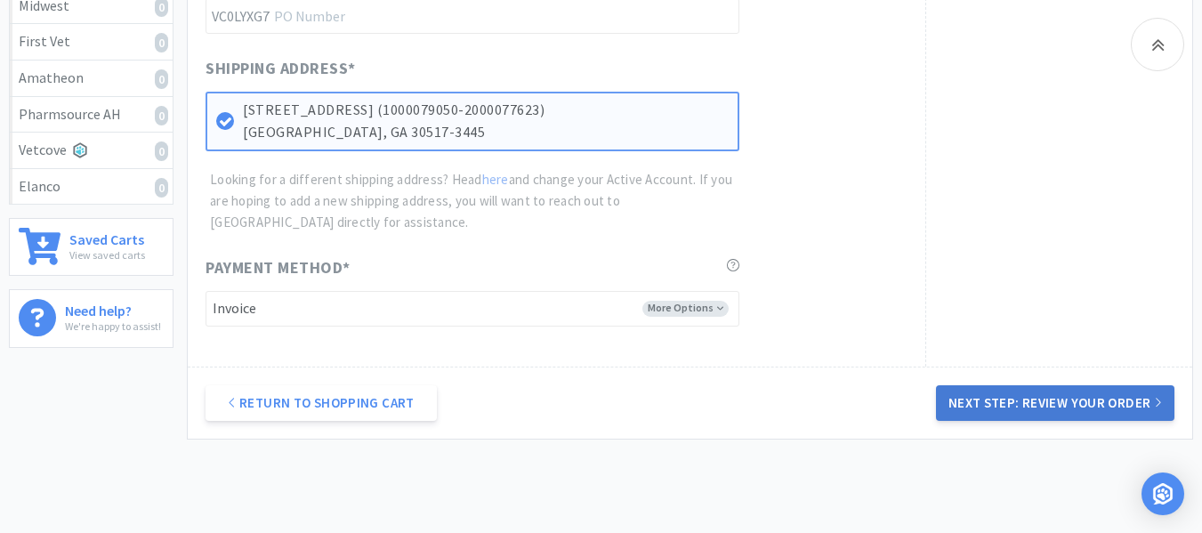
click at [1064, 408] on button "Next Step: Review Your Order" at bounding box center [1055, 403] width 239 height 36
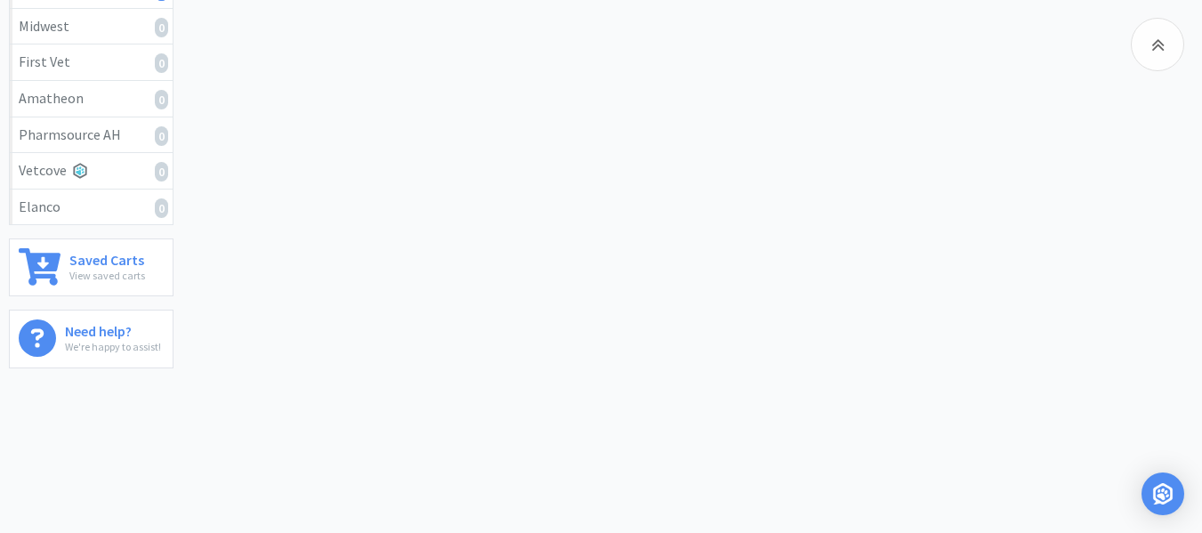
scroll to position [0, 0]
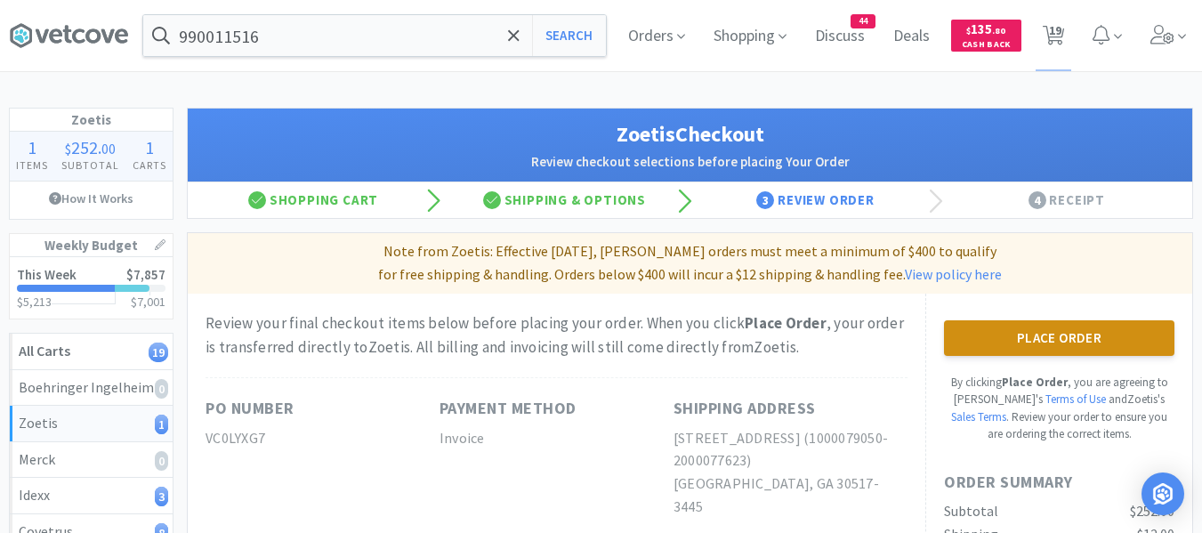
click at [1064, 351] on button "Place Order" at bounding box center [1059, 338] width 231 height 36
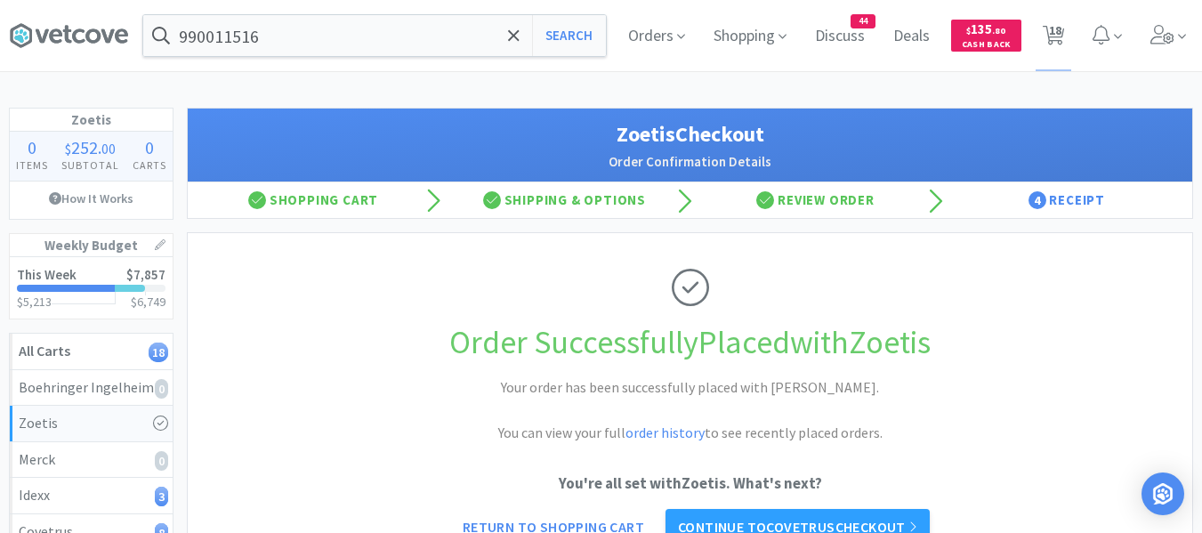
scroll to position [267, 0]
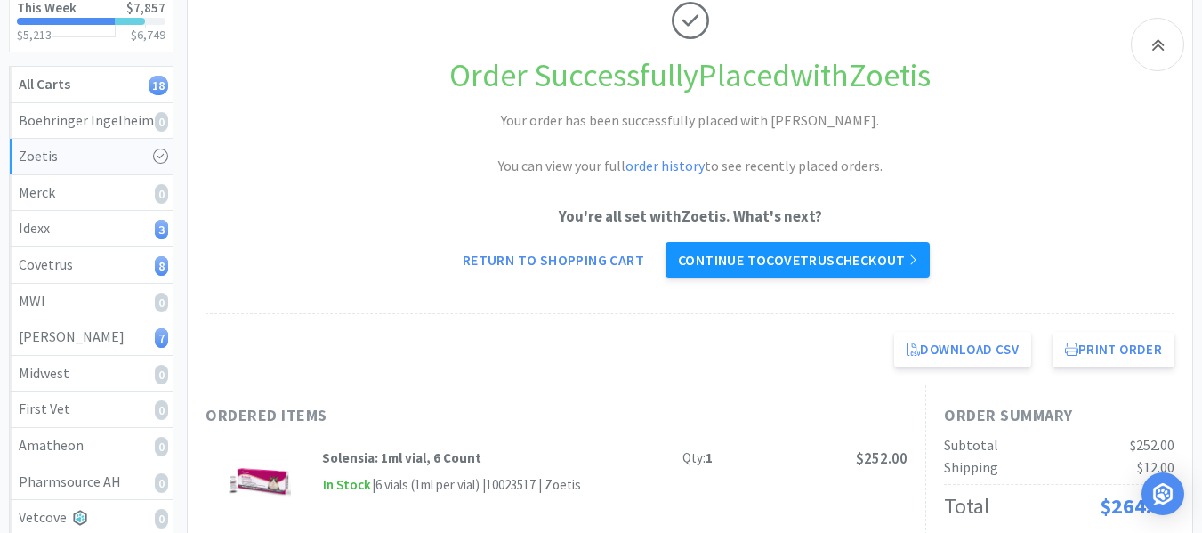
click at [835, 269] on link "Continue to Covetrus checkout" at bounding box center [798, 260] width 264 height 36
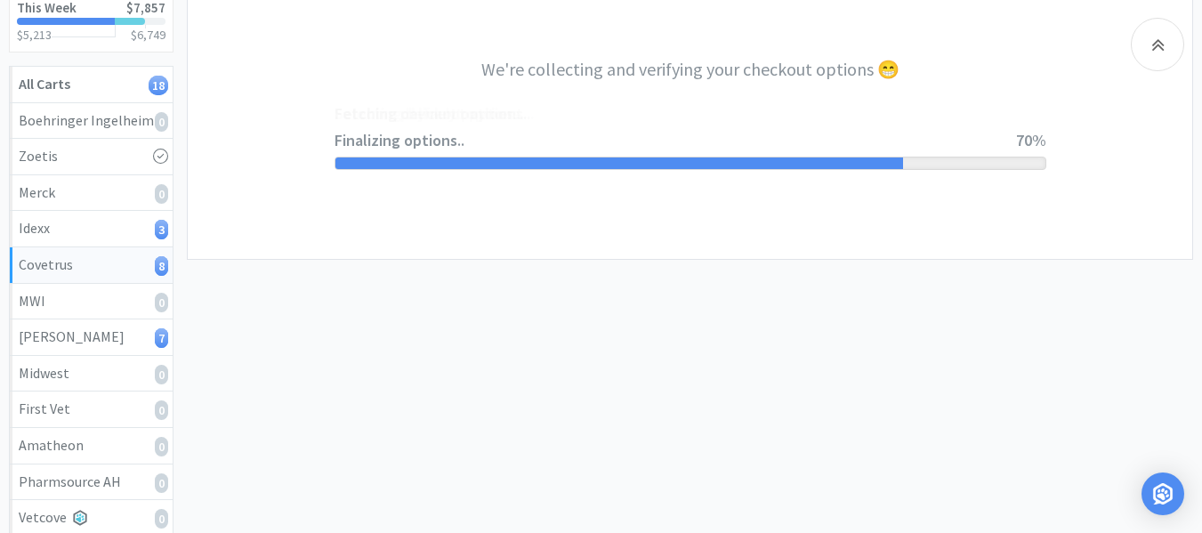
select select "ACCOUNT"
select select "cvt-standard-net"
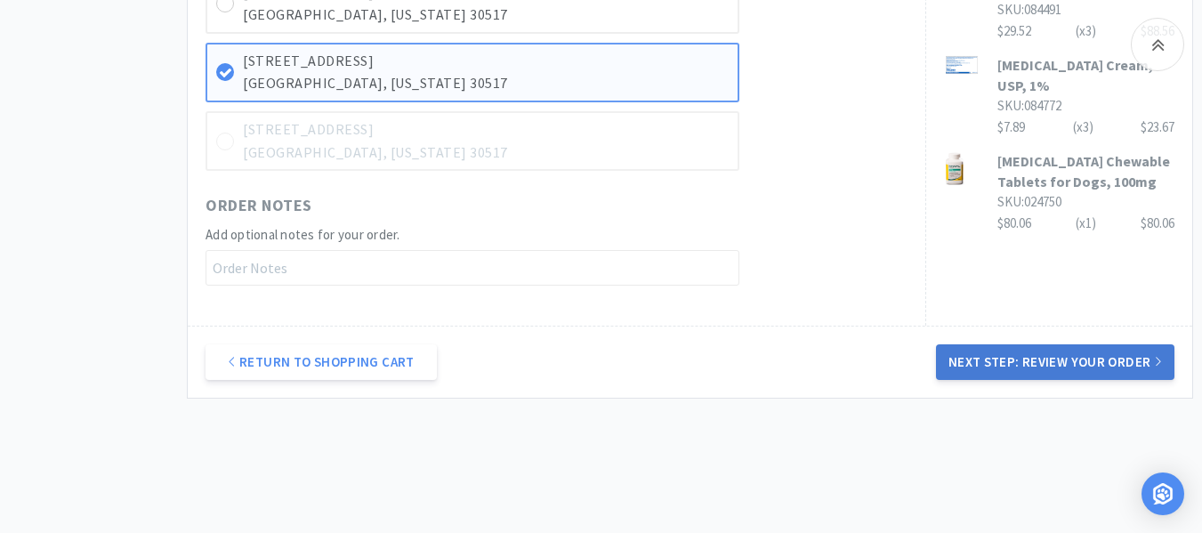
click at [1023, 361] on button "Next Step: Review Your Order" at bounding box center [1055, 362] width 239 height 36
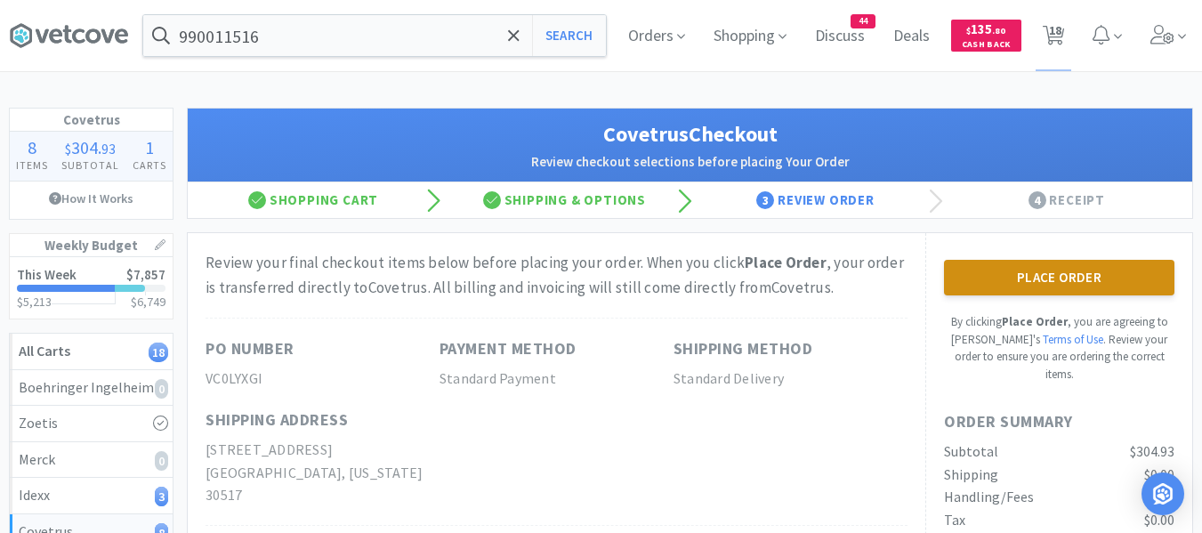
click at [1102, 283] on button "Place Order" at bounding box center [1059, 278] width 231 height 36
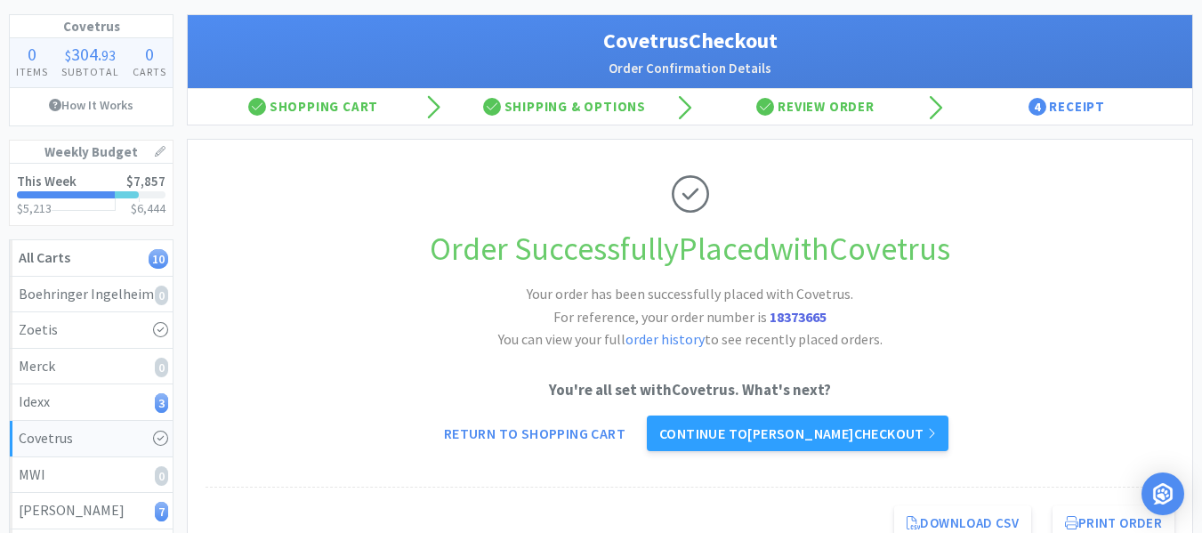
scroll to position [178, 0]
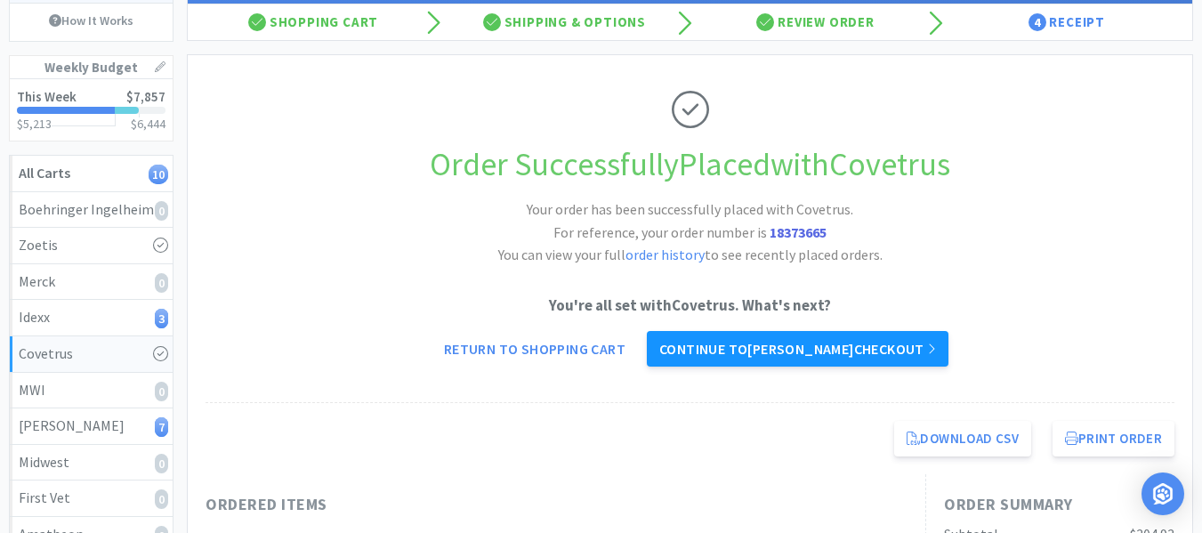
click at [849, 337] on link "Continue to Patterson checkout" at bounding box center [798, 349] width 302 height 36
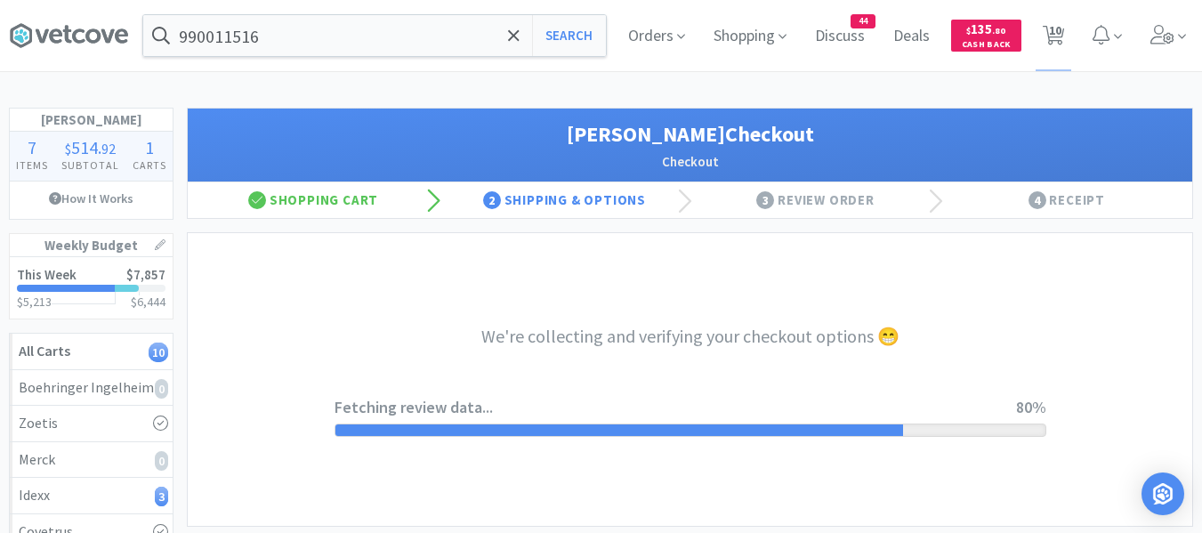
select select "1"
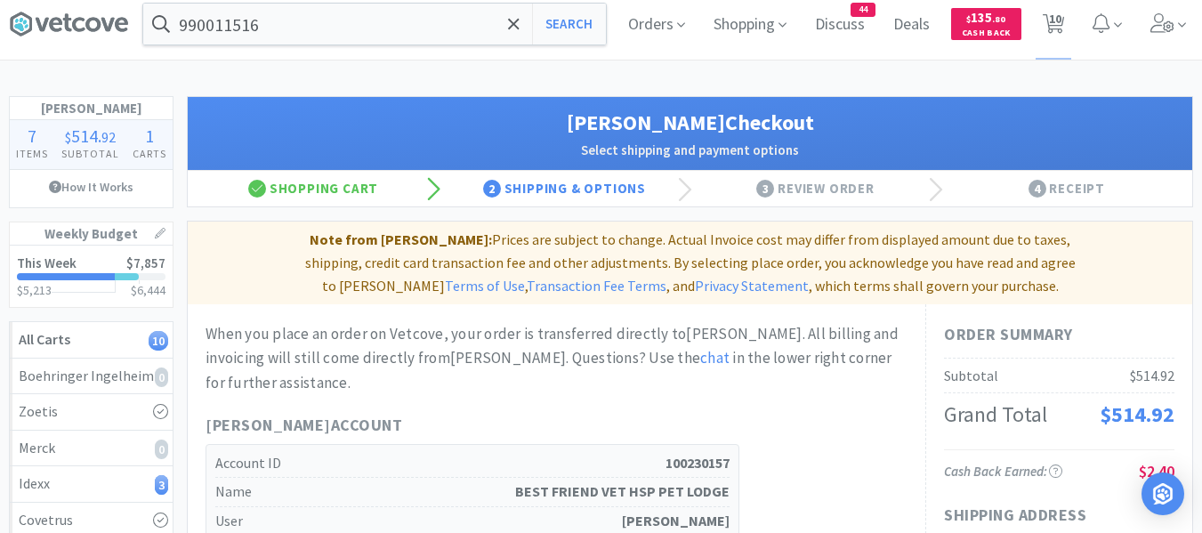
scroll to position [28, 0]
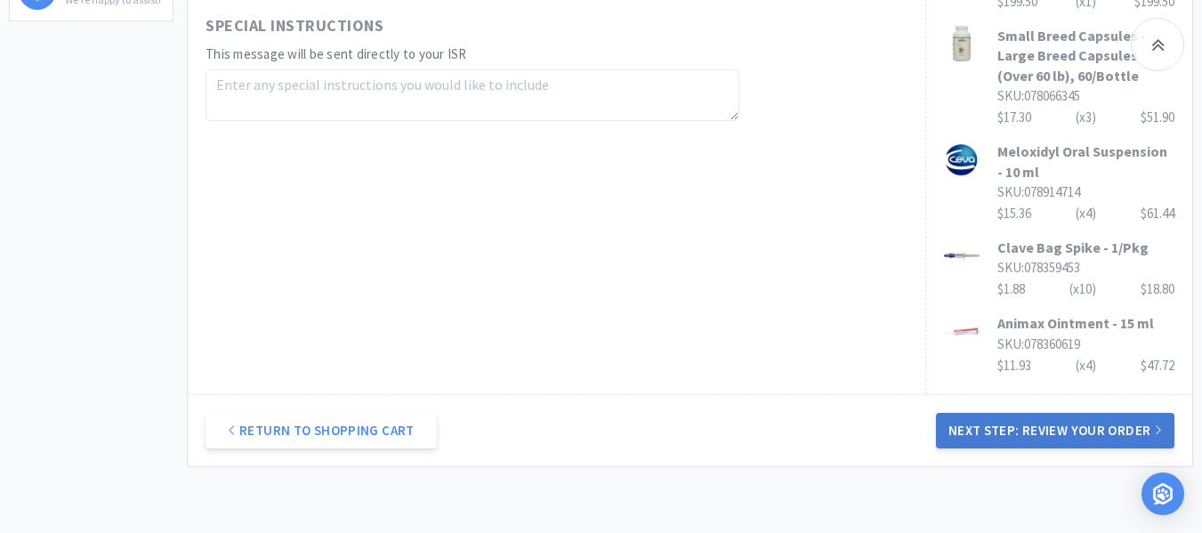
click at [1062, 413] on button "Next Step: Review Your Order" at bounding box center [1055, 431] width 239 height 36
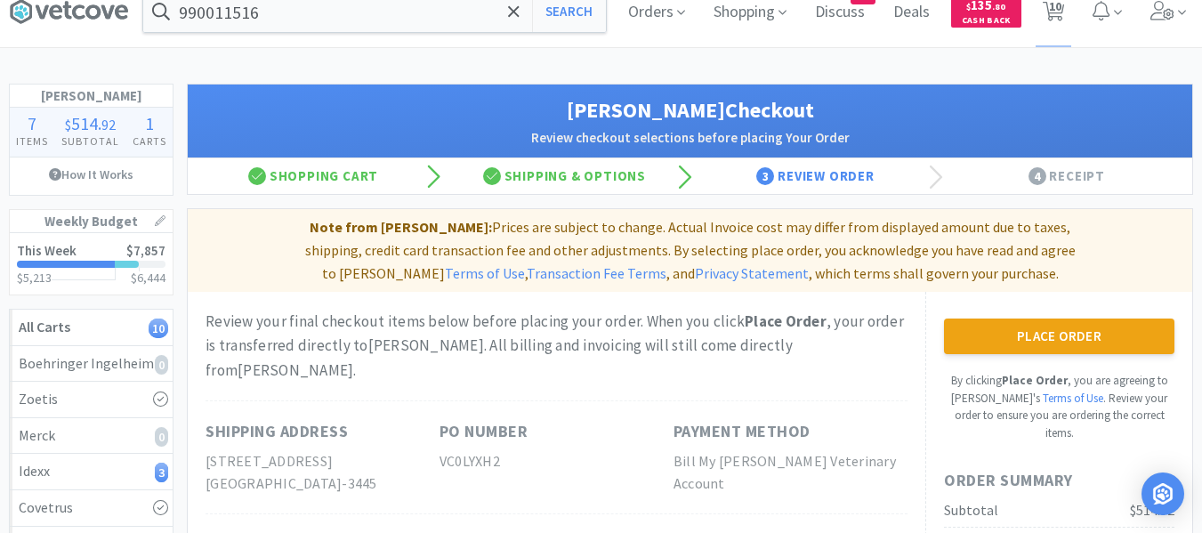
scroll to position [35, 0]
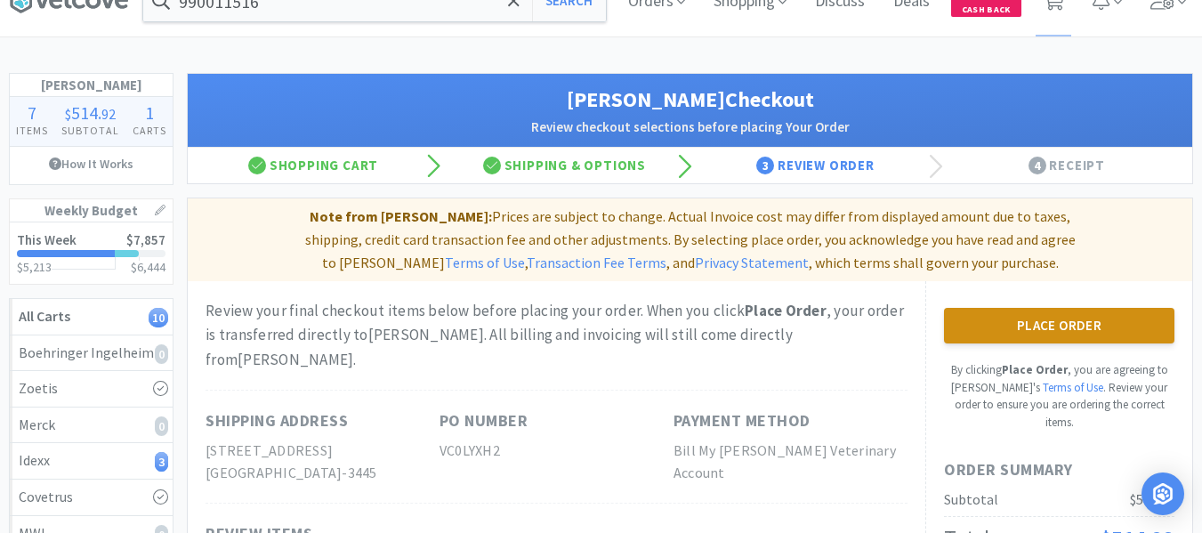
click at [1080, 322] on button "Place Order" at bounding box center [1059, 326] width 231 height 36
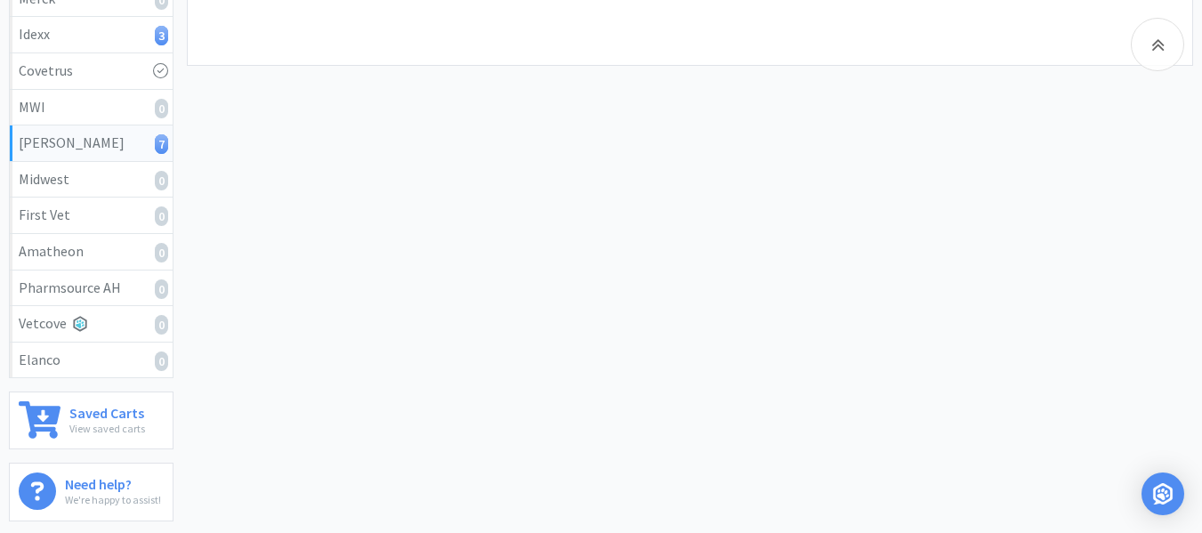
scroll to position [491, 0]
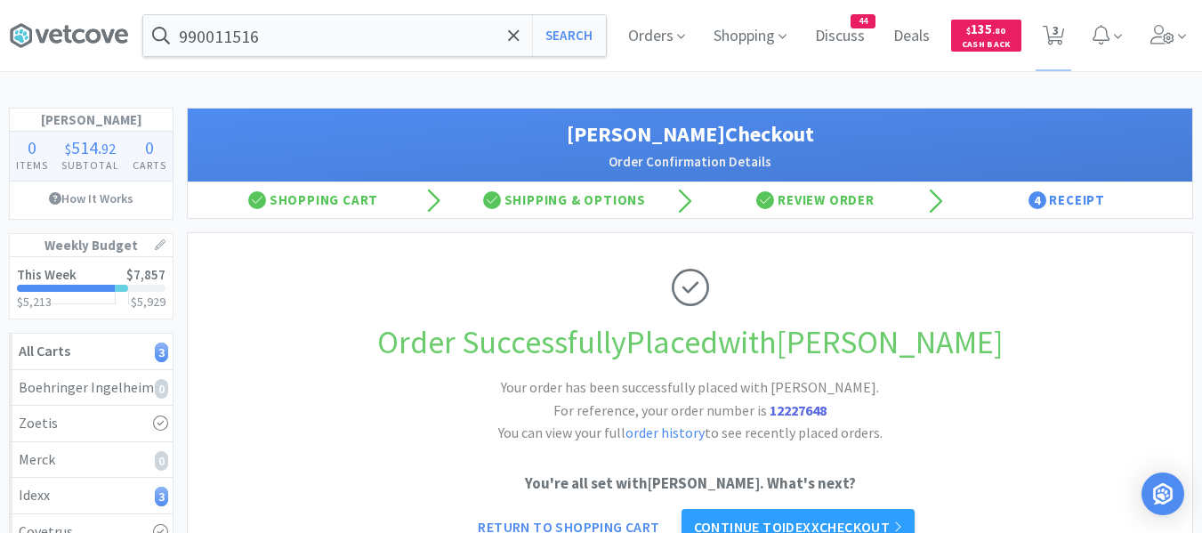
scroll to position [274, 0]
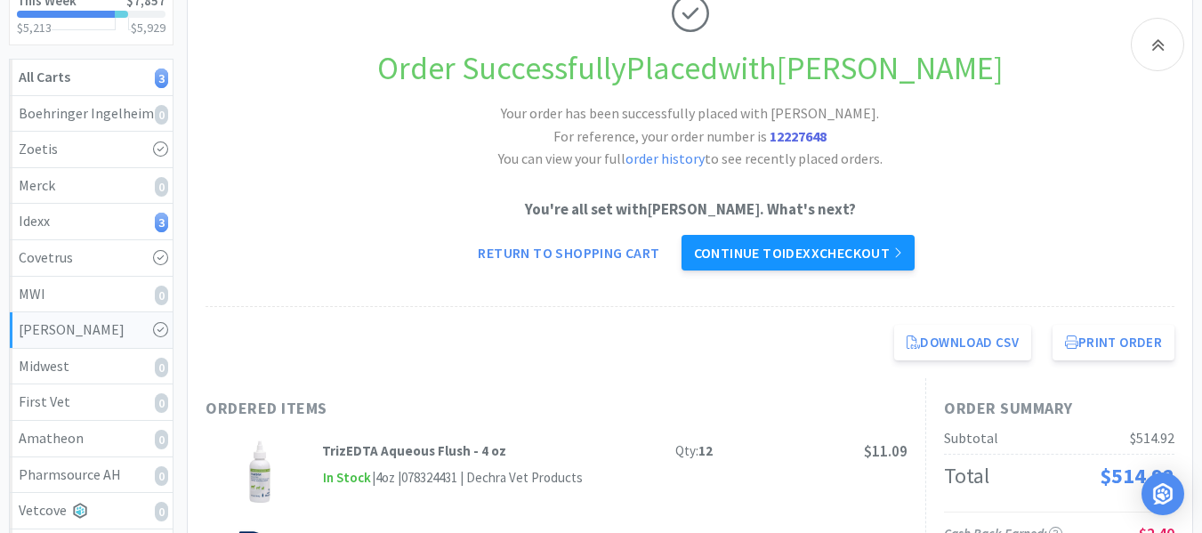
click at [818, 256] on link "Continue to Idexx checkout" at bounding box center [798, 253] width 233 height 36
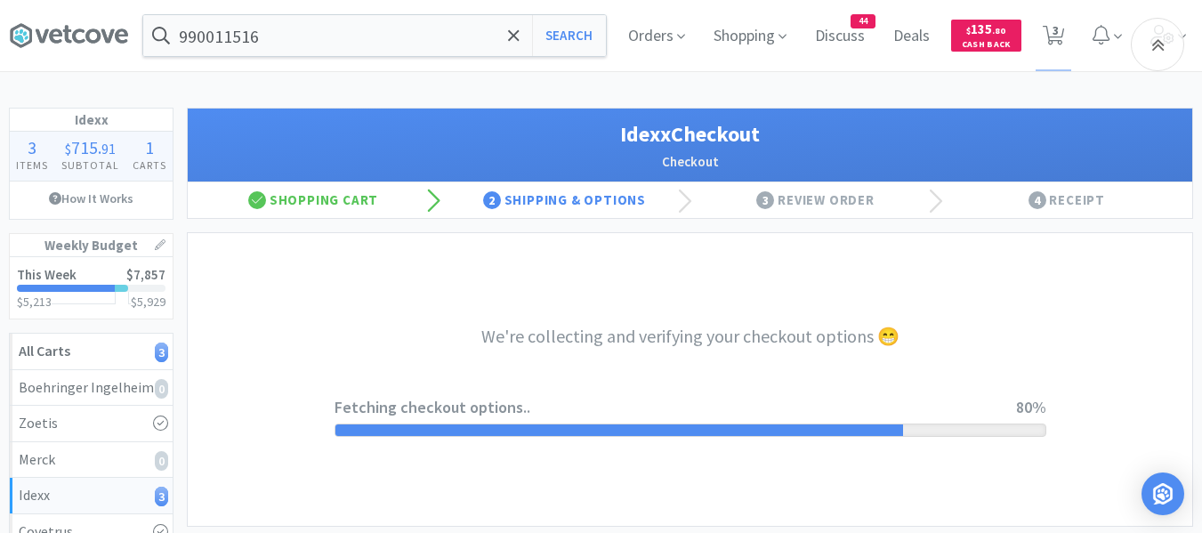
select select "904"
select select "003"
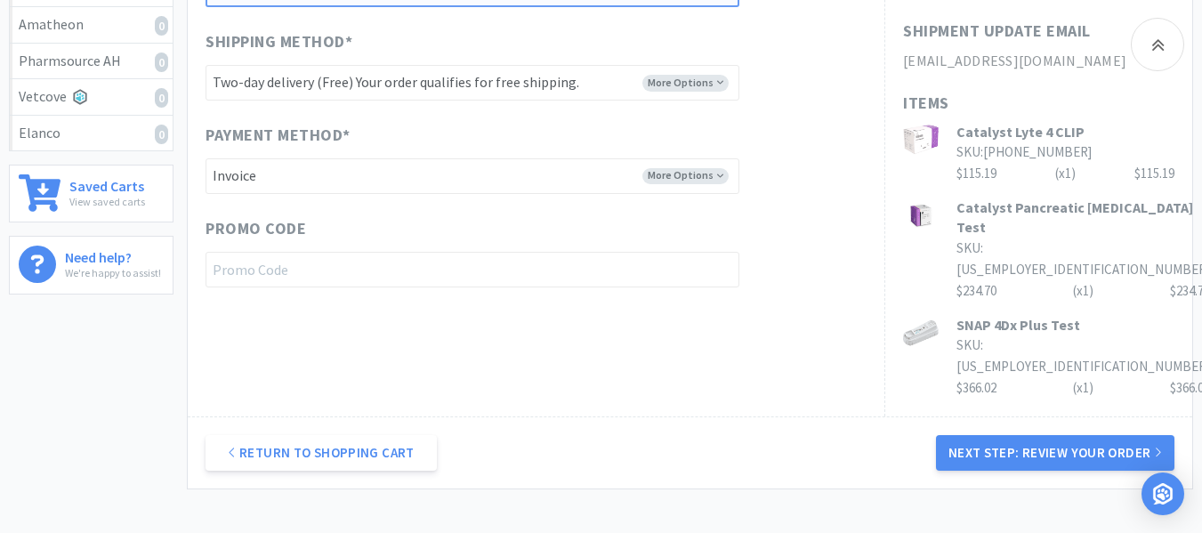
scroll to position [784, 0]
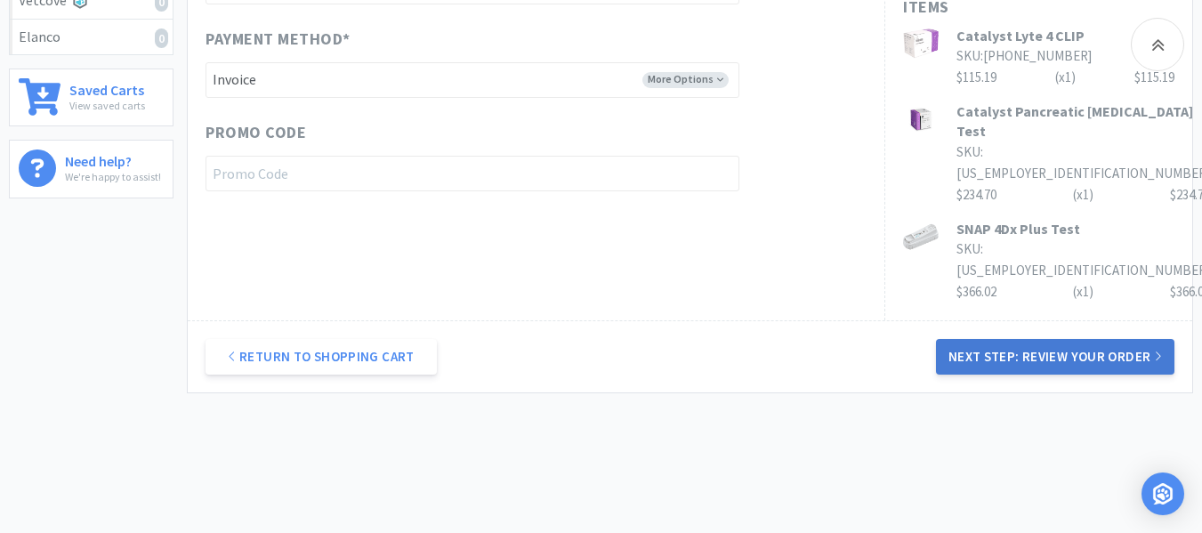
click at [1072, 339] on button "Next Step: Review Your Order" at bounding box center [1055, 357] width 239 height 36
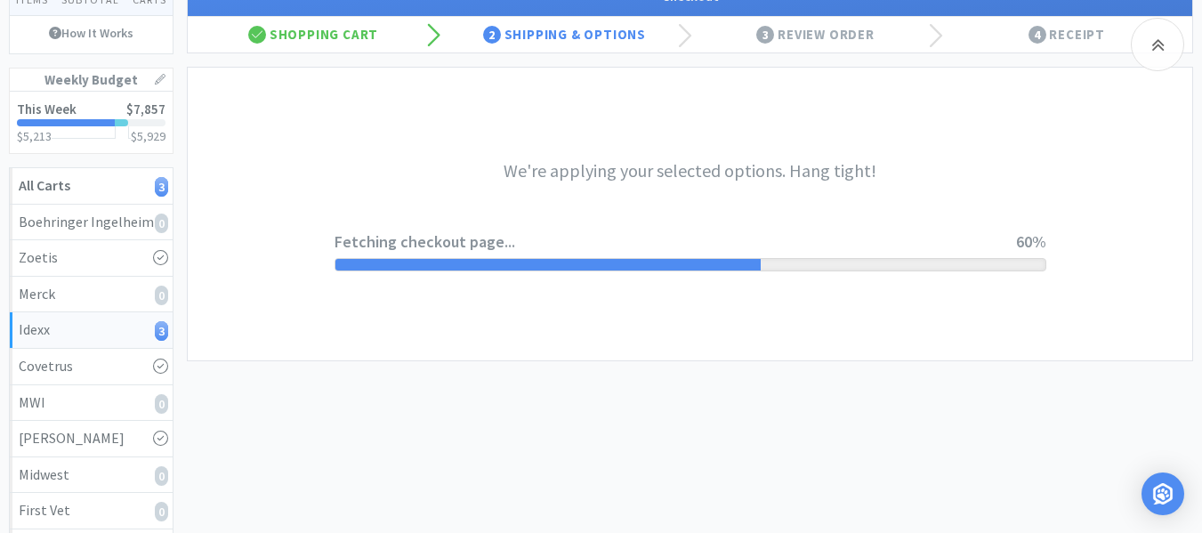
scroll to position [0, 0]
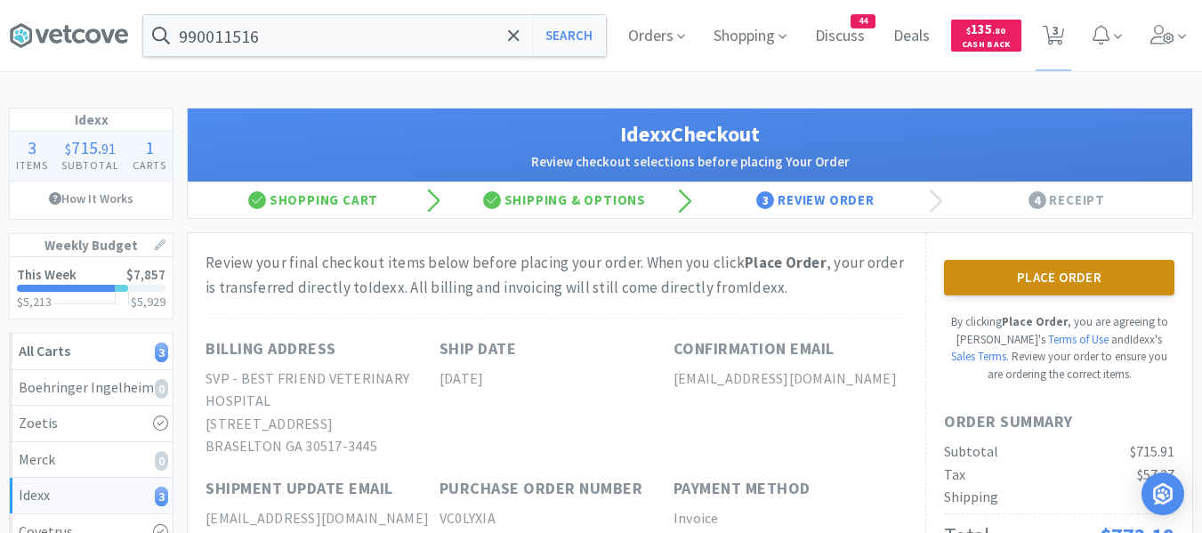
click at [1043, 290] on button "Place Order" at bounding box center [1059, 278] width 231 height 36
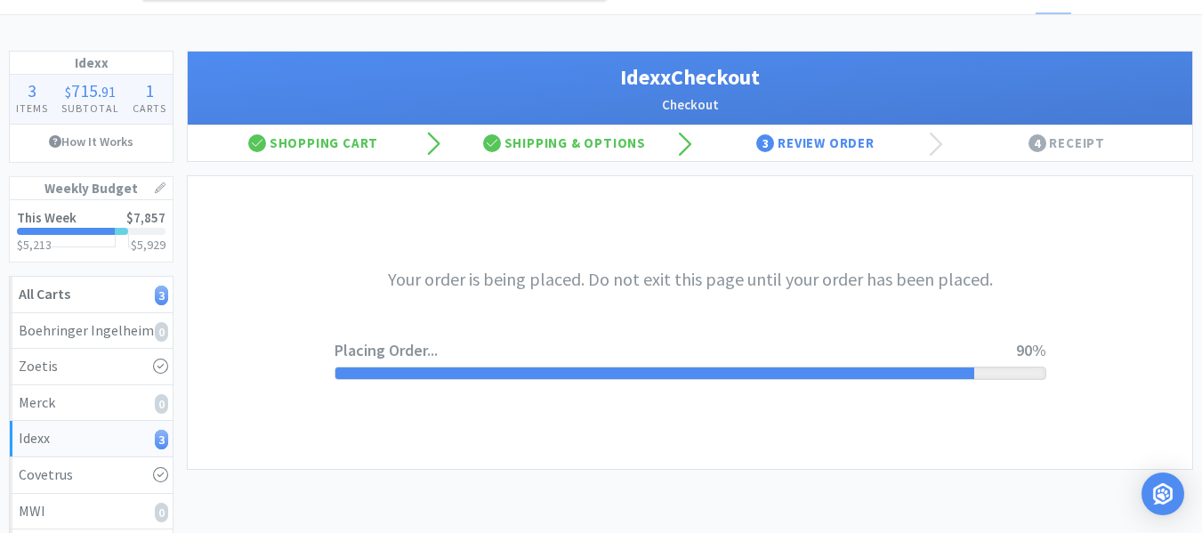
scroll to position [43, 0]
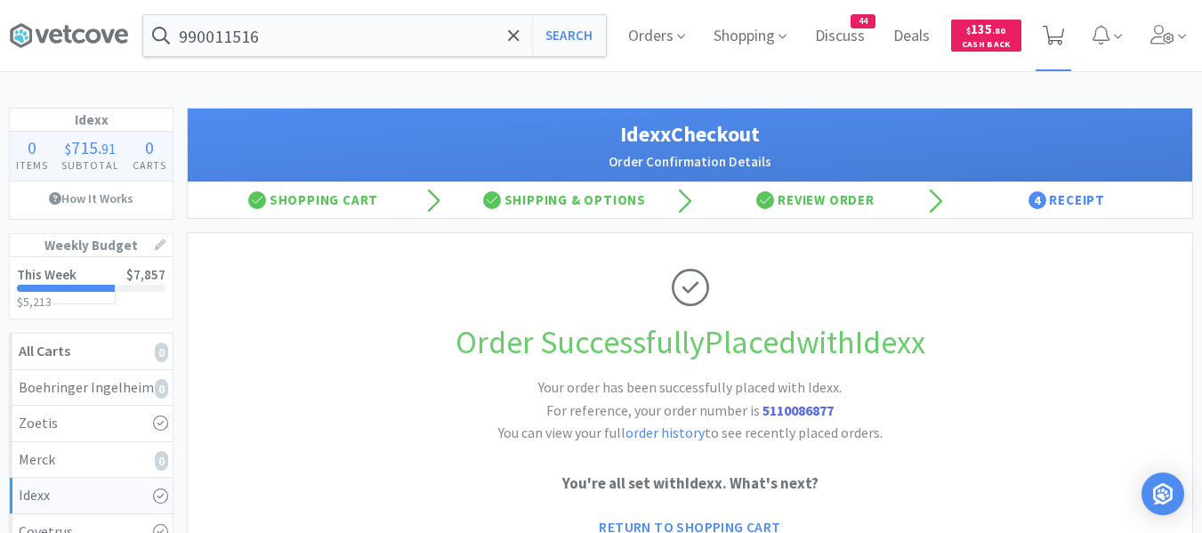
click at [1055, 36] on icon at bounding box center [1054, 36] width 22 height 20
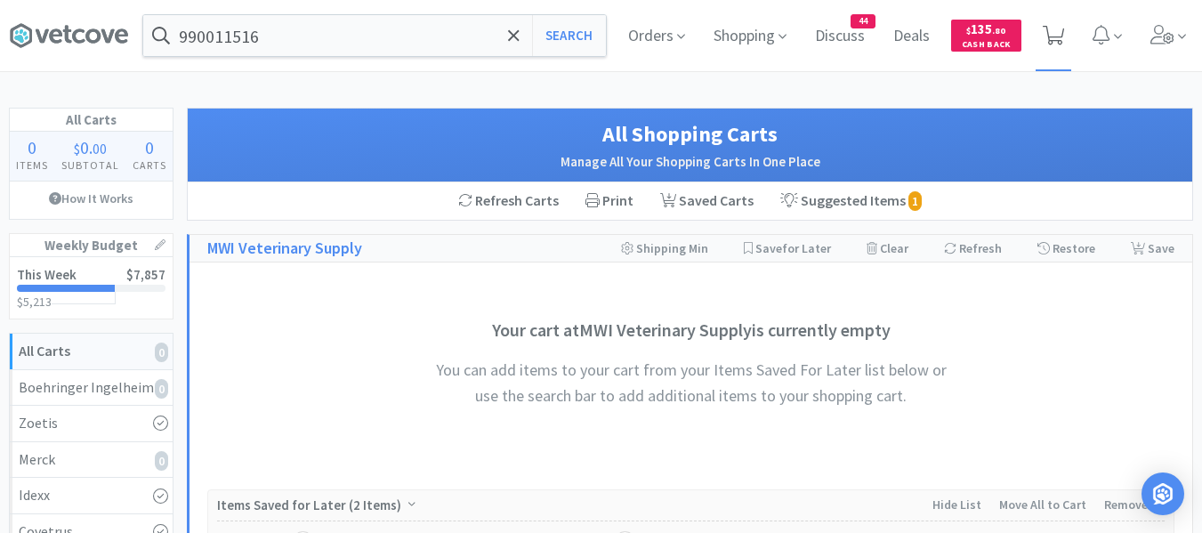
click at [1054, 38] on icon at bounding box center [1054, 36] width 22 height 20
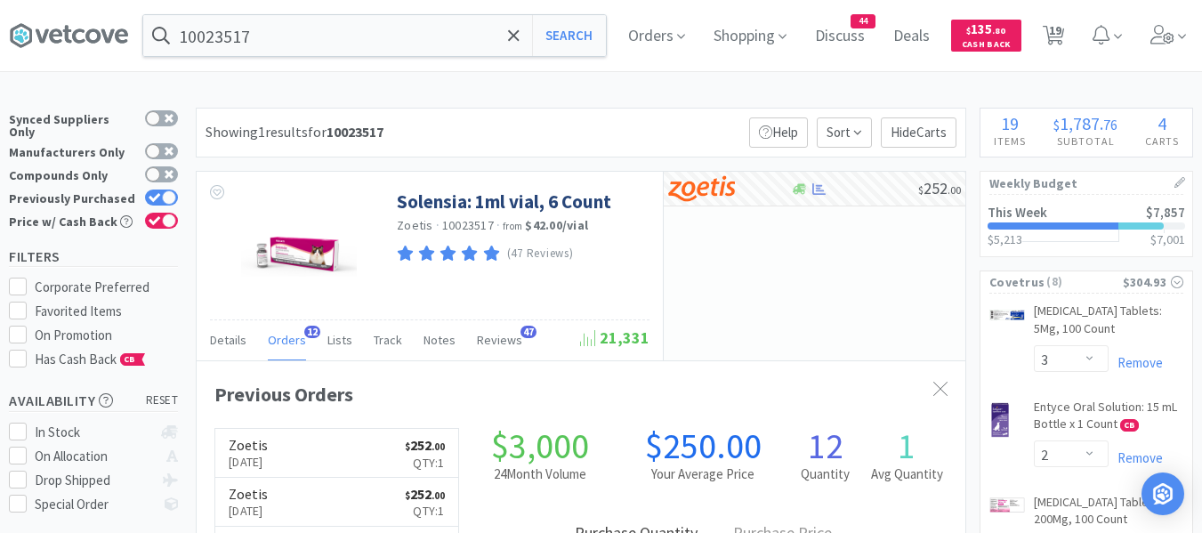
select select "3"
select select "2"
select select "3"
select select "2"
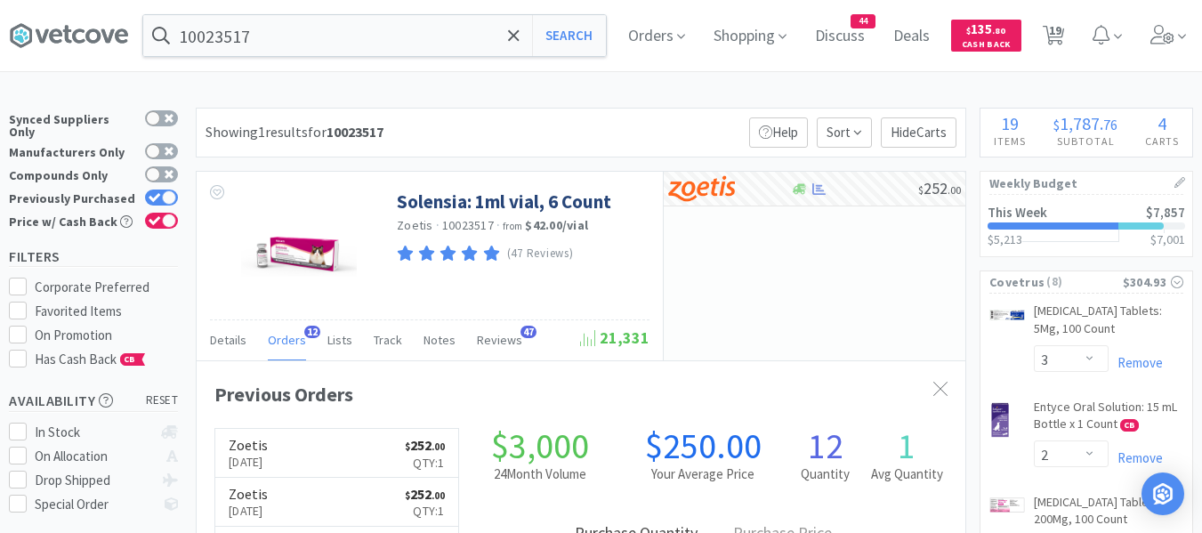
select select "1"
select select "3"
select select "1"
select select "3"
select select "4"
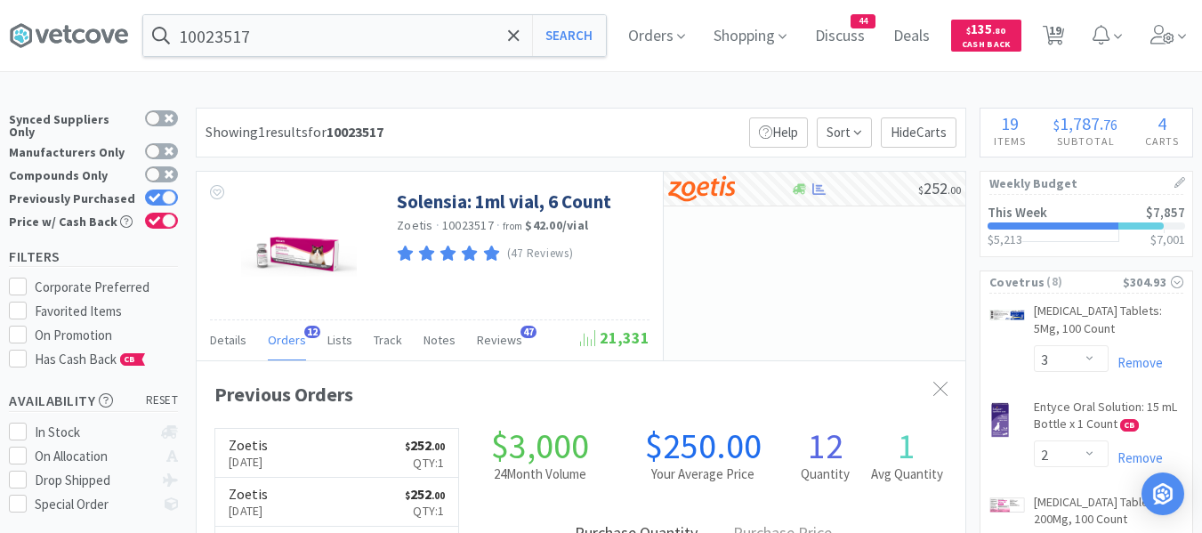
select select "4"
select select "10"
select select "1"
select select "2"
select select "12"
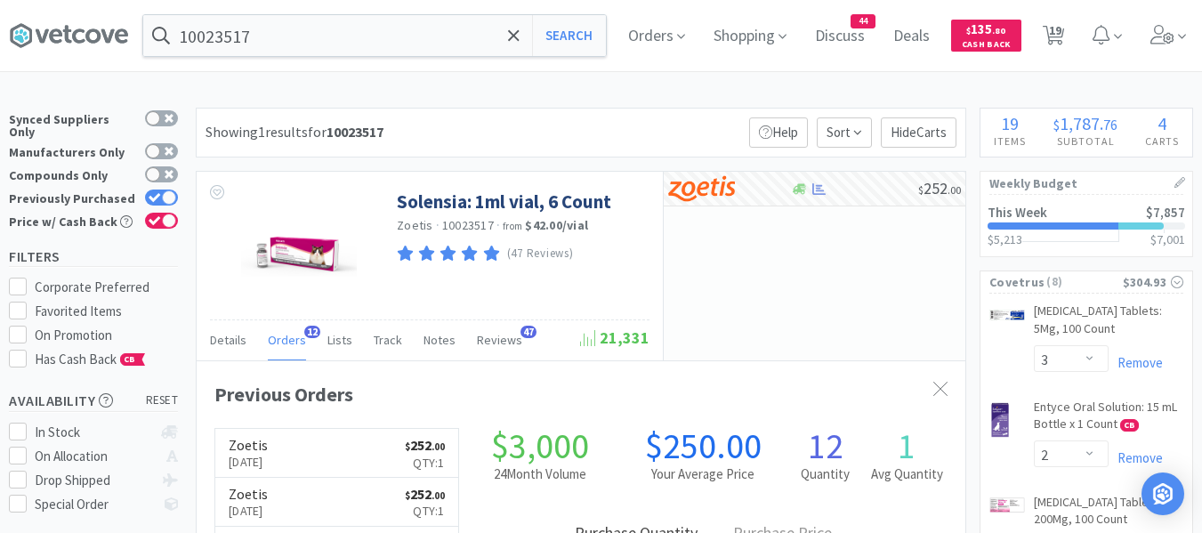
select select "1"
